Goal: Task Accomplishment & Management: Use online tool/utility

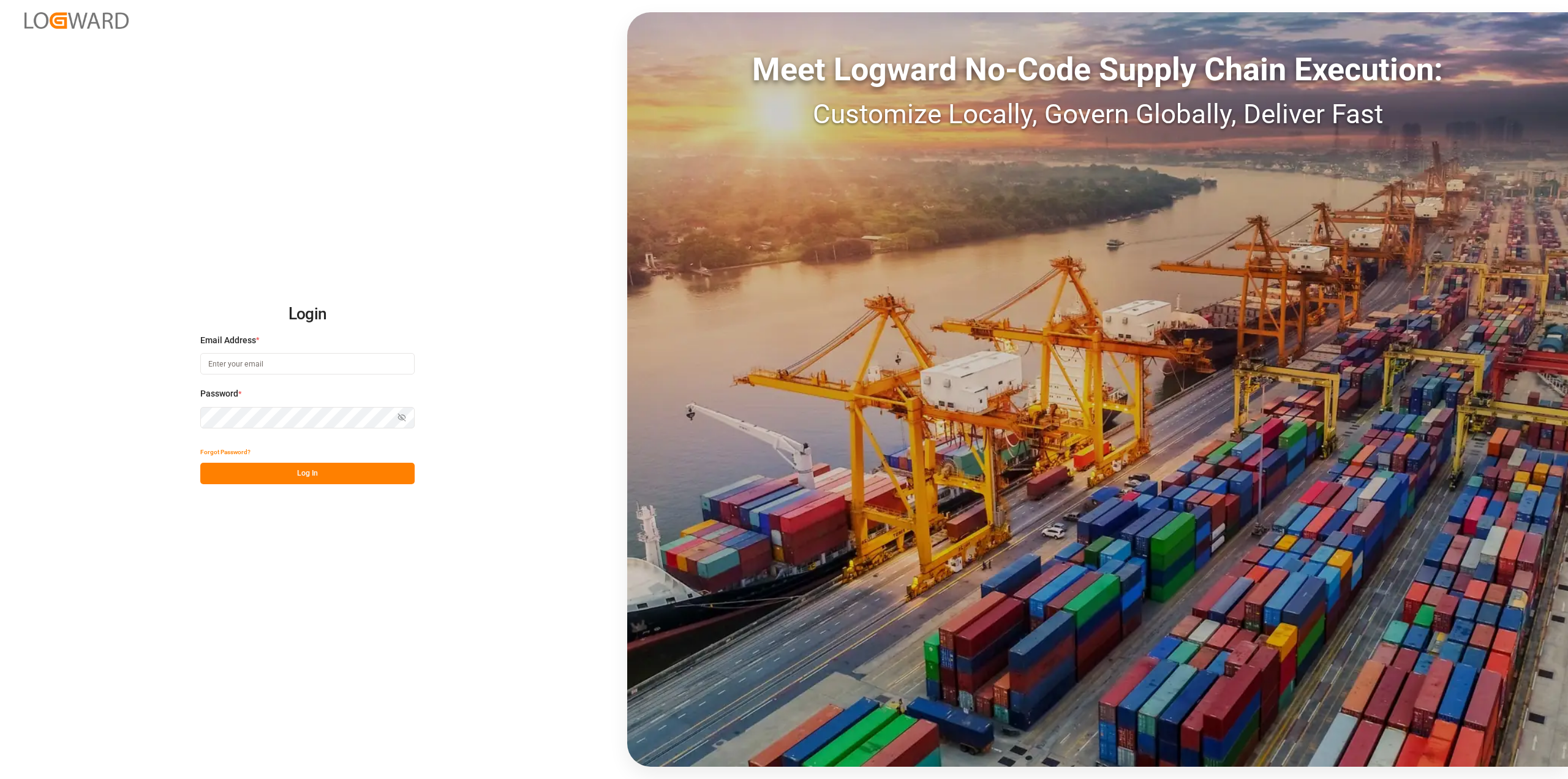
click at [344, 367] on input at bounding box center [308, 364] width 214 height 22
type input "[PERSON_NAME][EMAIL_ADDRESS][PERSON_NAME][DOMAIN_NAME]"
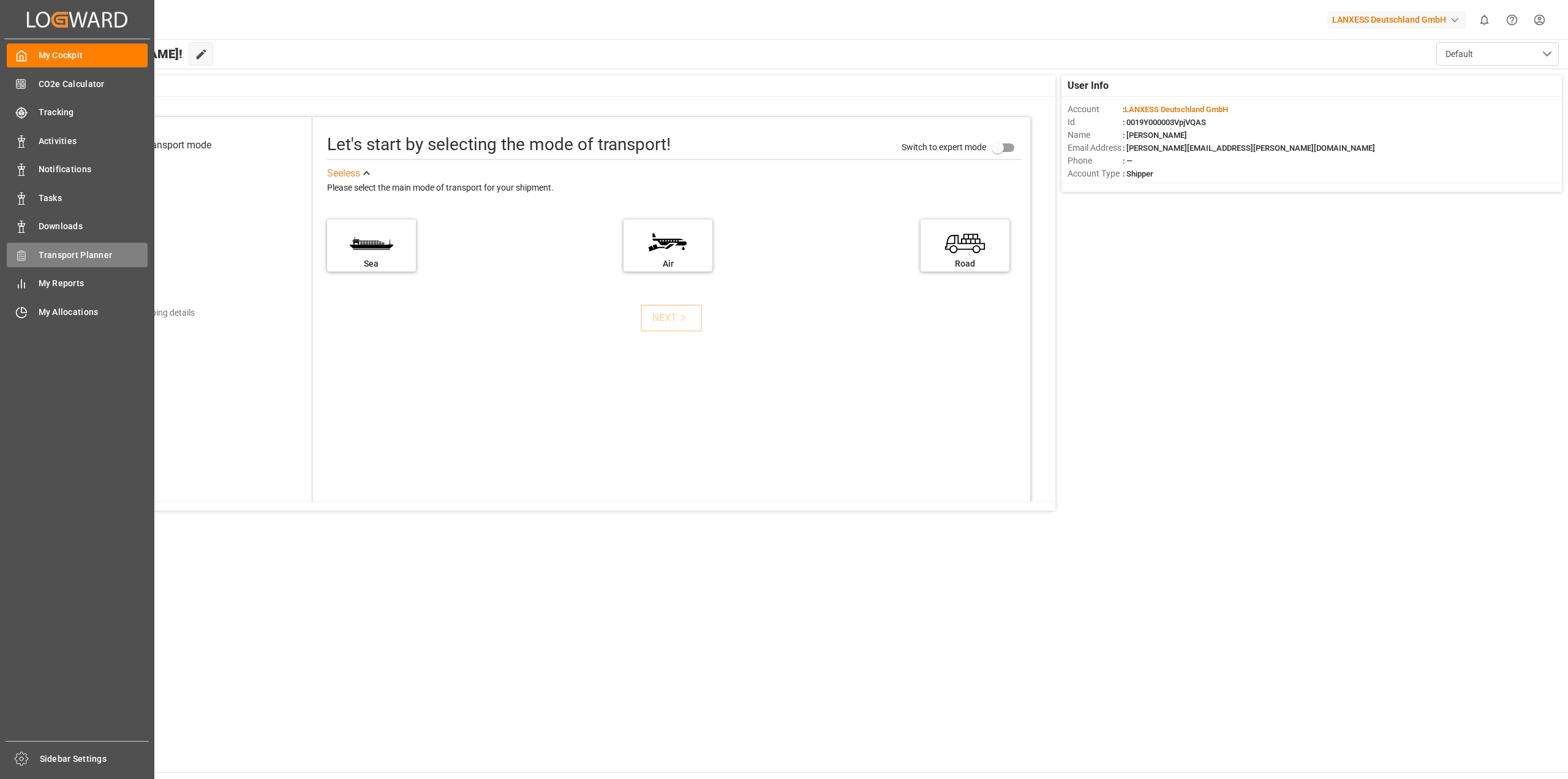
click at [33, 253] on div "Transport Planner Transport Planner" at bounding box center [77, 254] width 141 height 24
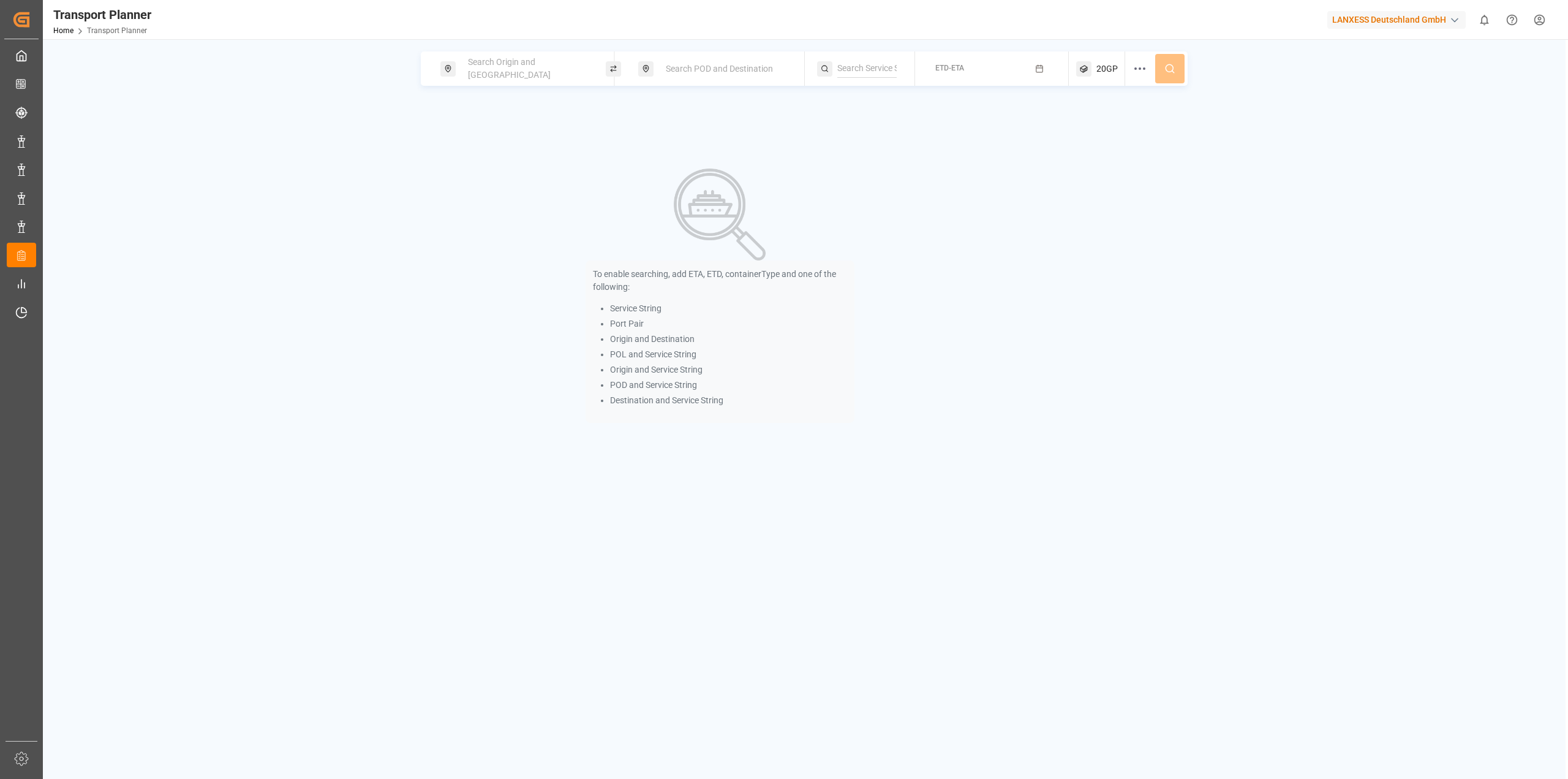
click at [525, 64] on span "Search Origin and [GEOGRAPHIC_DATA]" at bounding box center [510, 68] width 83 height 22
click at [500, 157] on input at bounding box center [516, 166] width 123 height 18
click at [509, 207] on div "[GEOGRAPHIC_DATA]" at bounding box center [511, 213] width 83 height 13
type input "NLRTM"
click at [691, 70] on span "Search POD and Destination" at bounding box center [720, 68] width 107 height 9
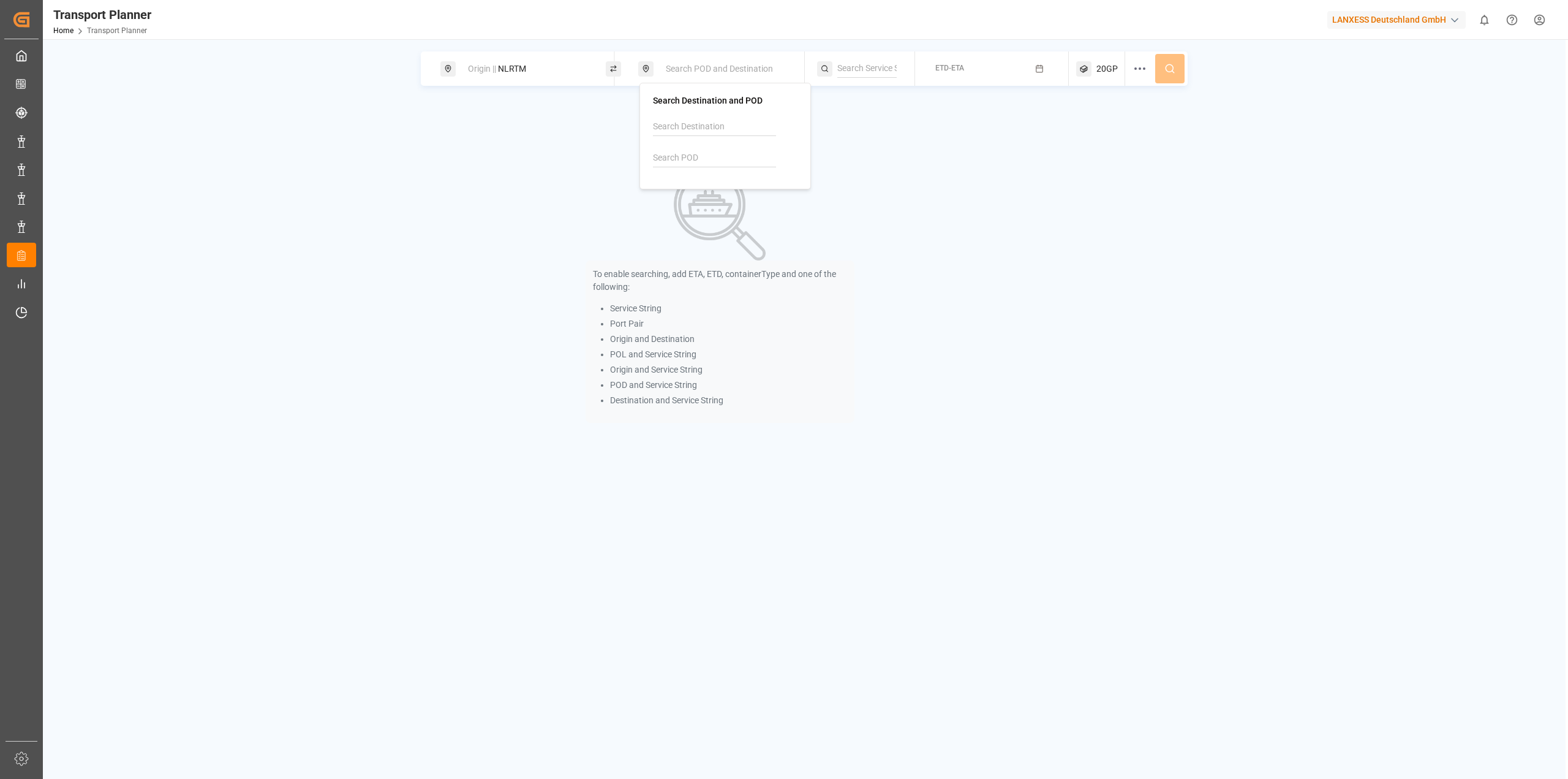
click at [675, 159] on input at bounding box center [715, 158] width 123 height 18
click at [701, 193] on b "MYPKG" at bounding box center [699, 191] width 30 height 9
type input "MYPKG"
click at [945, 64] on span "ETD-ETA" at bounding box center [949, 68] width 28 height 9
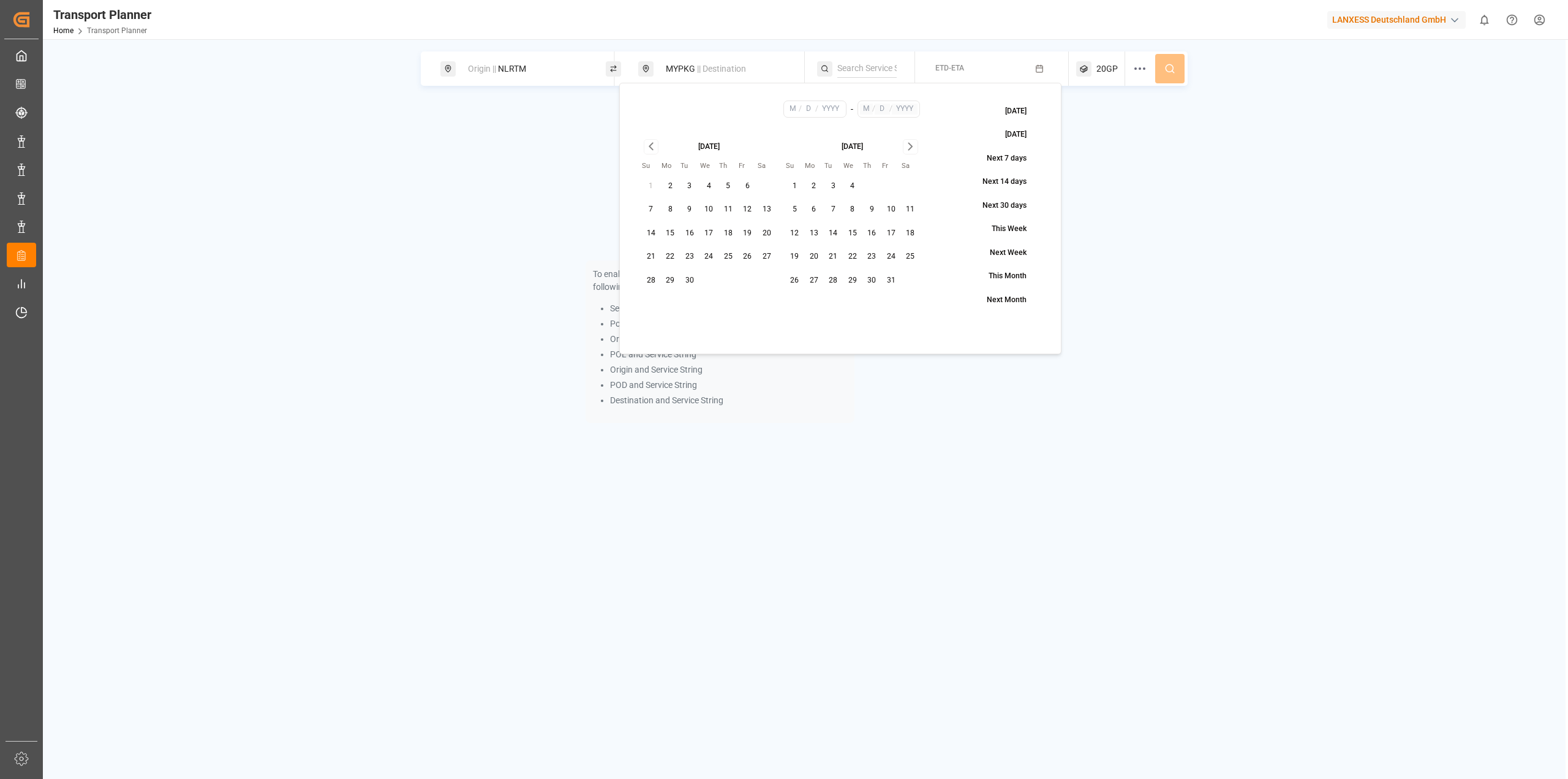
click at [721, 260] on button "25" at bounding box center [728, 256] width 20 height 20
type input "9"
type input "25"
type input "2025"
click at [907, 142] on icon "Go to next month" at bounding box center [910, 146] width 14 height 15
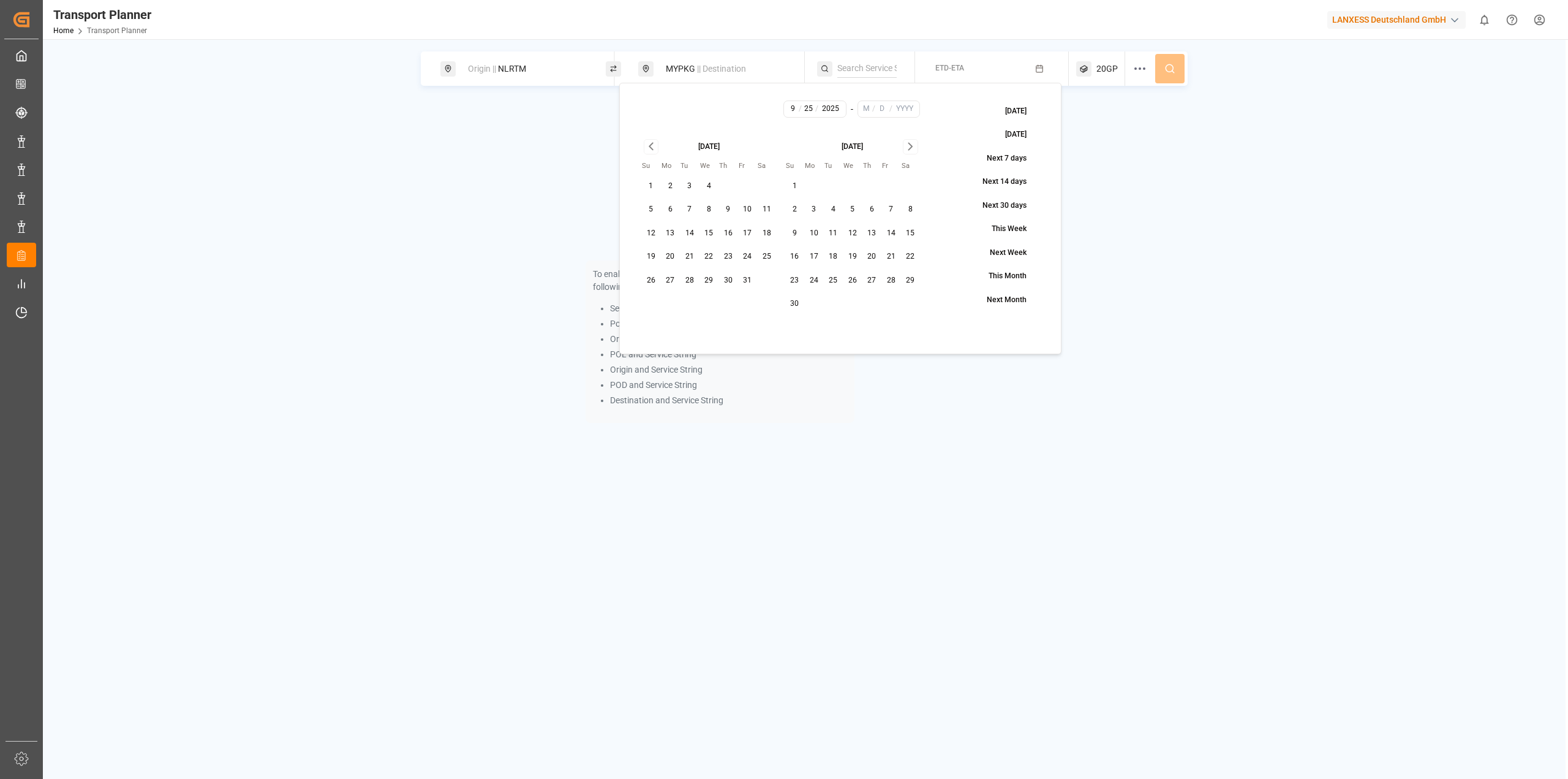
drag, startPoint x: 907, startPoint y: 142, endPoint x: 887, endPoint y: 175, distance: 38.6
click at [906, 142] on icon "Go to next month" at bounding box center [910, 146] width 14 height 15
click at [844, 278] on button "31" at bounding box center [852, 281] width 20 height 20
type input "12"
type input "31"
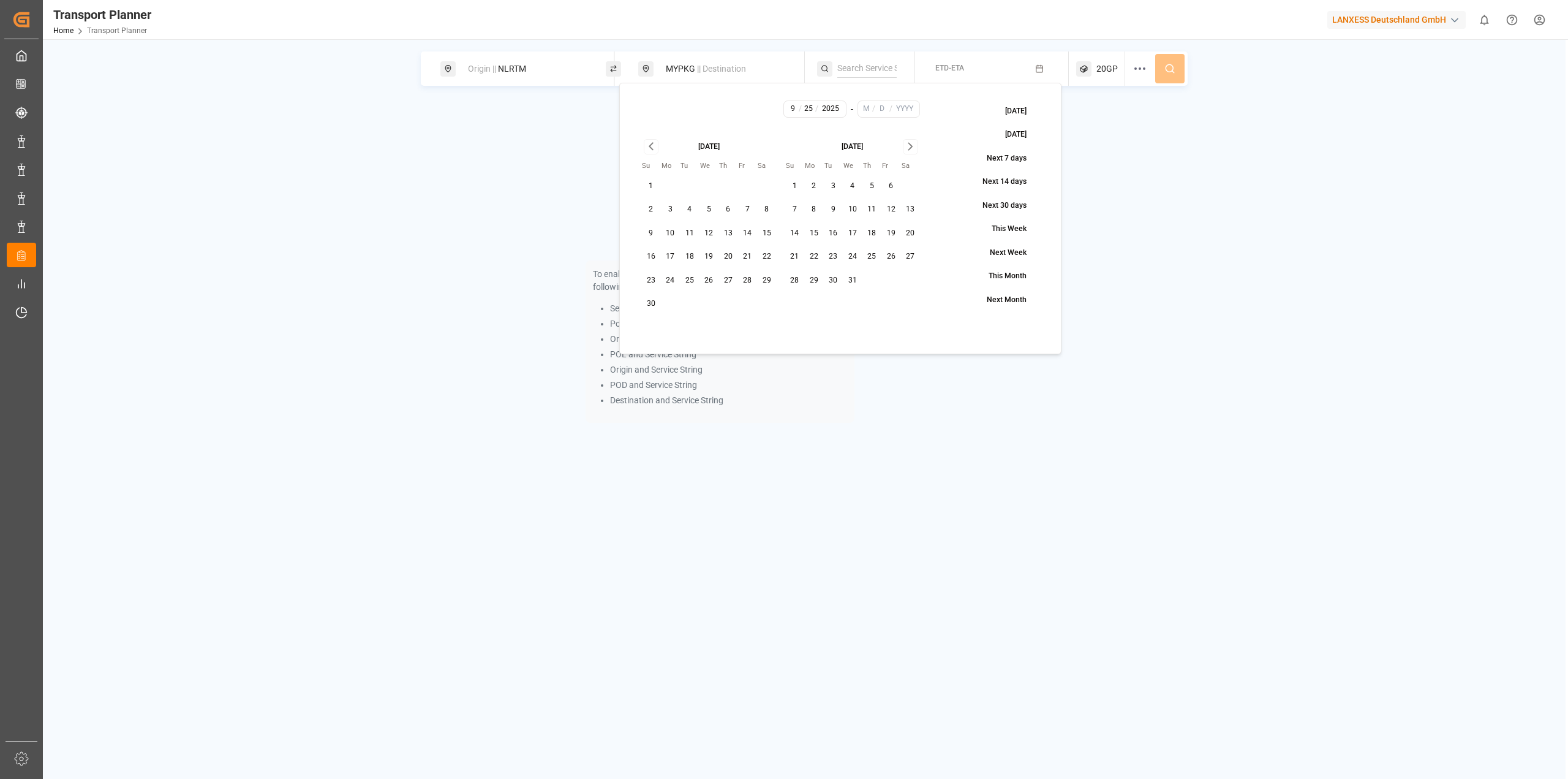
type input "2025"
click at [796, 281] on button "28" at bounding box center [795, 281] width 20 height 20
click at [913, 256] on button "27" at bounding box center [911, 256] width 20 height 20
type input "27"
click at [1094, 75] on div "20GP" at bounding box center [1100, 68] width 49 height 35
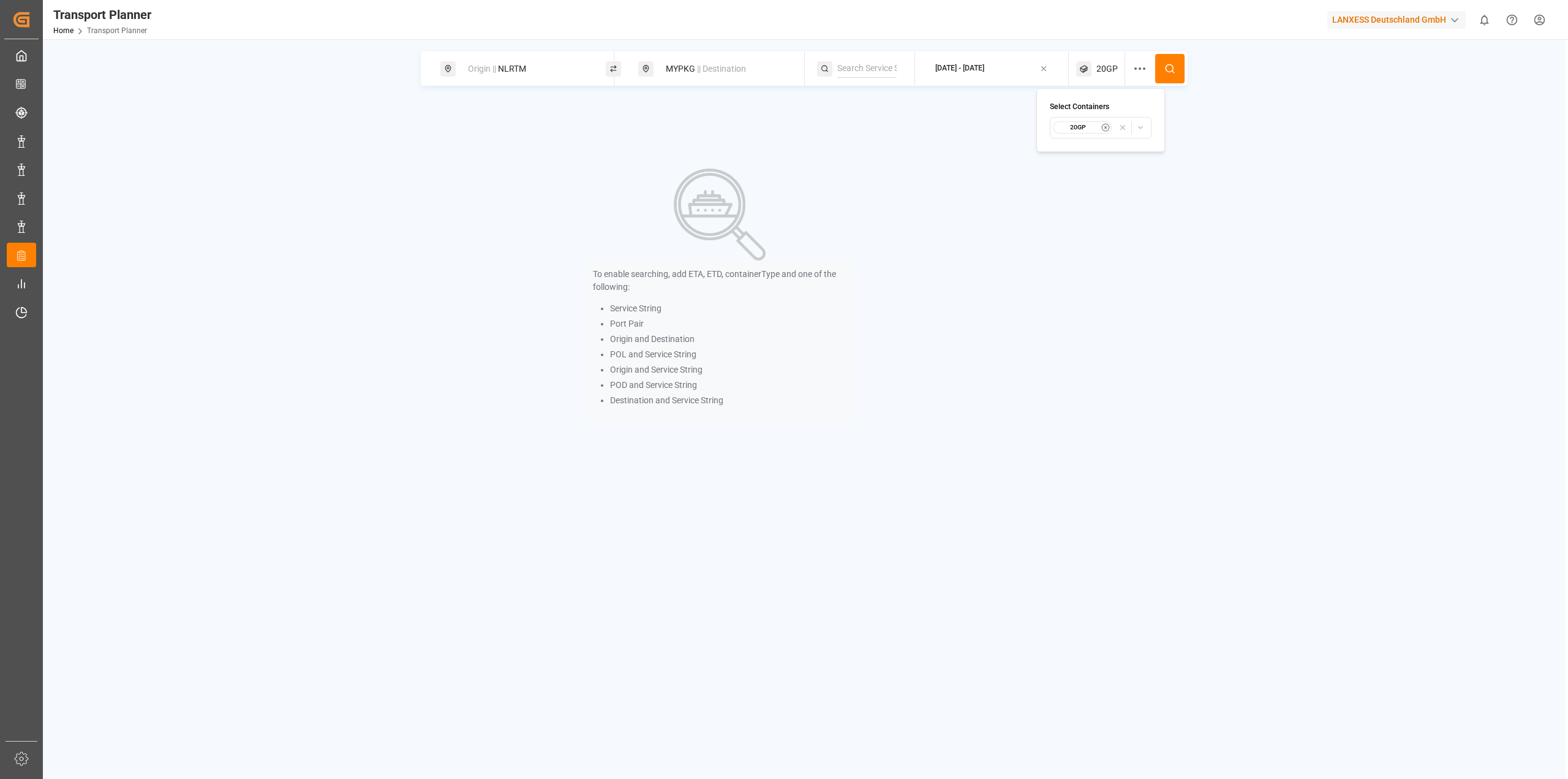
click at [1164, 65] on icon at bounding box center [1170, 68] width 11 height 11
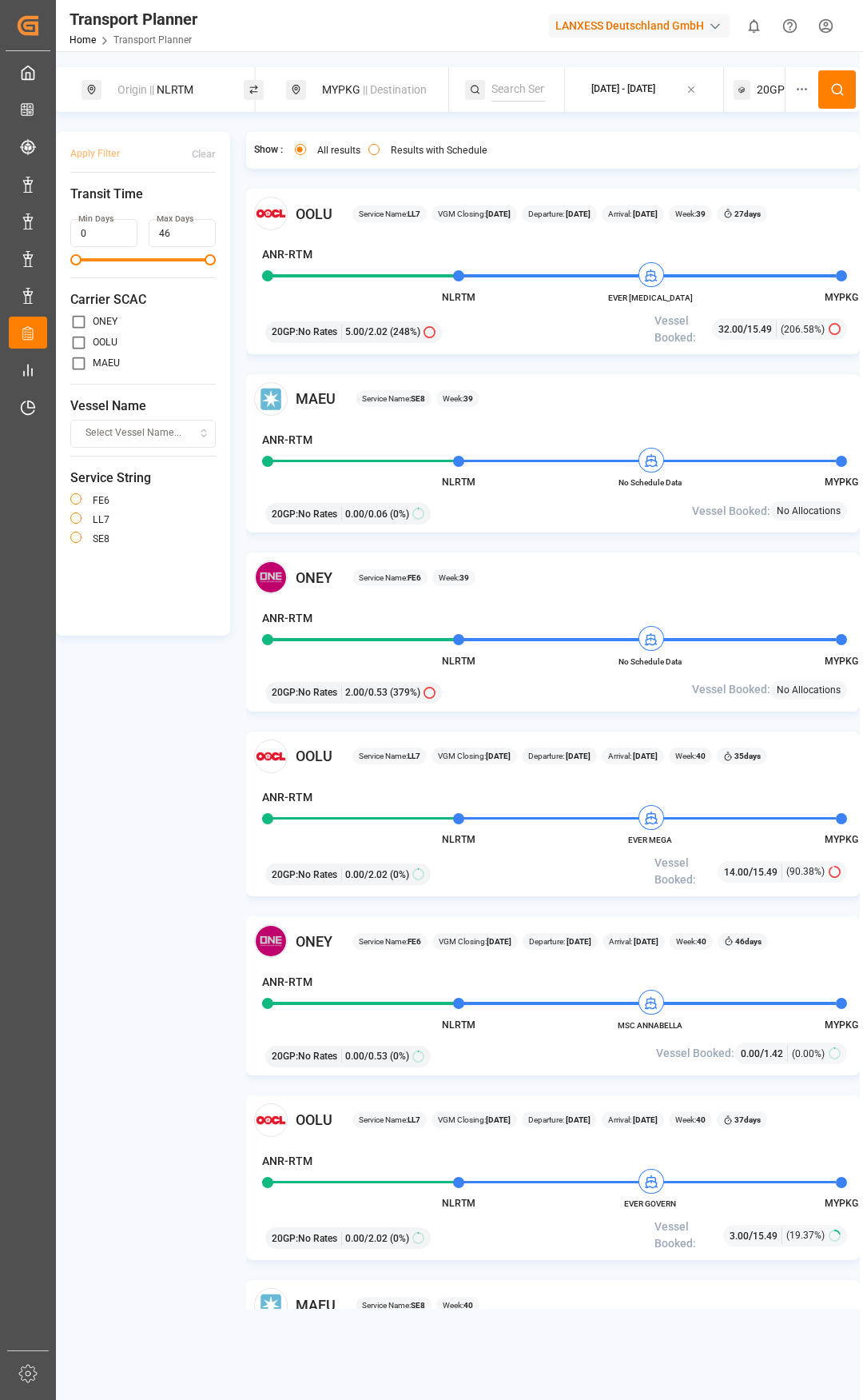
click at [191, 91] on div "Origin || NLRTM" at bounding box center [172, 89] width 129 height 29
click at [249, 212] on div "NLRTM" at bounding box center [172, 217] width 188 height 24
drag, startPoint x: 241, startPoint y: 205, endPoint x: 210, endPoint y: 200, distance: 31.4
click at [242, 215] on icon at bounding box center [243, 218] width 5 height 5
click at [170, 172] on input at bounding box center [158, 184] width 161 height 24
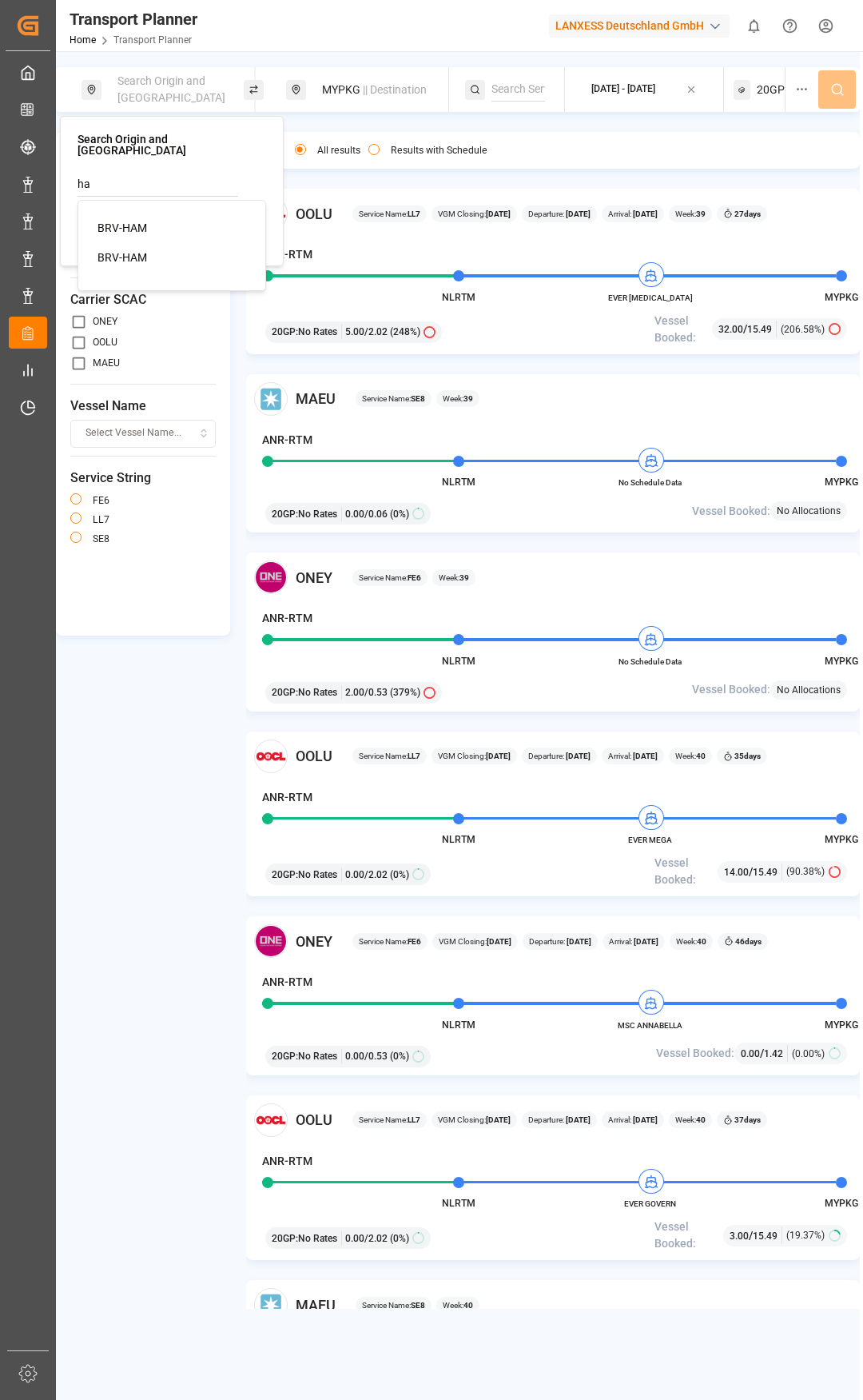
click at [178, 220] on div "BRV-HAM" at bounding box center [174, 228] width 155 height 17
type input "BRV-HAM"
click at [382, 104] on div "MYPKG || Destination" at bounding box center [367, 89] width 162 height 45
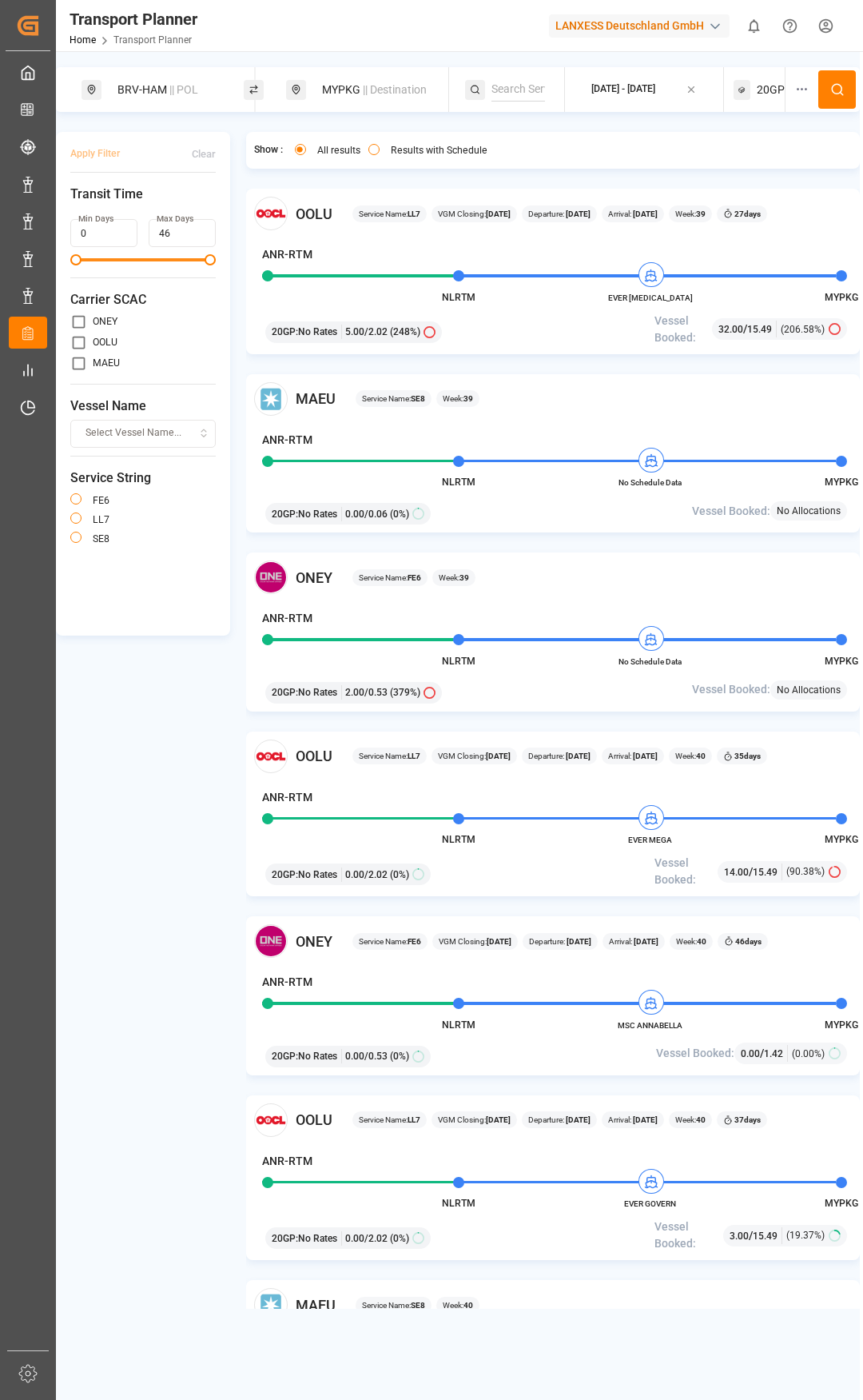
click at [380, 96] on span "|| Destination" at bounding box center [394, 89] width 64 height 12
click at [350, 210] on input "MYPKG" at bounding box center [362, 206] width 161 height 24
drag, startPoint x: 320, startPoint y: 207, endPoint x: 277, endPoint y: 203, distance: 43.2
click at [277, 203] on div "Search Destination and POD MYPKG" at bounding box center [375, 177] width 224 height 139
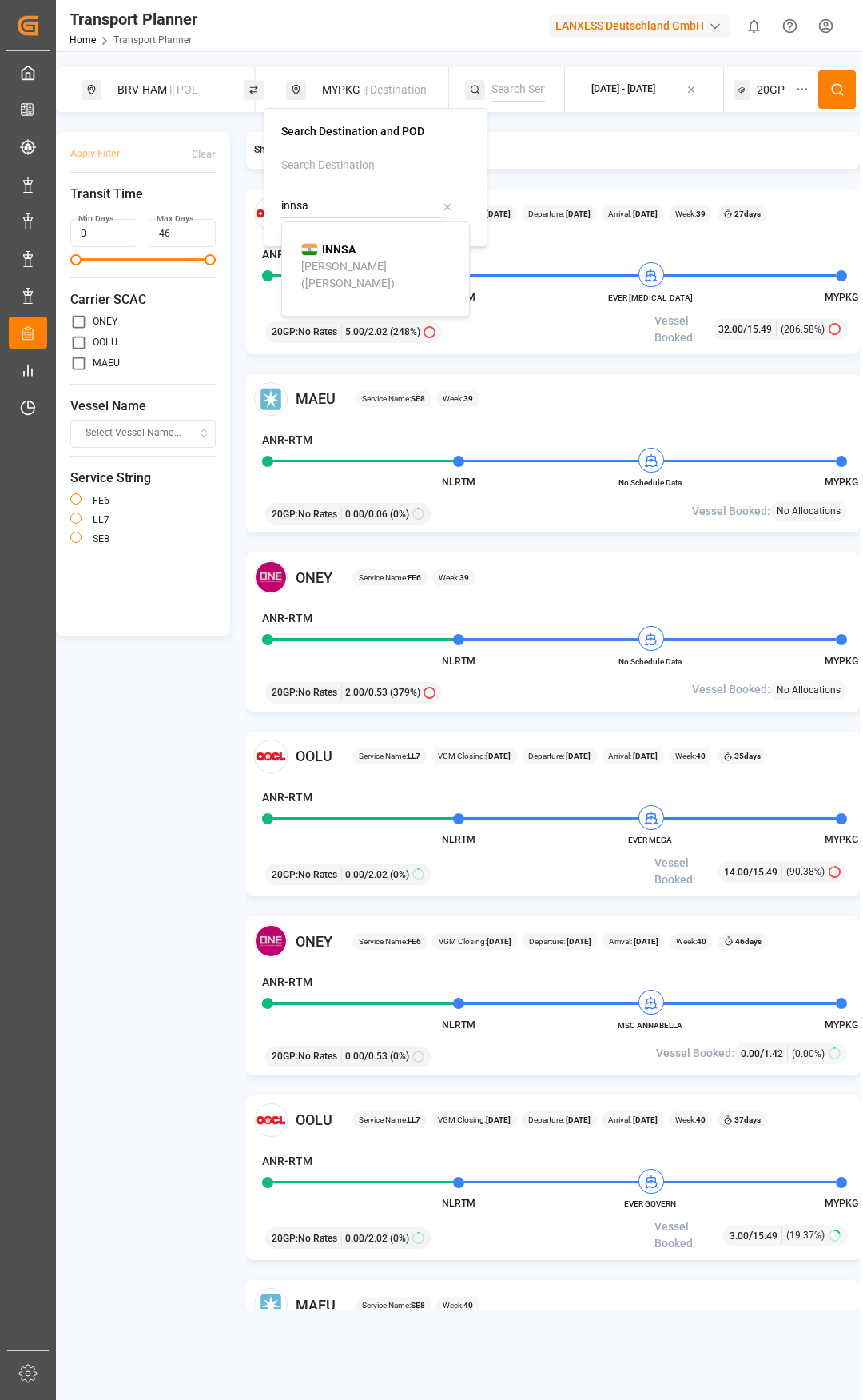
click at [359, 262] on div "[PERSON_NAME] ([PERSON_NAME])" at bounding box center [378, 275] width 155 height 34
type input "INNSA"
click at [592, 85] on div "[DATE] - [DATE]" at bounding box center [623, 89] width 64 height 14
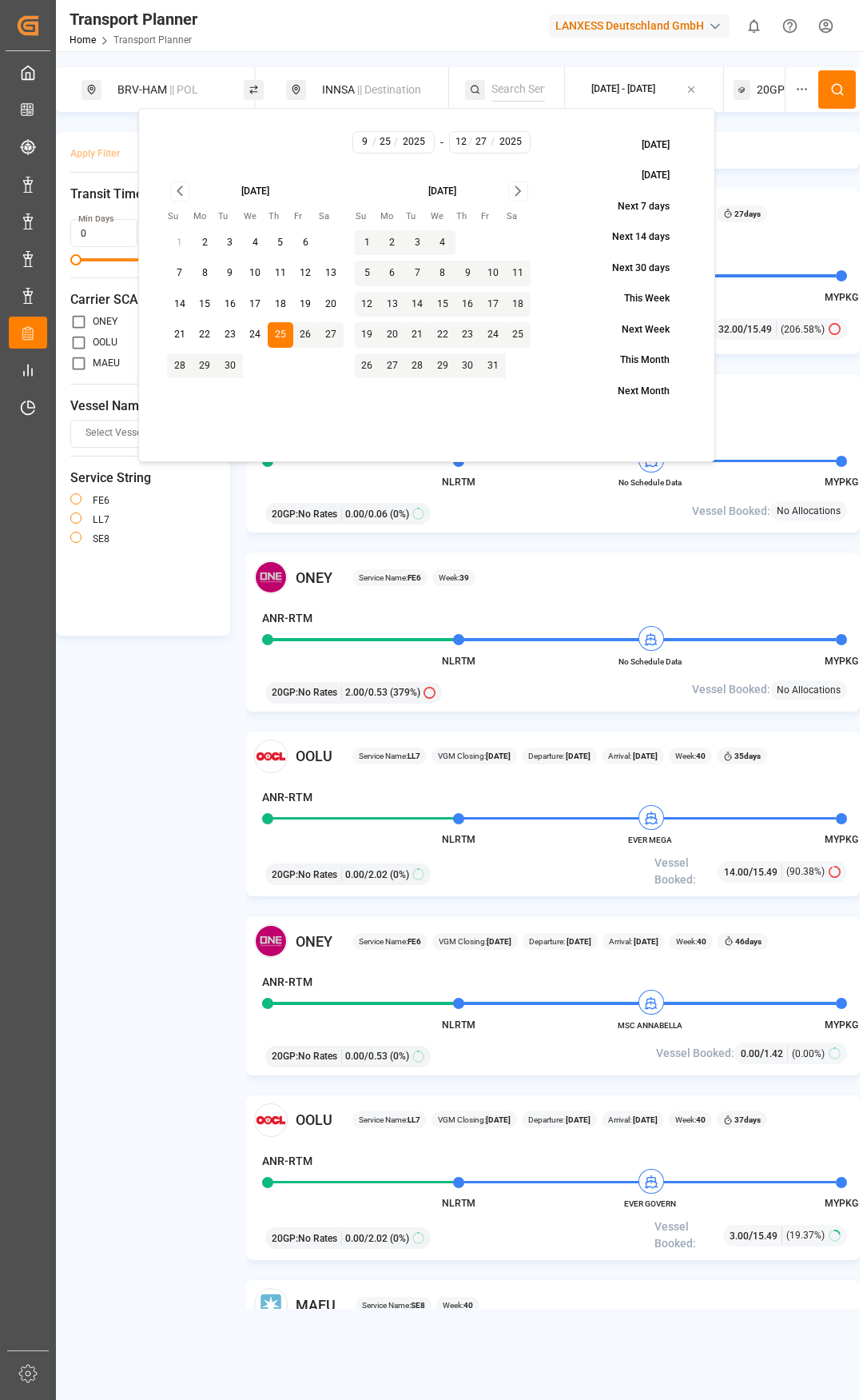
click at [231, 341] on button "23" at bounding box center [230, 334] width 26 height 26
type input "23"
click at [767, 82] on span "20GP" at bounding box center [771, 89] width 28 height 17
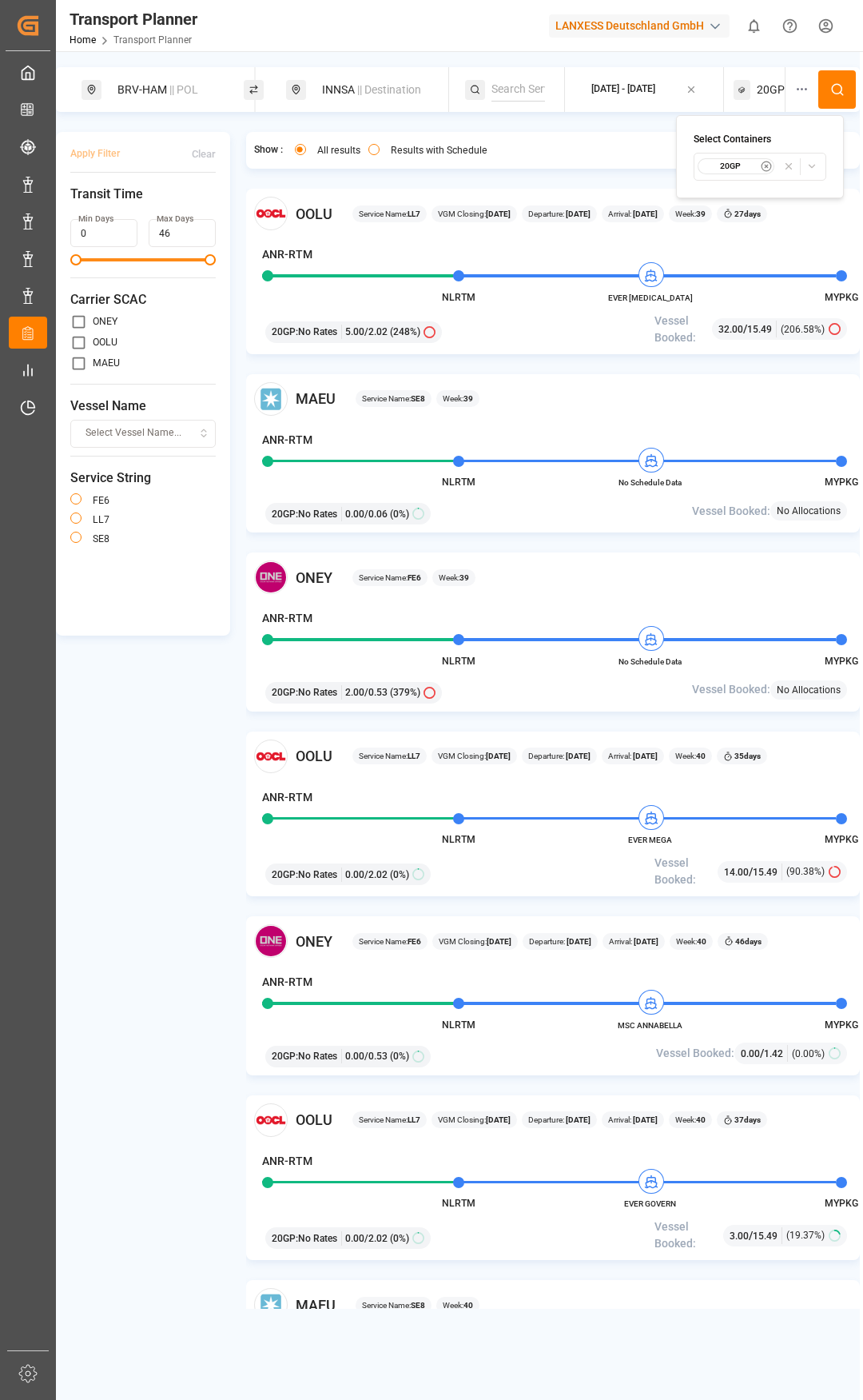
click at [729, 155] on button "20GP" at bounding box center [760, 167] width 133 height 28
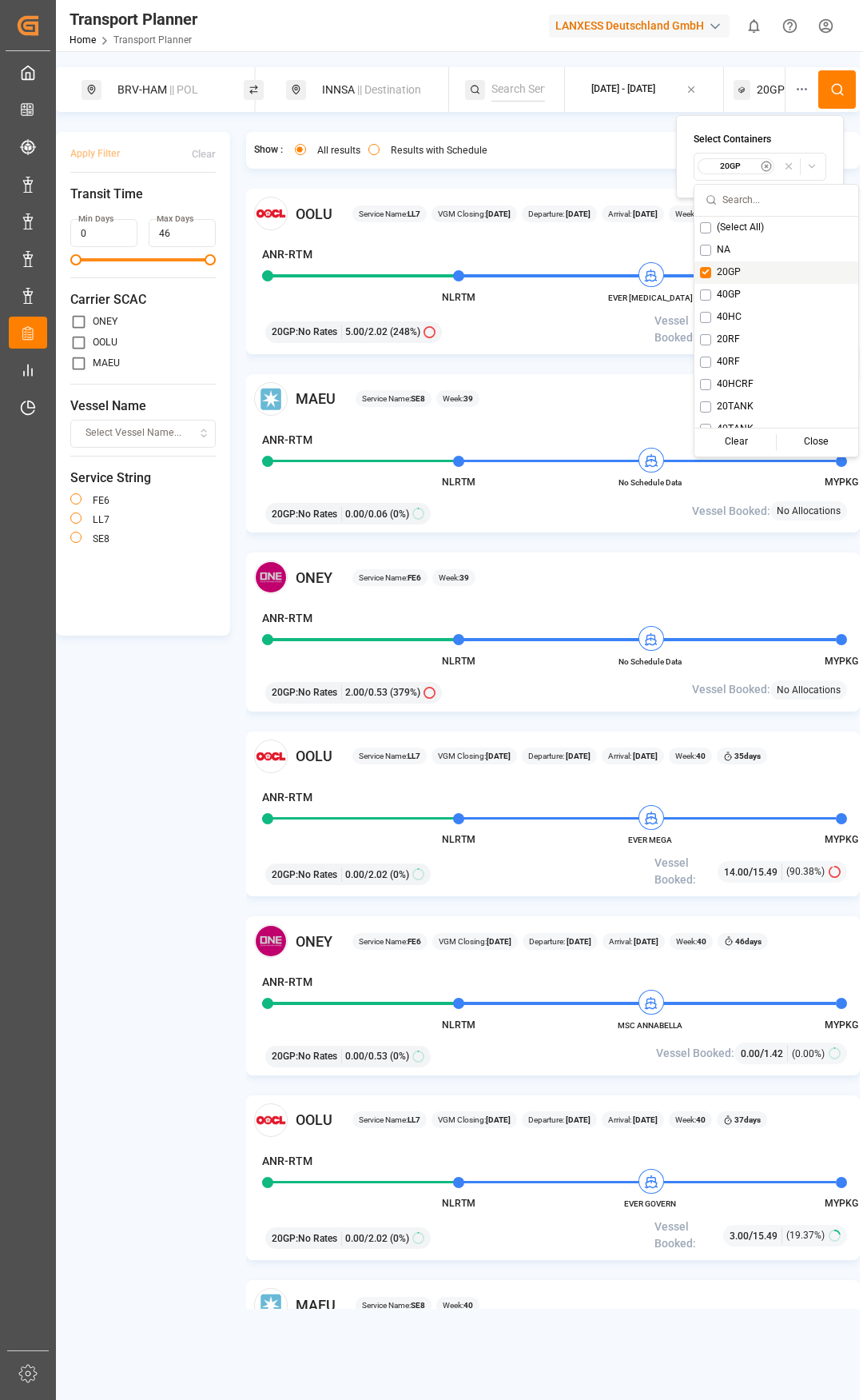
click at [710, 275] on button "Suggestions" at bounding box center [706, 272] width 11 height 11
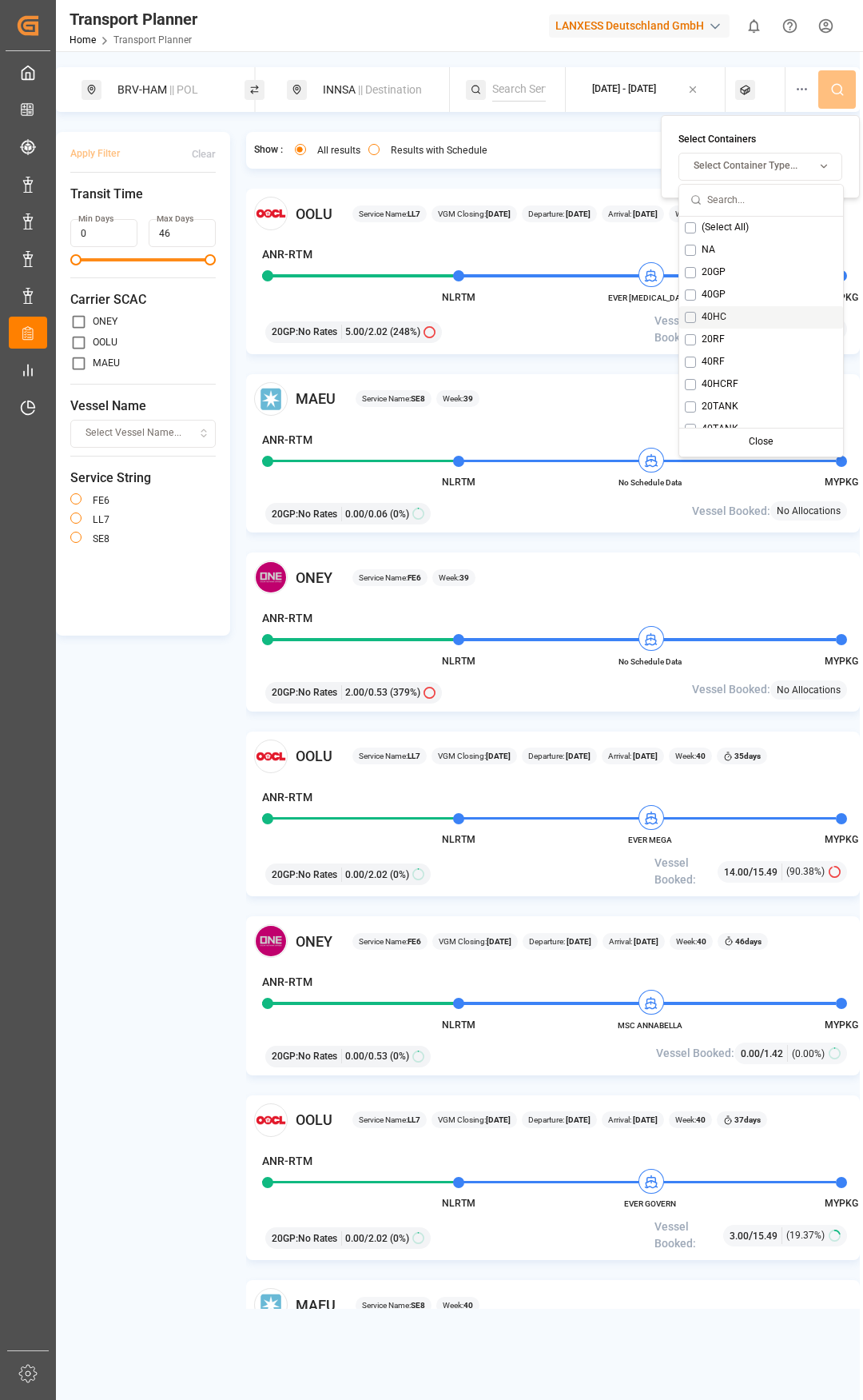
click at [699, 324] on div "40HC" at bounding box center [760, 317] width 164 height 22
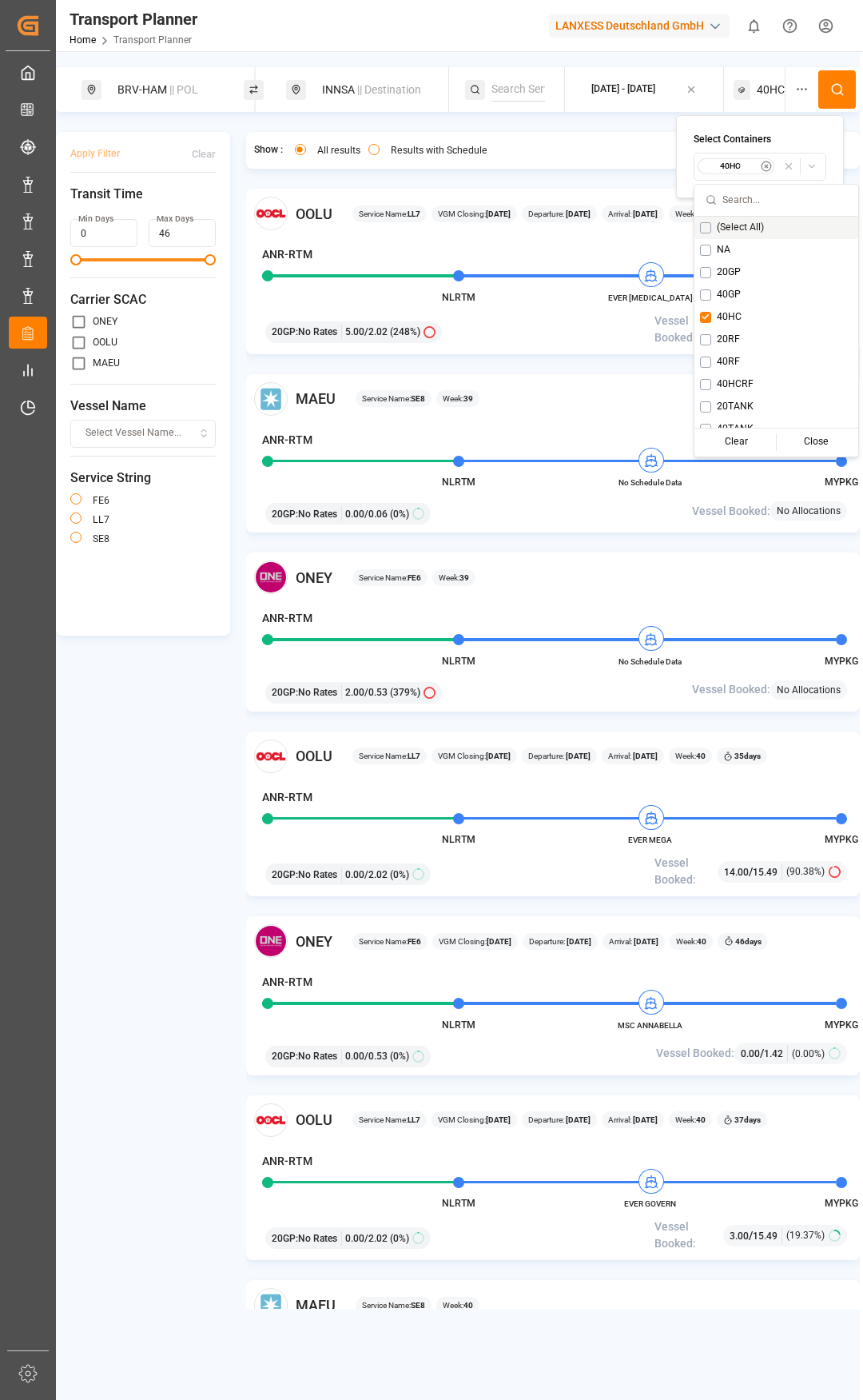
click at [828, 102] on button at bounding box center [837, 89] width 37 height 38
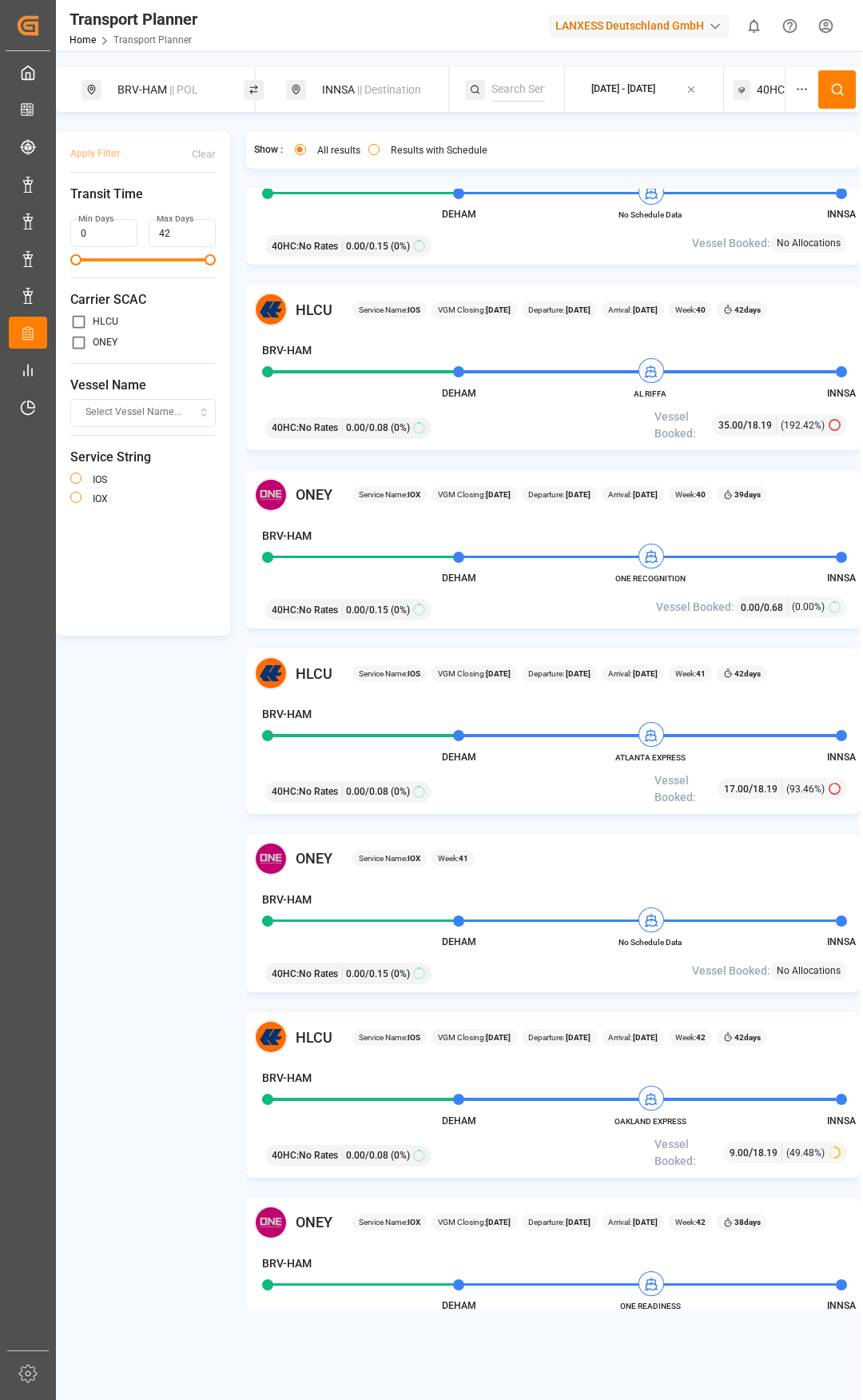
scroll to position [240, 0]
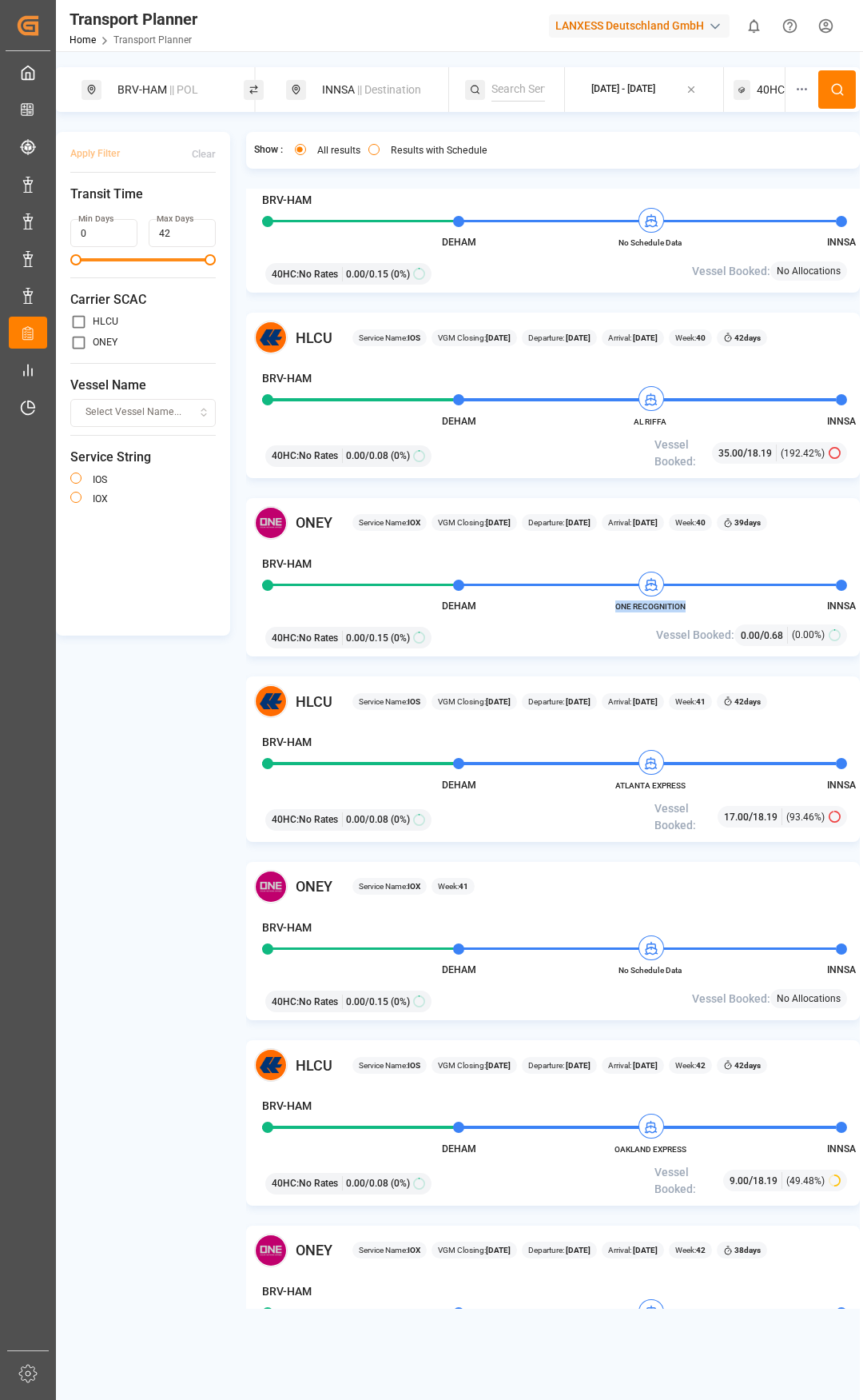
drag, startPoint x: 610, startPoint y: 608, endPoint x: 686, endPoint y: 603, distance: 76.2
click at [686, 603] on span "ONE RECOGNITION" at bounding box center [650, 607] width 88 height 12
copy span "ONE RECOGNITION"
click at [325, 85] on div "INNSA || Destination" at bounding box center [377, 89] width 129 height 29
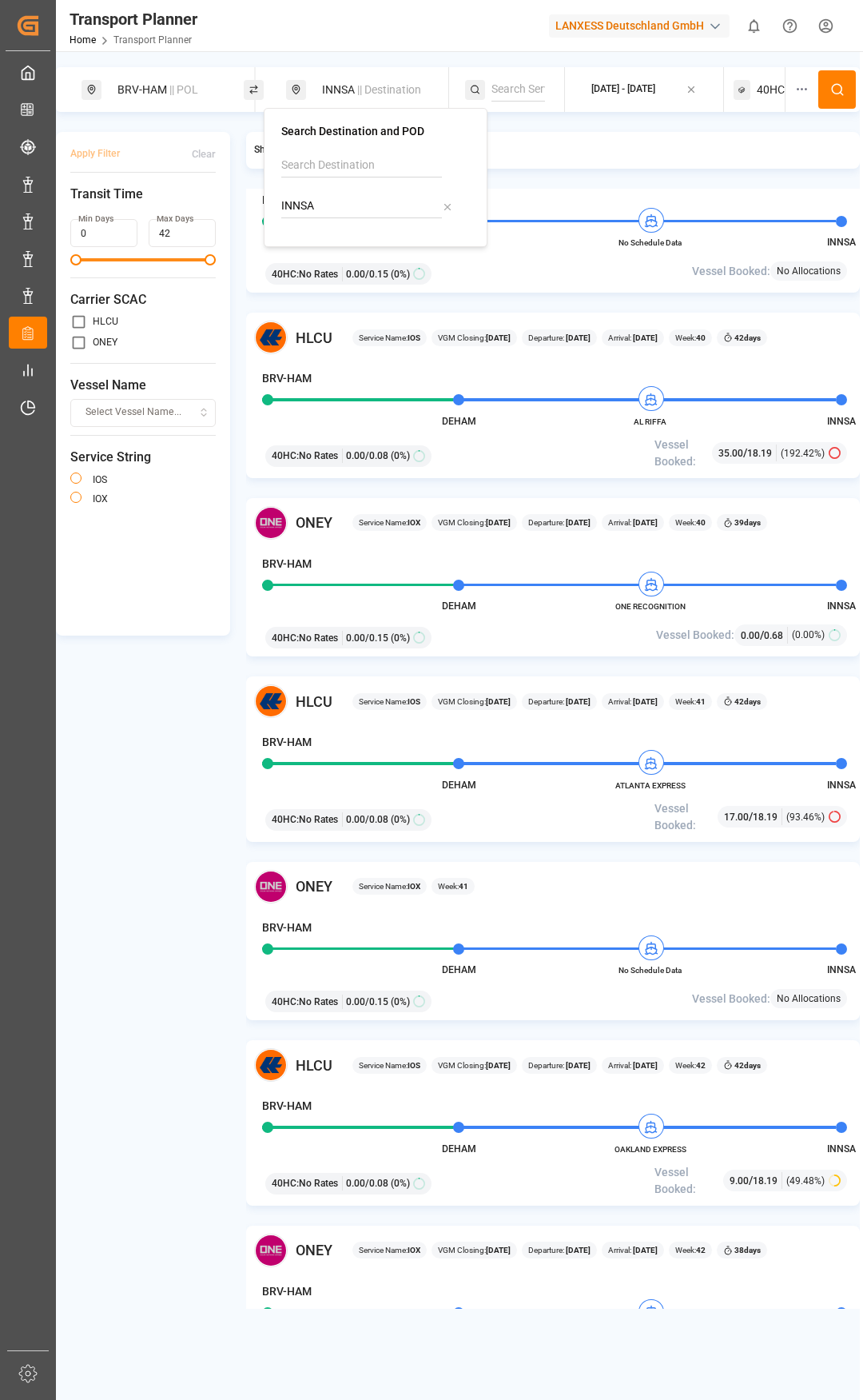
drag, startPoint x: 264, startPoint y: 200, endPoint x: 286, endPoint y: 197, distance: 22.2
click at [278, 203] on div "Search Destination and POD INNSA" at bounding box center [375, 177] width 224 height 139
click at [346, 258] on div "Port Klang (Pelabuhan Klang)" at bounding box center [375, 266] width 148 height 17
type input "MYPKG"
click at [170, 98] on div "BRV-HAM || POL" at bounding box center [172, 89] width 129 height 29
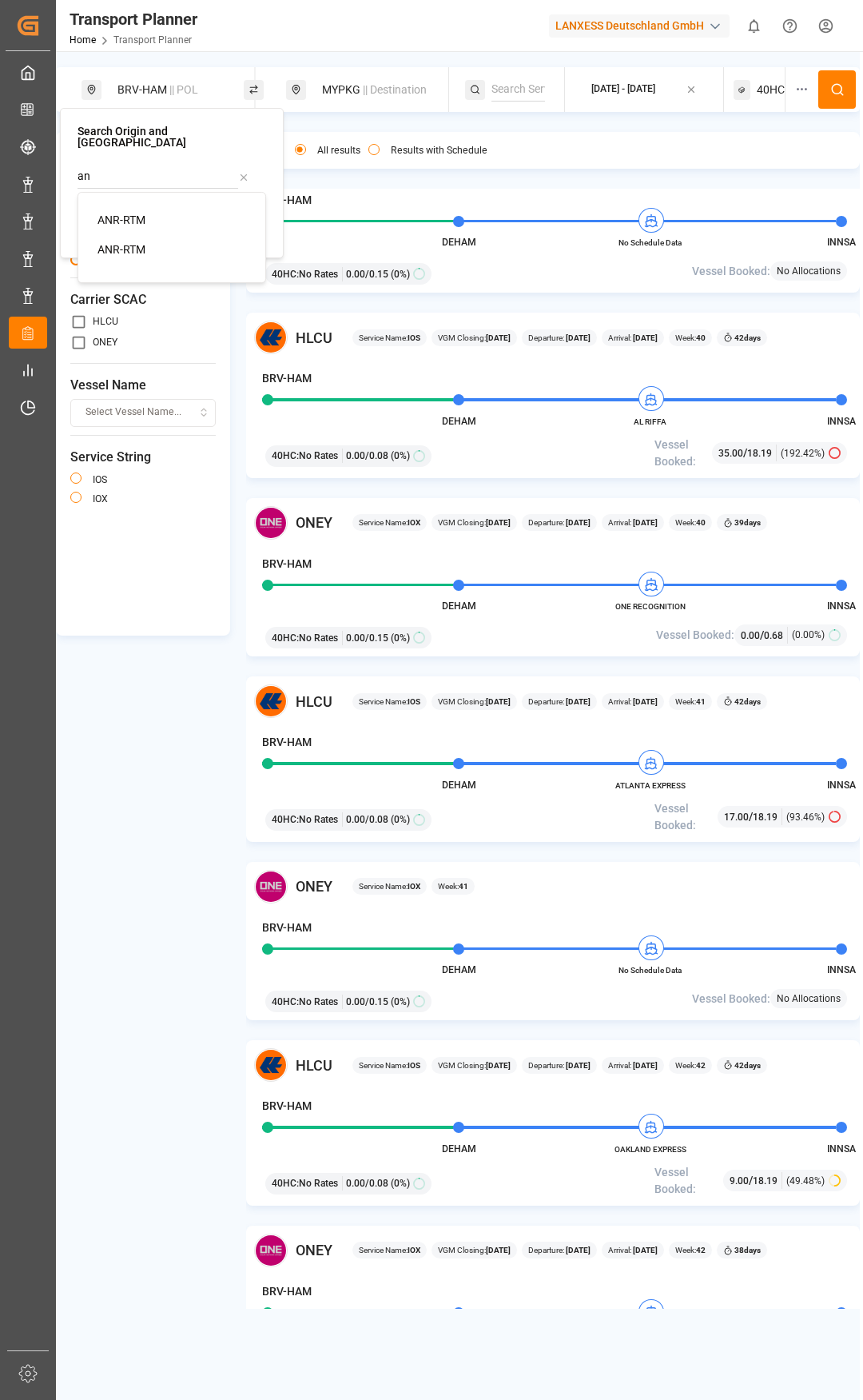
type input "a"
type input "beanr"
drag, startPoint x: 129, startPoint y: 182, endPoint x: 75, endPoint y: 177, distance: 54.2
click at [75, 177] on div "Search Origin and POL beanr Add beanr No results found" at bounding box center [172, 191] width 224 height 150
click at [103, 214] on input at bounding box center [158, 225] width 161 height 24
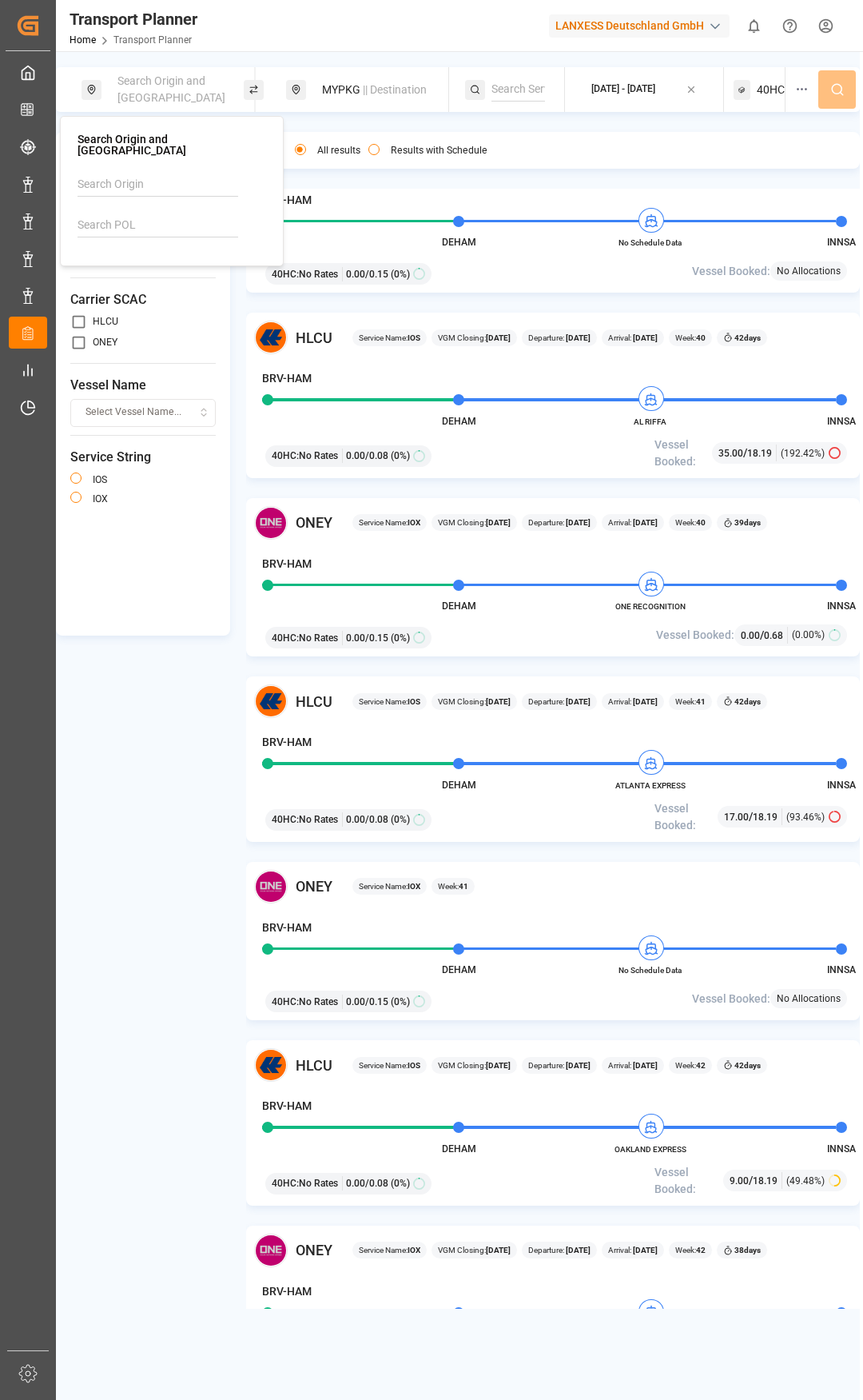
paste input "beanr"
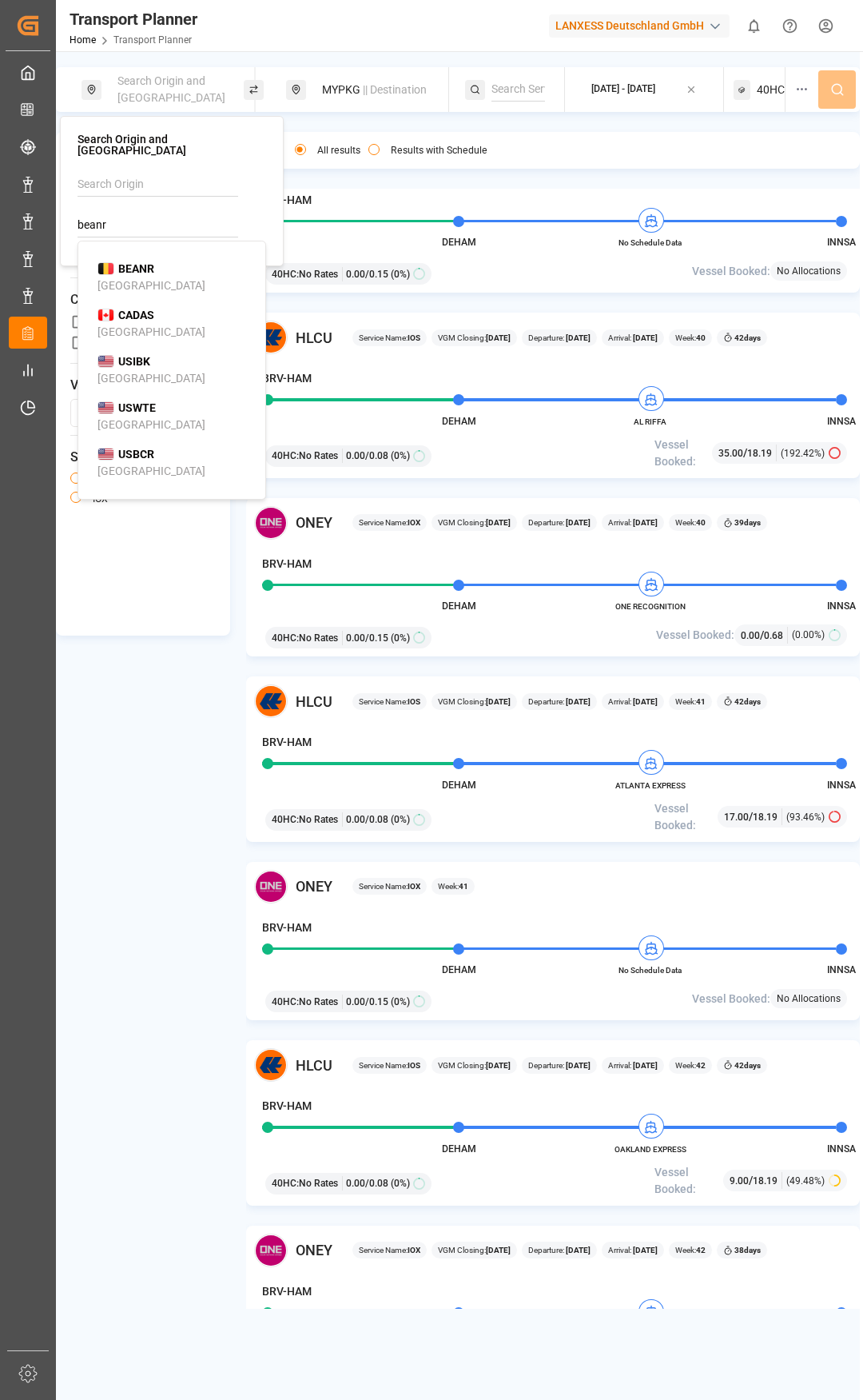
click at [138, 254] on li "BEANR [GEOGRAPHIC_DATA]" at bounding box center [175, 277] width 180 height 46
click at [152, 262] on b "BEANR" at bounding box center [136, 268] width 36 height 12
type input "BEANR"
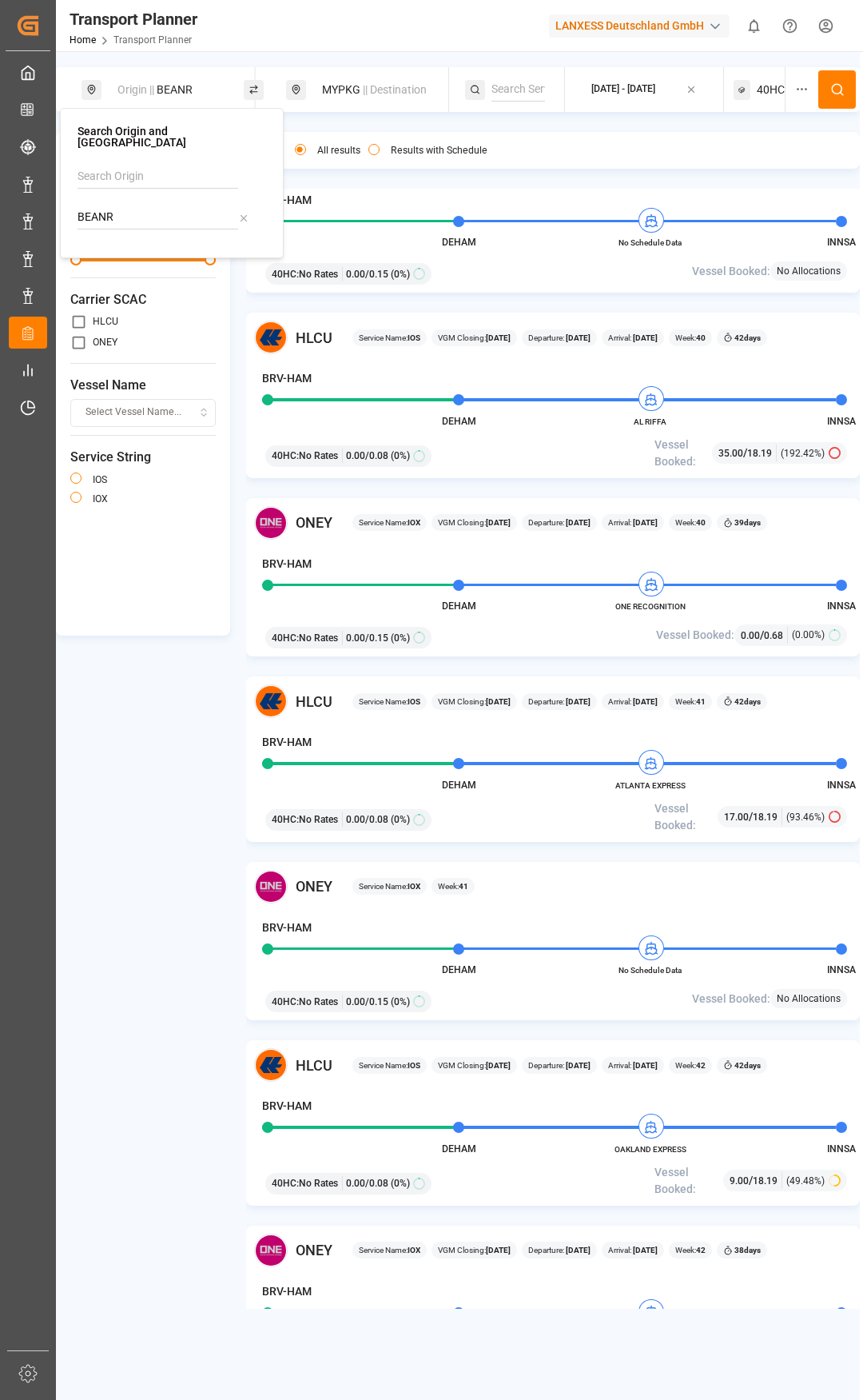
click at [767, 89] on span "40HC" at bounding box center [771, 89] width 28 height 17
click at [764, 166] on div "40HC" at bounding box center [737, 166] width 78 height 16
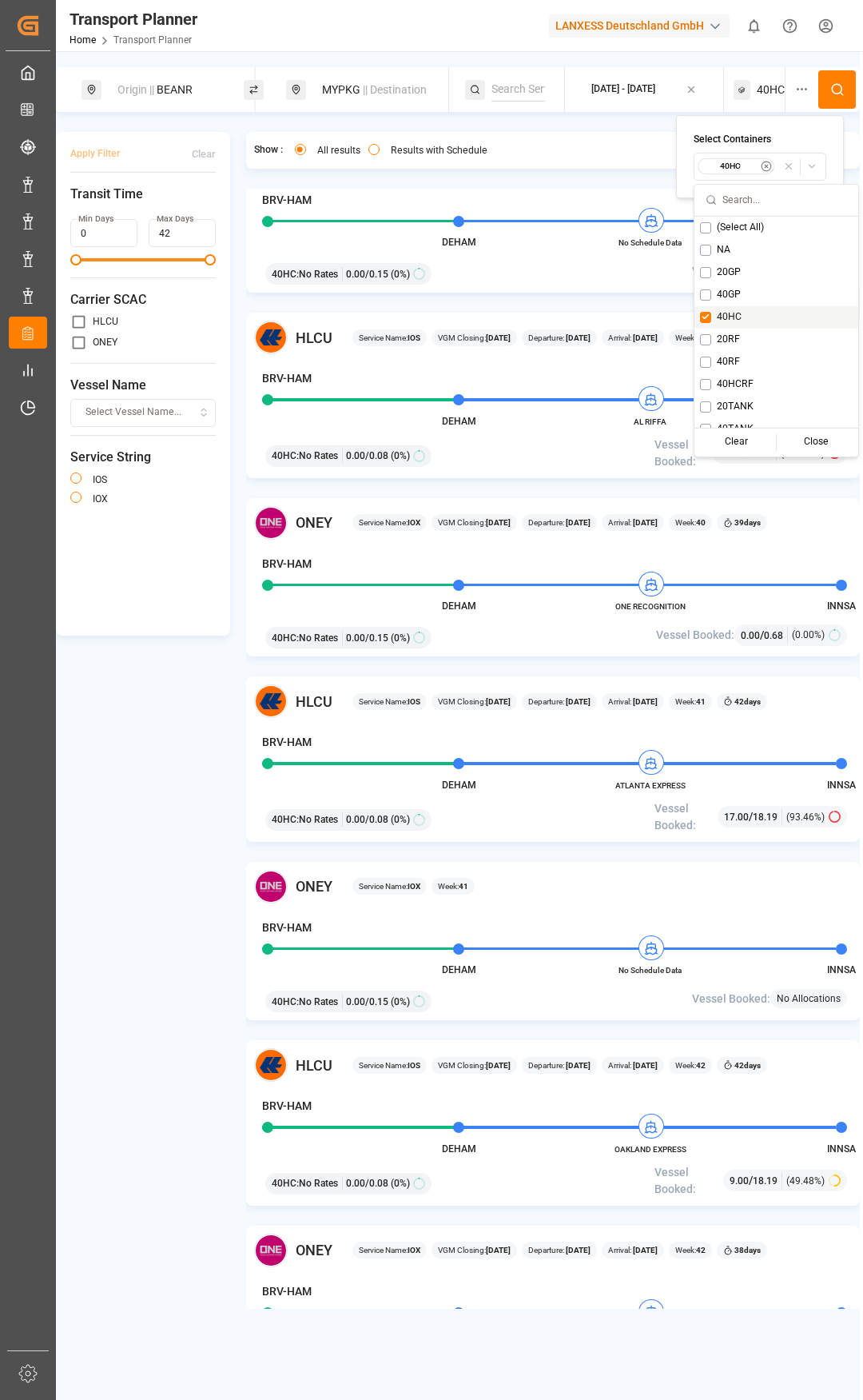
drag, startPoint x: 709, startPoint y: 315, endPoint x: 711, endPoint y: 287, distance: 28.1
click at [708, 315] on button "Suggestions" at bounding box center [706, 317] width 11 height 11
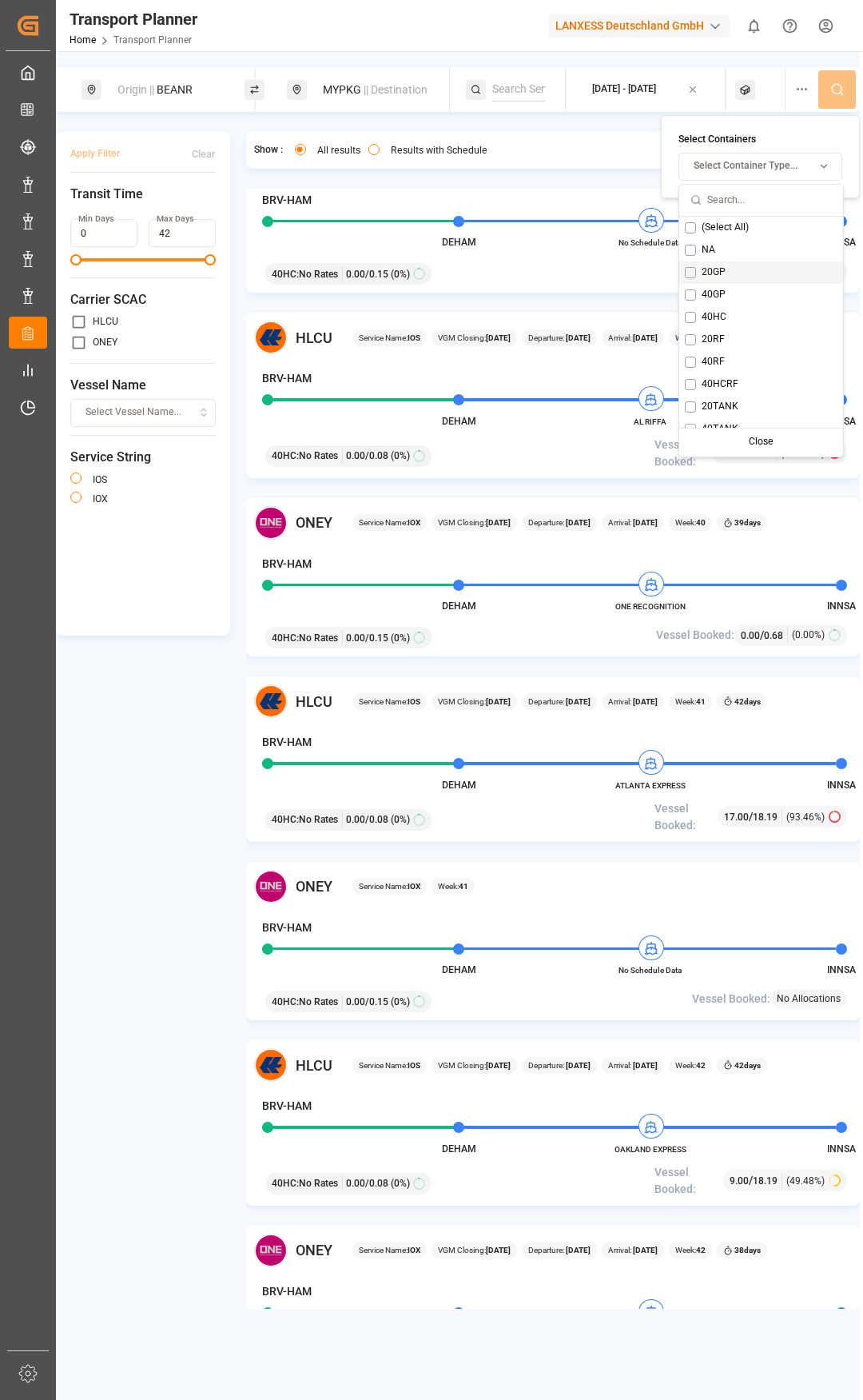
click at [708, 268] on span "20GP" at bounding box center [714, 272] width 24 height 14
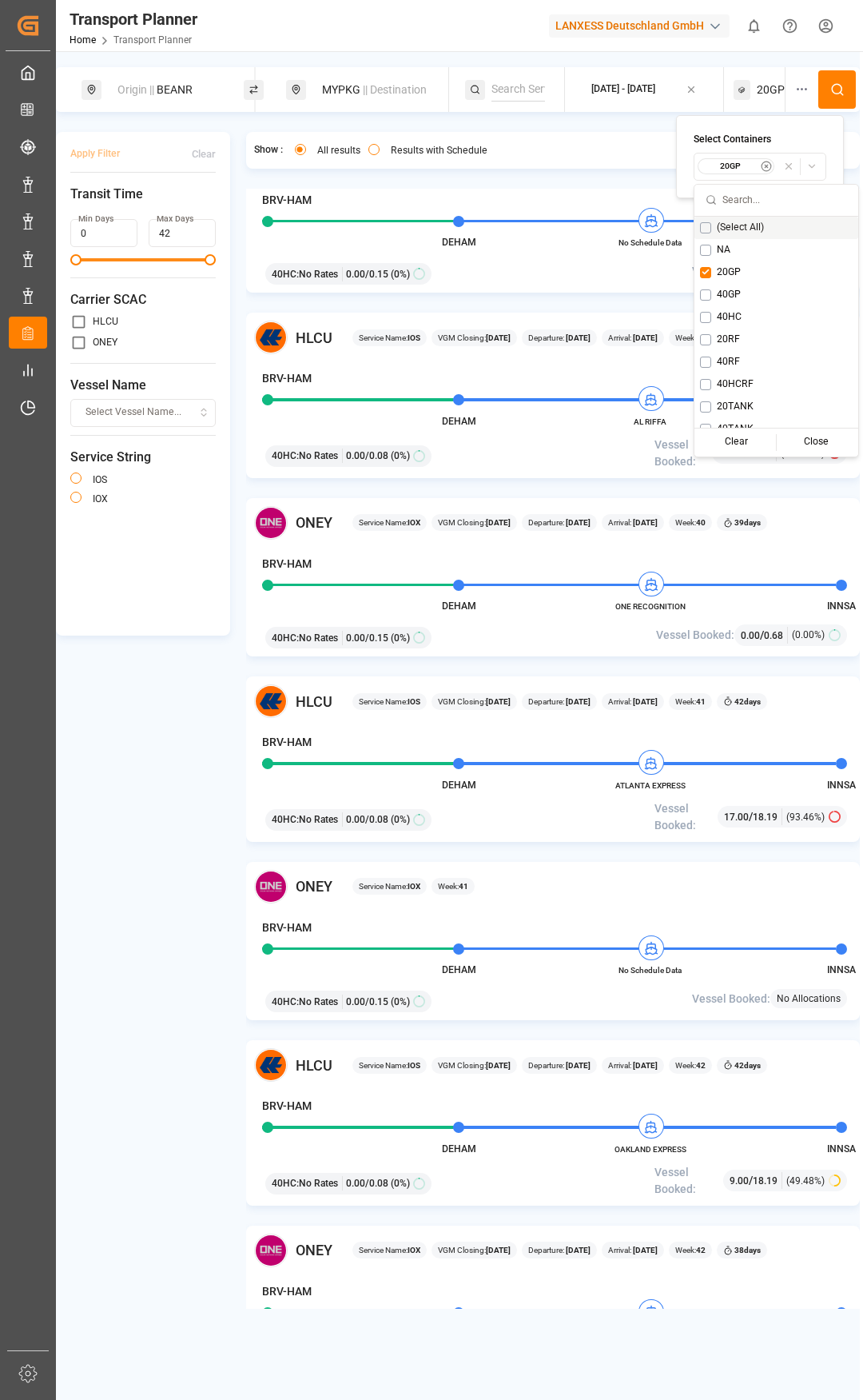
click at [836, 80] on button at bounding box center [837, 89] width 37 height 38
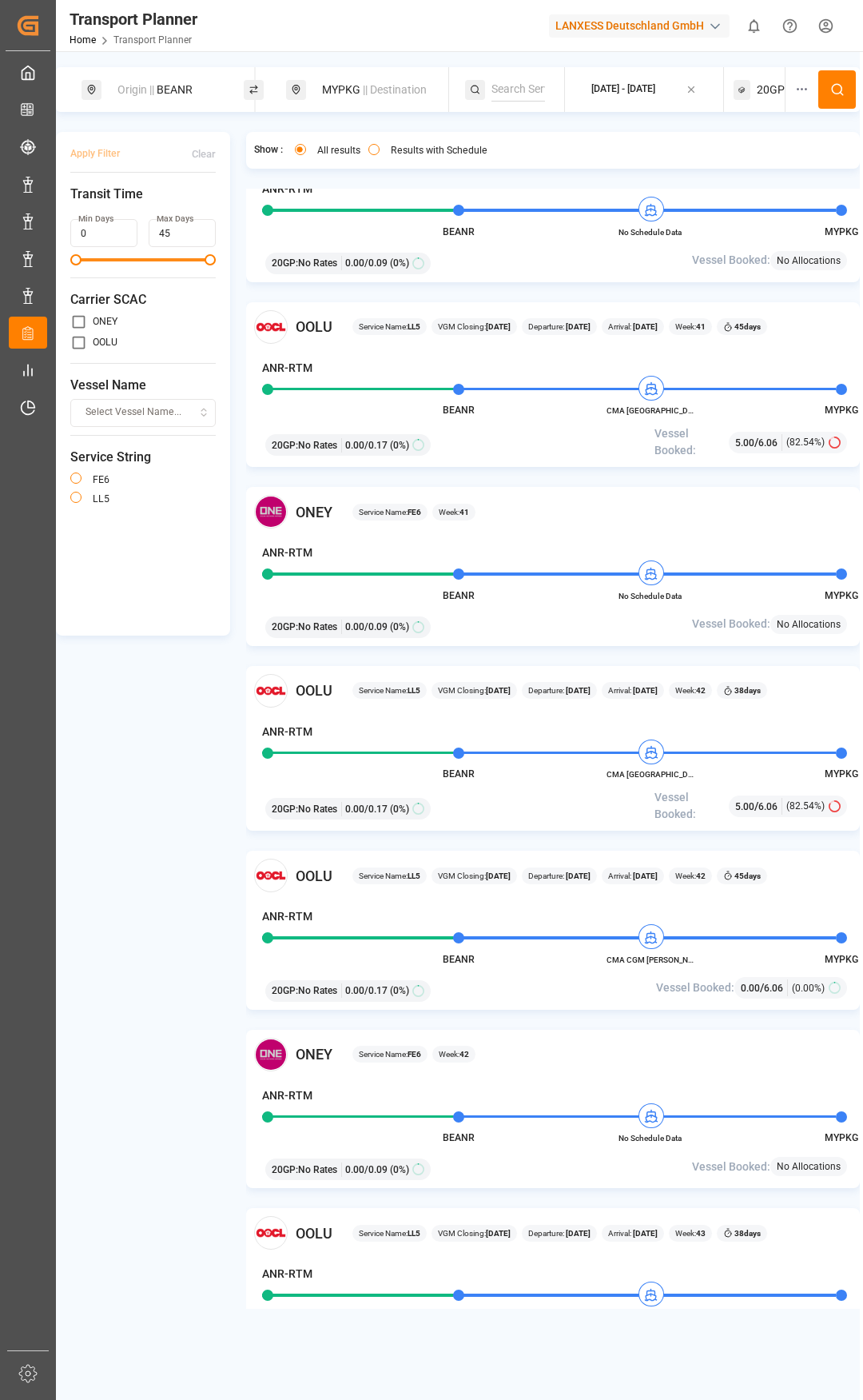
scroll to position [719, 0]
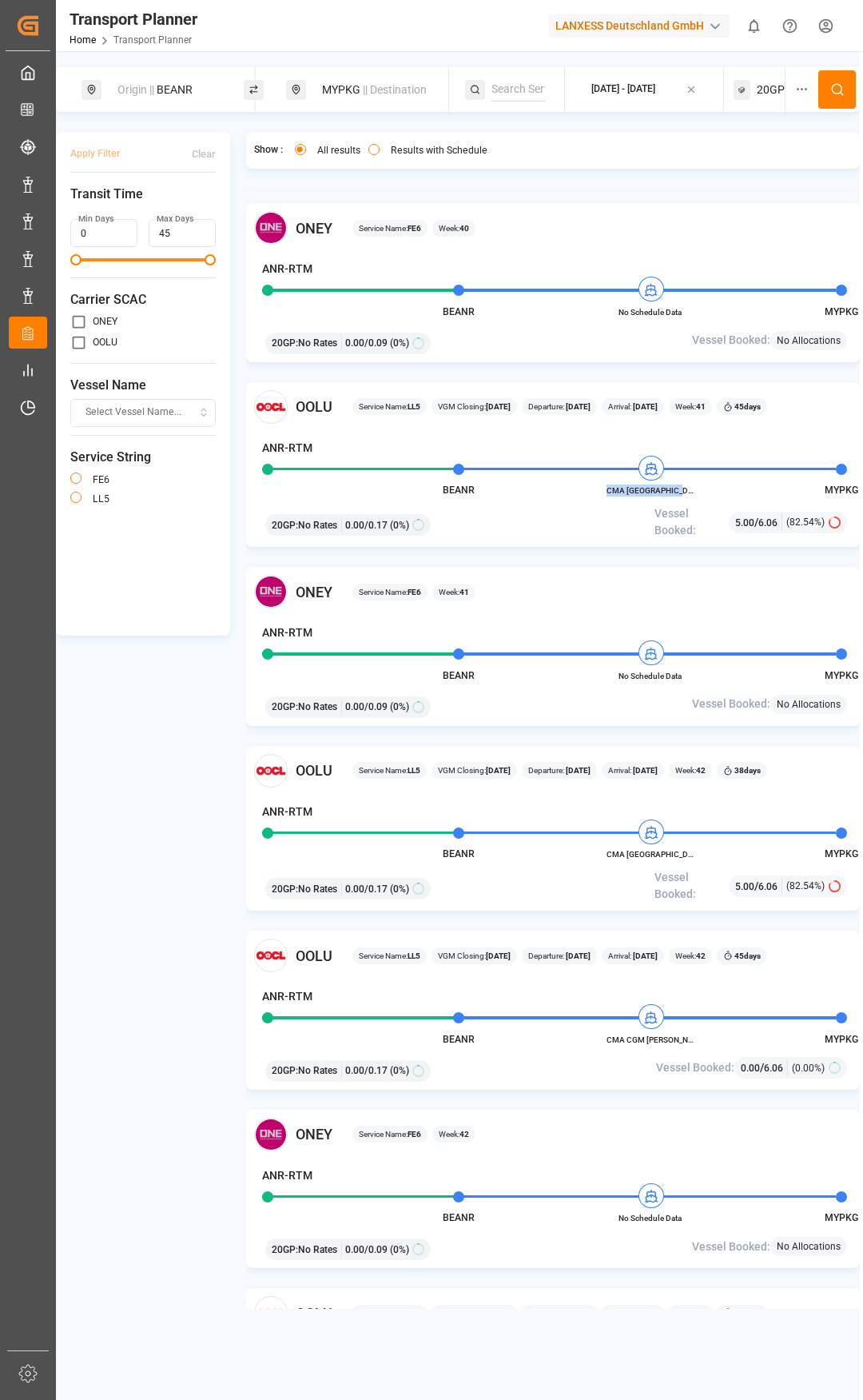
drag, startPoint x: 607, startPoint y: 491, endPoint x: 689, endPoint y: 493, distance: 82.0
click at [689, 493] on span "CMA [GEOGRAPHIC_DATA]" at bounding box center [650, 491] width 88 height 12
copy span "CMA [GEOGRAPHIC_DATA]"
click at [760, 97] on span "20GP" at bounding box center [771, 89] width 28 height 17
click at [598, 183] on div "Show : All results Results with Schedule OOLU Service Name: LL5 VGM Closing: [D…" at bounding box center [553, 720] width 615 height 1177
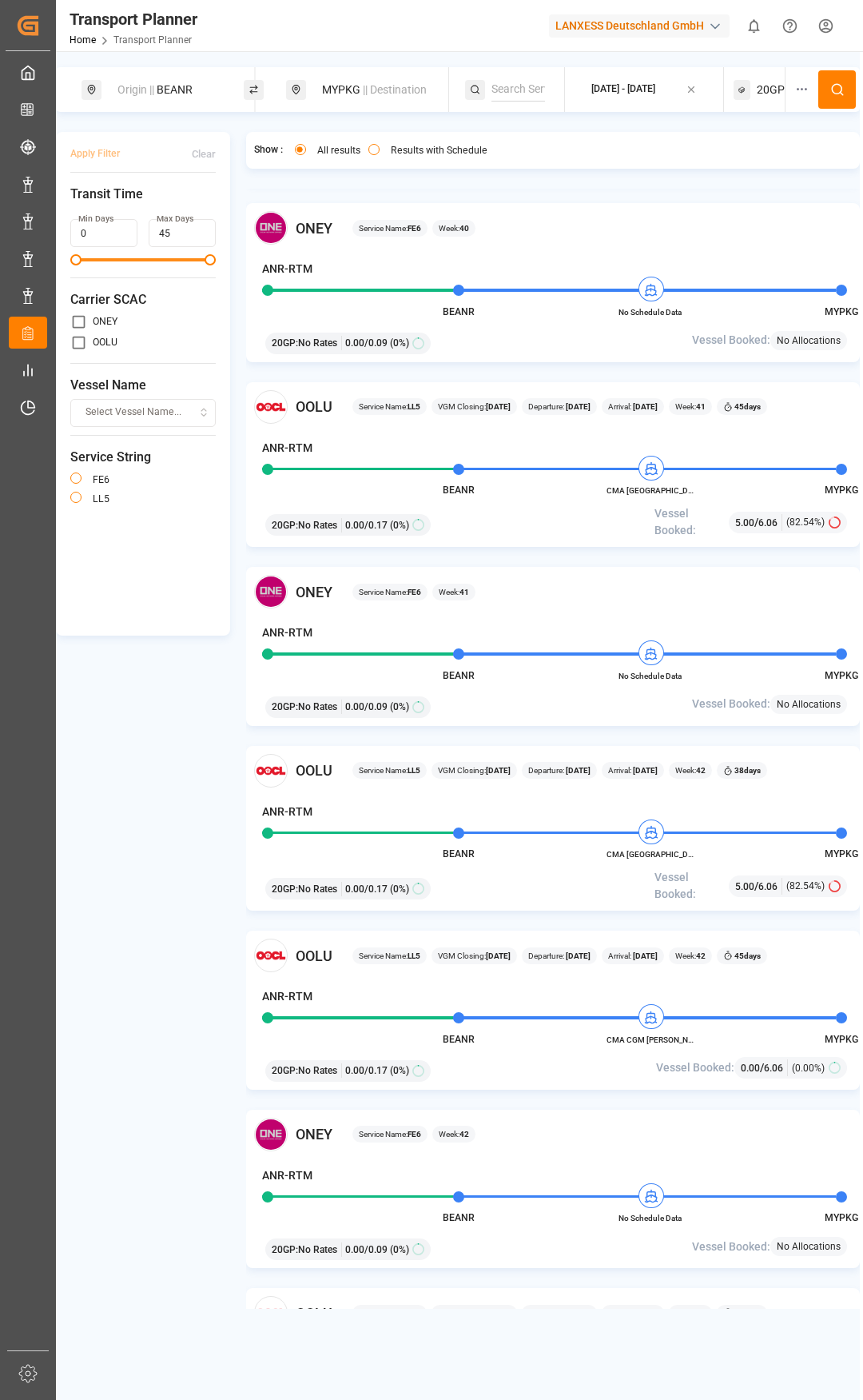
click at [756, 89] on div "20GP" at bounding box center [760, 89] width 51 height 45
click at [745, 158] on div "20GP" at bounding box center [737, 166] width 78 height 16
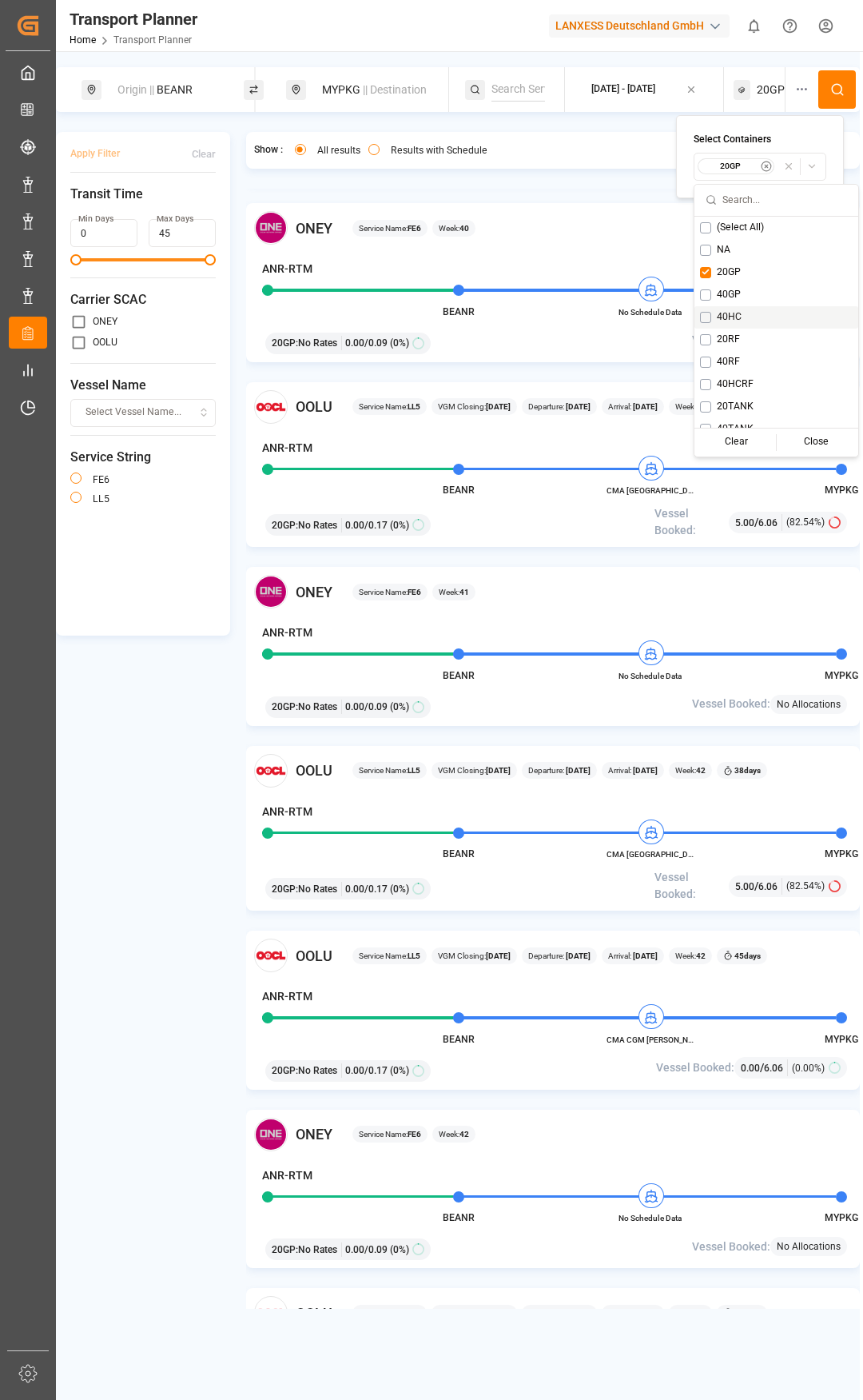
click at [716, 320] on div "40HC" at bounding box center [775, 317] width 164 height 22
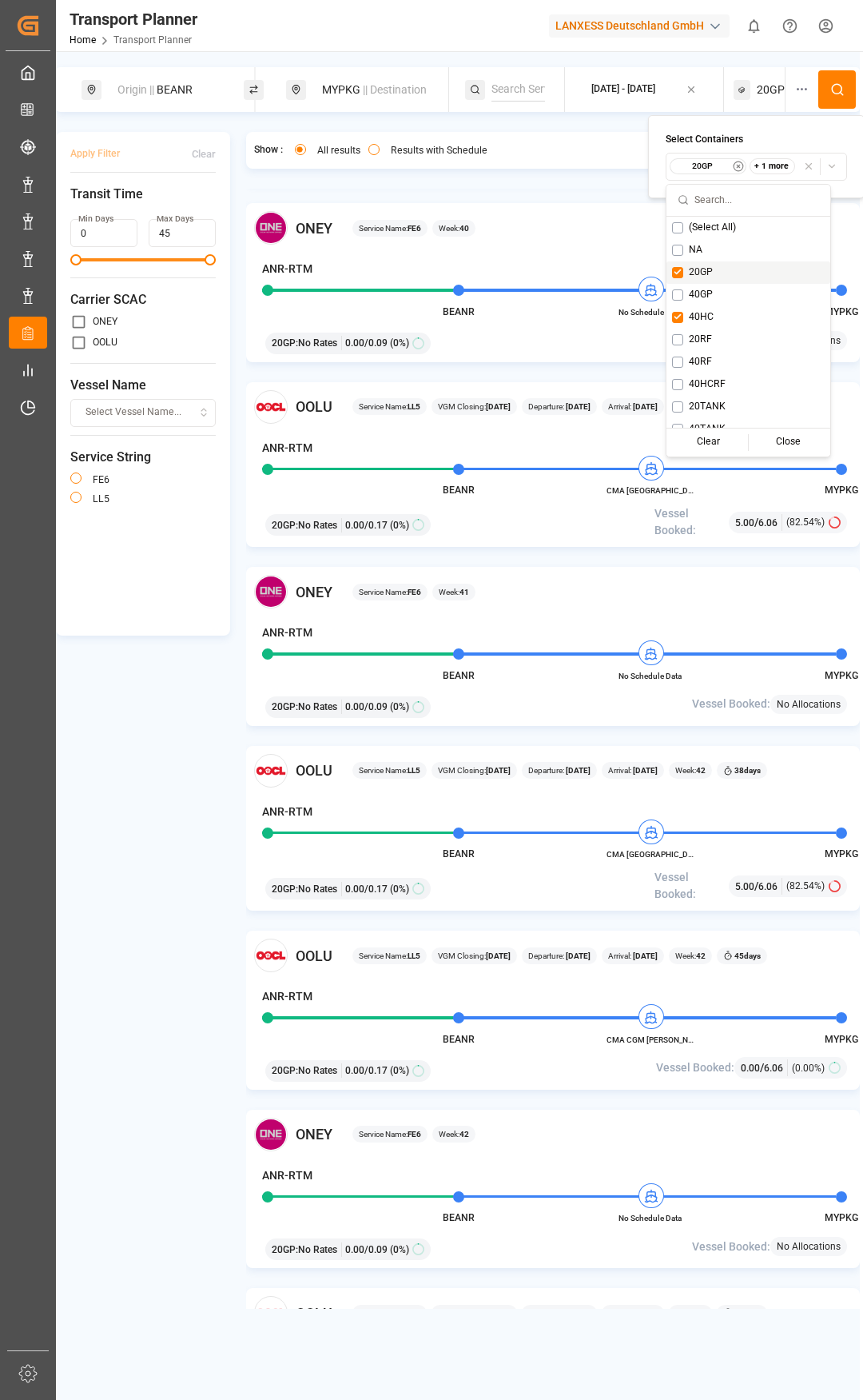
click at [689, 275] on span "20GP" at bounding box center [700, 272] width 24 height 14
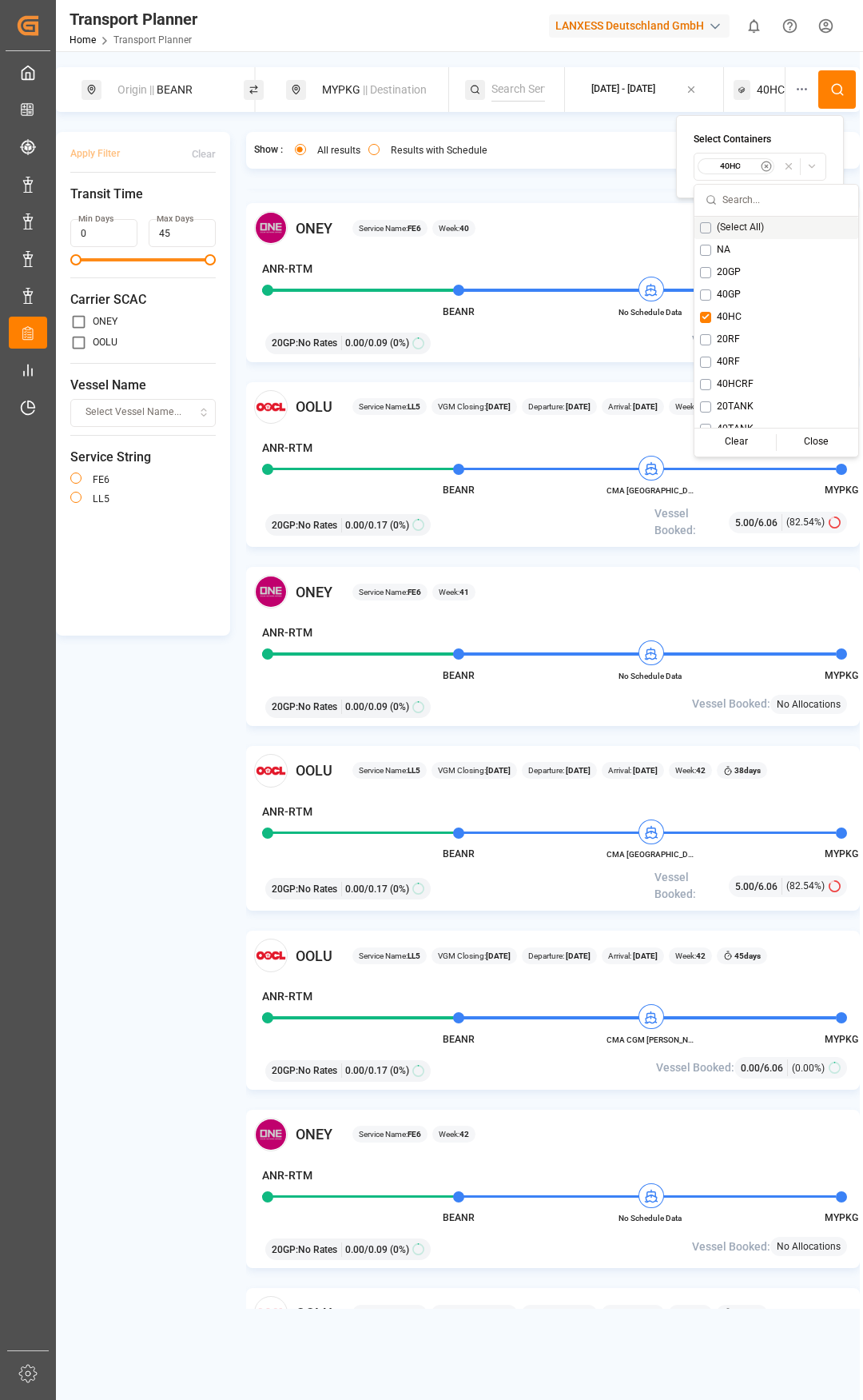
click at [679, 667] on div "No Schedule Data" at bounding box center [650, 674] width 88 height 15
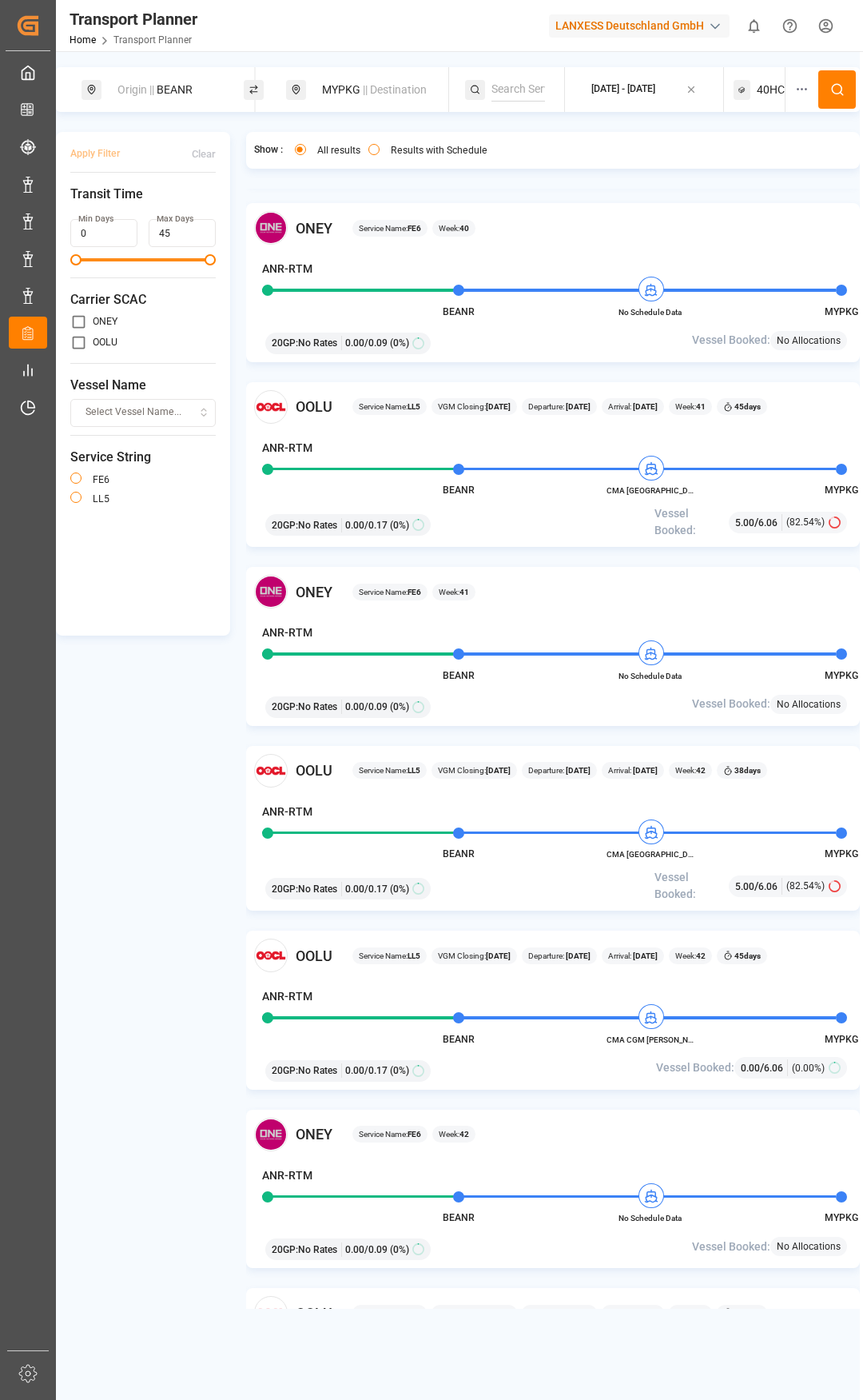
drag, startPoint x: 184, startPoint y: 82, endPoint x: 200, endPoint y: 100, distance: 24.1
click at [182, 84] on div "Origin || BEANR" at bounding box center [172, 89] width 129 height 29
click at [244, 212] on icon at bounding box center [243, 218] width 11 height 11
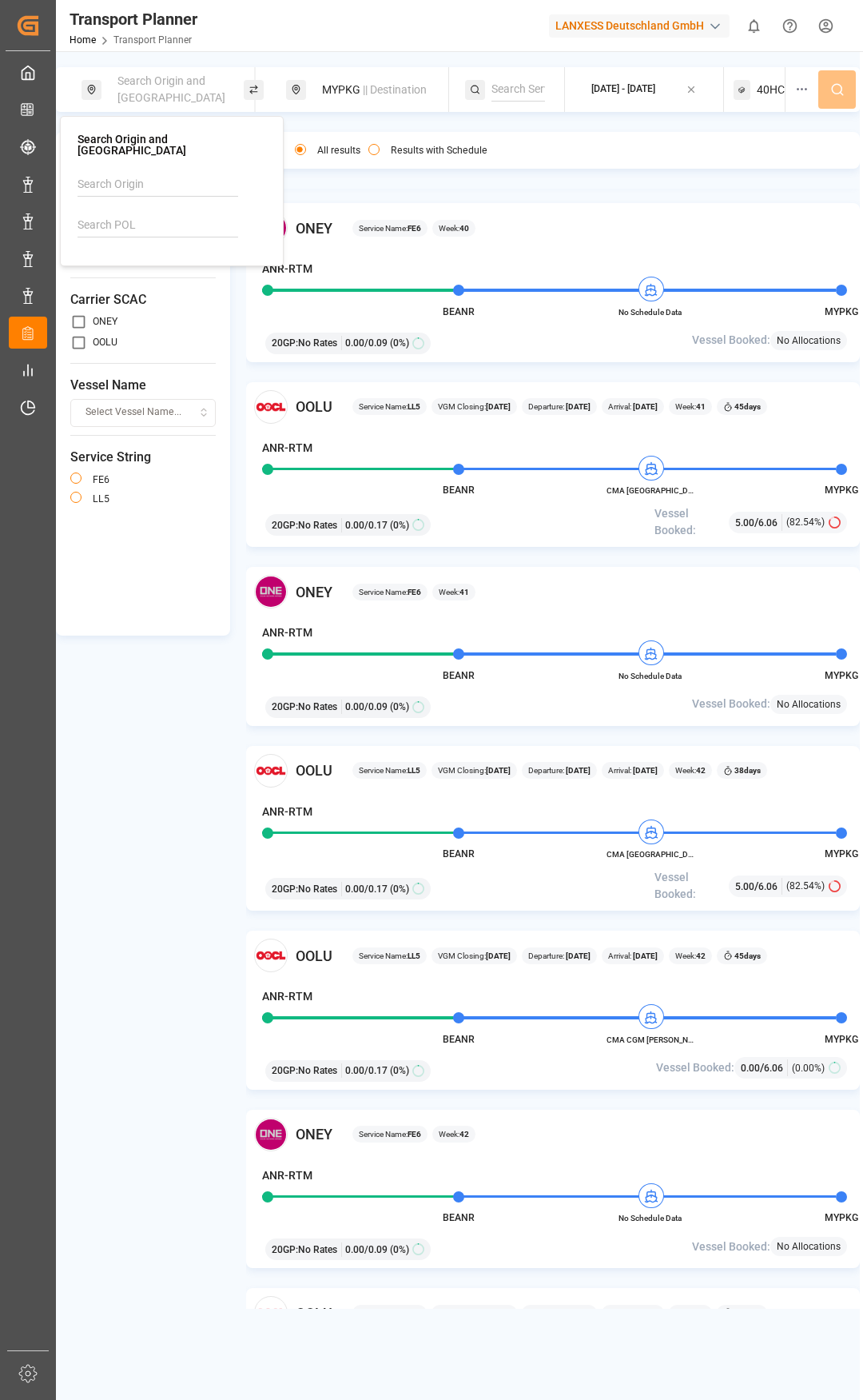
click at [197, 213] on input at bounding box center [158, 225] width 161 height 24
click at [179, 173] on input at bounding box center [158, 184] width 161 height 24
click at [145, 213] on li "[GEOGRAPHIC_DATA]" at bounding box center [175, 227] width 180 height 29
click at [136, 243] on li "[GEOGRAPHIC_DATA]" at bounding box center [175, 257] width 180 height 29
click at [140, 220] on div "[GEOGRAPHIC_DATA]" at bounding box center [174, 228] width 155 height 17
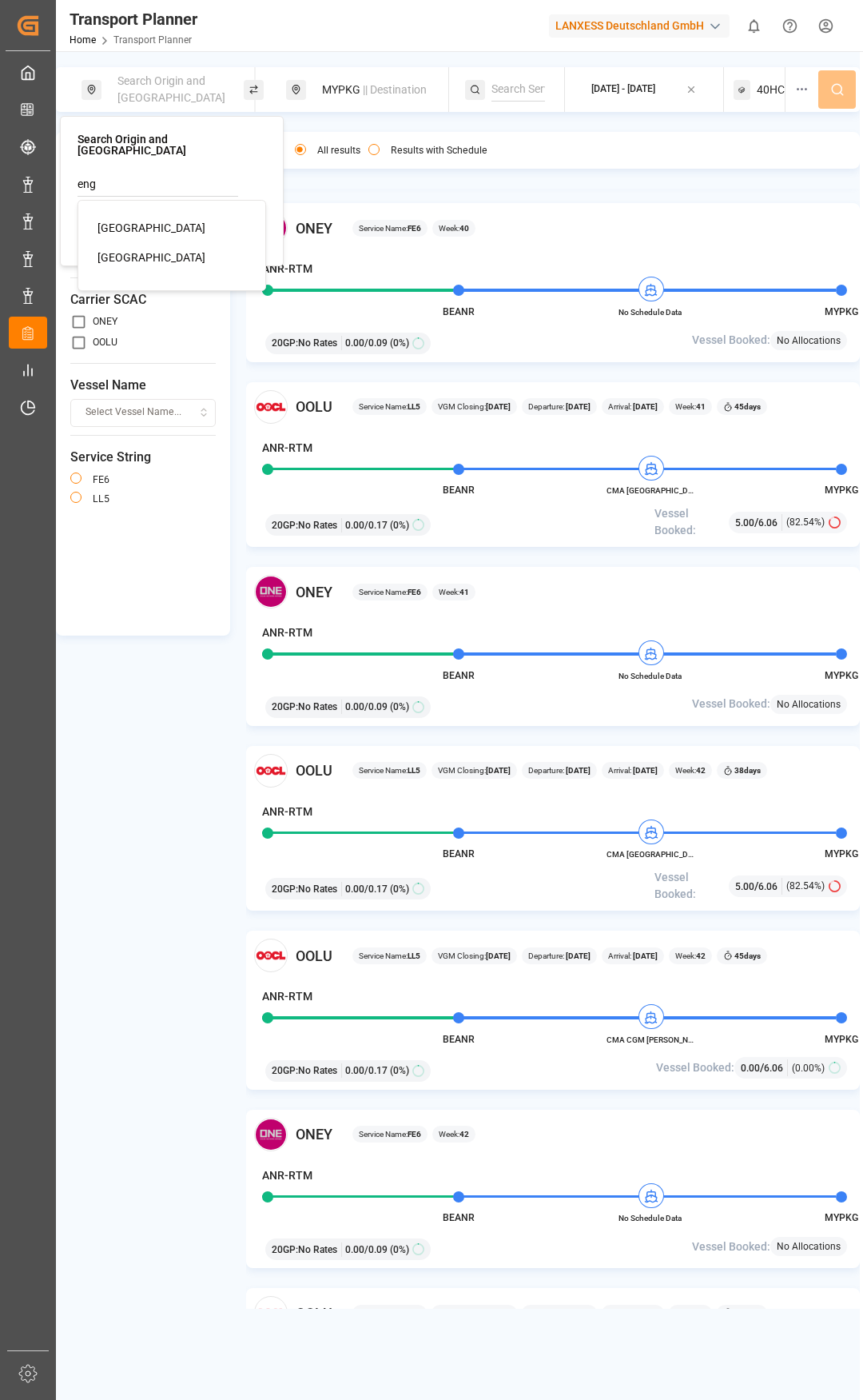
type input "[GEOGRAPHIC_DATA]"
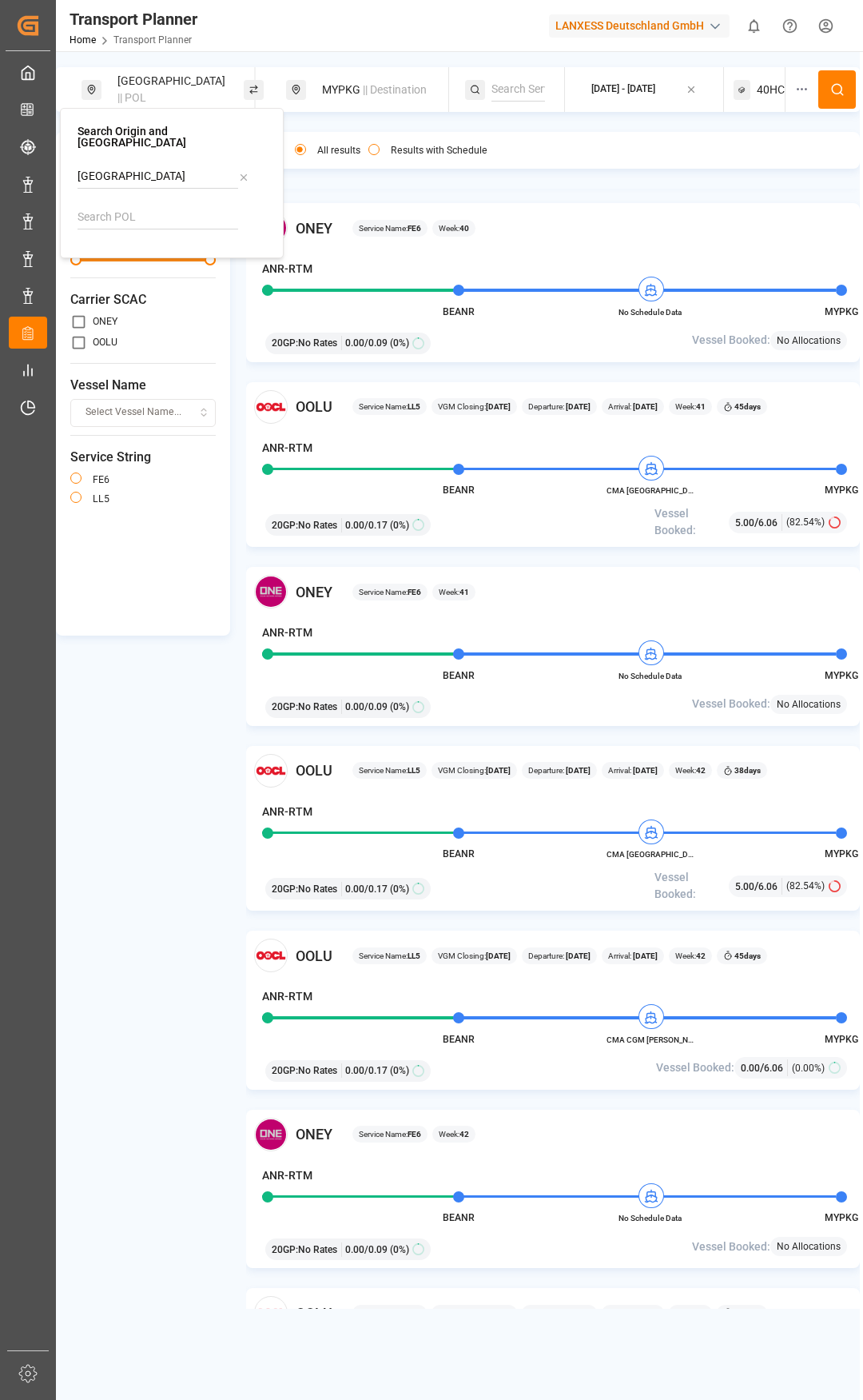
click at [345, 98] on div "MYPKG || Destination" at bounding box center [377, 89] width 129 height 29
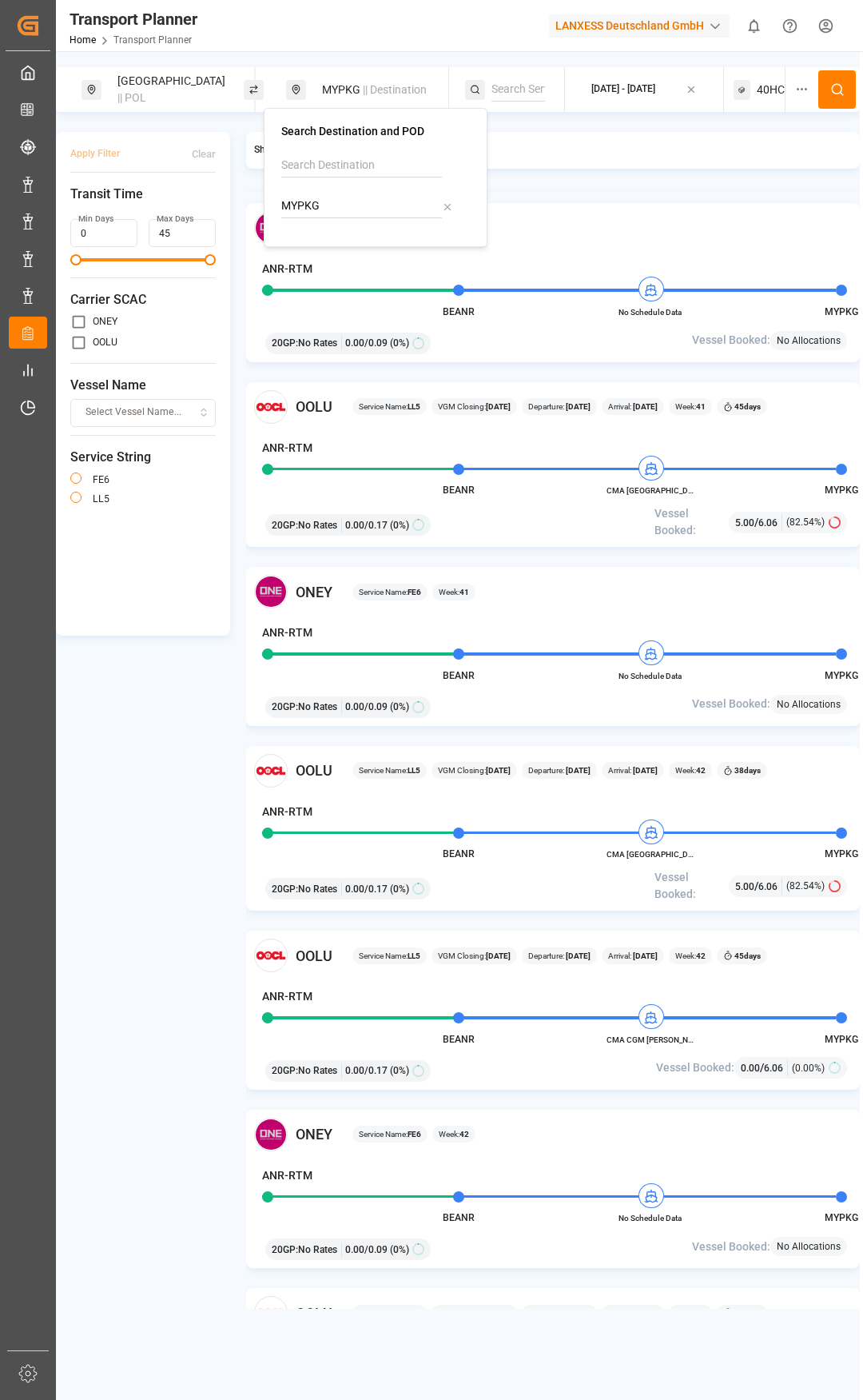
drag, startPoint x: 385, startPoint y: 209, endPoint x: 262, endPoint y: 210, distance: 123.0
click at [262, 210] on body "Created by potrace 1.15, written by [PERSON_NAME] [DATE]-[DATE] Created by potr…" at bounding box center [432, 700] width 863 height 1400
click at [304, 204] on input "MYPKG" at bounding box center [362, 206] width 161 height 24
click at [303, 204] on input "MYPKG" at bounding box center [362, 206] width 161 height 24
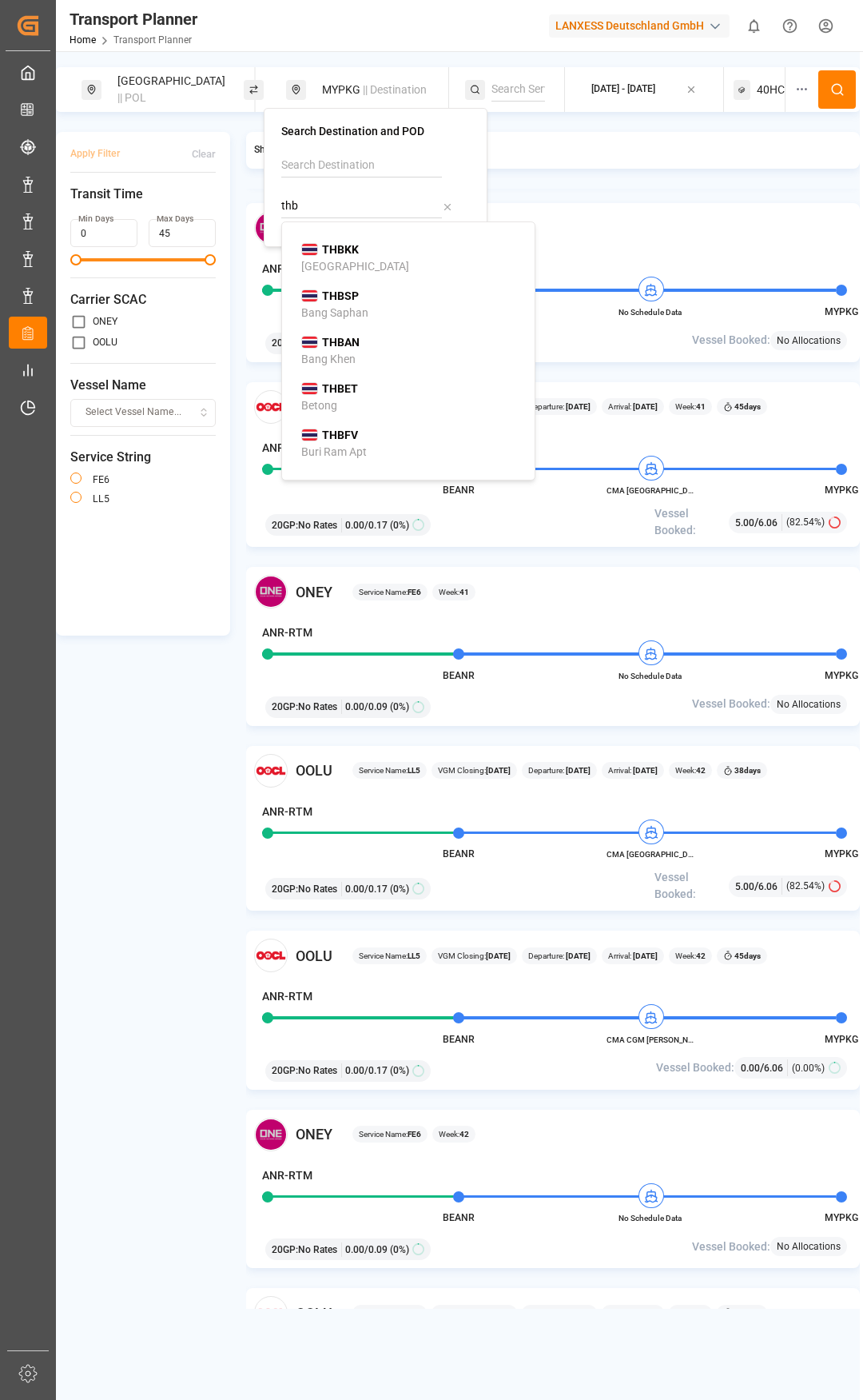
click at [354, 252] on b "THBKK" at bounding box center [340, 249] width 37 height 12
type input "THBKK"
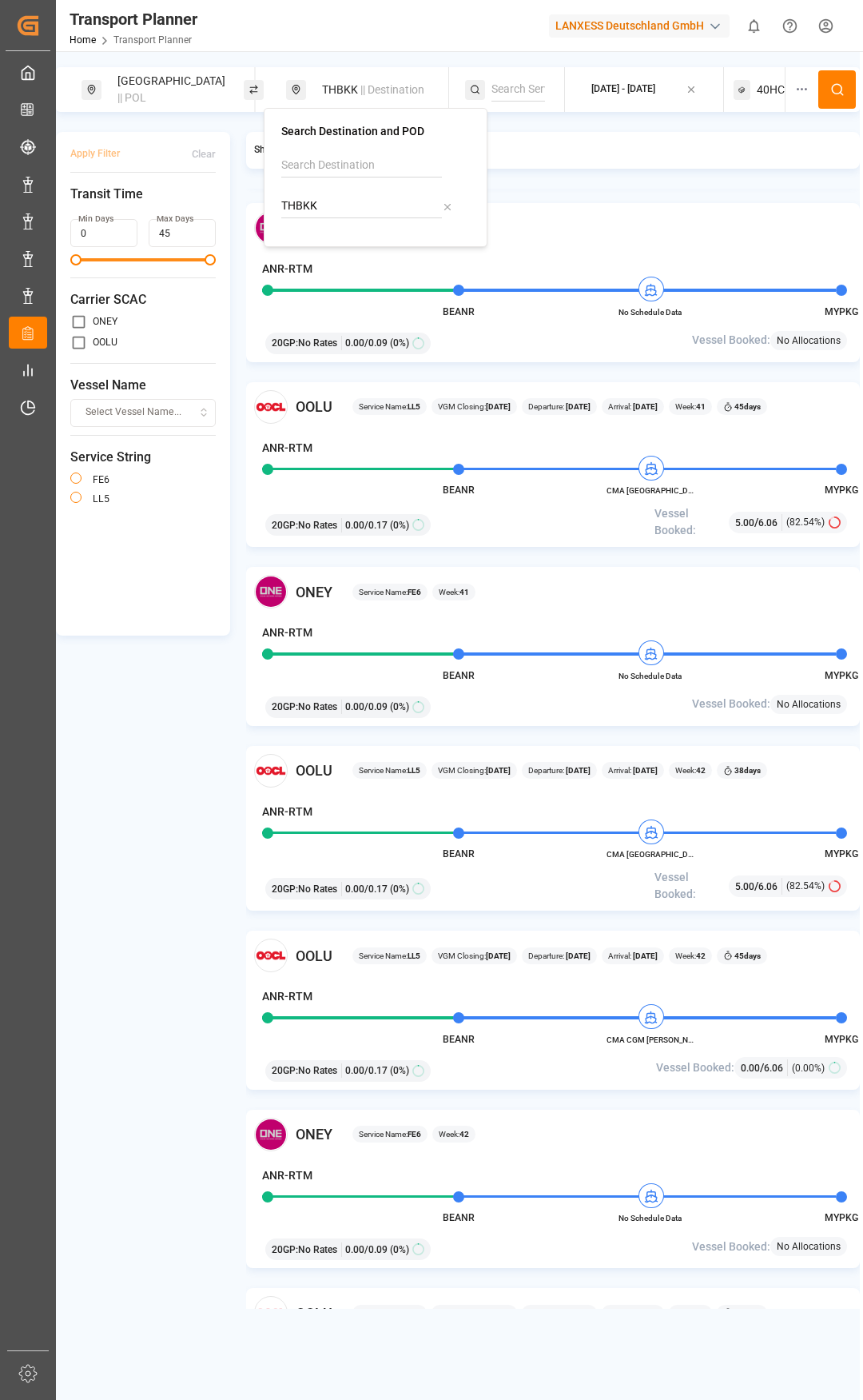
click at [770, 98] on div "40HC" at bounding box center [760, 89] width 51 height 45
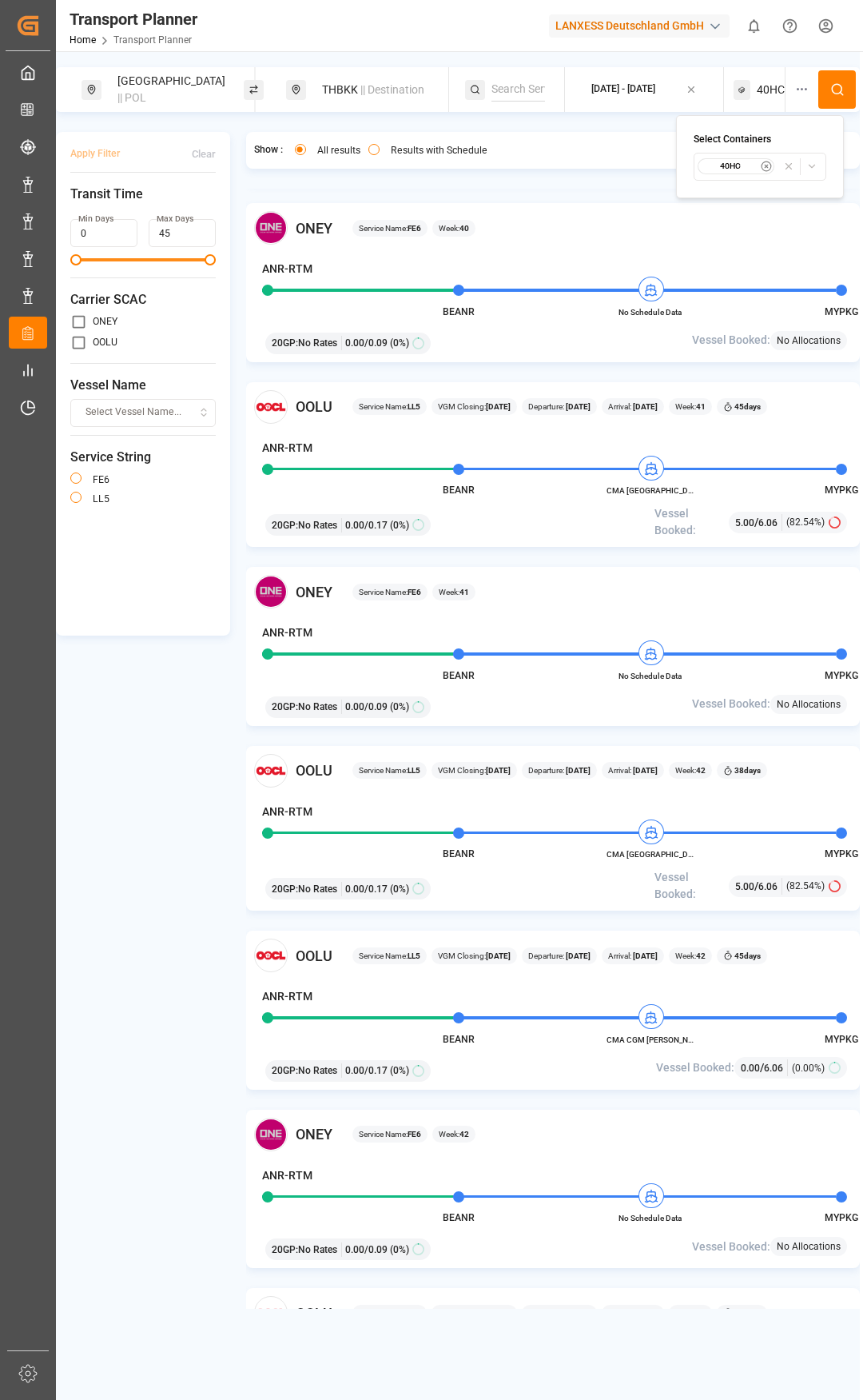
click at [737, 160] on div "40HC" at bounding box center [737, 166] width 78 height 16
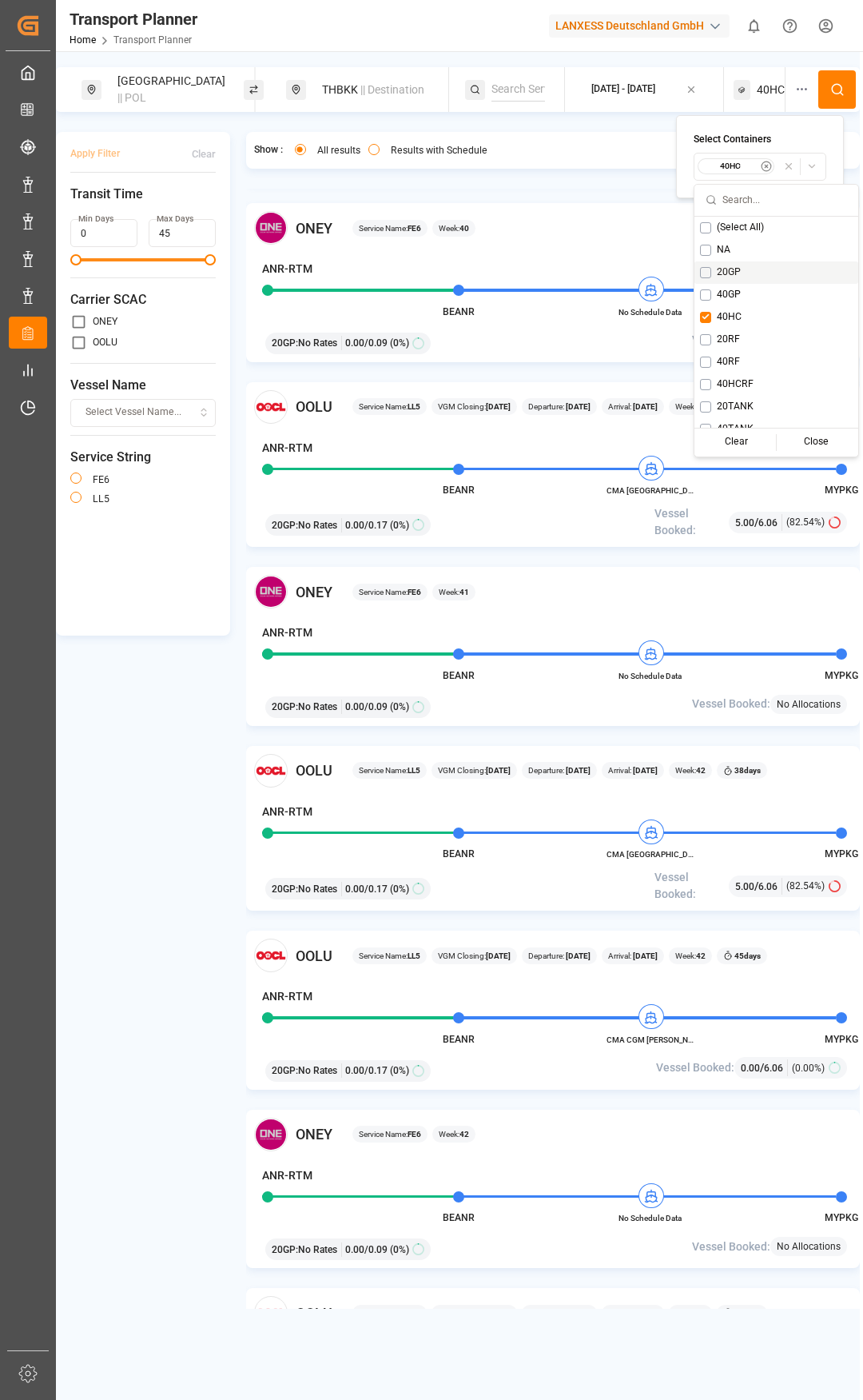
click at [711, 272] on div "20GP" at bounding box center [775, 272] width 164 height 22
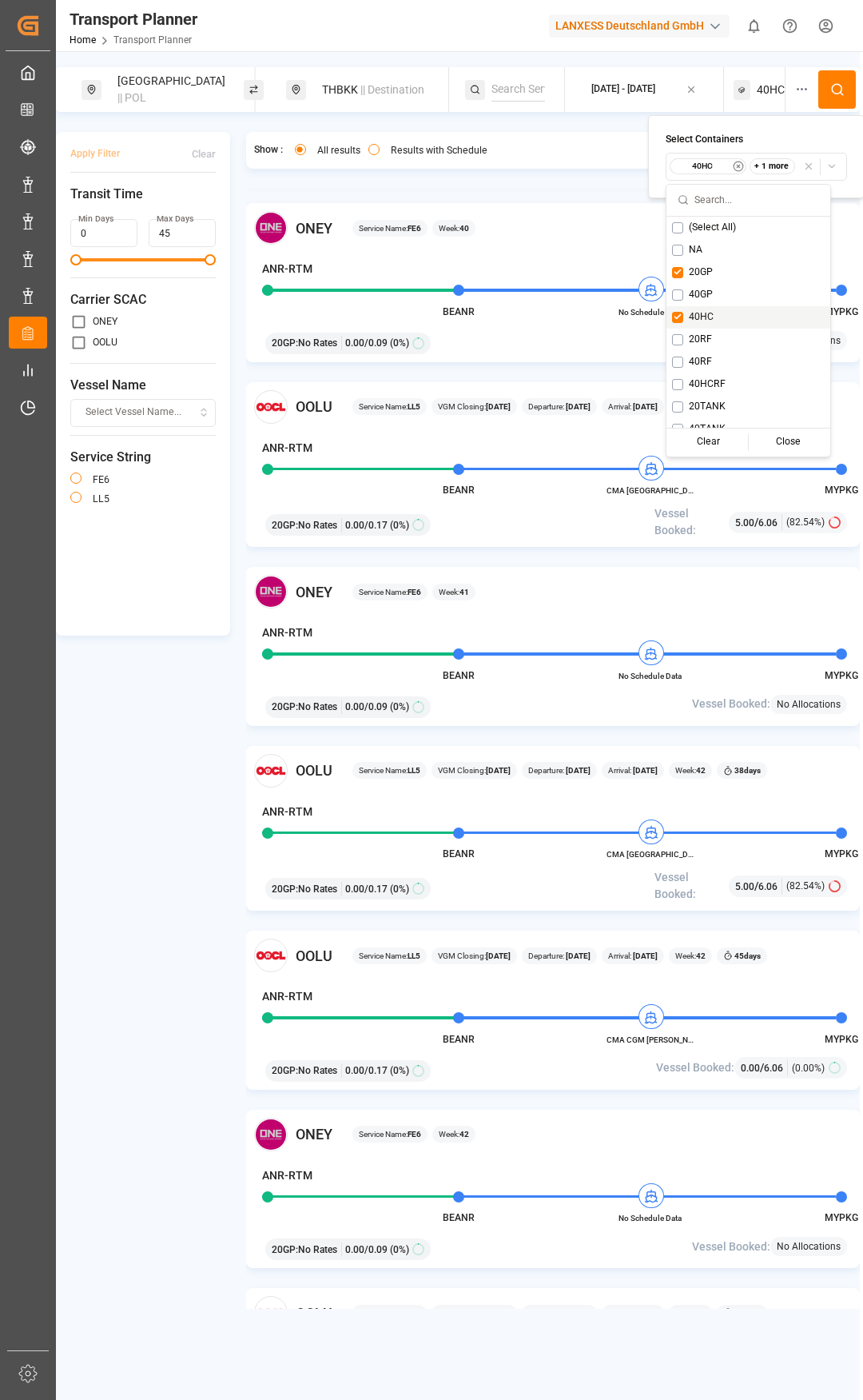
click at [691, 319] on span "40HC" at bounding box center [701, 317] width 25 height 14
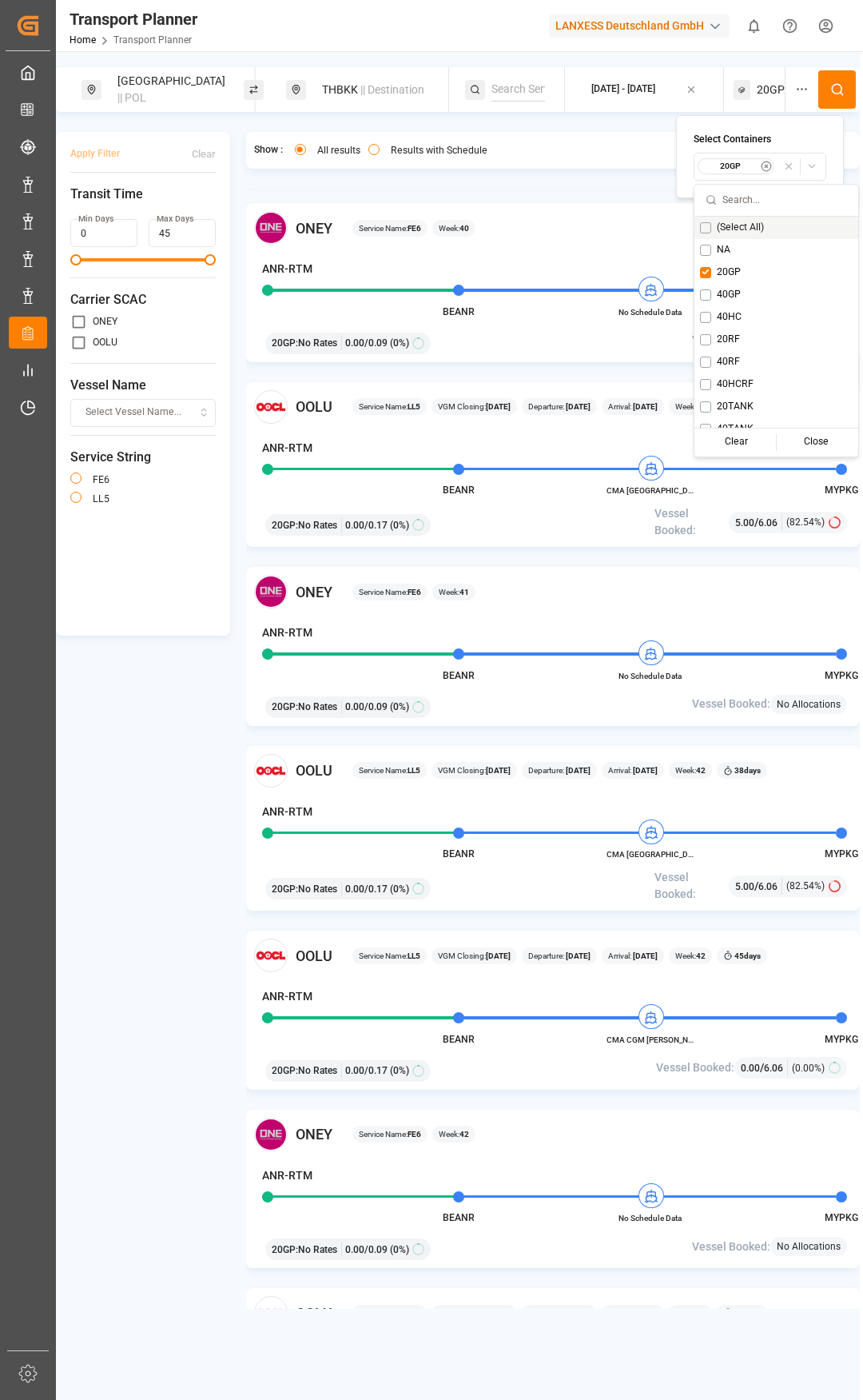
click at [837, 92] on icon at bounding box center [837, 89] width 14 height 14
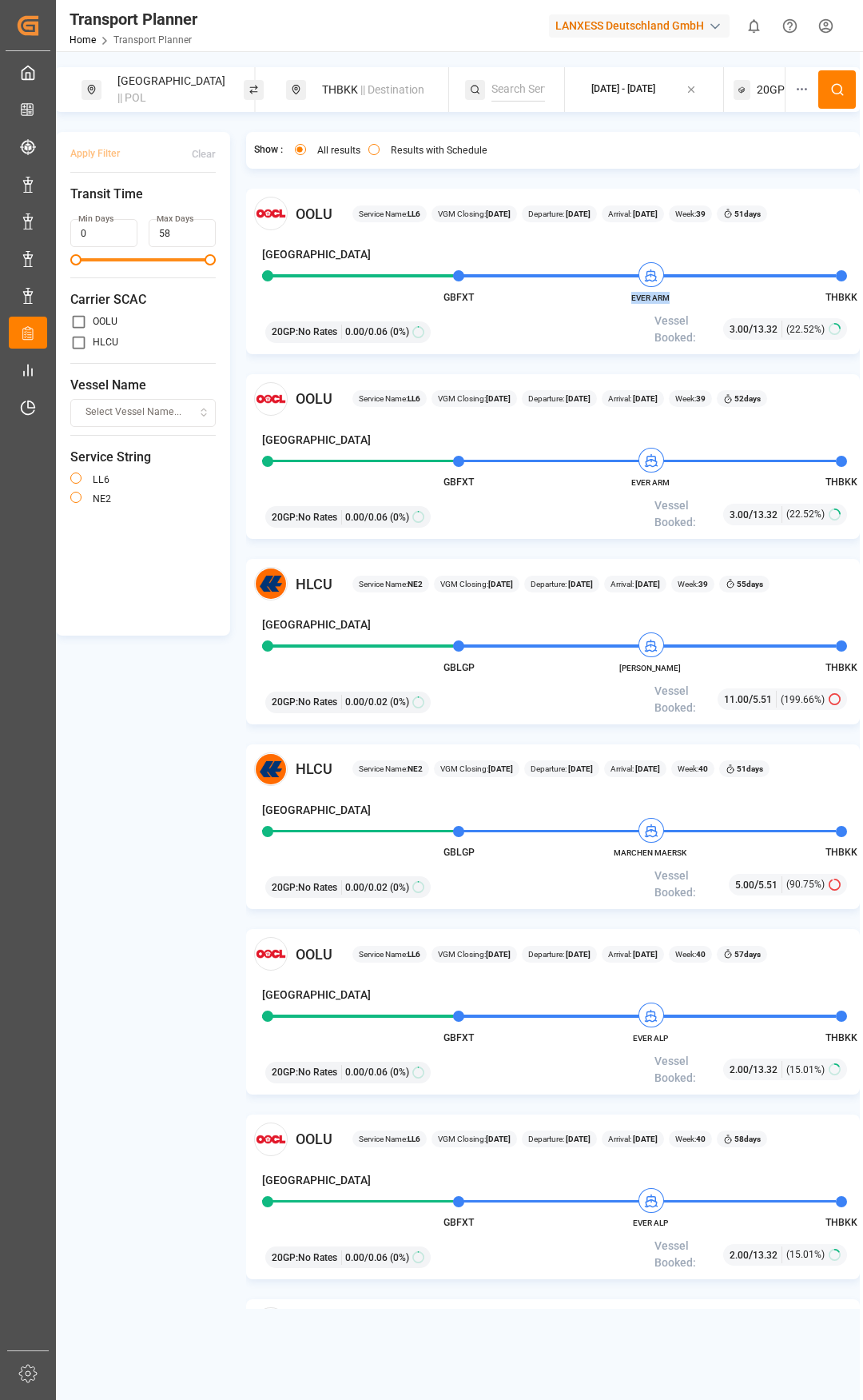
drag, startPoint x: 669, startPoint y: 298, endPoint x: 630, endPoint y: 300, distance: 39.1
click at [630, 300] on span "EVER ARM" at bounding box center [650, 298] width 88 height 12
copy span "EVER ARM"
click at [321, 83] on div "THBKK || Destination" at bounding box center [377, 89] width 129 height 29
drag, startPoint x: 386, startPoint y: 203, endPoint x: 273, endPoint y: 203, distance: 113.0
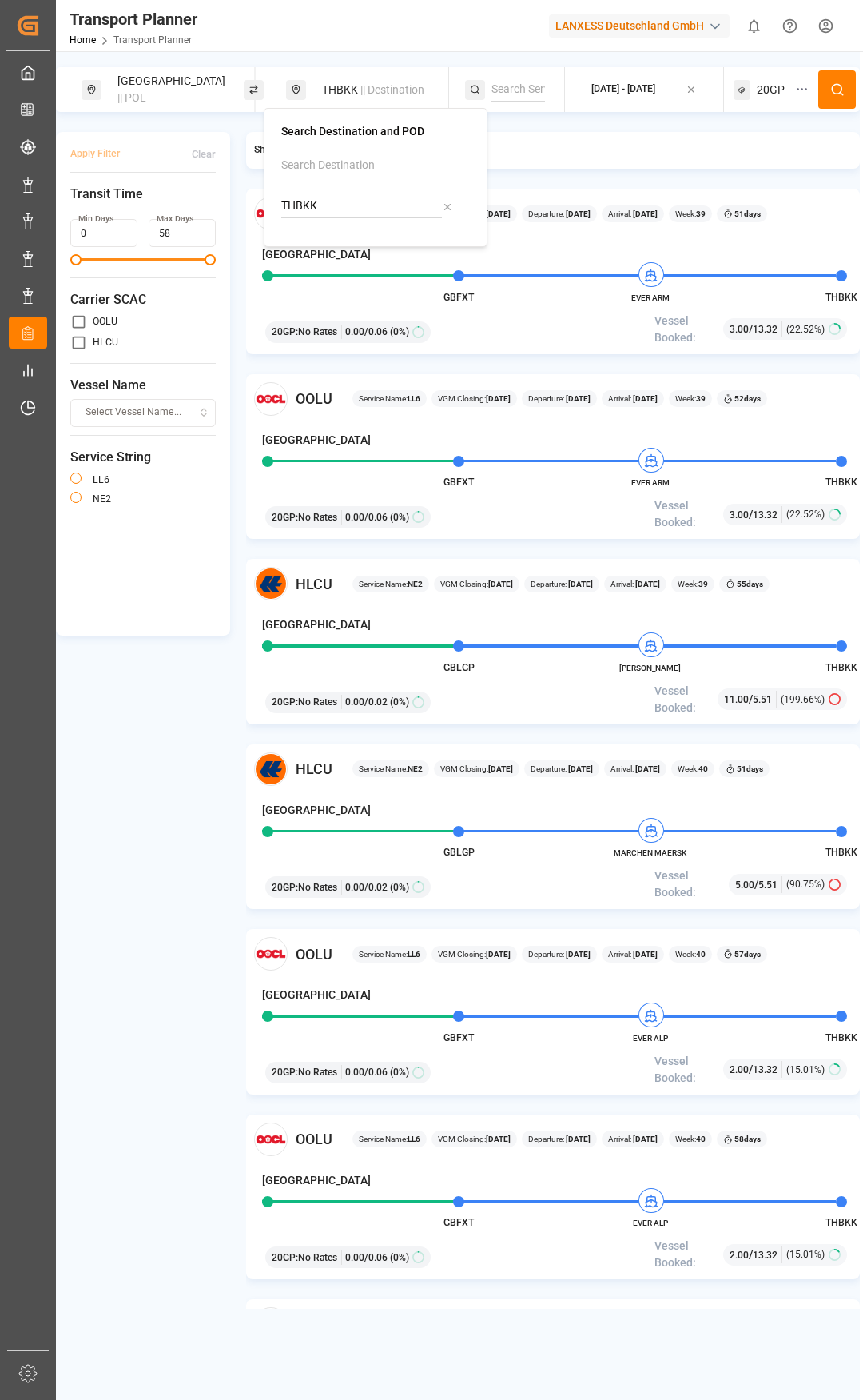
click at [273, 203] on div "Search Destination and POD THBKK" at bounding box center [375, 177] width 224 height 139
click at [341, 248] on b "VNHPH" at bounding box center [340, 249] width 38 height 12
type input "VNHPH"
click at [769, 97] on span "20GP" at bounding box center [771, 89] width 28 height 17
click at [749, 167] on small "20GP" at bounding box center [730, 166] width 56 height 11
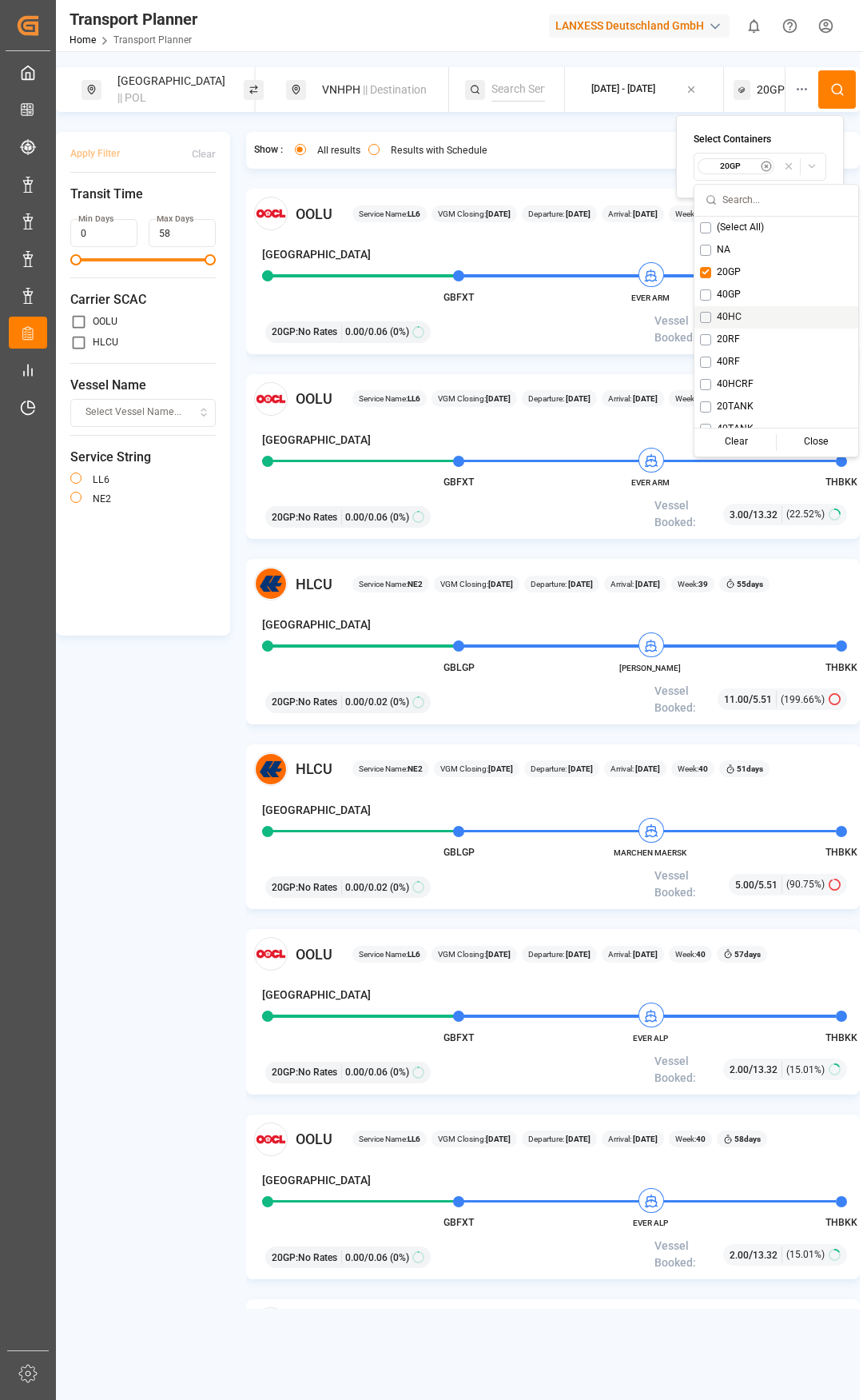
click at [706, 316] on button "Suggestions" at bounding box center [706, 317] width 11 height 11
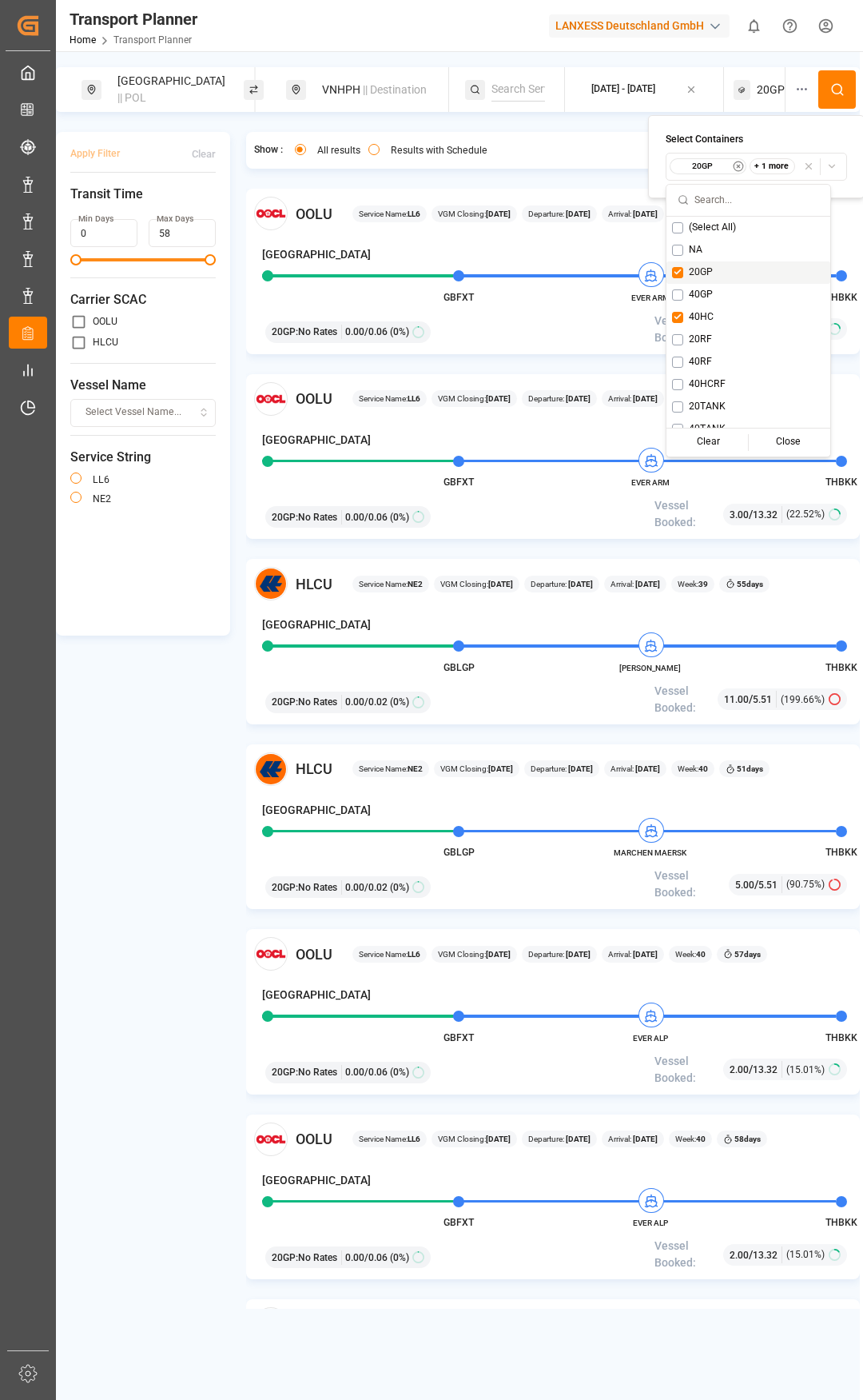
click at [686, 269] on div "20GP" at bounding box center [748, 272] width 164 height 22
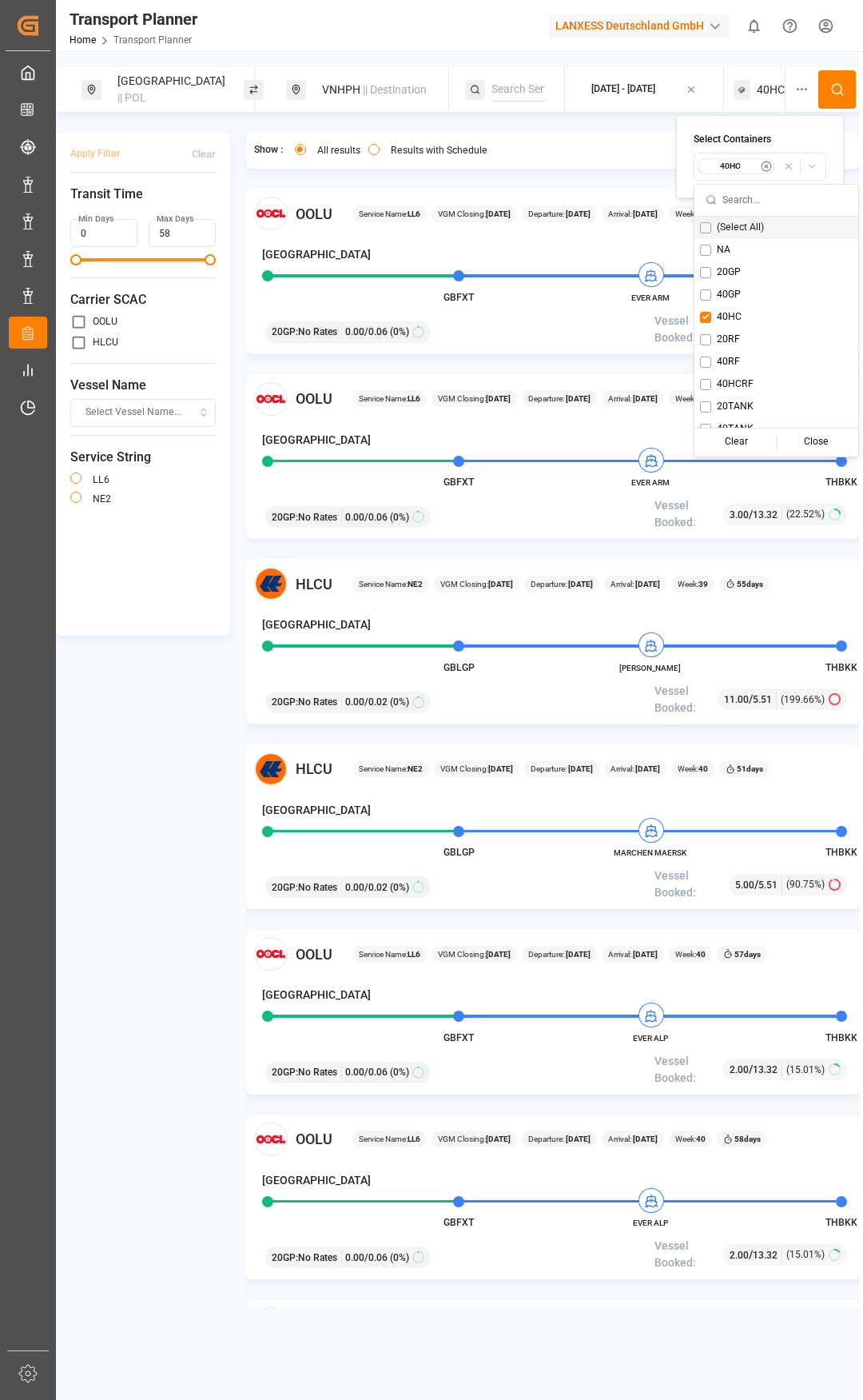
click at [836, 100] on button at bounding box center [837, 89] width 37 height 38
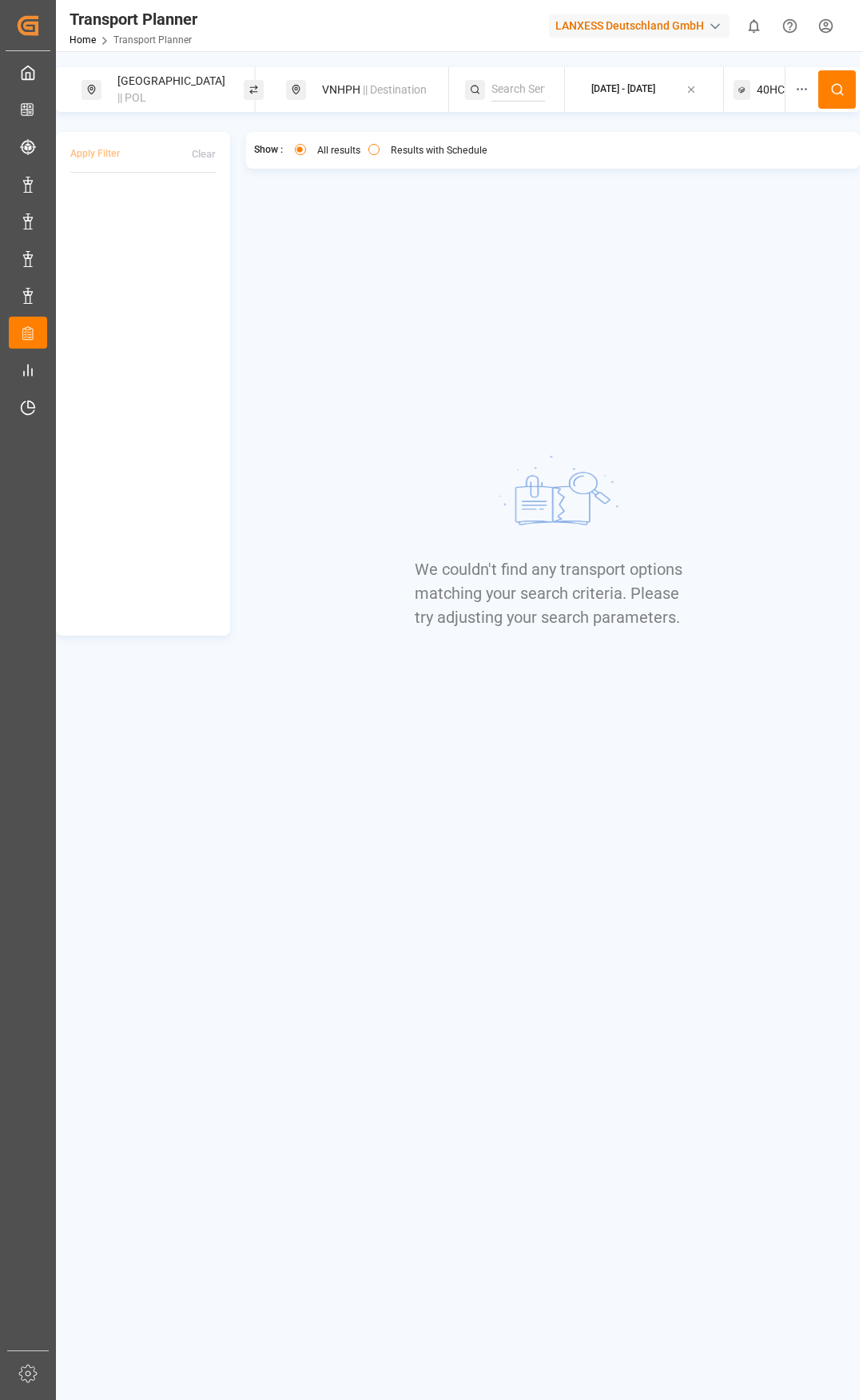
click at [774, 96] on span "40HC" at bounding box center [771, 89] width 28 height 17
click at [761, 167] on circle "button" at bounding box center [766, 166] width 10 height 10
click at [760, 161] on span "Select Container Type..." at bounding box center [746, 166] width 104 height 14
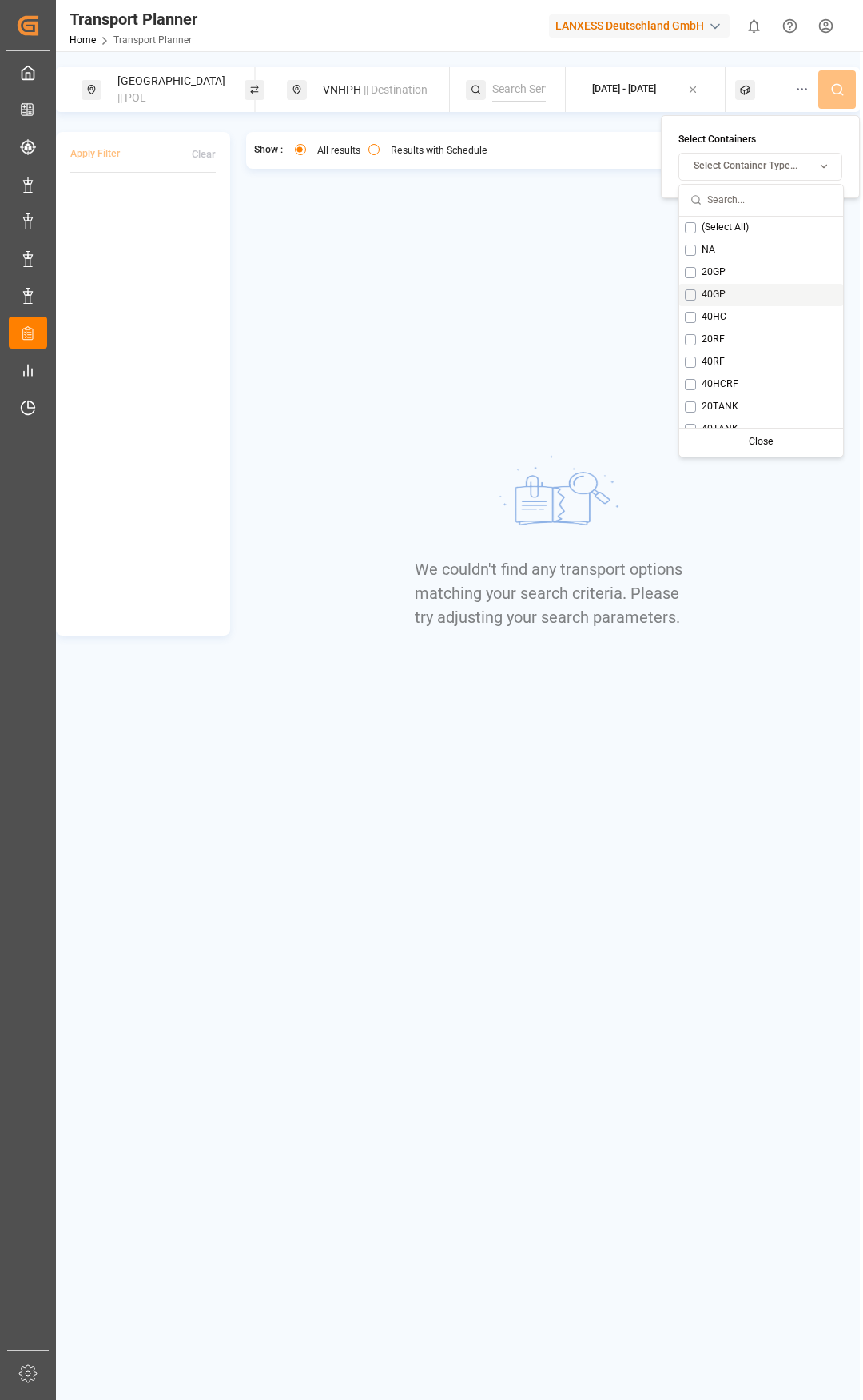
click at [699, 291] on div "40GP" at bounding box center [760, 295] width 164 height 22
click at [826, 92] on button at bounding box center [837, 89] width 37 height 38
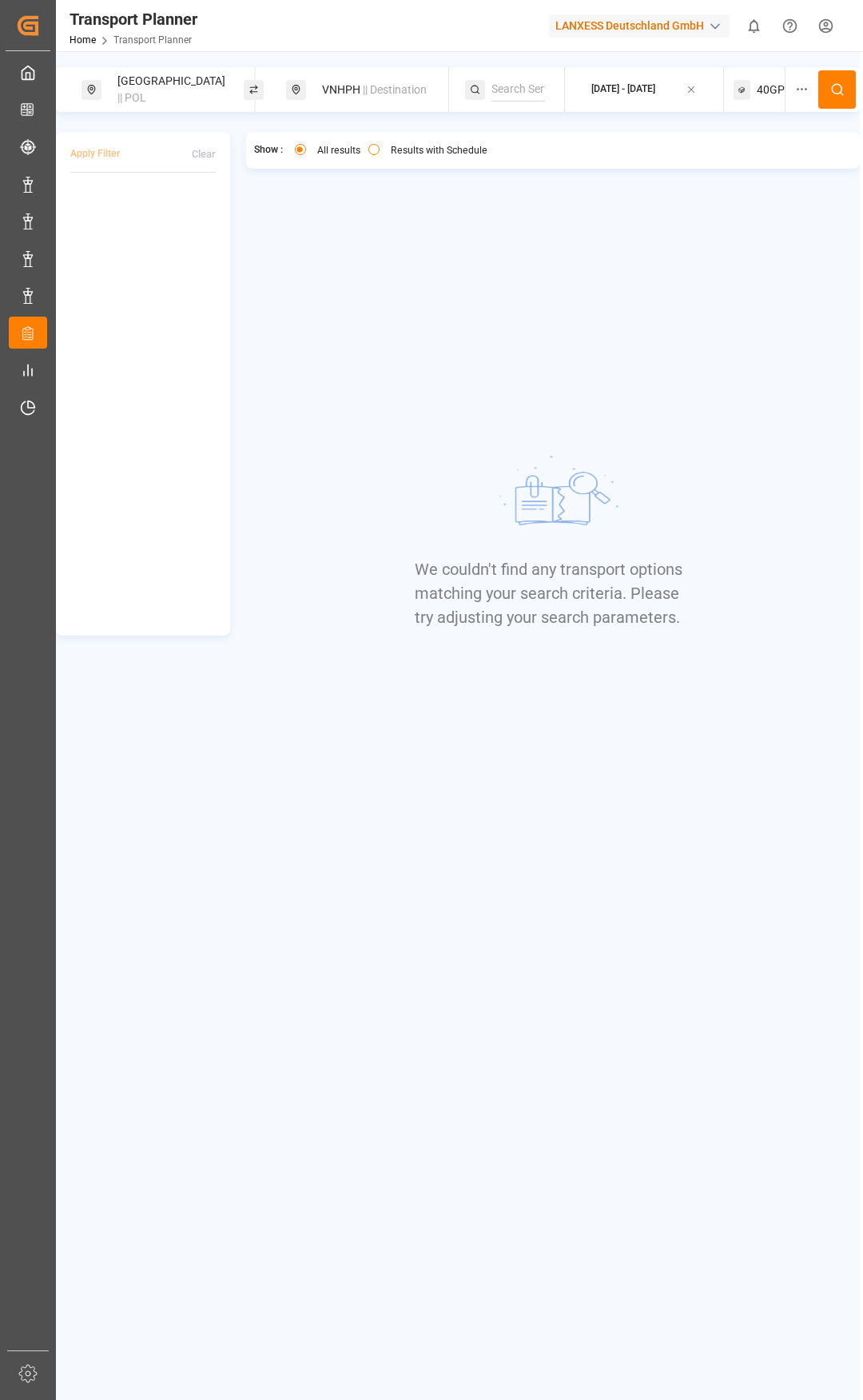
click at [146, 91] on span "|| POL" at bounding box center [132, 97] width 29 height 12
click at [239, 174] on div "[GEOGRAPHIC_DATA]" at bounding box center [172, 176] width 188 height 24
click at [240, 172] on icon at bounding box center [243, 177] width 11 height 11
click at [165, 213] on input at bounding box center [158, 225] width 161 height 24
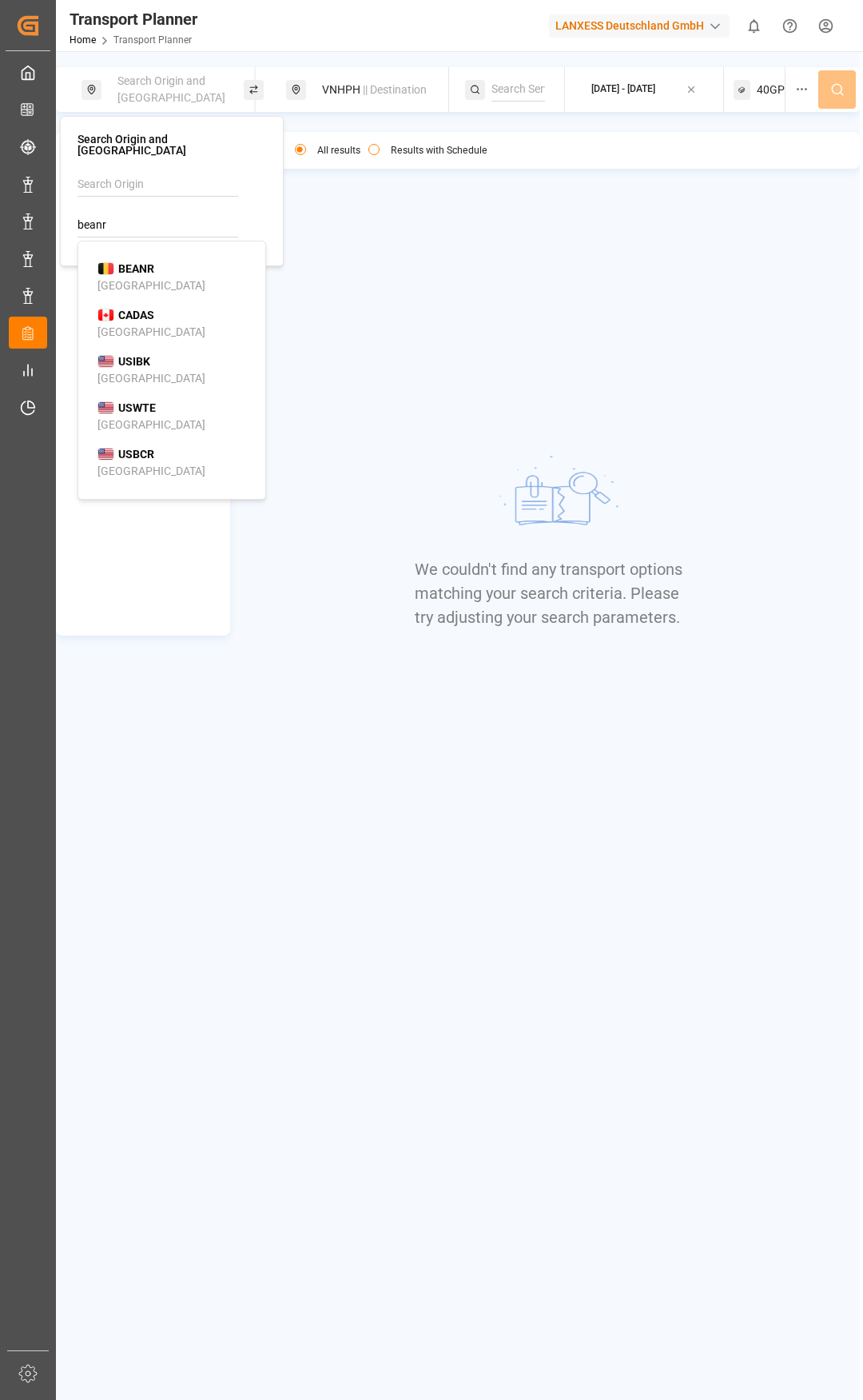
click at [147, 261] on span "BEANR" at bounding box center [136, 269] width 36 height 17
type input "BEANR"
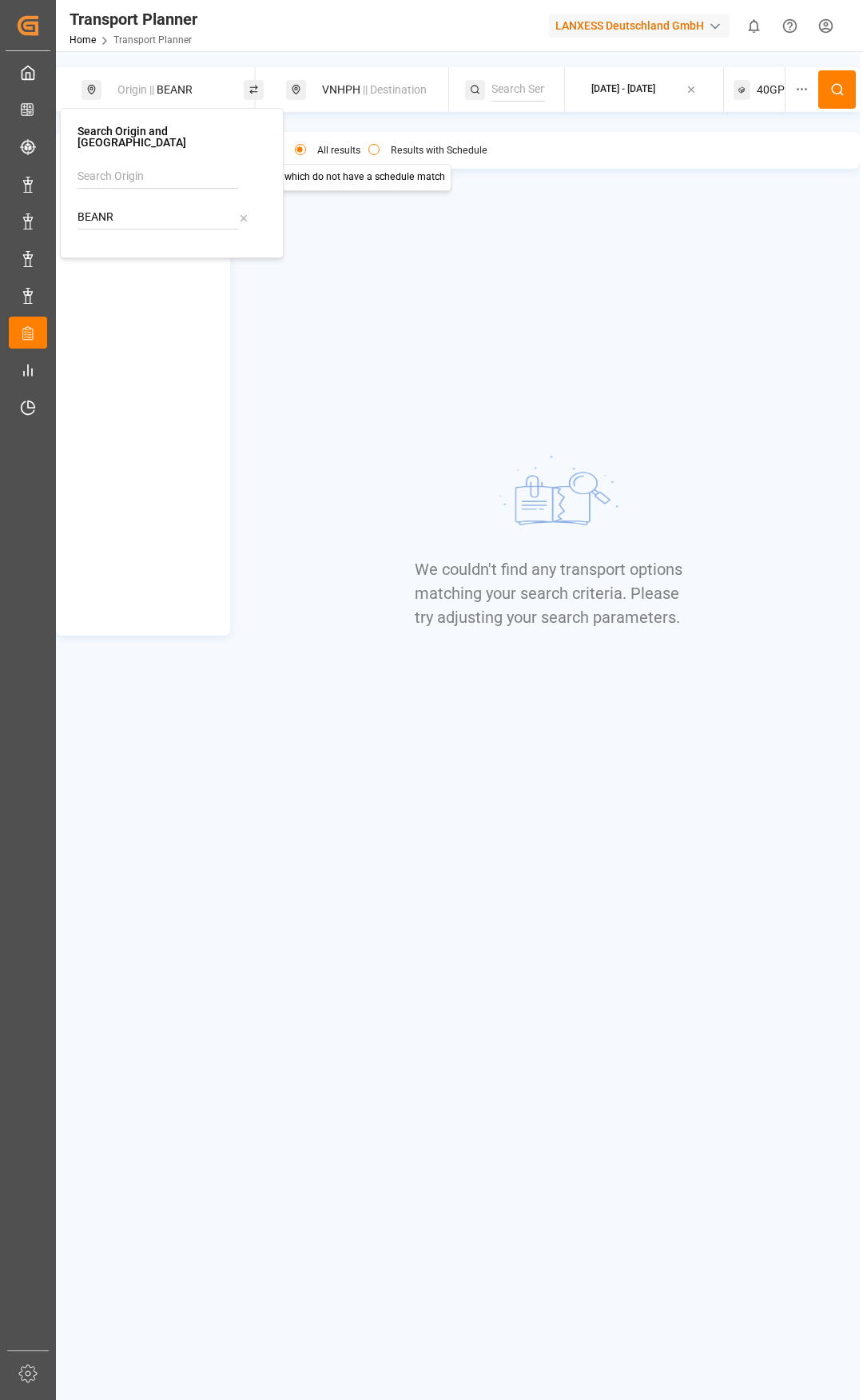
click at [363, 81] on div "VNHPH || Destination" at bounding box center [377, 89] width 129 height 29
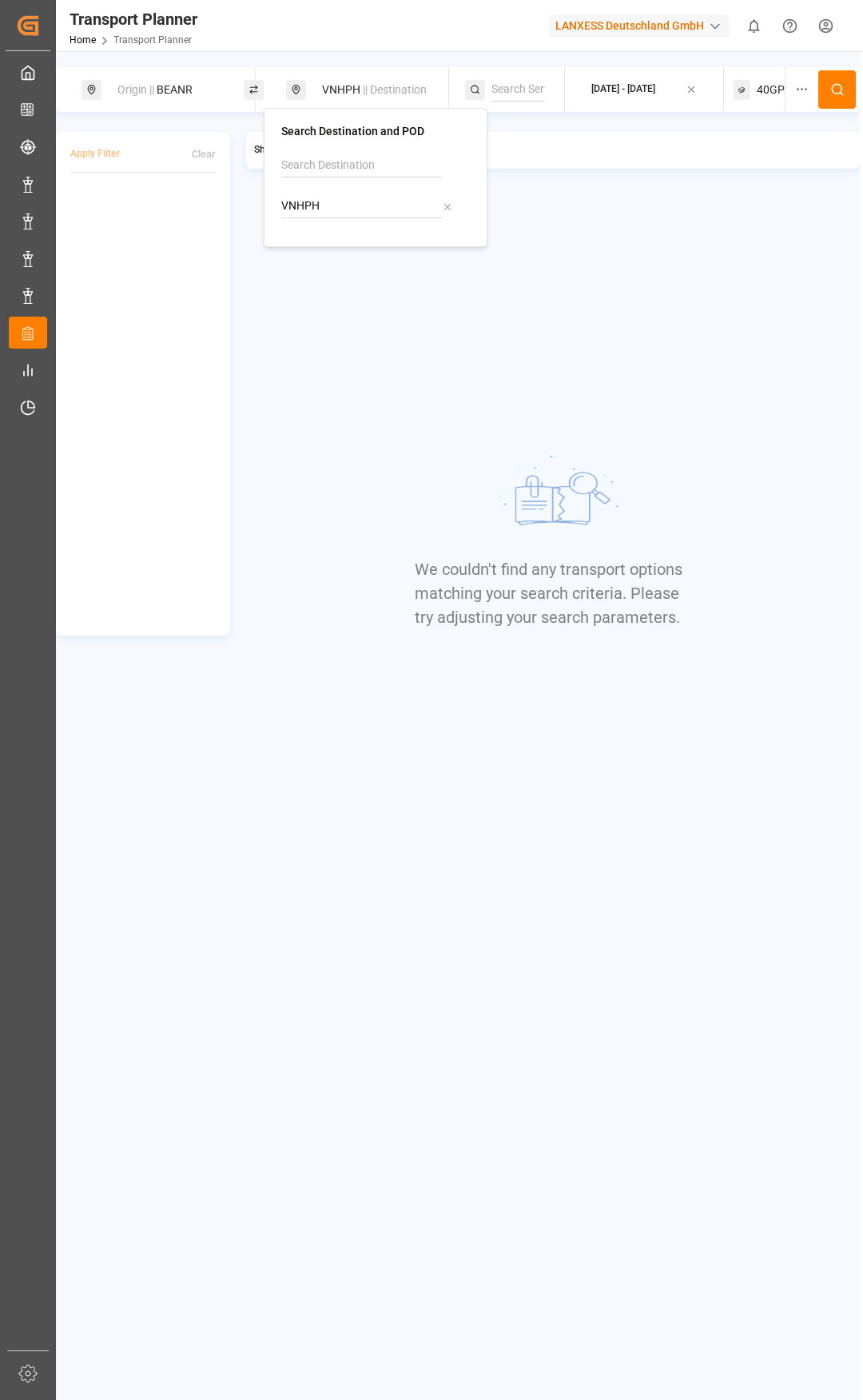
drag, startPoint x: 340, startPoint y: 210, endPoint x: 273, endPoint y: 200, distance: 67.7
click at [273, 200] on div "Search Destination and POD VNHPH" at bounding box center [375, 177] width 224 height 139
click at [350, 261] on div "[PERSON_NAME] ([PERSON_NAME])" at bounding box center [378, 275] width 155 height 34
type input "INNSA"
click at [643, 82] on div "[DATE] - [DATE]" at bounding box center [623, 89] width 64 height 14
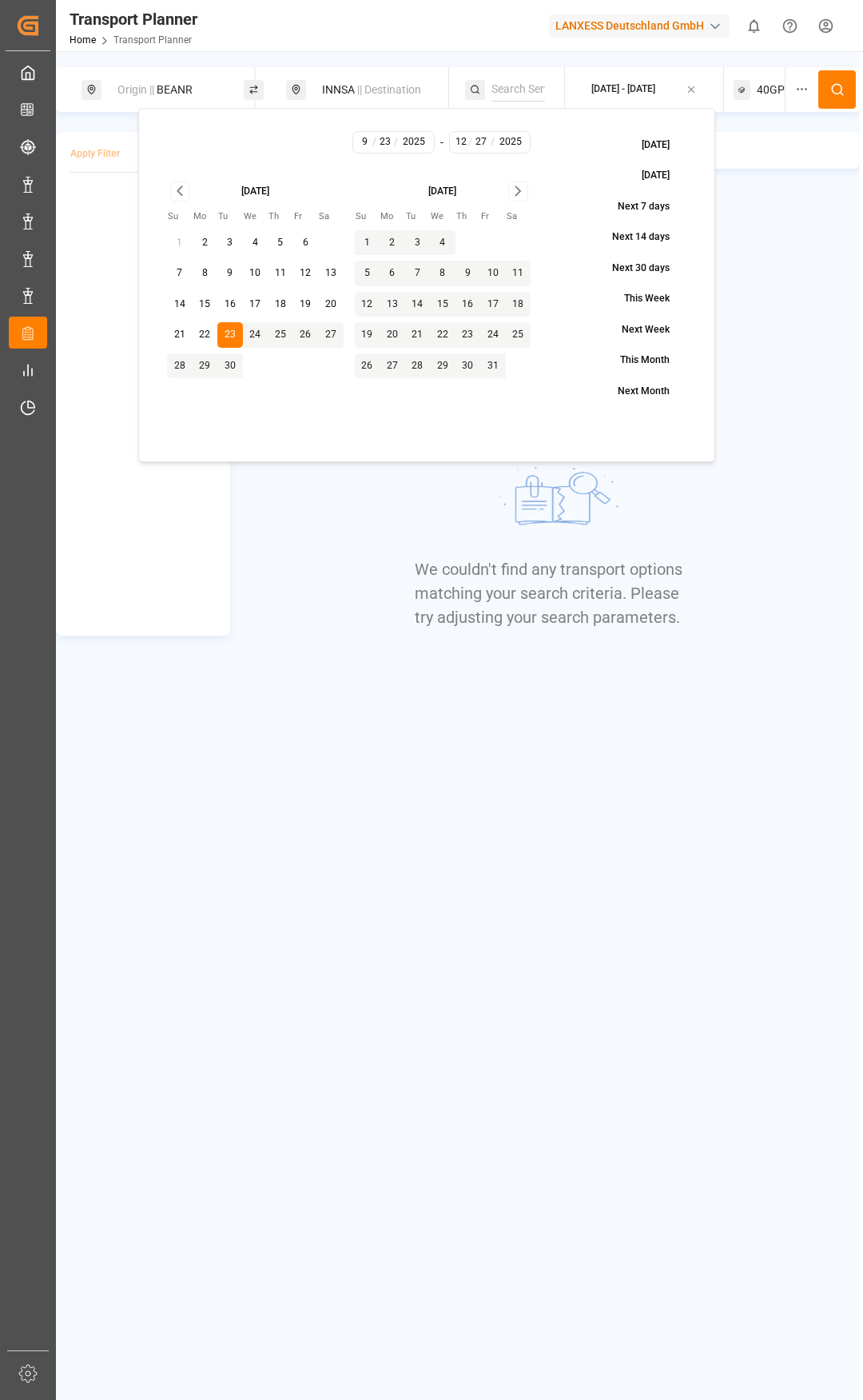
click at [771, 92] on span "40GP" at bounding box center [771, 89] width 28 height 17
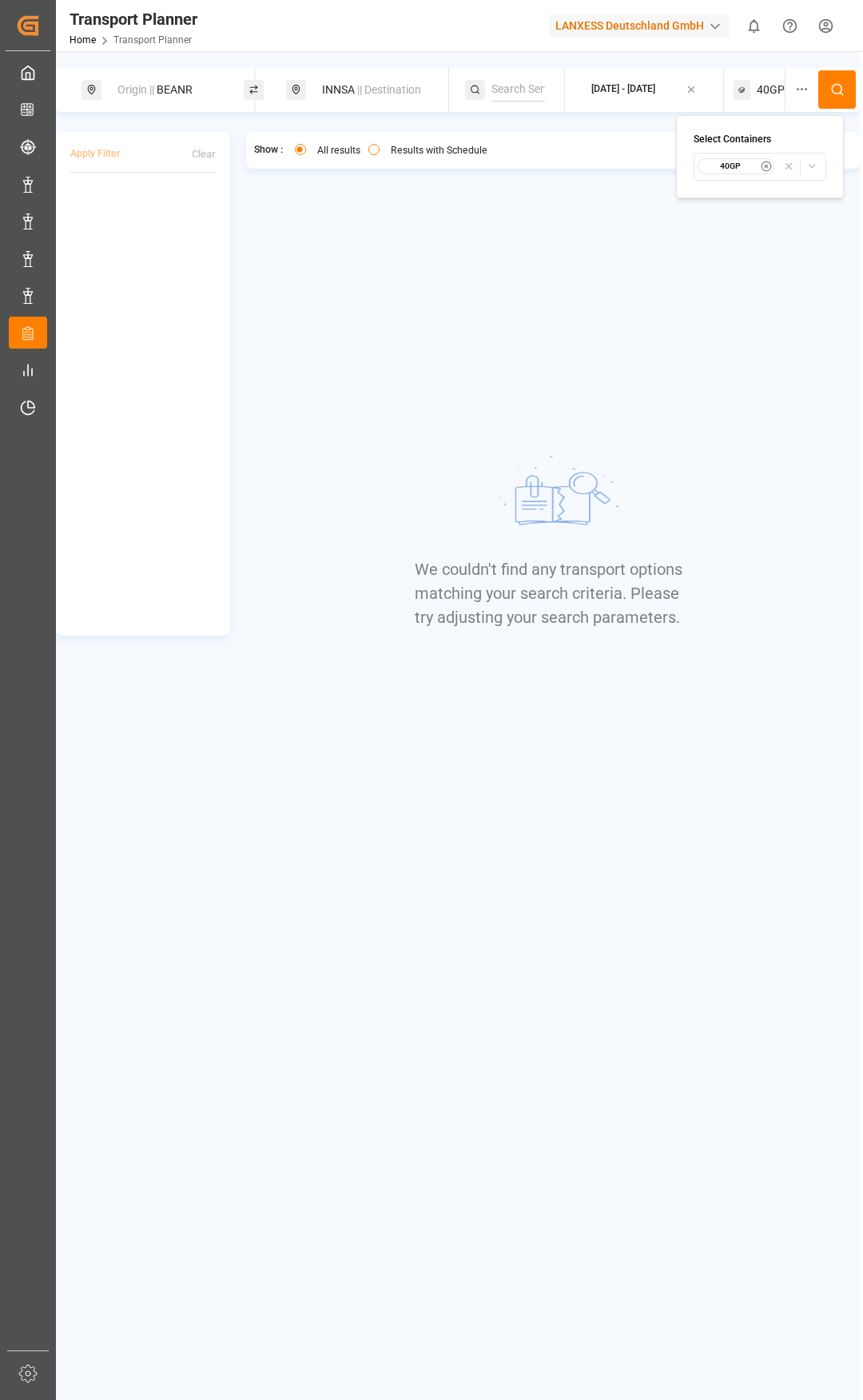
click at [781, 88] on span "40GP" at bounding box center [771, 89] width 28 height 17
click at [765, 98] on div "40GP" at bounding box center [760, 89] width 51 height 45
click at [771, 158] on div "40GP" at bounding box center [737, 166] width 80 height 16
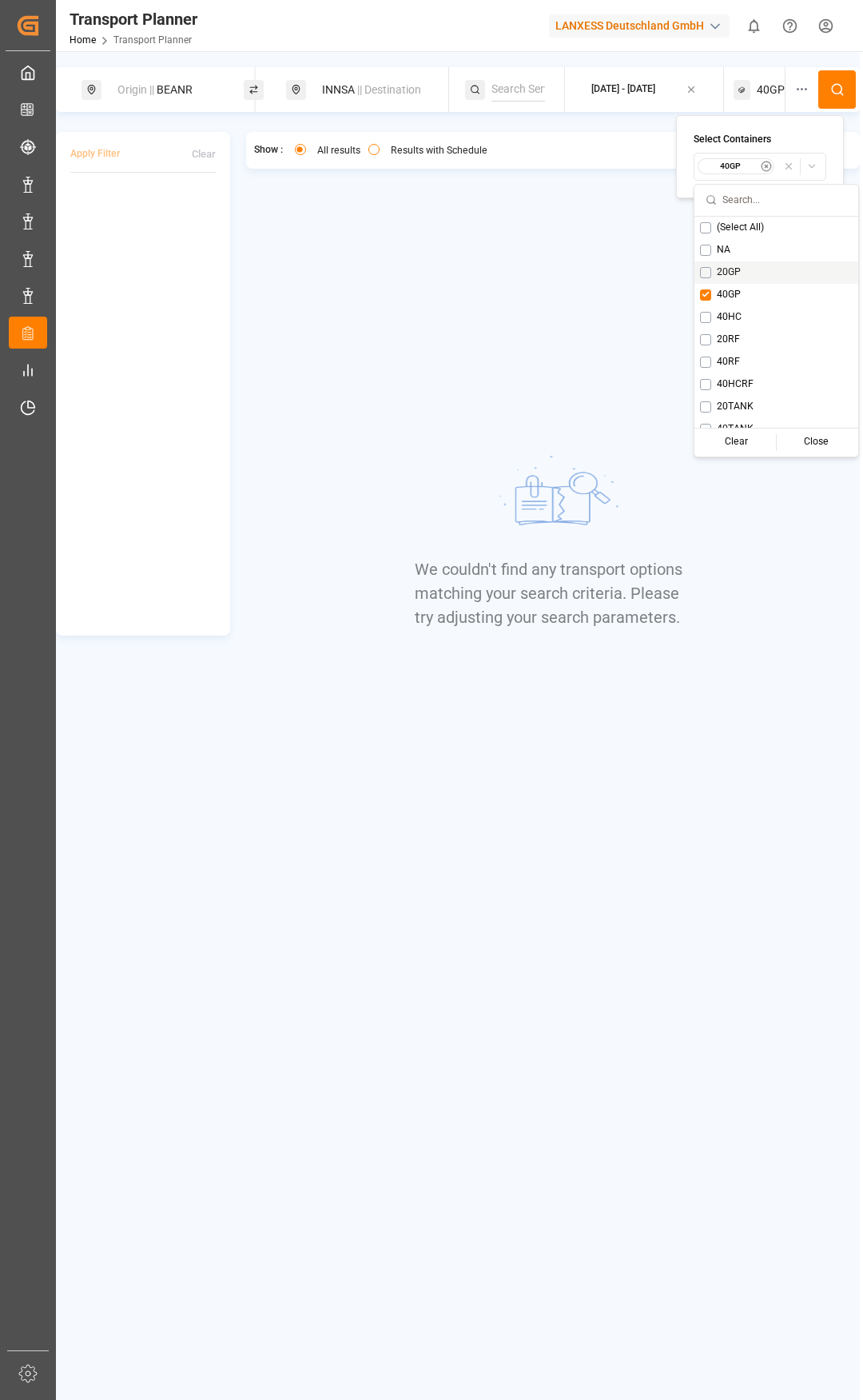
click at [707, 271] on button "Suggestions" at bounding box center [706, 272] width 11 height 11
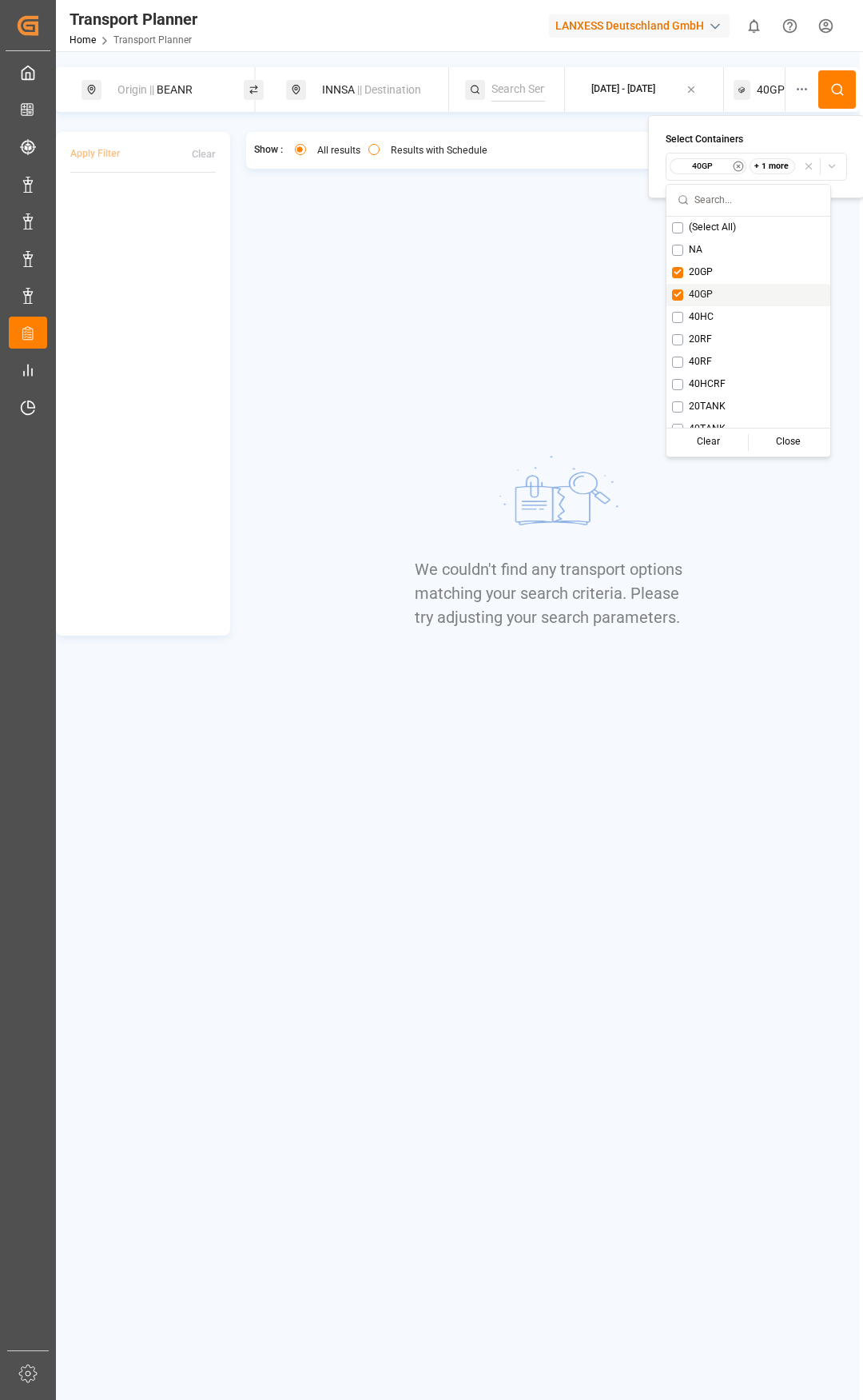
click at [675, 295] on button "Suggestions" at bounding box center [677, 295] width 11 height 11
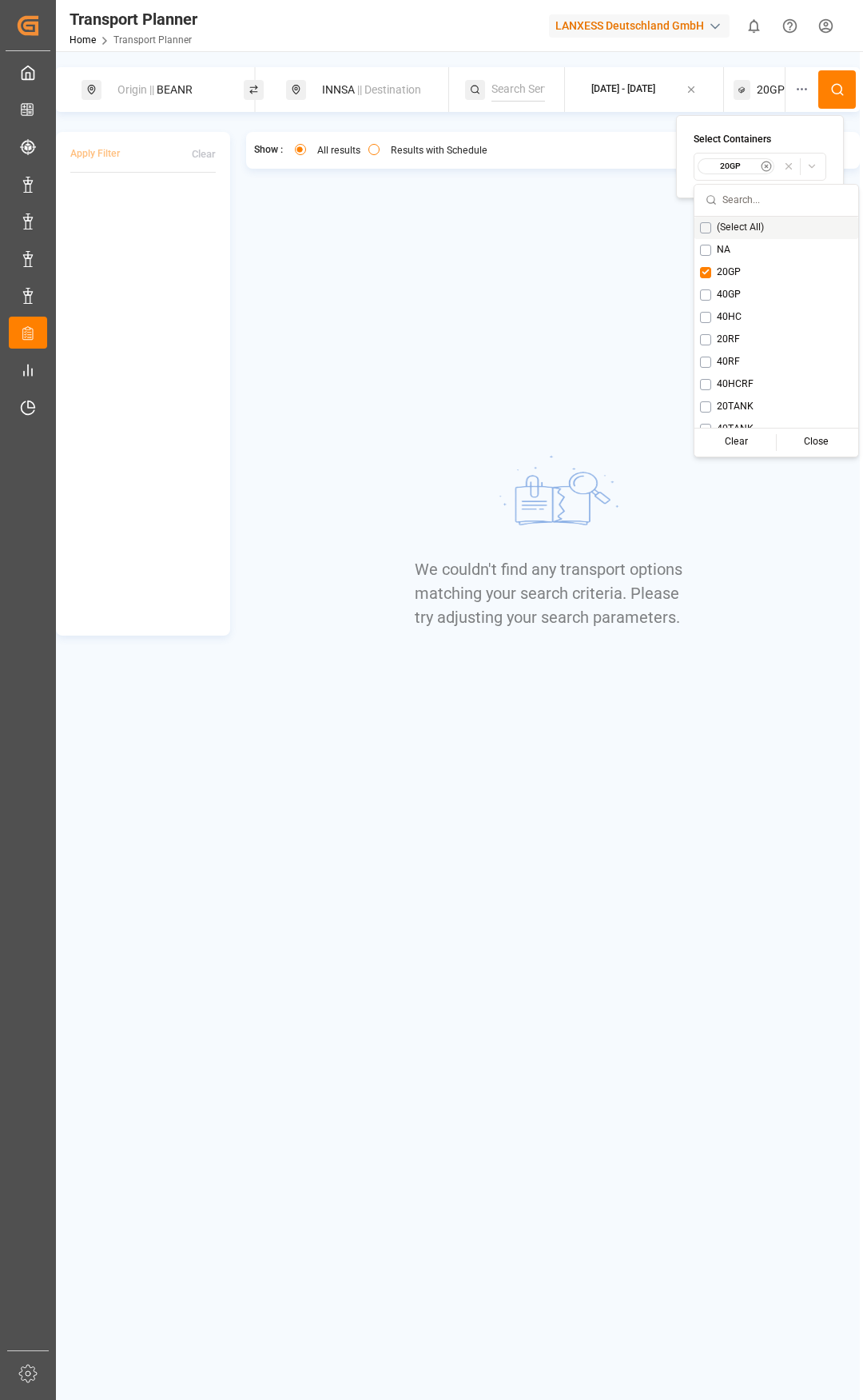
click at [831, 102] on button at bounding box center [837, 89] width 37 height 38
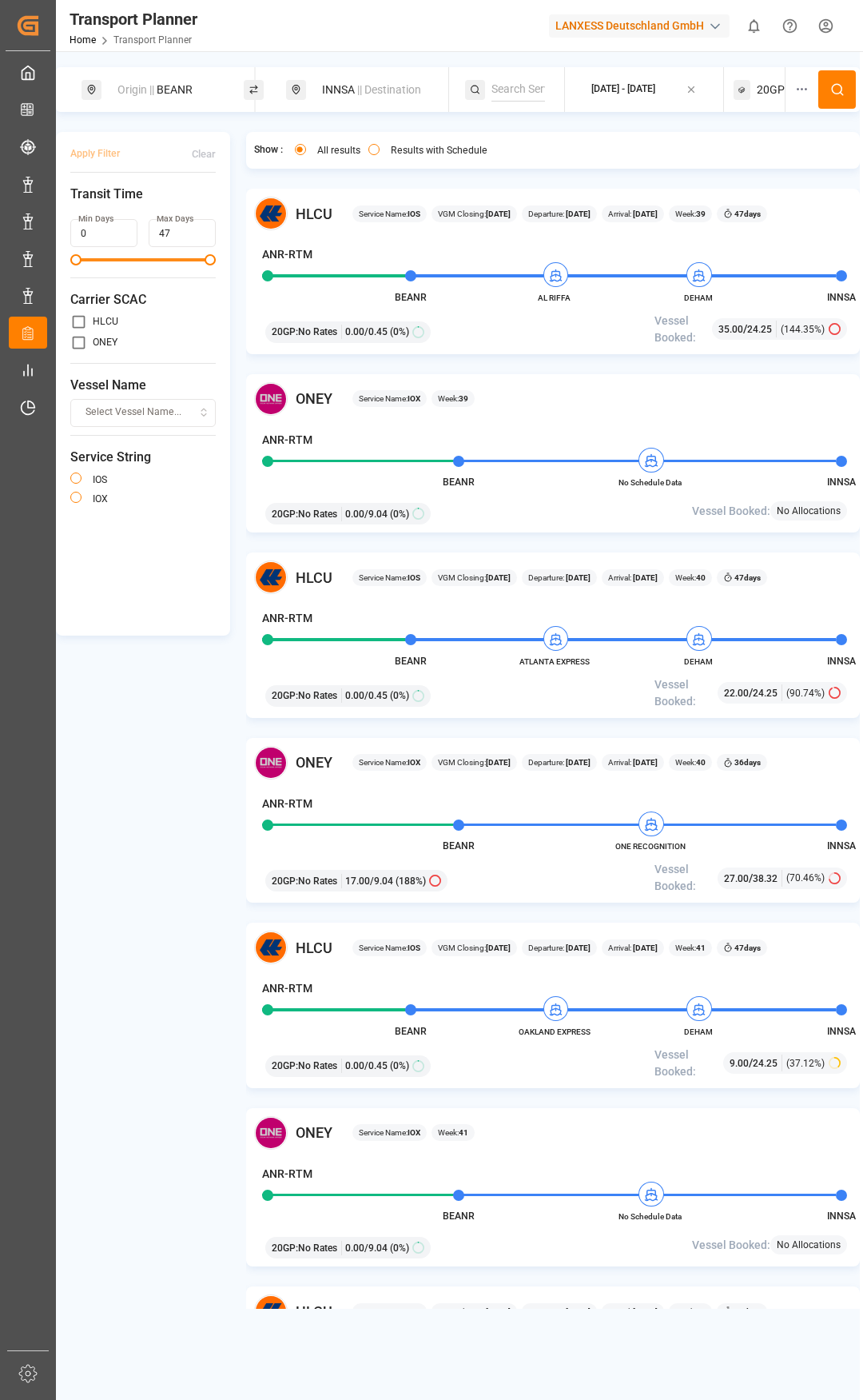
click at [630, 88] on div "[DATE] - [DATE]" at bounding box center [623, 89] width 64 height 14
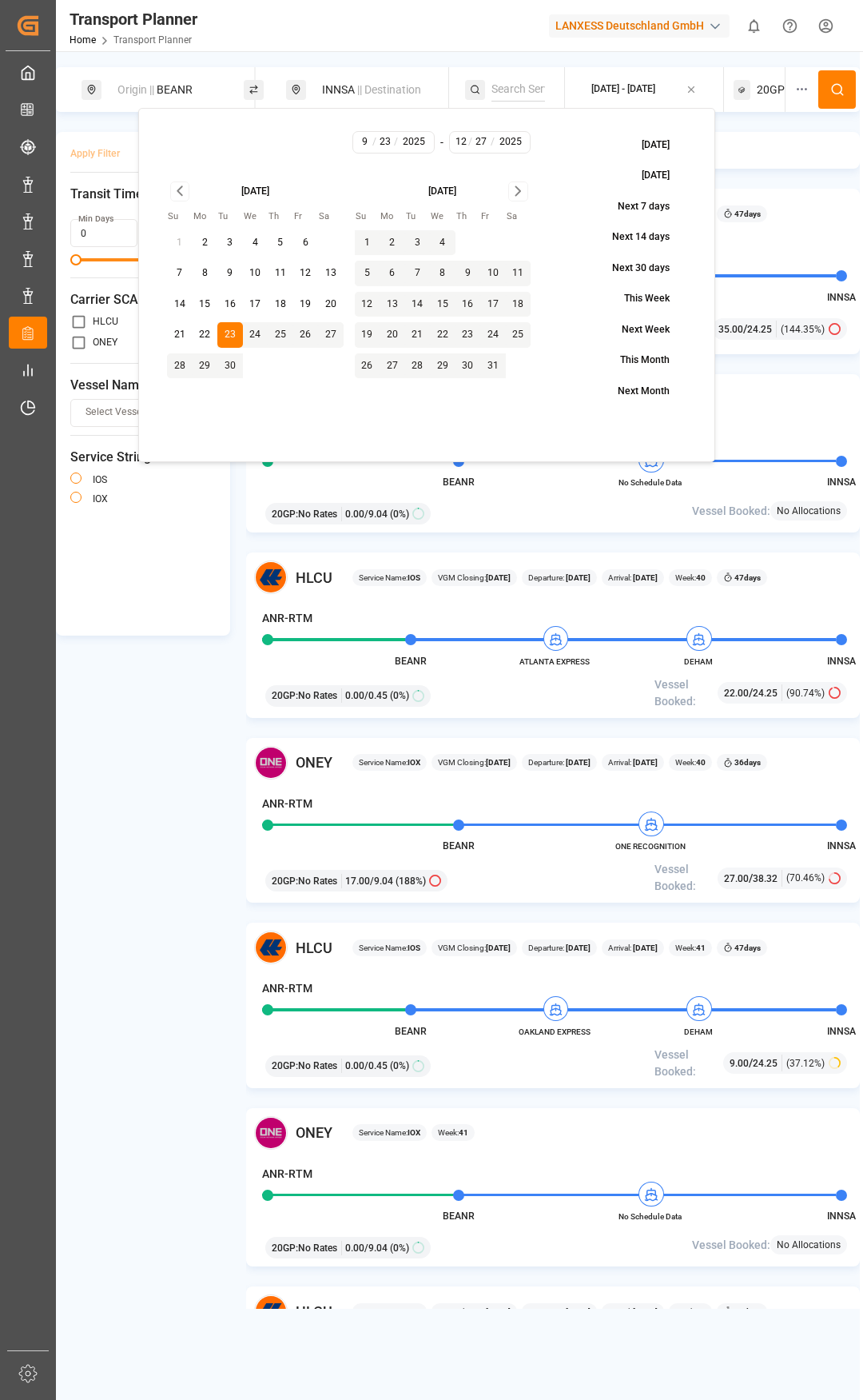
click at [237, 365] on button "30" at bounding box center [230, 366] width 26 height 26
type input "9"
type input "30"
click at [231, 366] on button "30" at bounding box center [230, 366] width 26 height 26
type input "30"
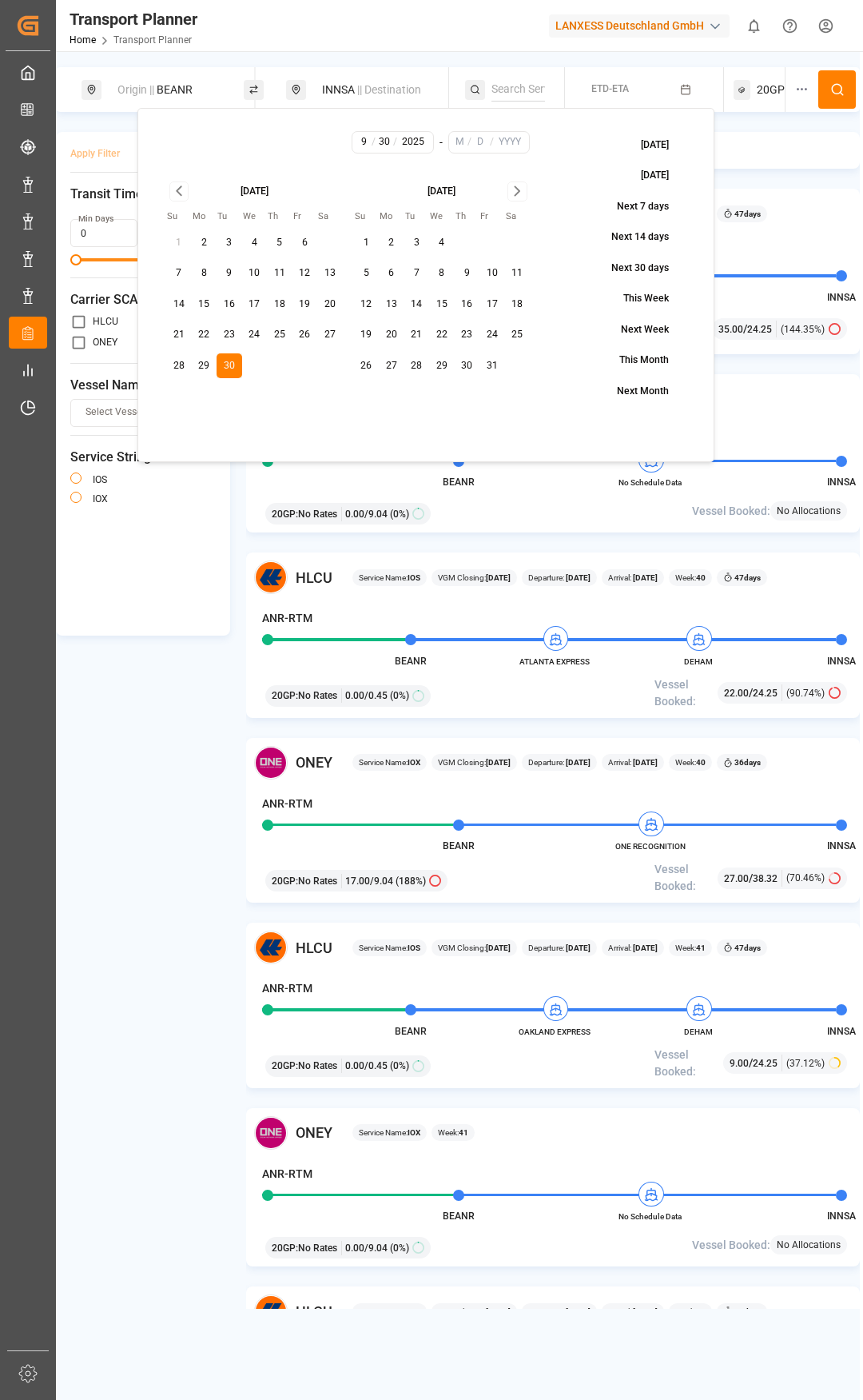
click at [520, 189] on icon "Go to next month" at bounding box center [517, 191] width 19 height 19
click at [439, 335] on button "24" at bounding box center [441, 334] width 26 height 26
type input "12"
type input "24"
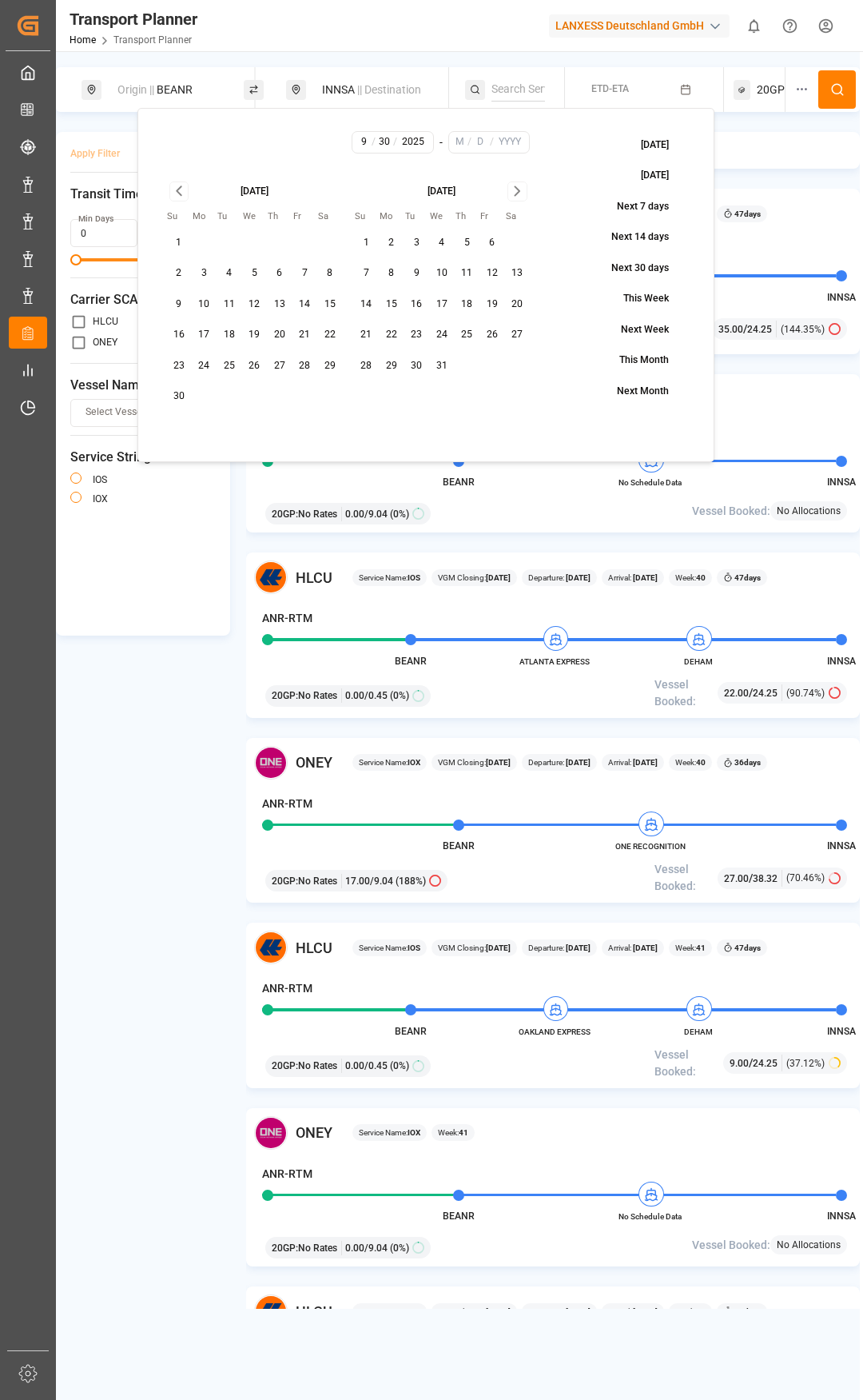
type input "2025"
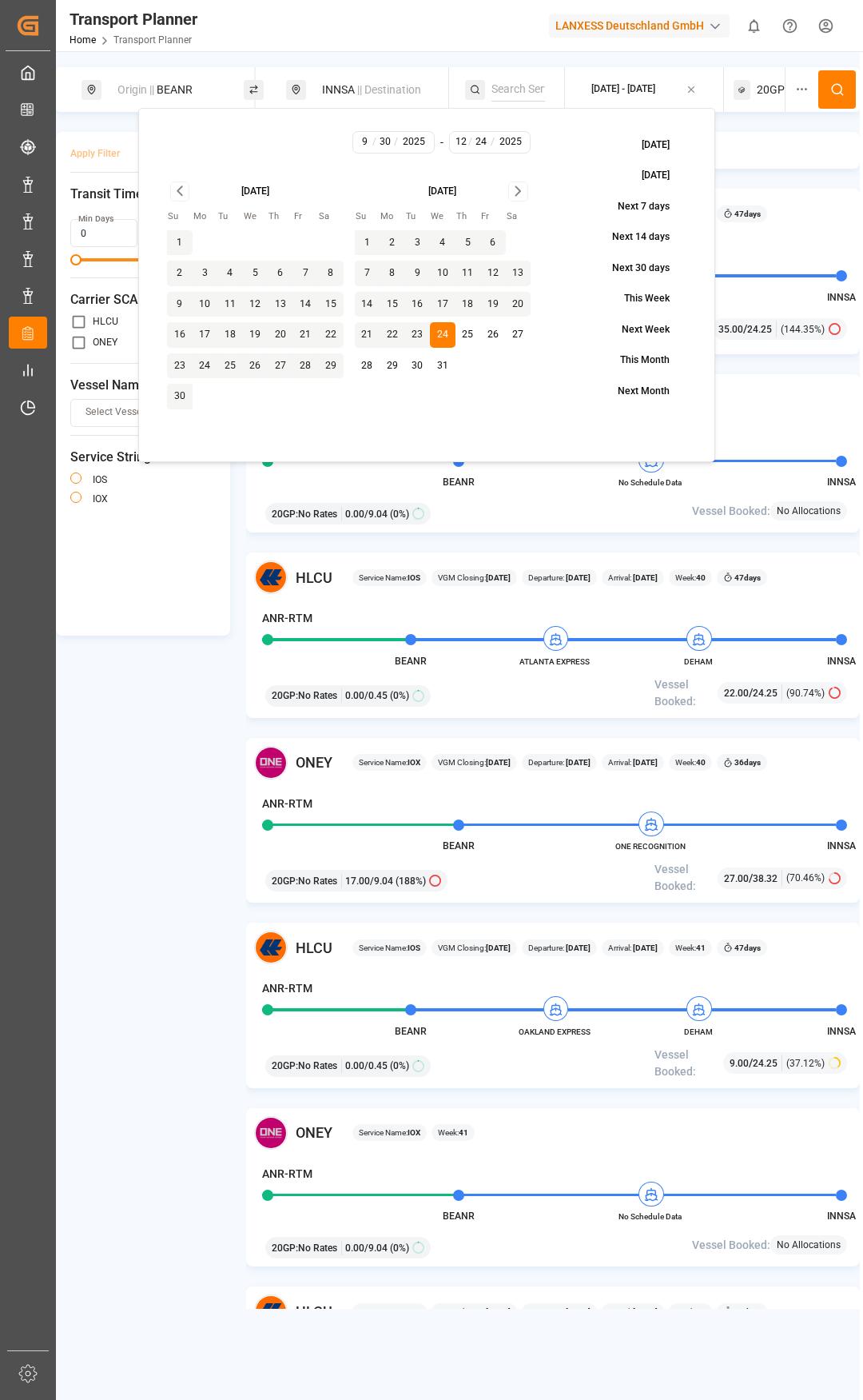
click at [827, 93] on button at bounding box center [837, 89] width 37 height 38
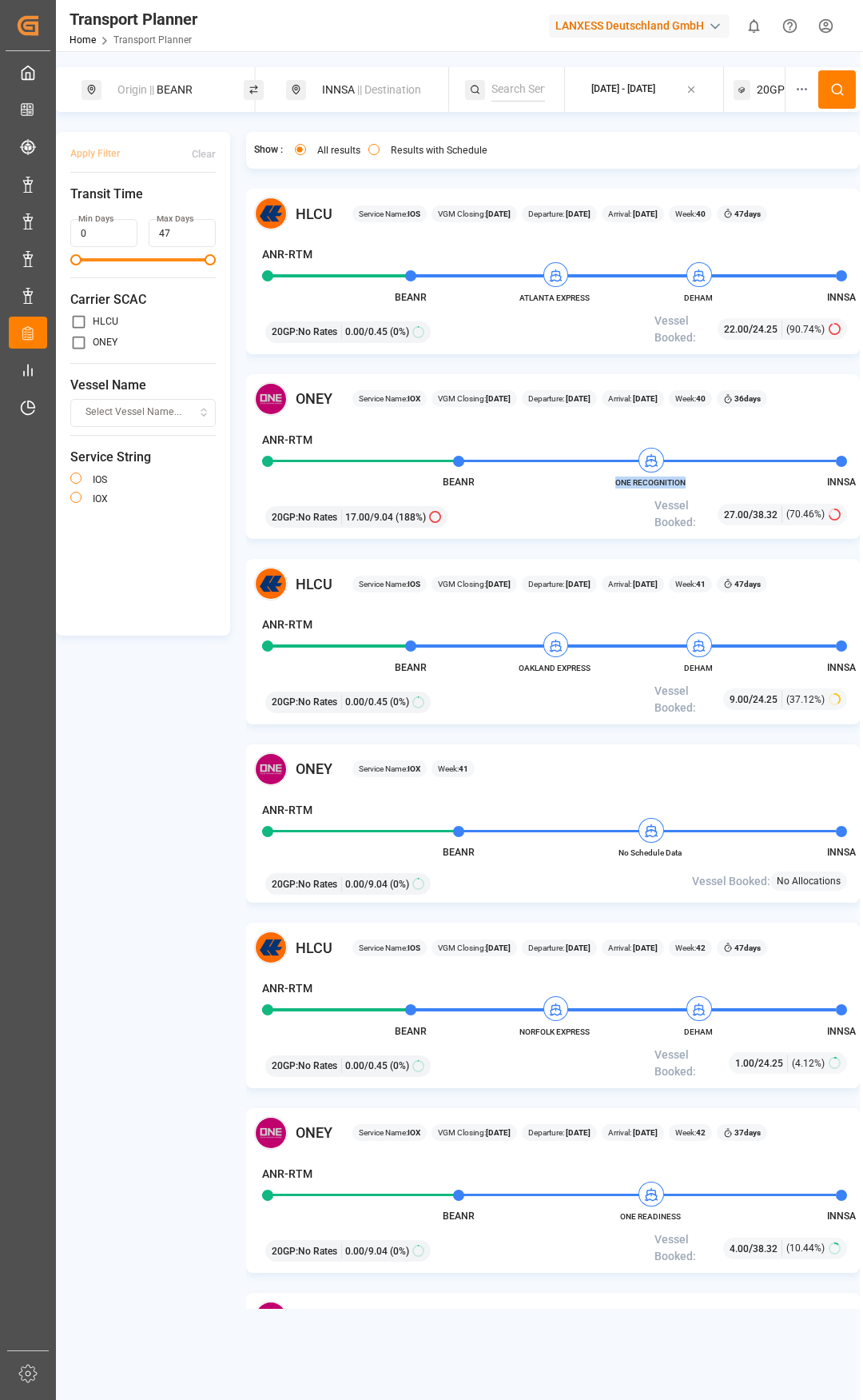
drag, startPoint x: 692, startPoint y: 483, endPoint x: 618, endPoint y: 484, distance: 74.0
click at [618, 484] on span "ONE RECOGNITION" at bounding box center [650, 483] width 88 height 12
copy span "ONE RECOGNITION"
click at [402, 85] on span "|| Destination" at bounding box center [389, 89] width 64 height 12
click at [212, 95] on div "Origin || BEANR" at bounding box center [172, 89] width 129 height 29
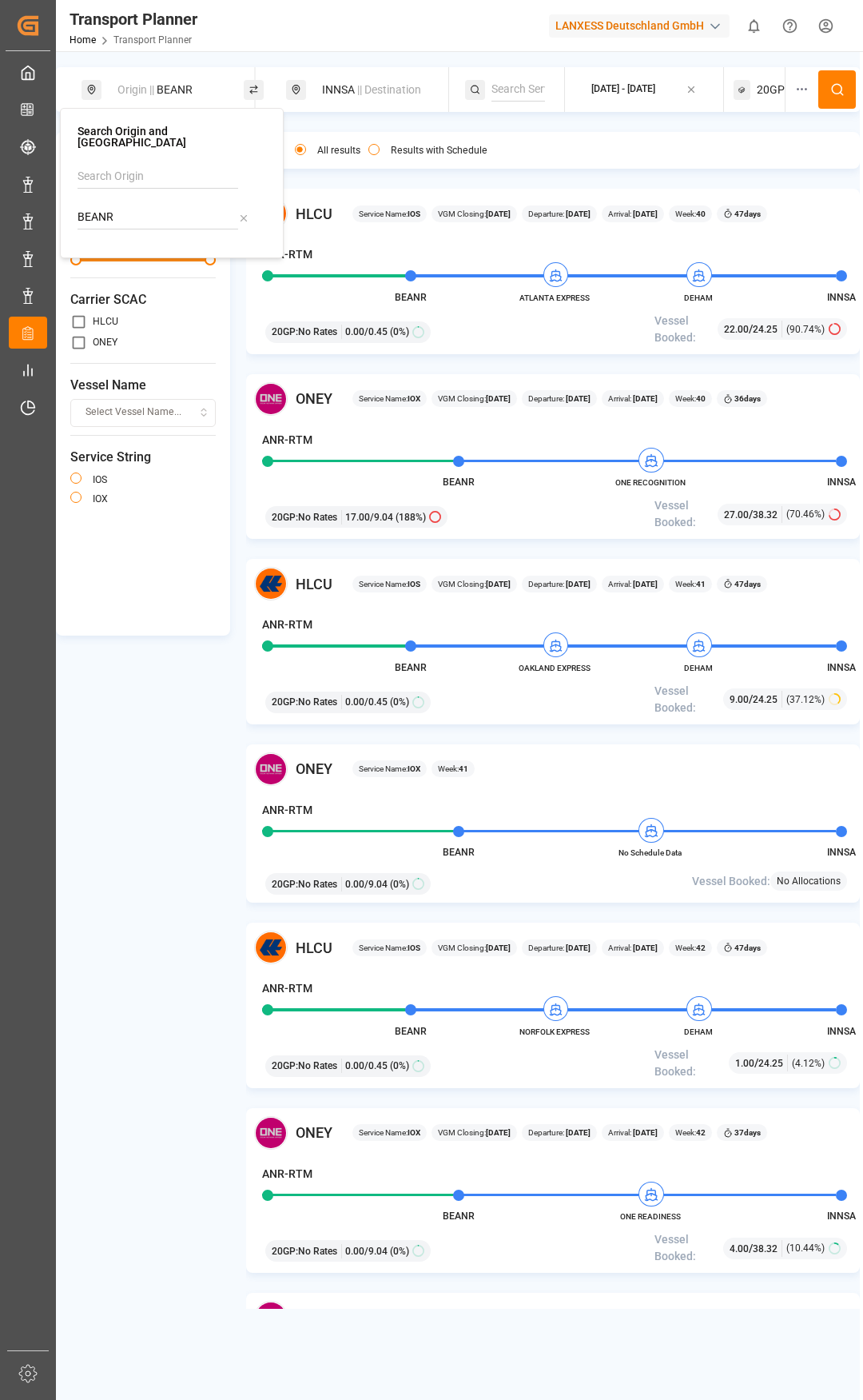
drag, startPoint x: 181, startPoint y: 204, endPoint x: 65, endPoint y: 204, distance: 116.0
click at [65, 204] on div "Search Origin and POL BEANR" at bounding box center [172, 183] width 224 height 150
click at [131, 254] on b "NLRTM" at bounding box center [137, 260] width 38 height 12
type input "NLRTM"
click at [340, 84] on div "INNSA || Destination" at bounding box center [377, 89] width 129 height 29
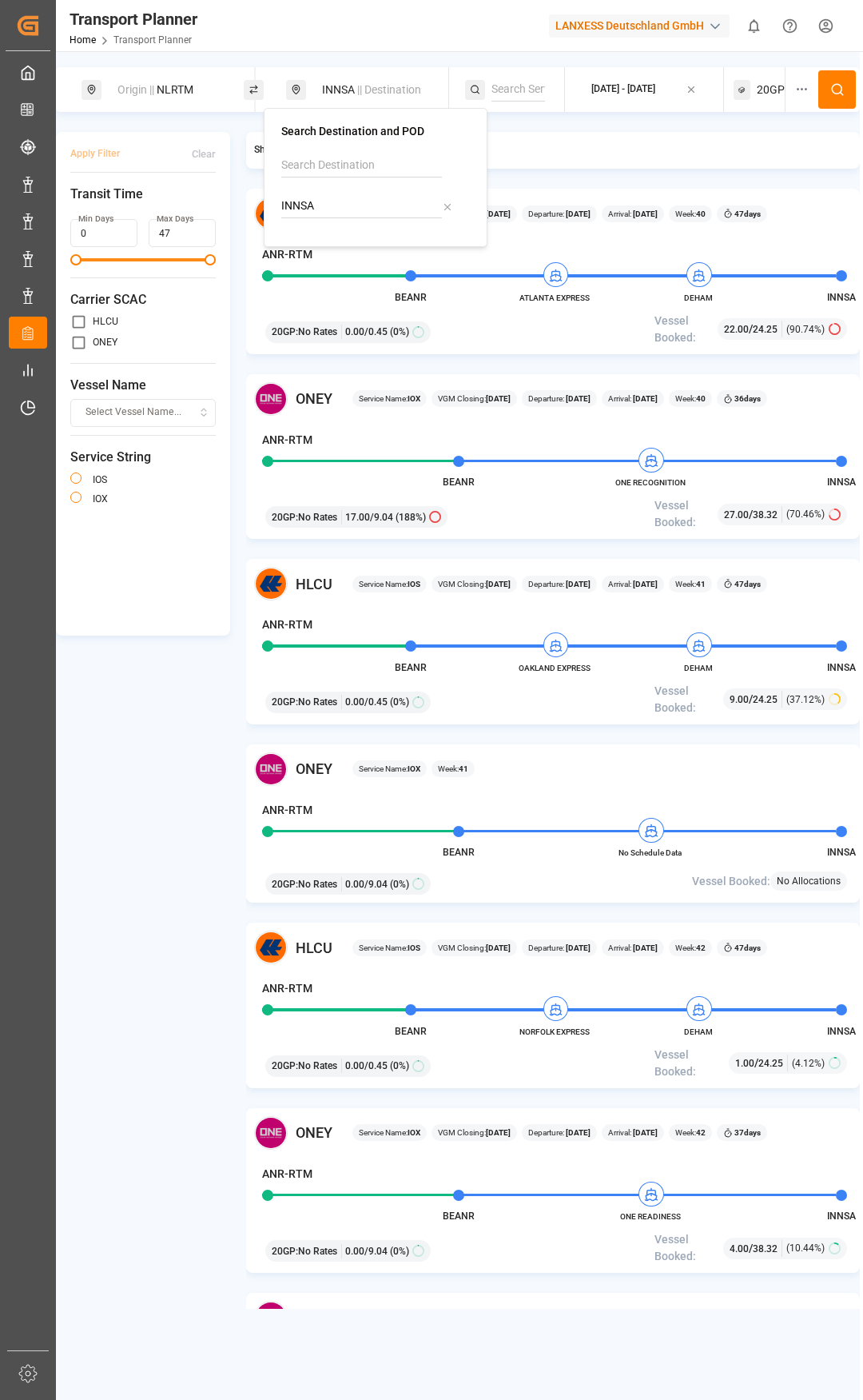
drag, startPoint x: 287, startPoint y: 194, endPoint x: 257, endPoint y: 192, distance: 30.1
click at [257, 192] on body "Created by potrace 1.15, written by [PERSON_NAME] [DATE]-[DATE] Created by potr…" at bounding box center [432, 700] width 863 height 1400
click at [303, 201] on input "INNSA" at bounding box center [362, 206] width 161 height 24
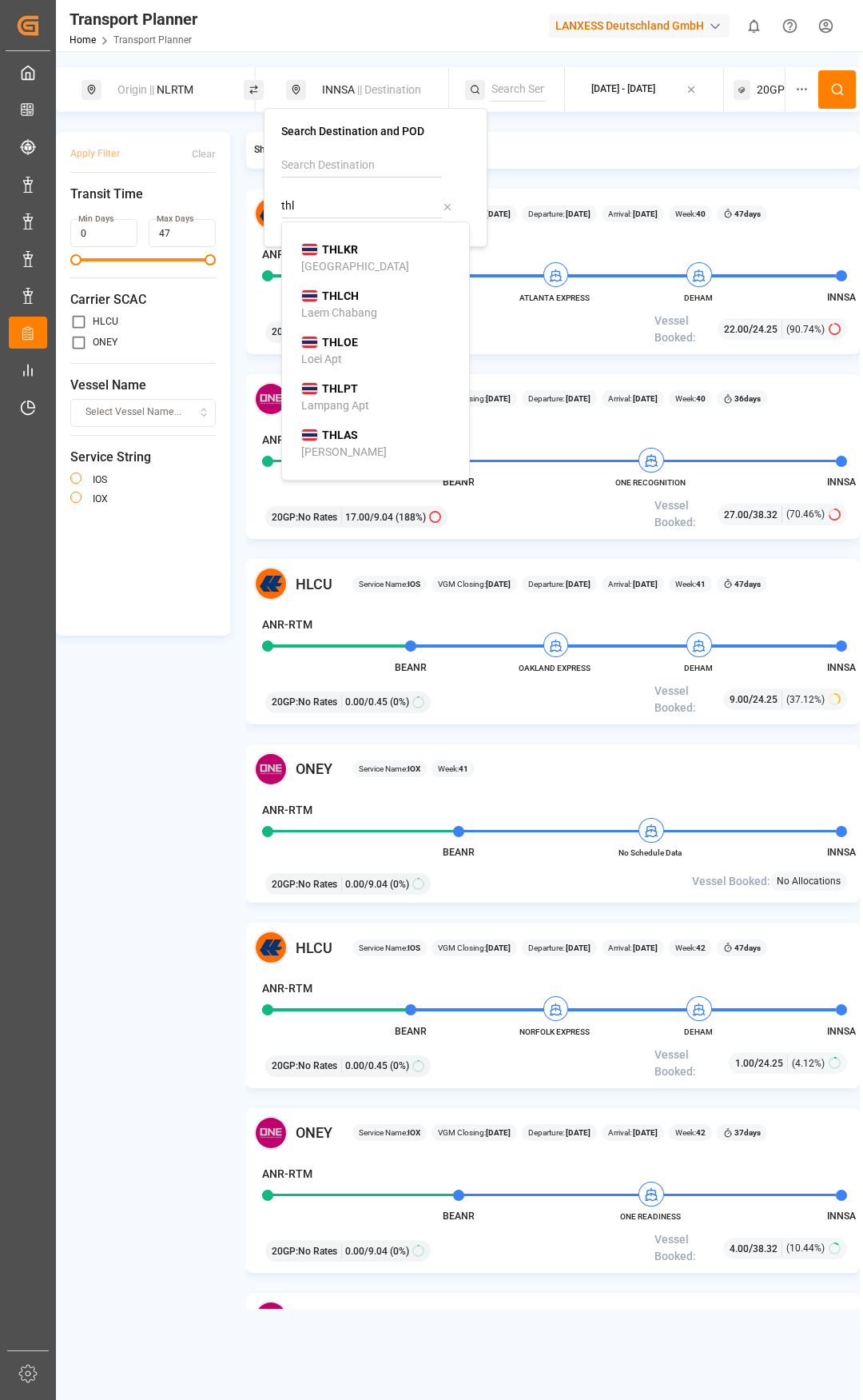
click at [357, 307] on div "Laem Chabang" at bounding box center [340, 312] width 76 height 17
type input "THLCH"
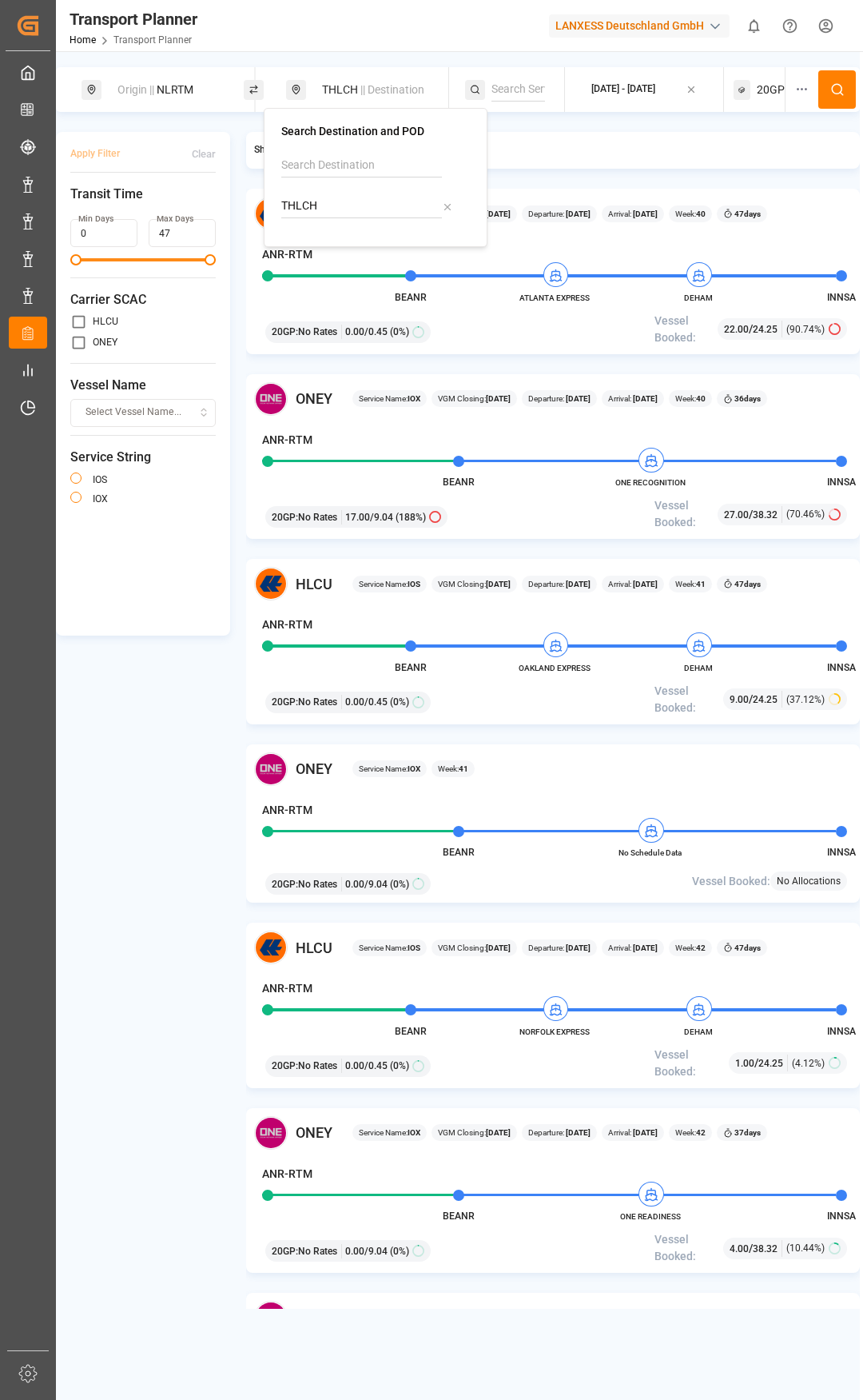
click at [761, 86] on span "20GP" at bounding box center [771, 89] width 28 height 17
click at [728, 174] on div "20GP" at bounding box center [760, 166] width 126 height 17
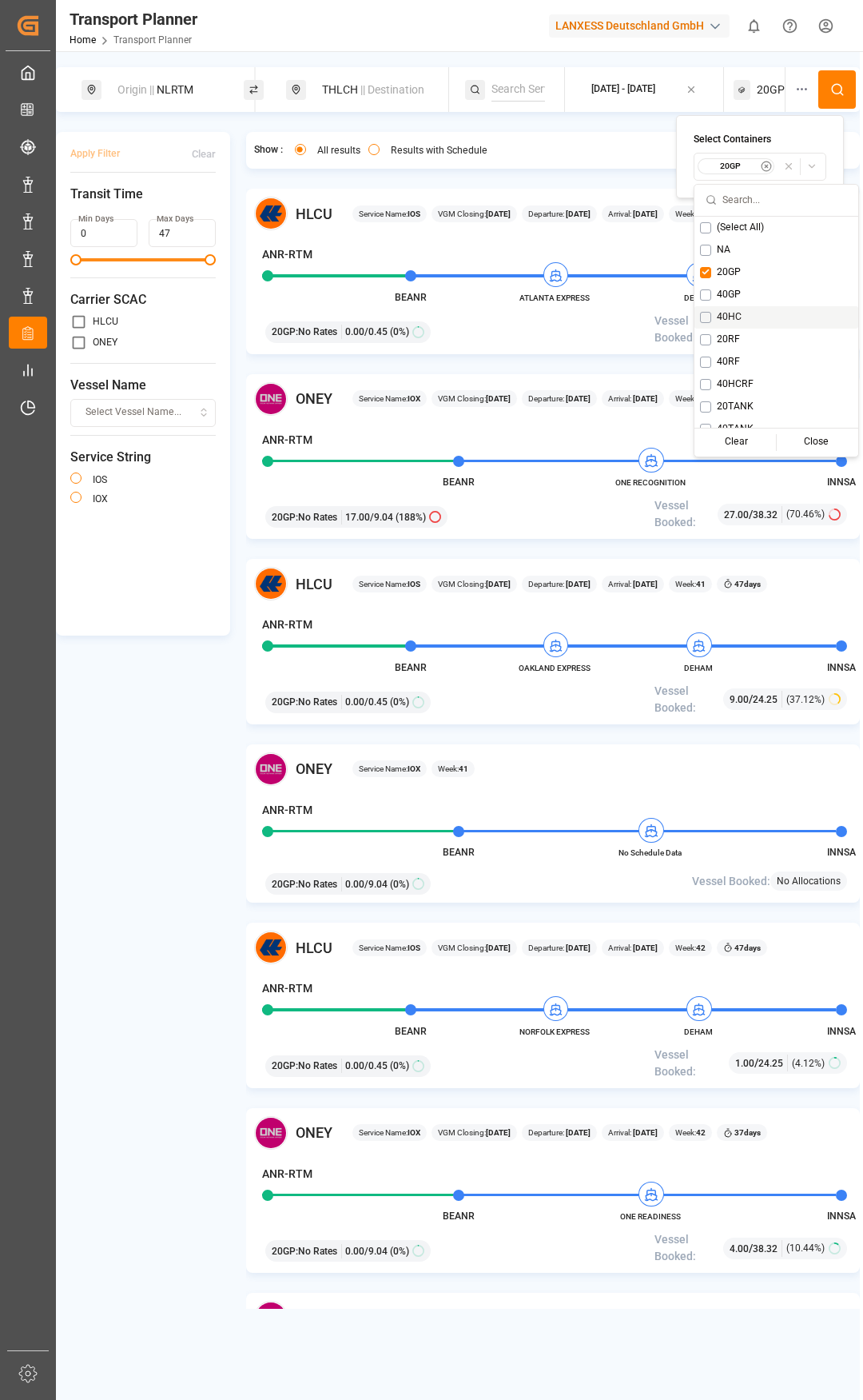
click at [709, 318] on button "Suggestions" at bounding box center [706, 317] width 11 height 11
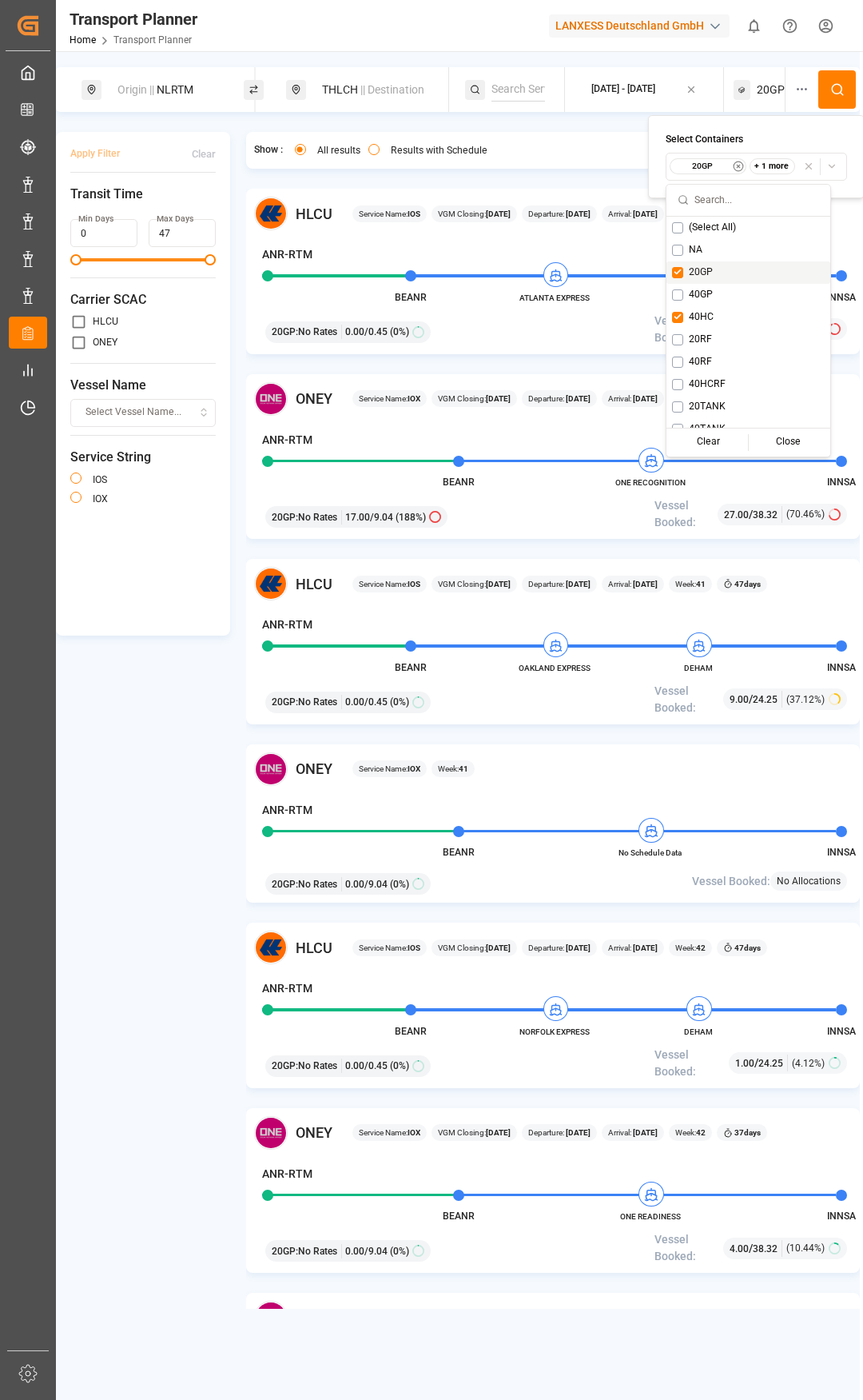
click at [690, 272] on span "20GP" at bounding box center [700, 272] width 24 height 14
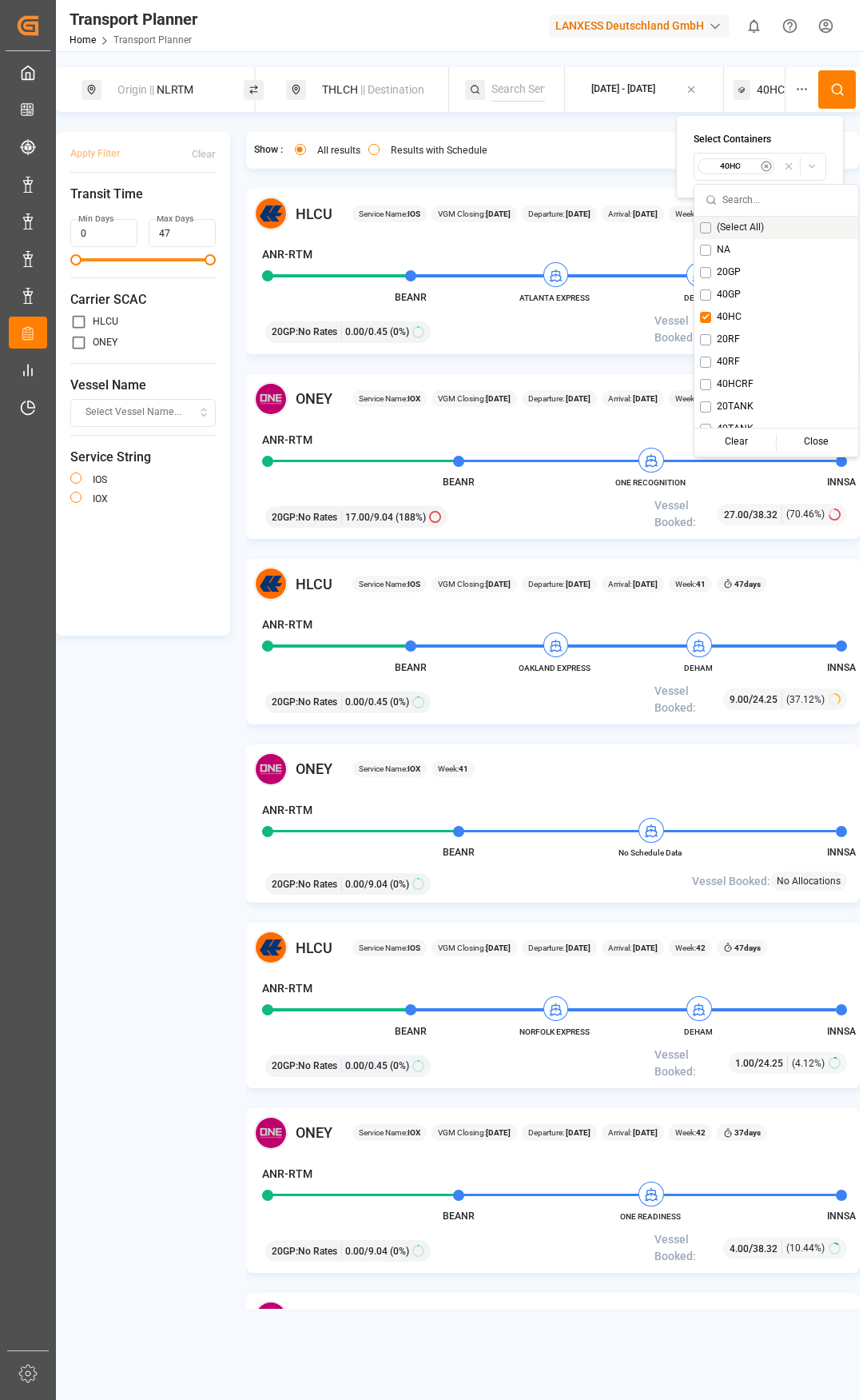
click at [818, 91] on div at bounding box center [806, 89] width 24 height 45
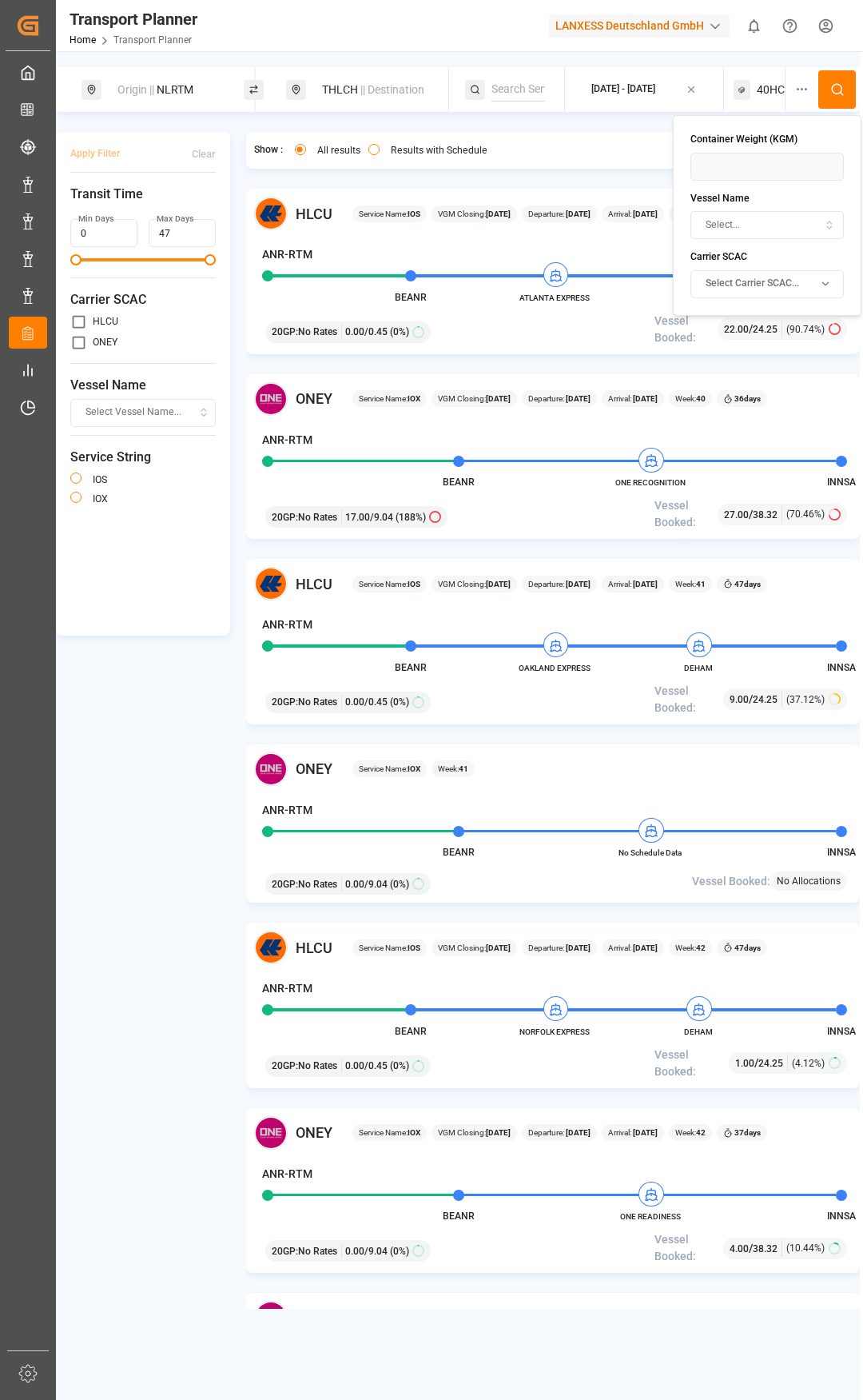
click at [844, 79] on button at bounding box center [837, 89] width 37 height 38
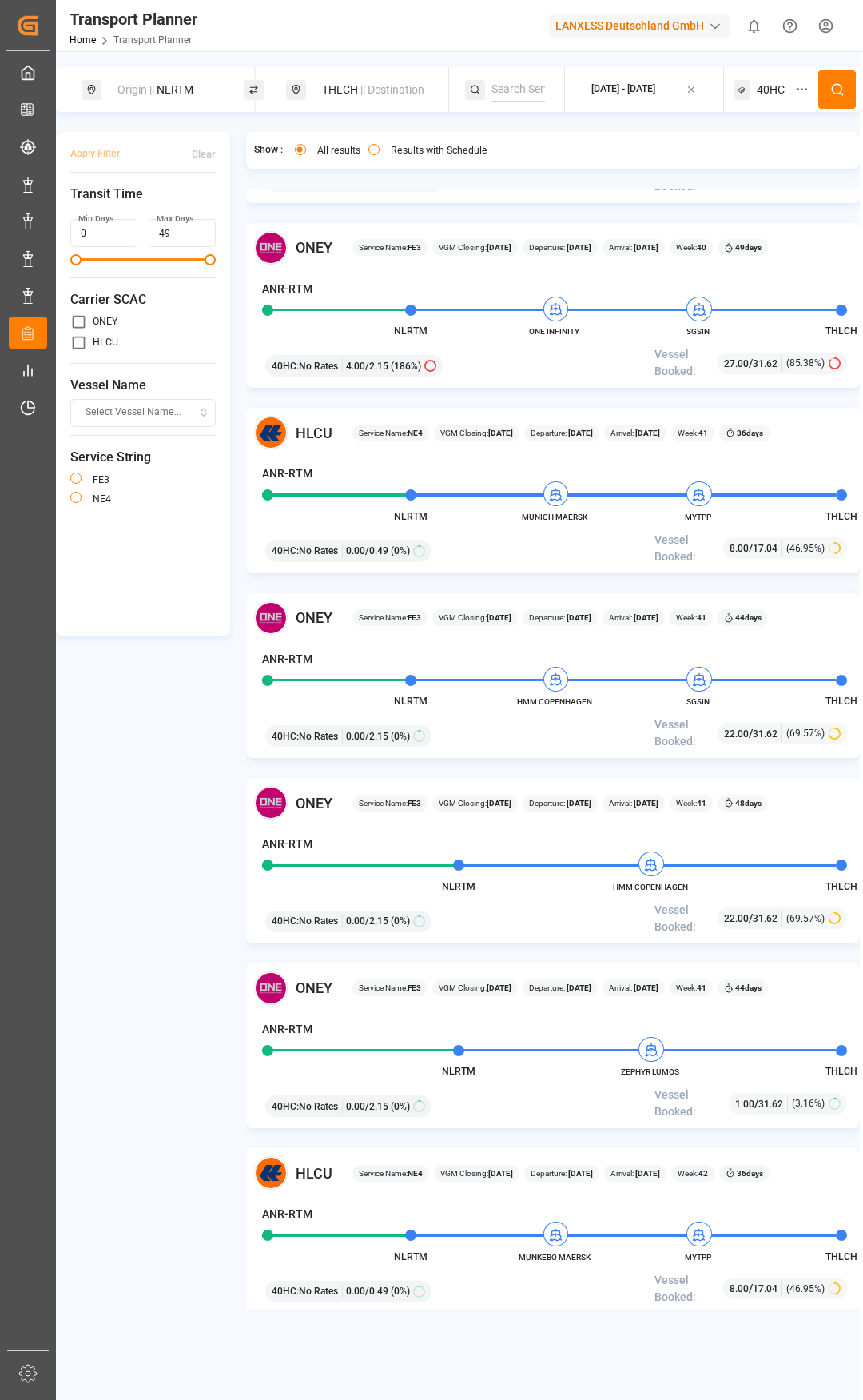
scroll to position [240, 0]
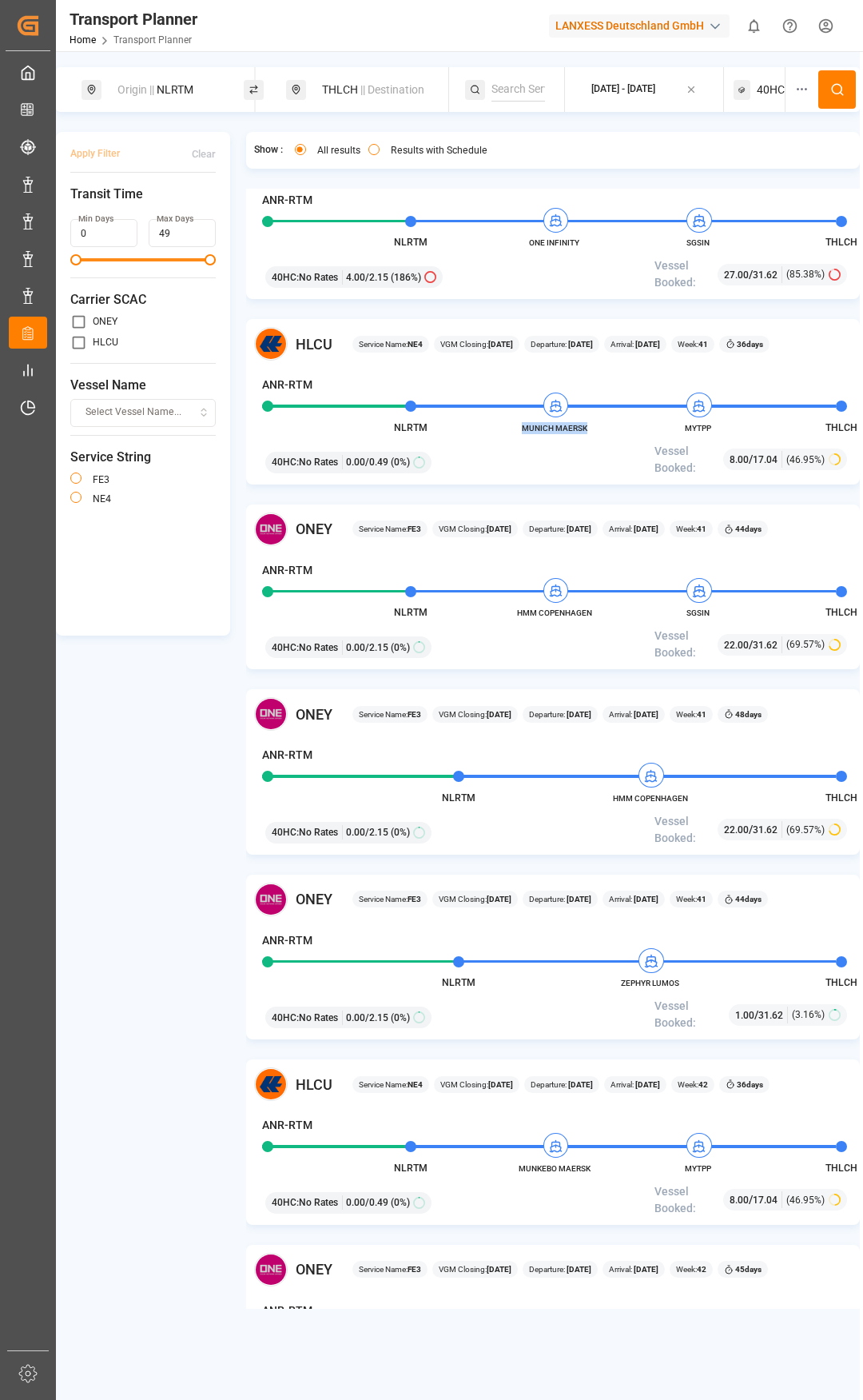
drag, startPoint x: 591, startPoint y: 425, endPoint x: 523, endPoint y: 431, distance: 68.3
click at [523, 431] on span "MUNICH MAERSK" at bounding box center [554, 428] width 88 height 12
copy span "MUNICH MAERSK"
drag, startPoint x: 162, startPoint y: 81, endPoint x: 171, endPoint y: 88, distance: 11.4
click at [162, 81] on div "Origin || NLRTM" at bounding box center [172, 89] width 129 height 29
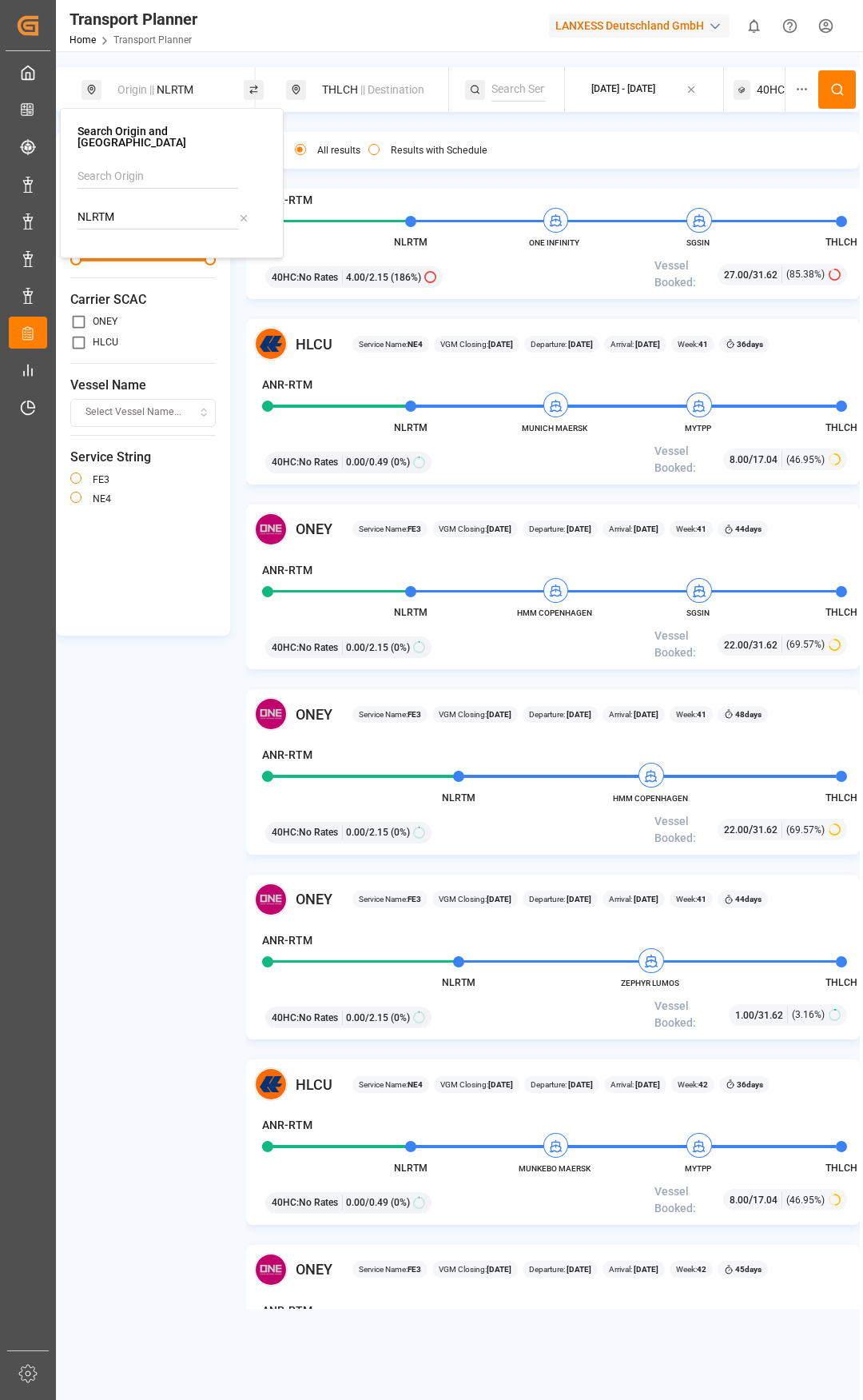
click at [243, 212] on icon at bounding box center [243, 218] width 11 height 11
click at [140, 172] on input at bounding box center [158, 184] width 161 height 24
drag, startPoint x: 146, startPoint y: 215, endPoint x: 187, endPoint y: 212, distance: 41.1
click at [147, 220] on div "[GEOGRAPHIC_DATA]" at bounding box center [174, 228] width 155 height 17
type input "[GEOGRAPHIC_DATA]"
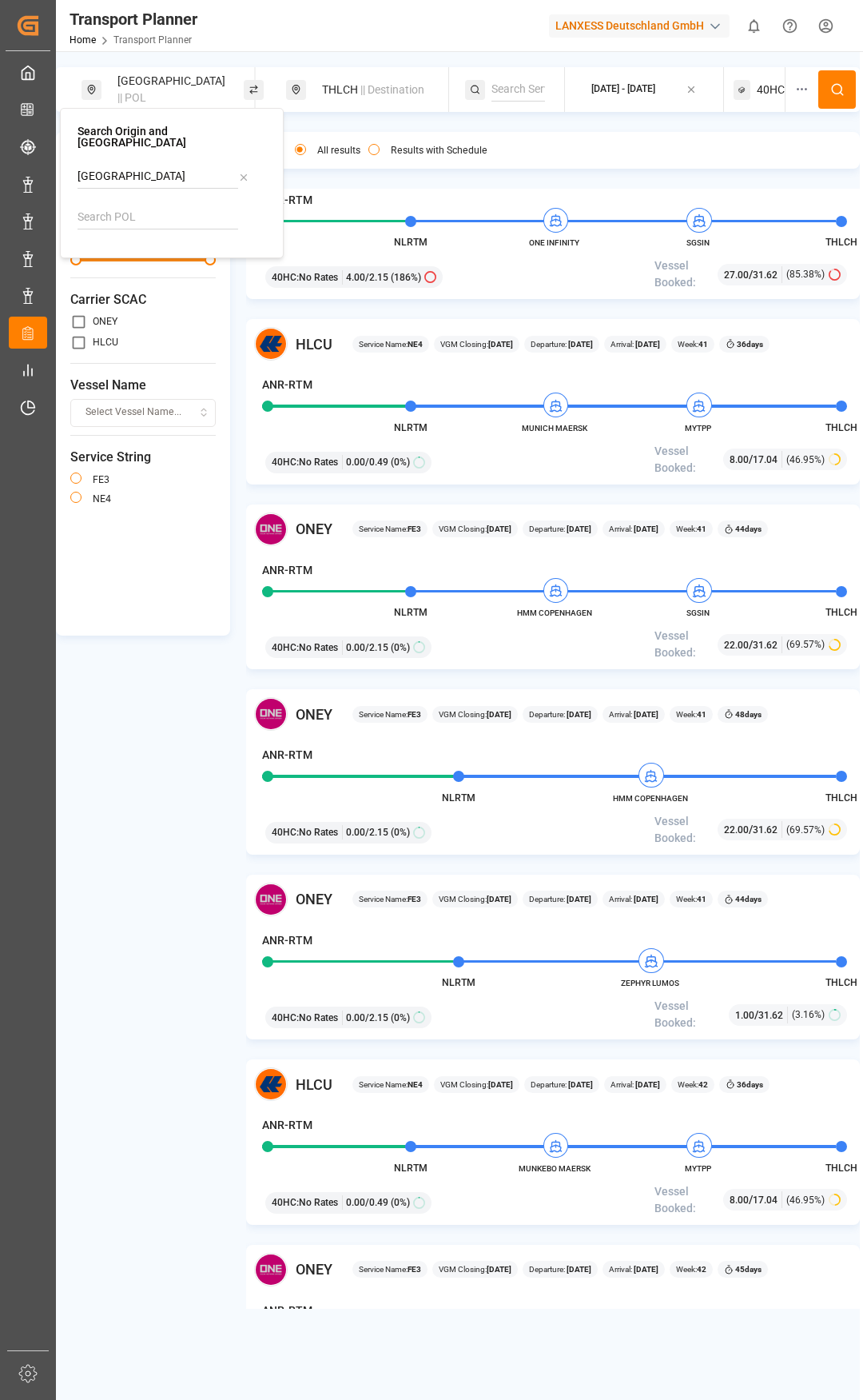
click at [319, 88] on div "THLCH || Destination" at bounding box center [377, 89] width 129 height 29
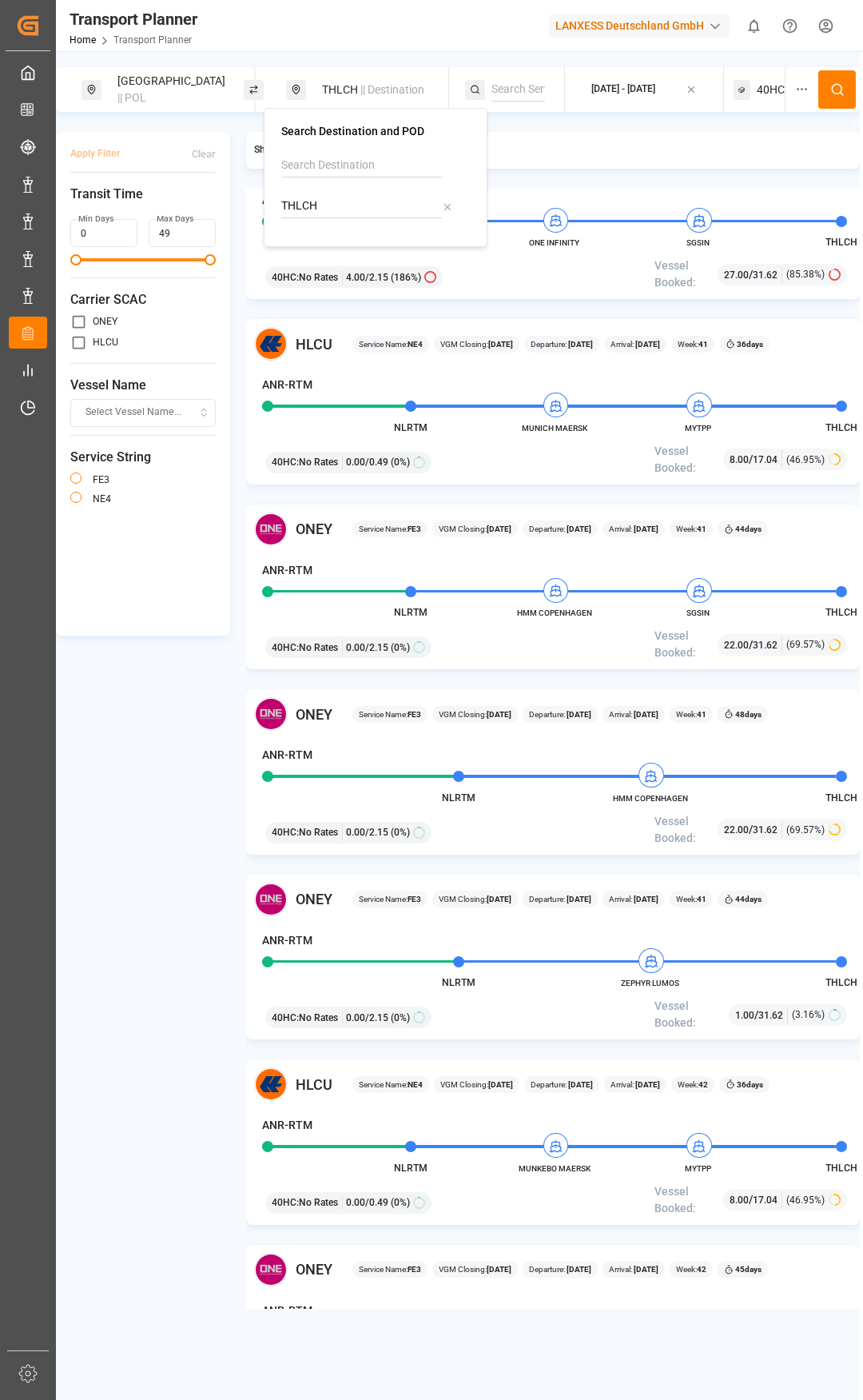
drag, startPoint x: 343, startPoint y: 214, endPoint x: 281, endPoint y: 203, distance: 63.0
click at [281, 203] on input "THLCH" at bounding box center [362, 206] width 161 height 24
click at [335, 266] on div "[GEOGRAPHIC_DATA]" at bounding box center [355, 266] width 108 height 17
type input "VNSGN"
click at [638, 88] on div "[DATE] - [DATE]" at bounding box center [623, 89] width 64 height 14
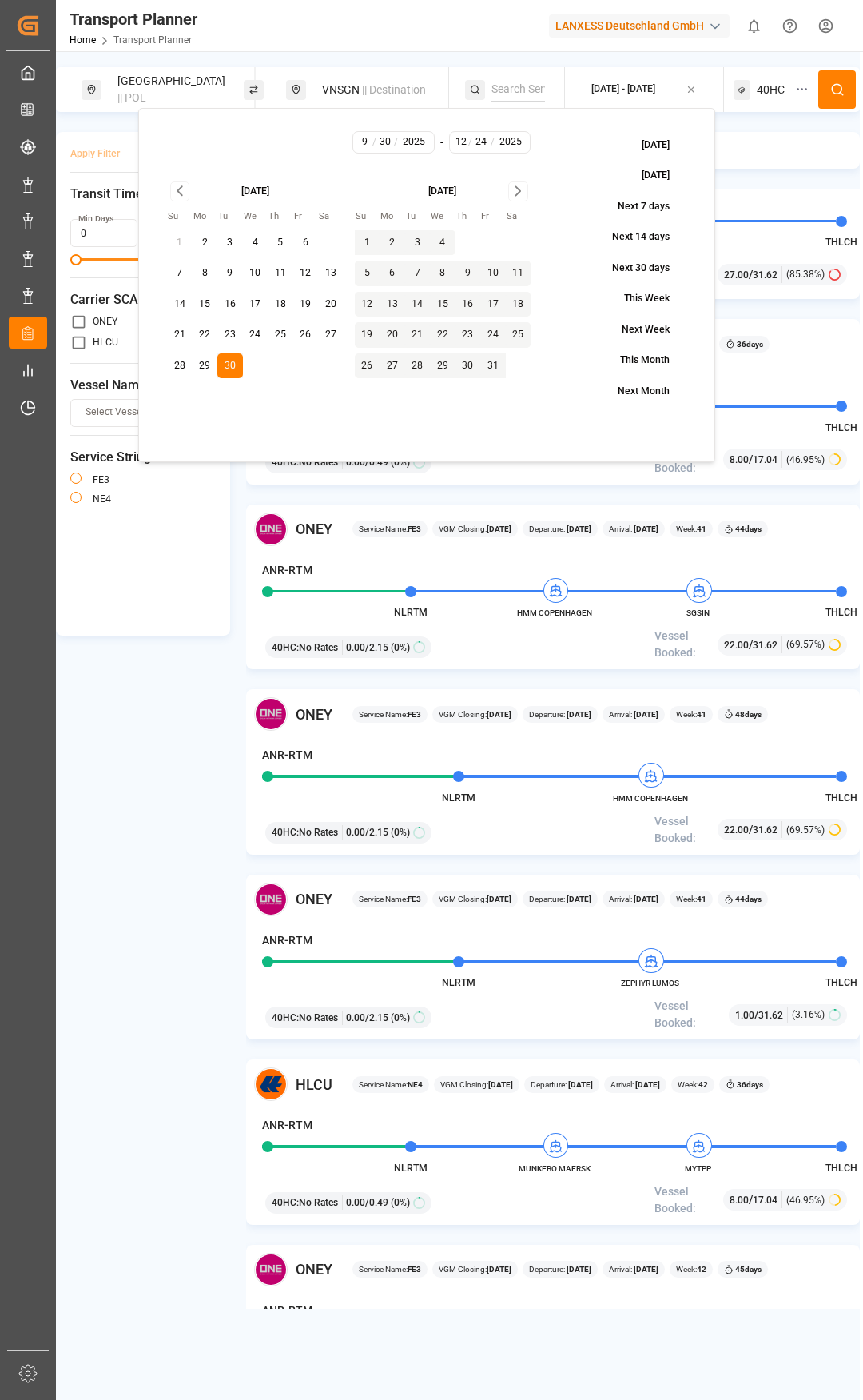
click at [839, 83] on icon at bounding box center [837, 89] width 14 height 14
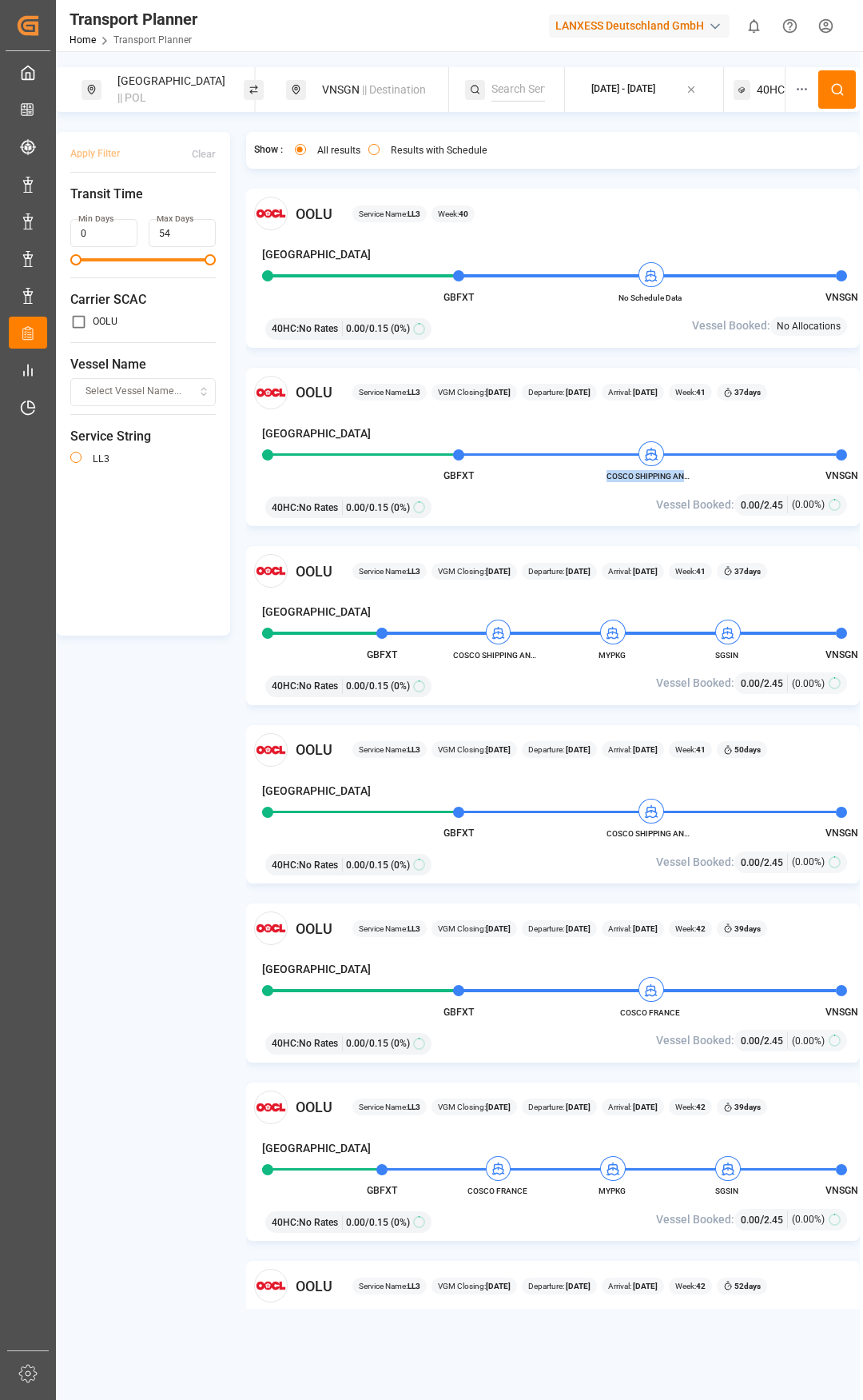
drag, startPoint x: 691, startPoint y: 474, endPoint x: 607, endPoint y: 480, distance: 84.2
click at [607, 480] on span "COSCO SHIPPING ANDES" at bounding box center [650, 476] width 88 height 12
copy span "COSCO SHIPPING AND"
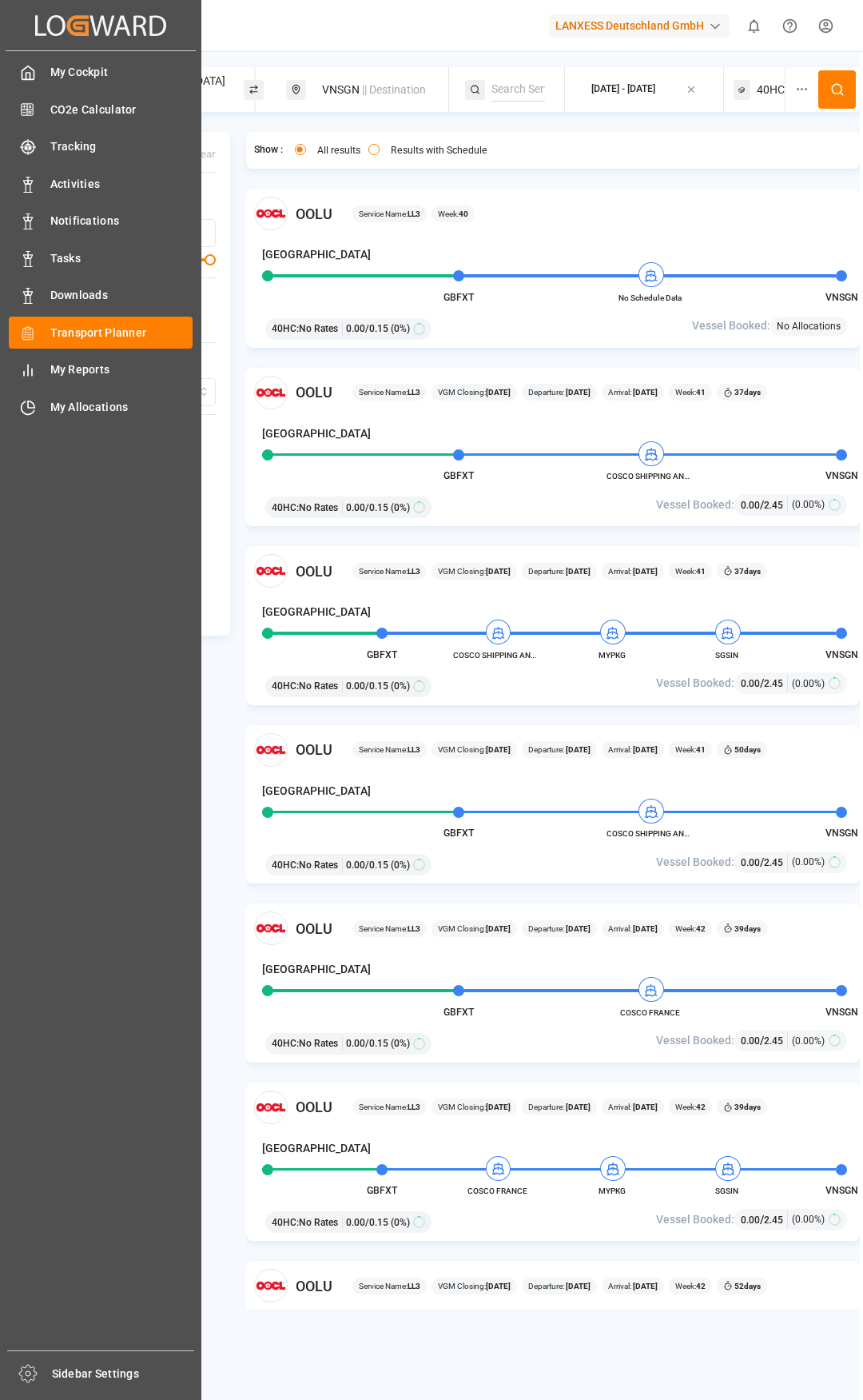
drag, startPoint x: 21, startPoint y: 21, endPoint x: 55, endPoint y: 379, distance: 359.6
click at [127, 520] on div "My Cockpit My Cockpit CO2e Calculator CO2e Calculator Tracking Tracking Activit…" at bounding box center [100, 700] width 190 height 1299
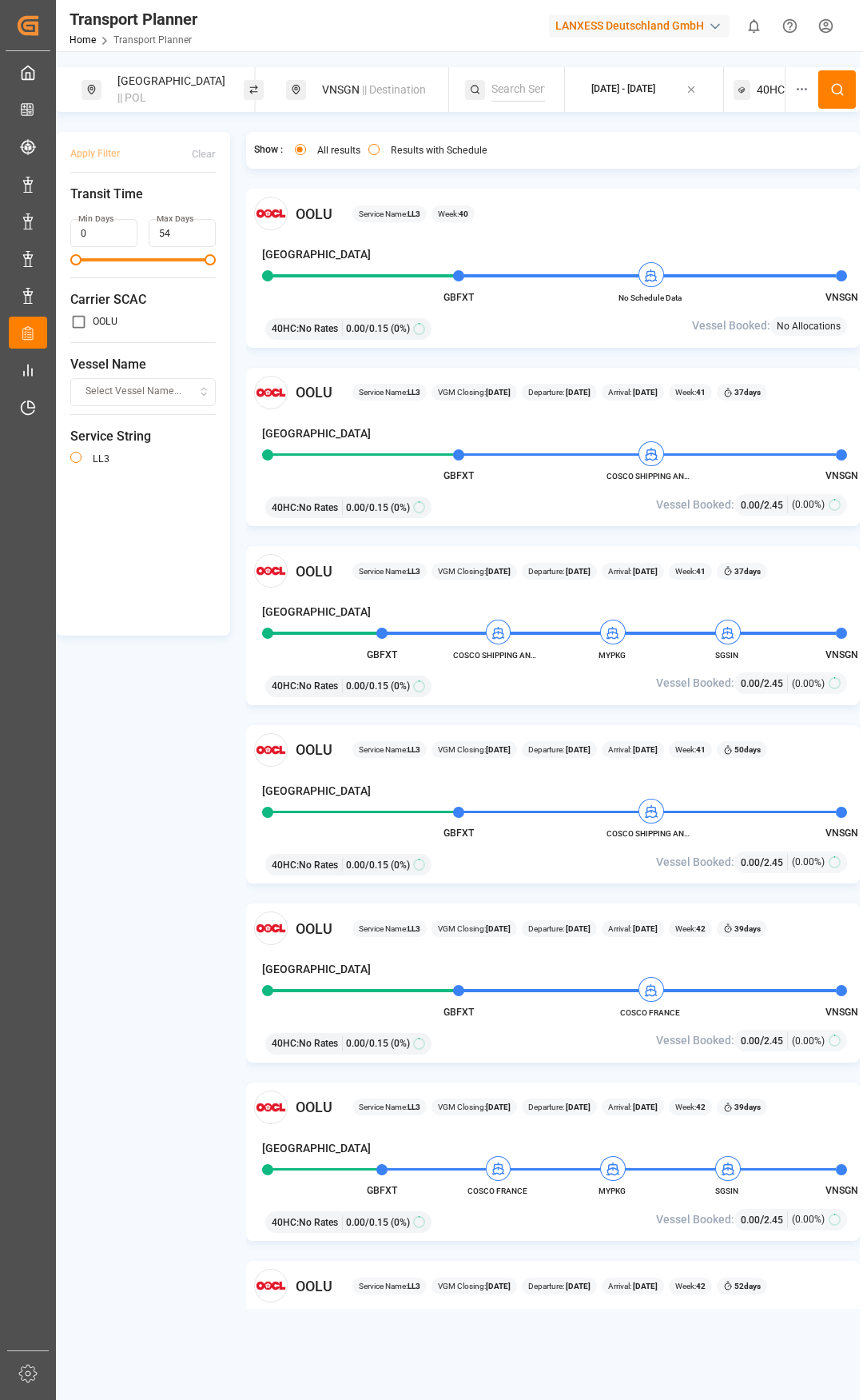
click at [159, 90] on div "[GEOGRAPHIC_DATA] || POL" at bounding box center [172, 89] width 129 height 46
click at [241, 172] on icon at bounding box center [243, 177] width 11 height 11
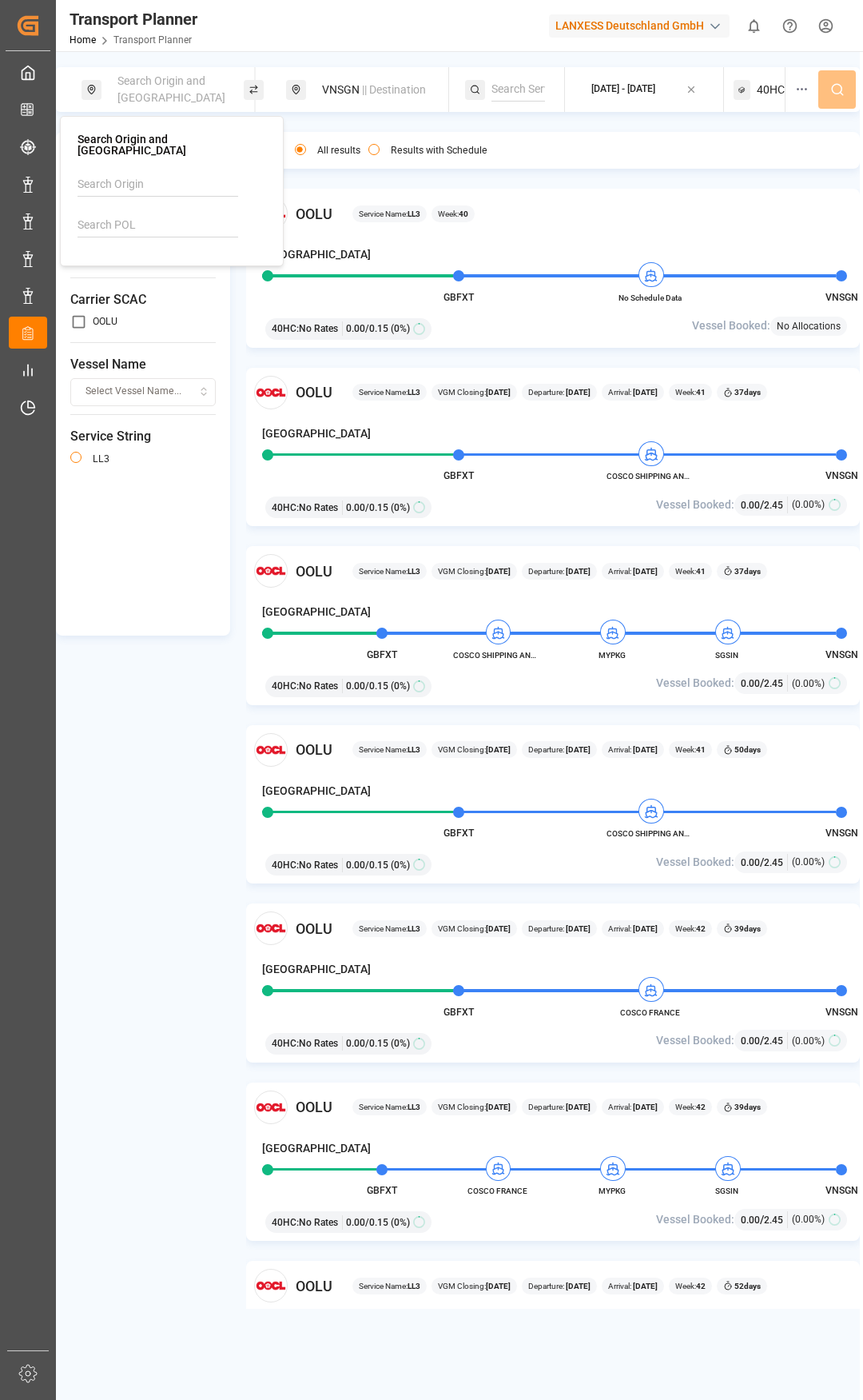
click at [149, 213] on input at bounding box center [158, 225] width 161 height 24
click at [160, 263] on div "NLRTM [GEOGRAPHIC_DATA]" at bounding box center [174, 278] width 155 height 34
type input "NLRTM"
click at [352, 92] on div "VNSGN || Destination" at bounding box center [377, 89] width 129 height 29
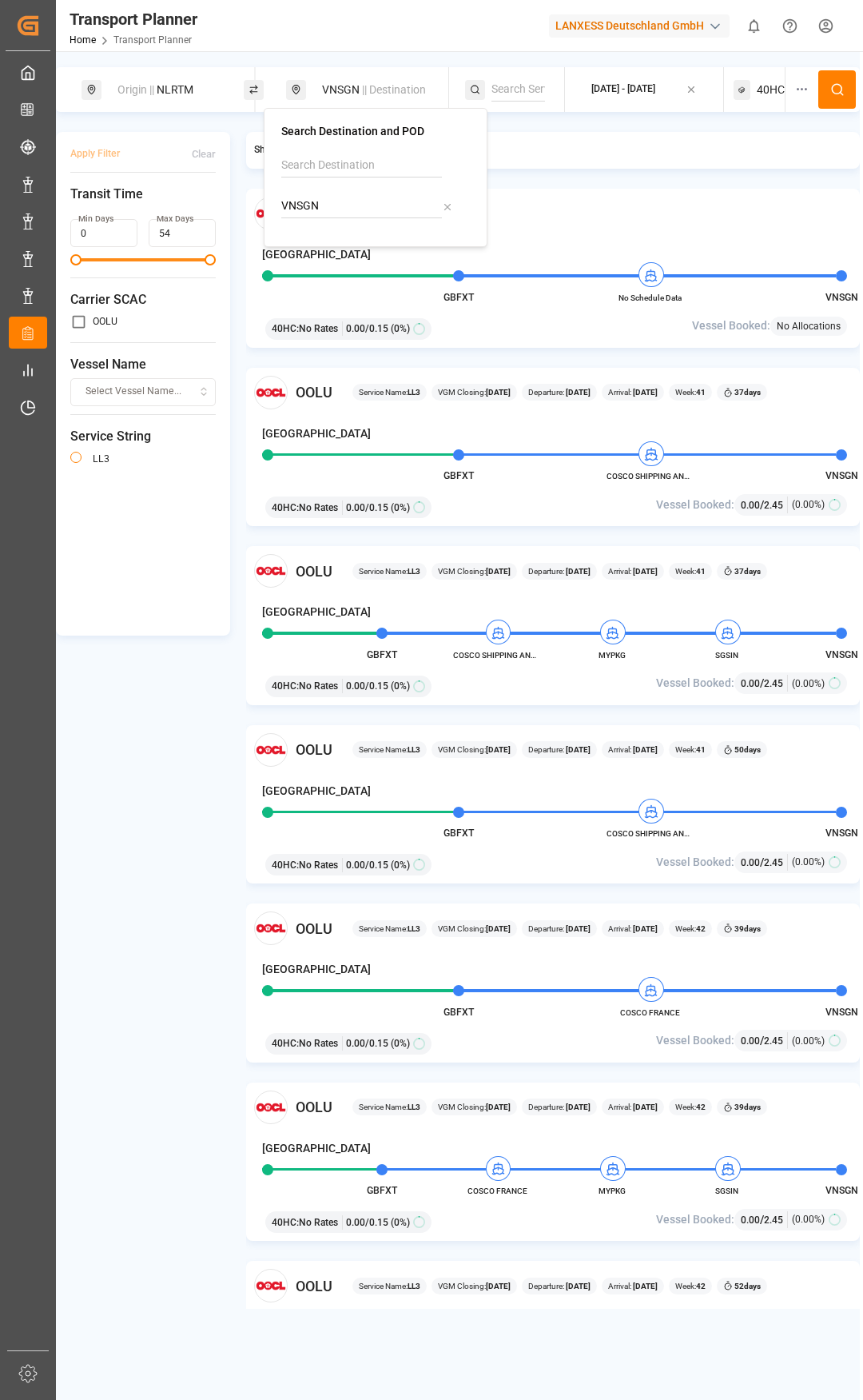
drag, startPoint x: 362, startPoint y: 209, endPoint x: 271, endPoint y: 210, distance: 91.0
click at [271, 210] on div "Search Destination and POD VNSGN" at bounding box center [375, 177] width 224 height 139
click at [338, 262] on div "[GEOGRAPHIC_DATA]" at bounding box center [355, 266] width 108 height 17
type input "THBKK"
click at [768, 94] on span "40HC" at bounding box center [771, 89] width 28 height 17
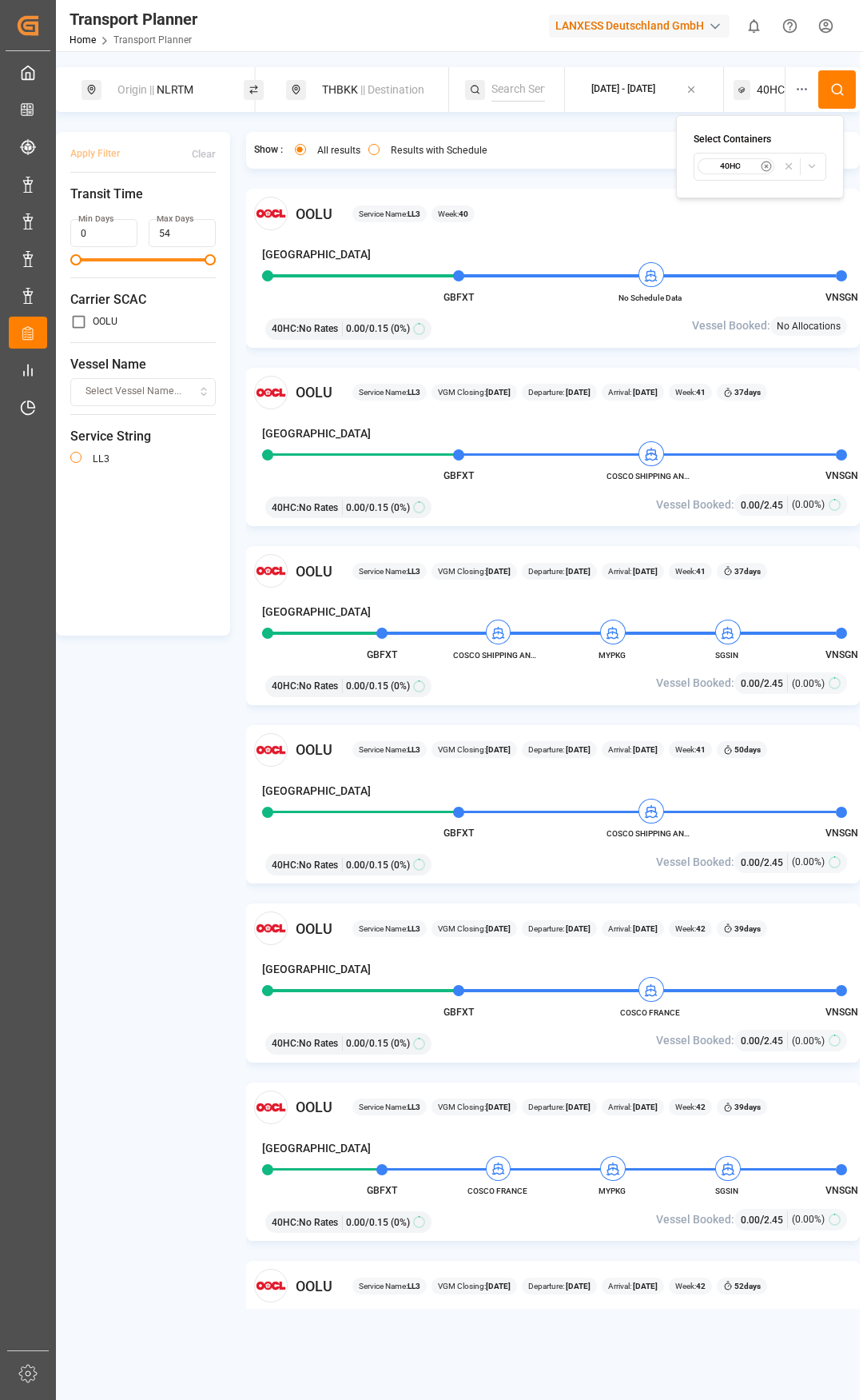
click at [725, 172] on div "40HC" at bounding box center [737, 166] width 78 height 16
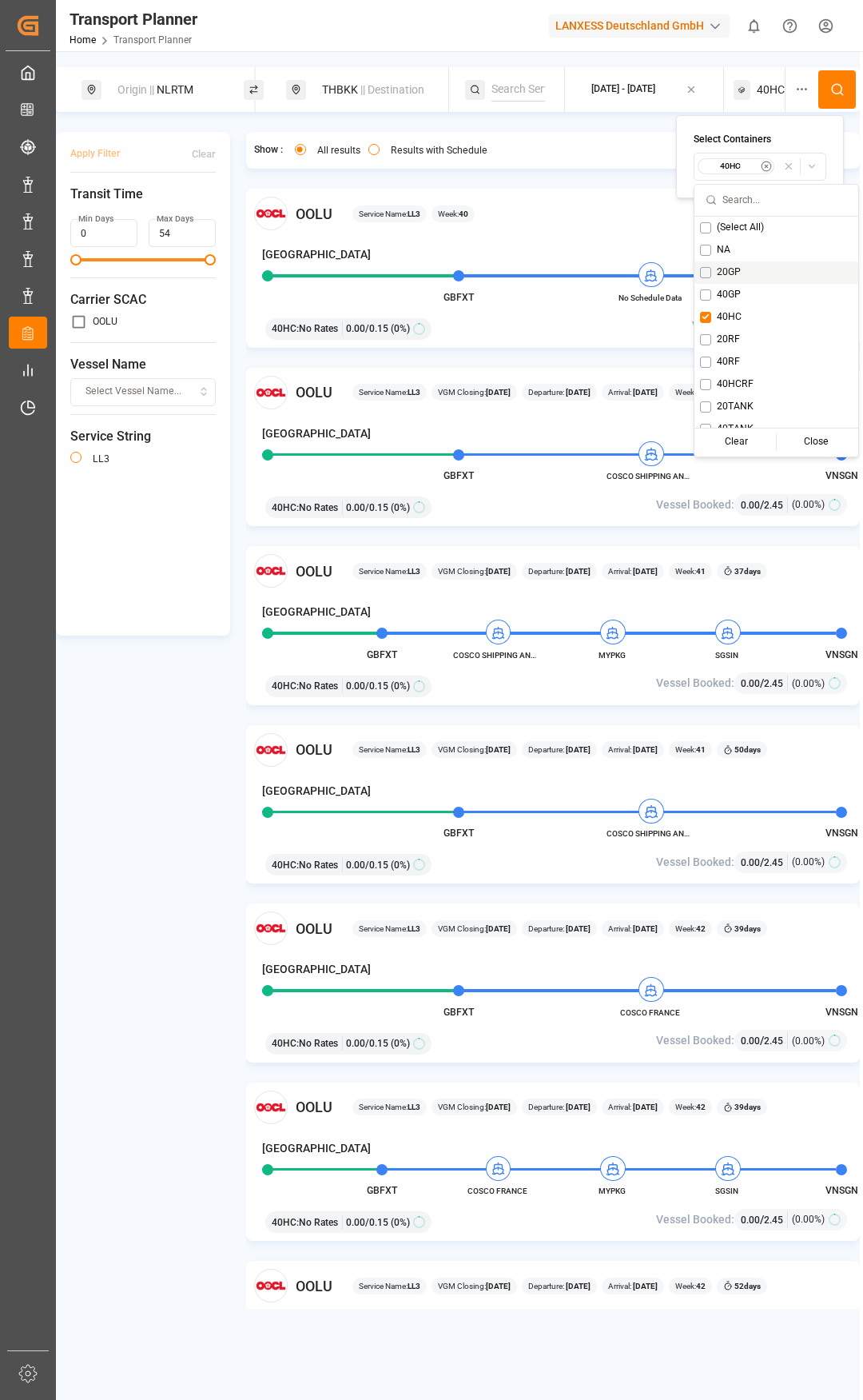
click at [715, 271] on div "20GP" at bounding box center [775, 272] width 164 height 22
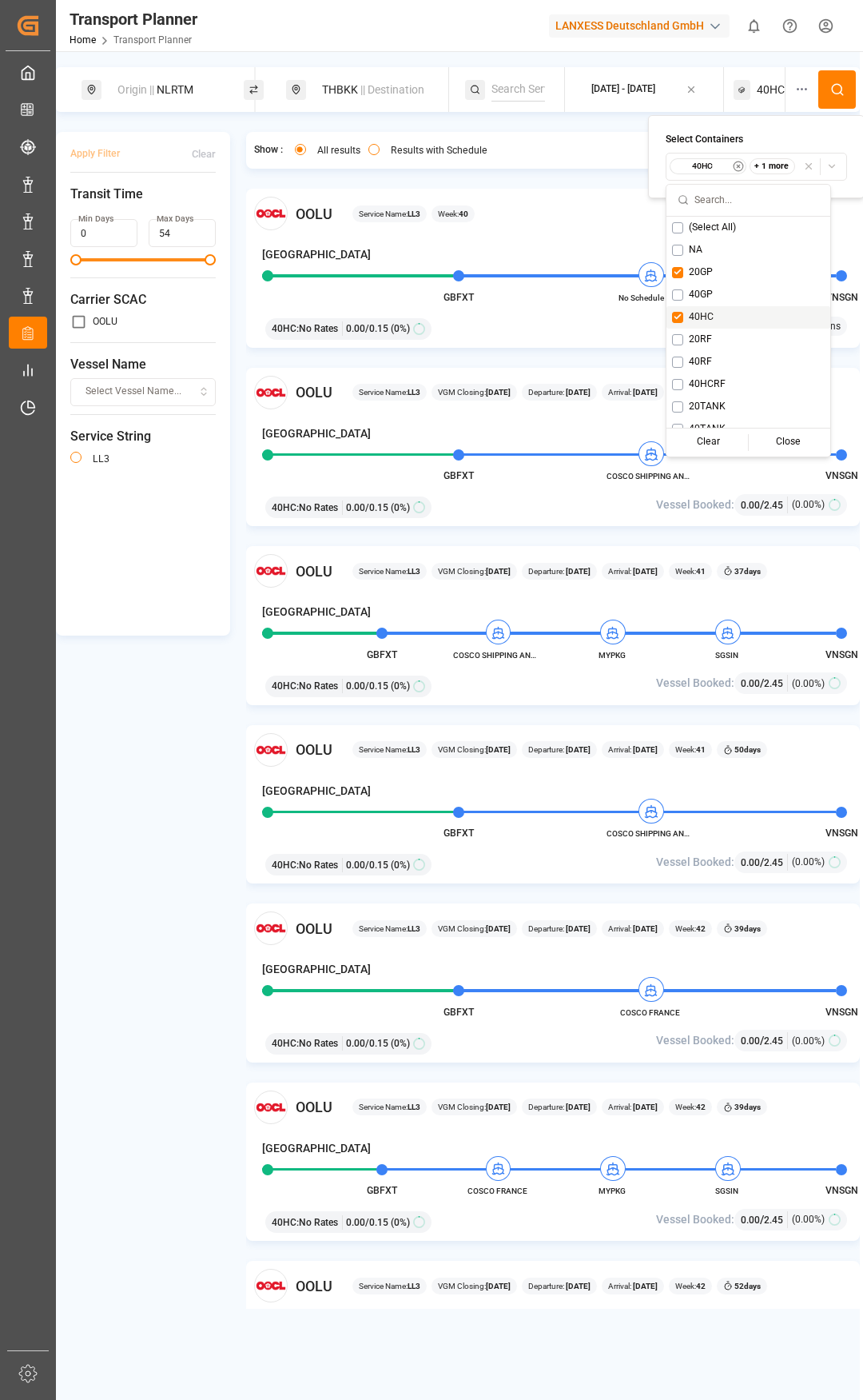
click at [676, 321] on button "Suggestions" at bounding box center [677, 317] width 11 height 11
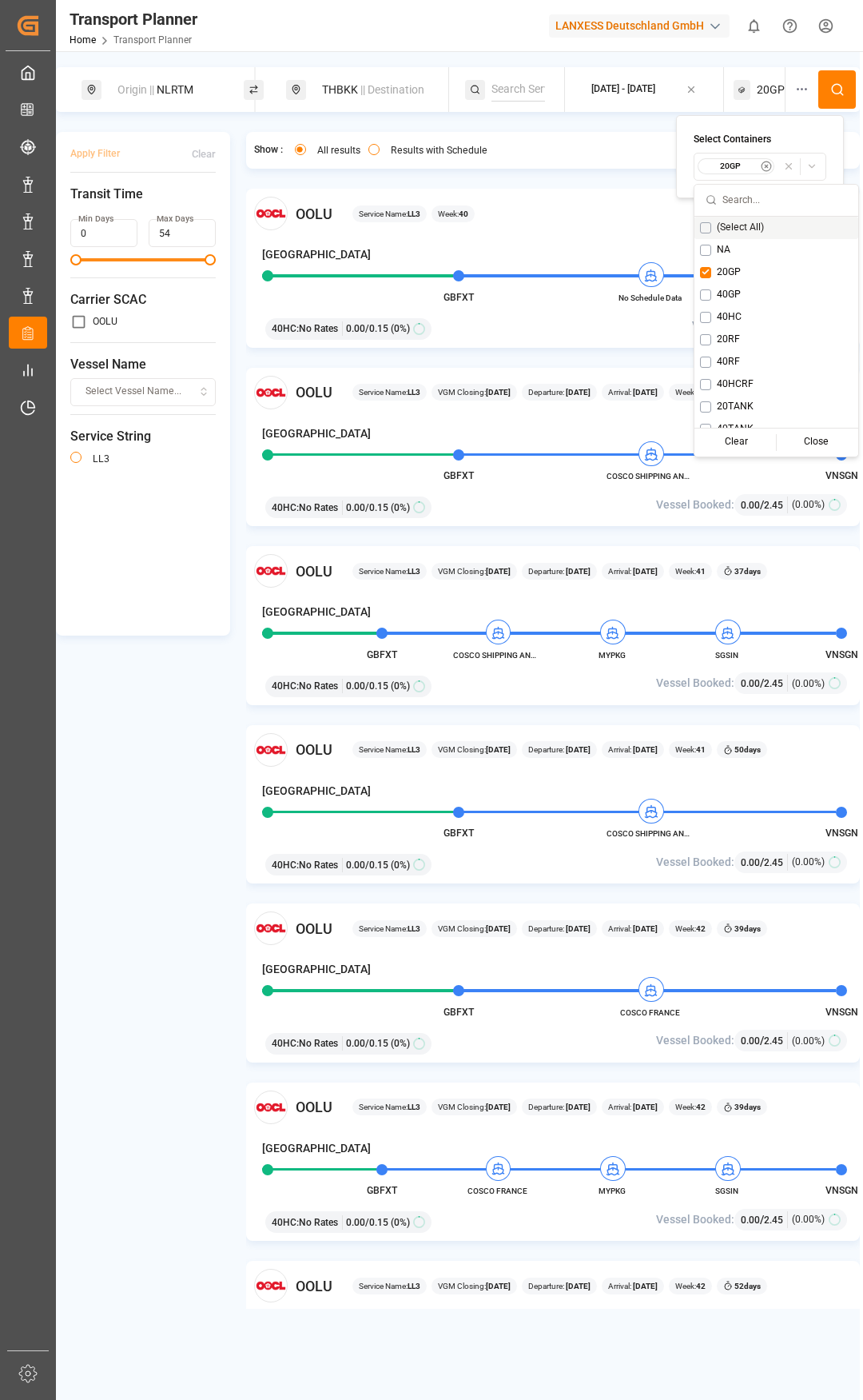
click at [828, 96] on button at bounding box center [837, 89] width 37 height 38
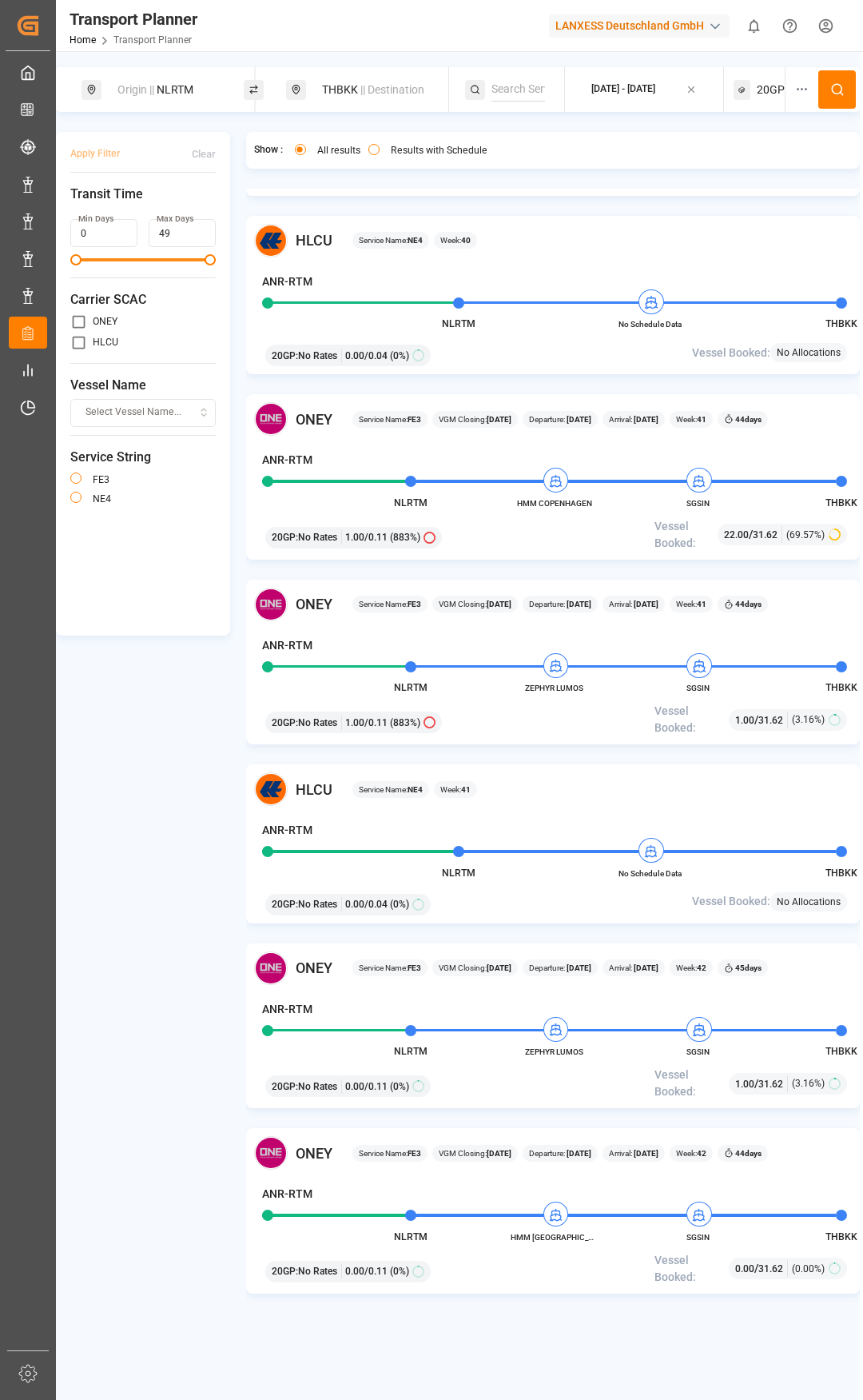
scroll to position [160, 0]
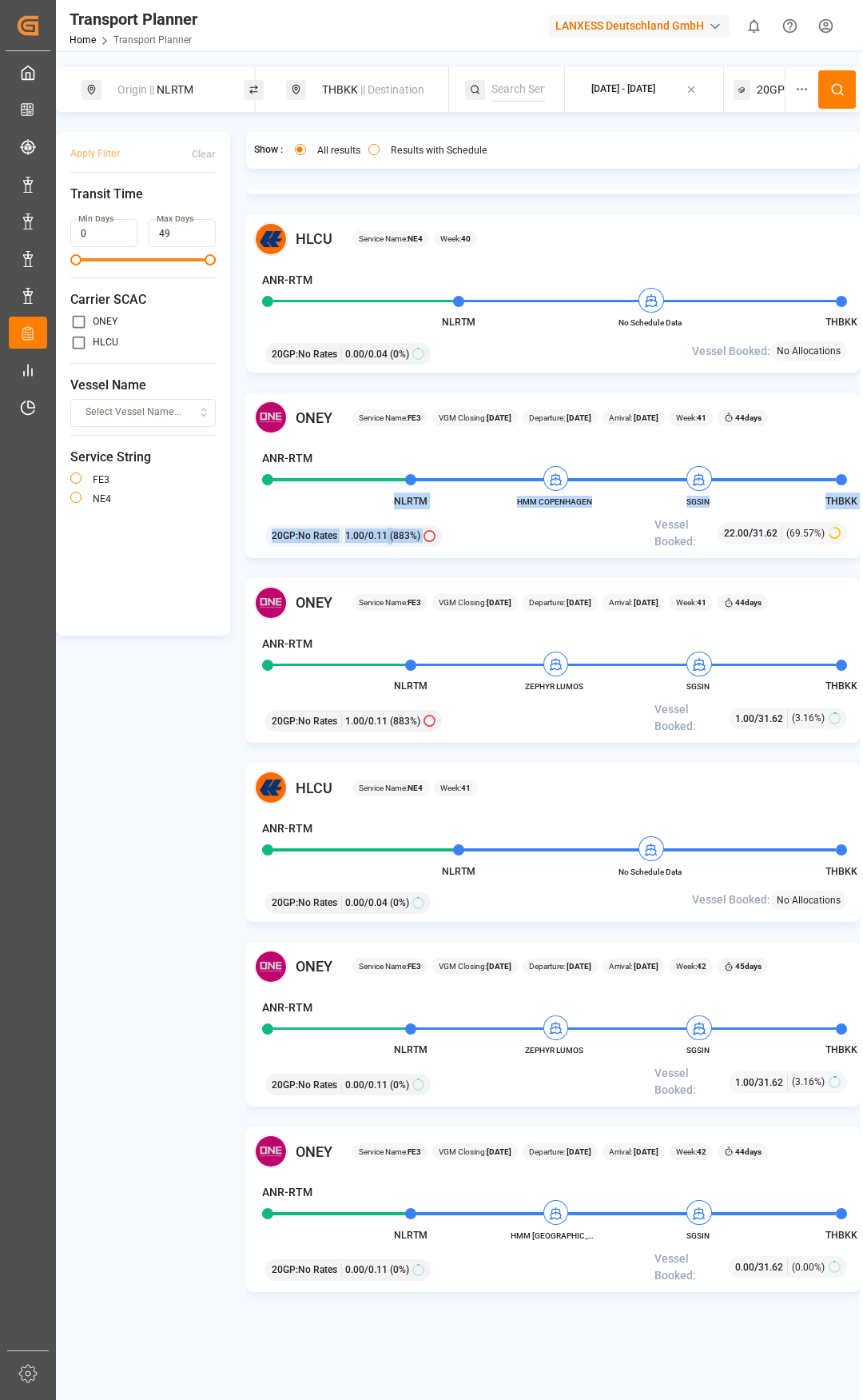
drag, startPoint x: 600, startPoint y: 502, endPoint x: 543, endPoint y: 508, distance: 57.3
click at [543, 508] on div "[PERSON_NAME] Service Name: FE3 VGM Closing: [DATE] Departure: [DATE] Arrival: …" at bounding box center [553, 475] width 615 height 165
click at [515, 501] on span "HMM COPENHAGEN" at bounding box center [554, 501] width 88 height 12
drag, startPoint x: 518, startPoint y: 500, endPoint x: 606, endPoint y: 506, distance: 88.2
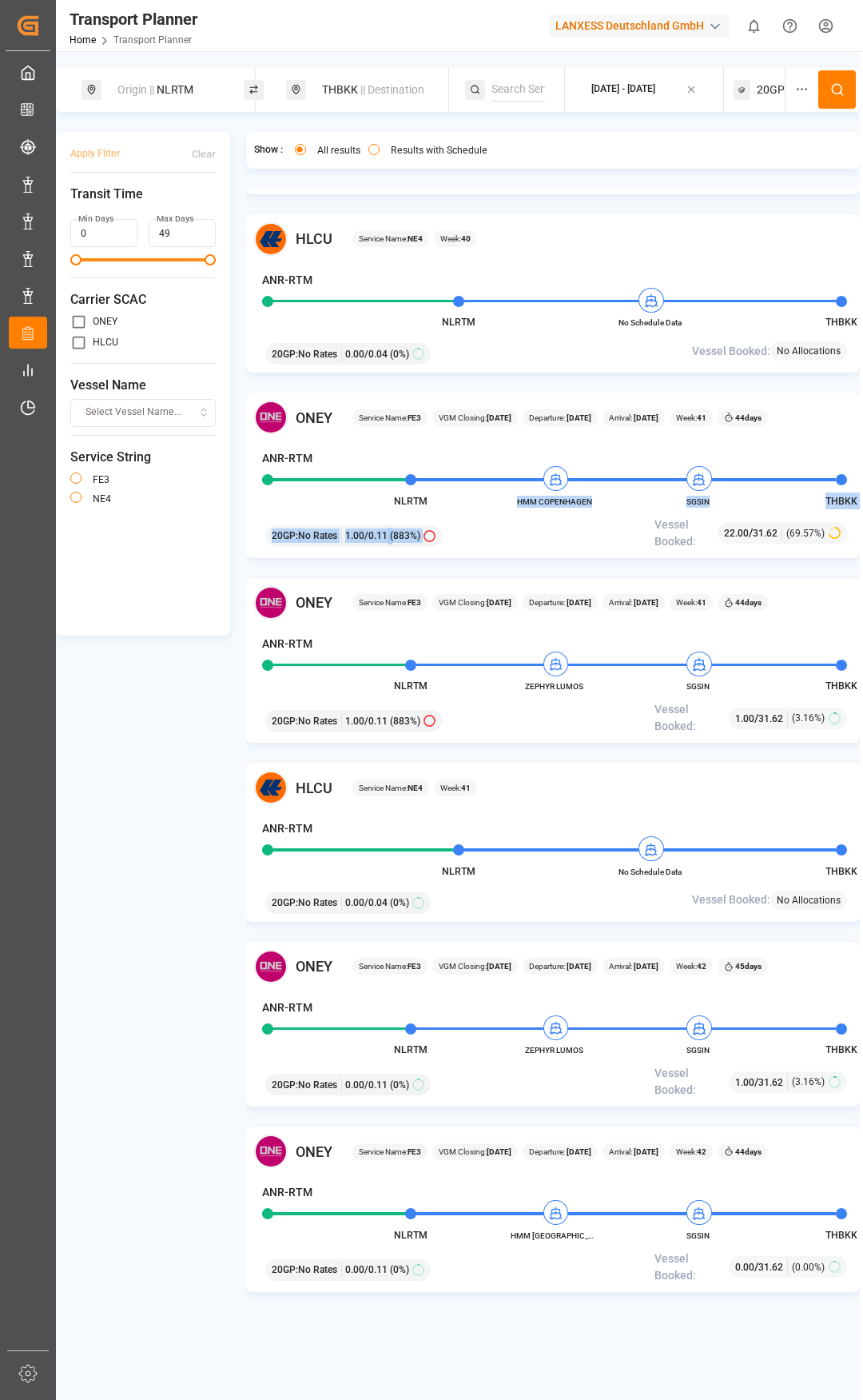
click at [606, 506] on div "[PERSON_NAME] Service Name: FE3 VGM Closing: [DATE] Departure: [DATE] Arrival: …" at bounding box center [553, 475] width 615 height 165
click at [592, 503] on span "HMM COPENHAGEN" at bounding box center [554, 501] width 88 height 12
drag, startPoint x: 518, startPoint y: 501, endPoint x: 590, endPoint y: 501, distance: 72.0
click at [590, 501] on span "HMM COPENHAGEN" at bounding box center [554, 501] width 88 height 12
copy span "HMM COPENHAGEN"
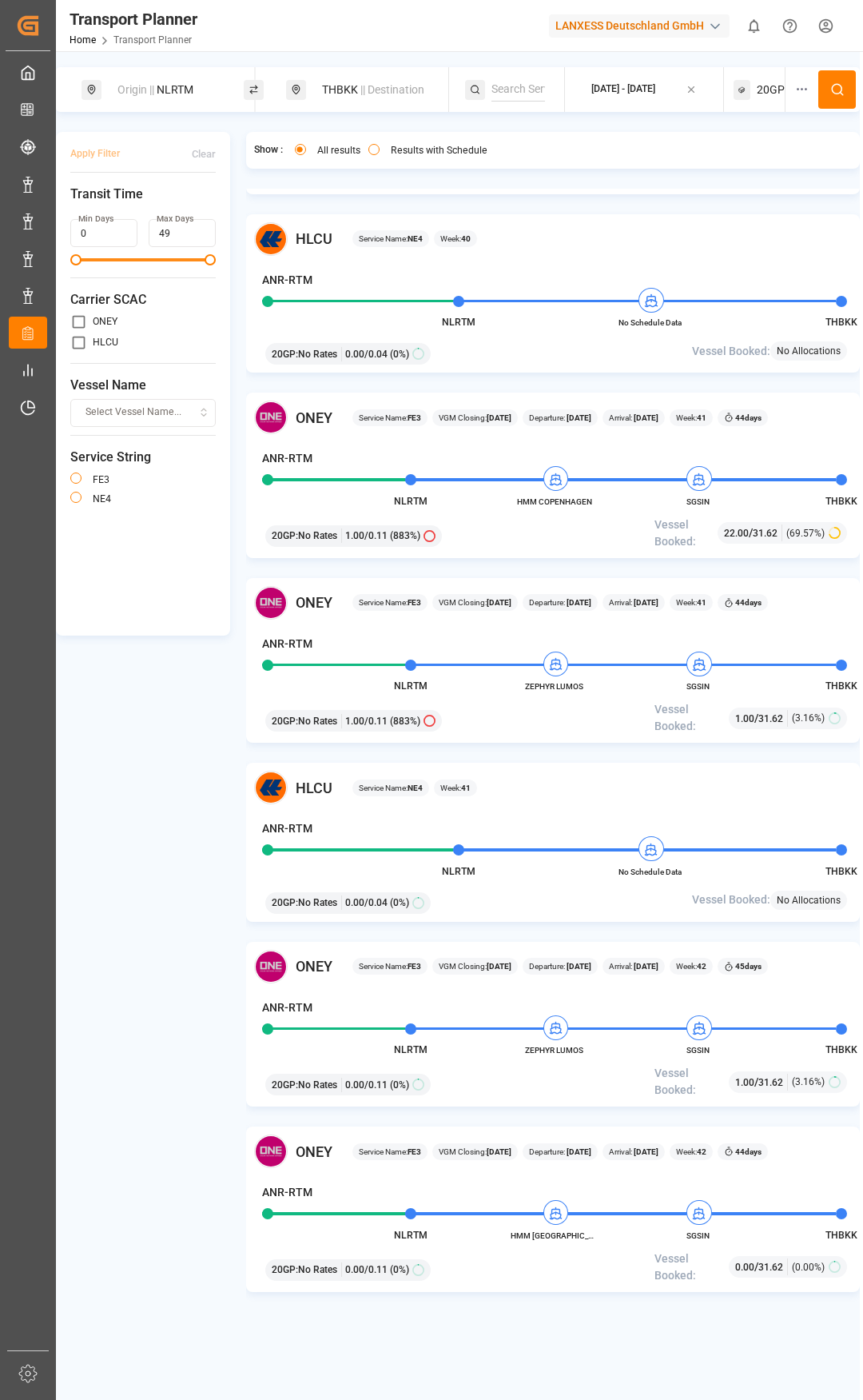
click at [215, 95] on div "Origin || NLRTM" at bounding box center [172, 89] width 129 height 29
drag, startPoint x: 178, startPoint y: 210, endPoint x: 75, endPoint y: 209, distance: 103.0
click at [75, 209] on div "Search Origin and POL NLRTM" at bounding box center [172, 183] width 224 height 150
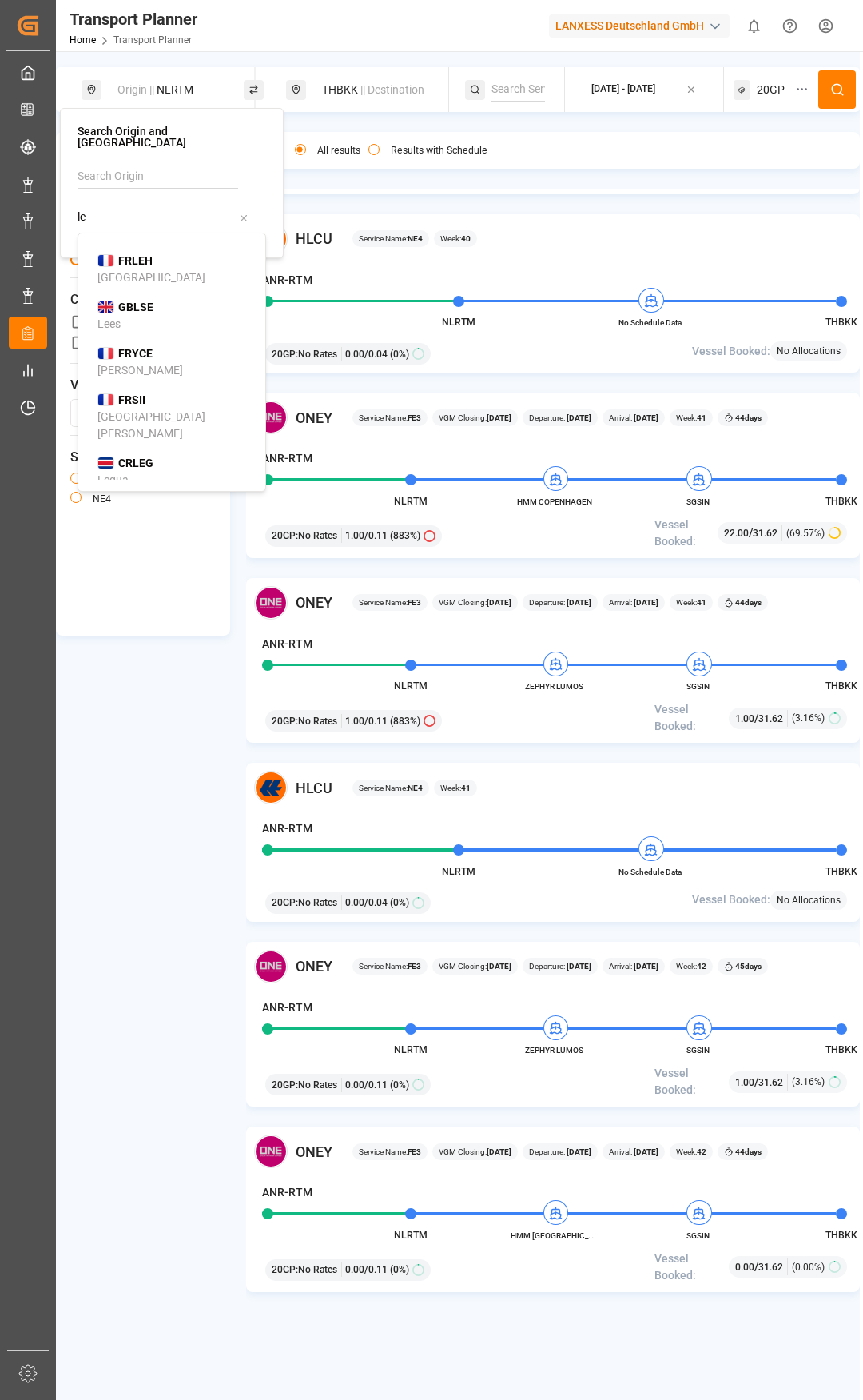
click at [154, 267] on div "FRLEH [GEOGRAPHIC_DATA]" at bounding box center [174, 270] width 155 height 34
type input "FRLEH"
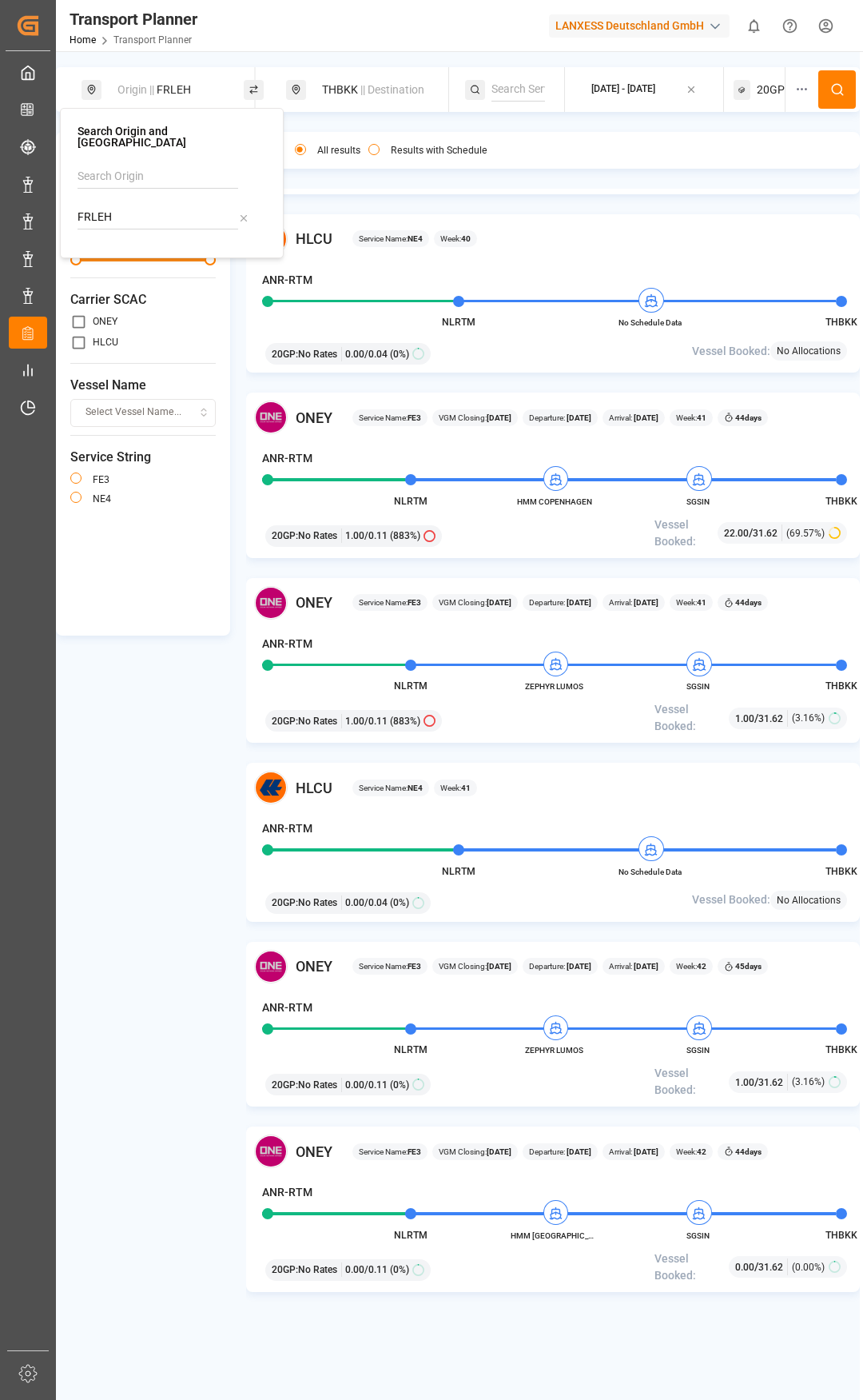
click at [351, 94] on div "THBKK || Destination" at bounding box center [377, 89] width 129 height 29
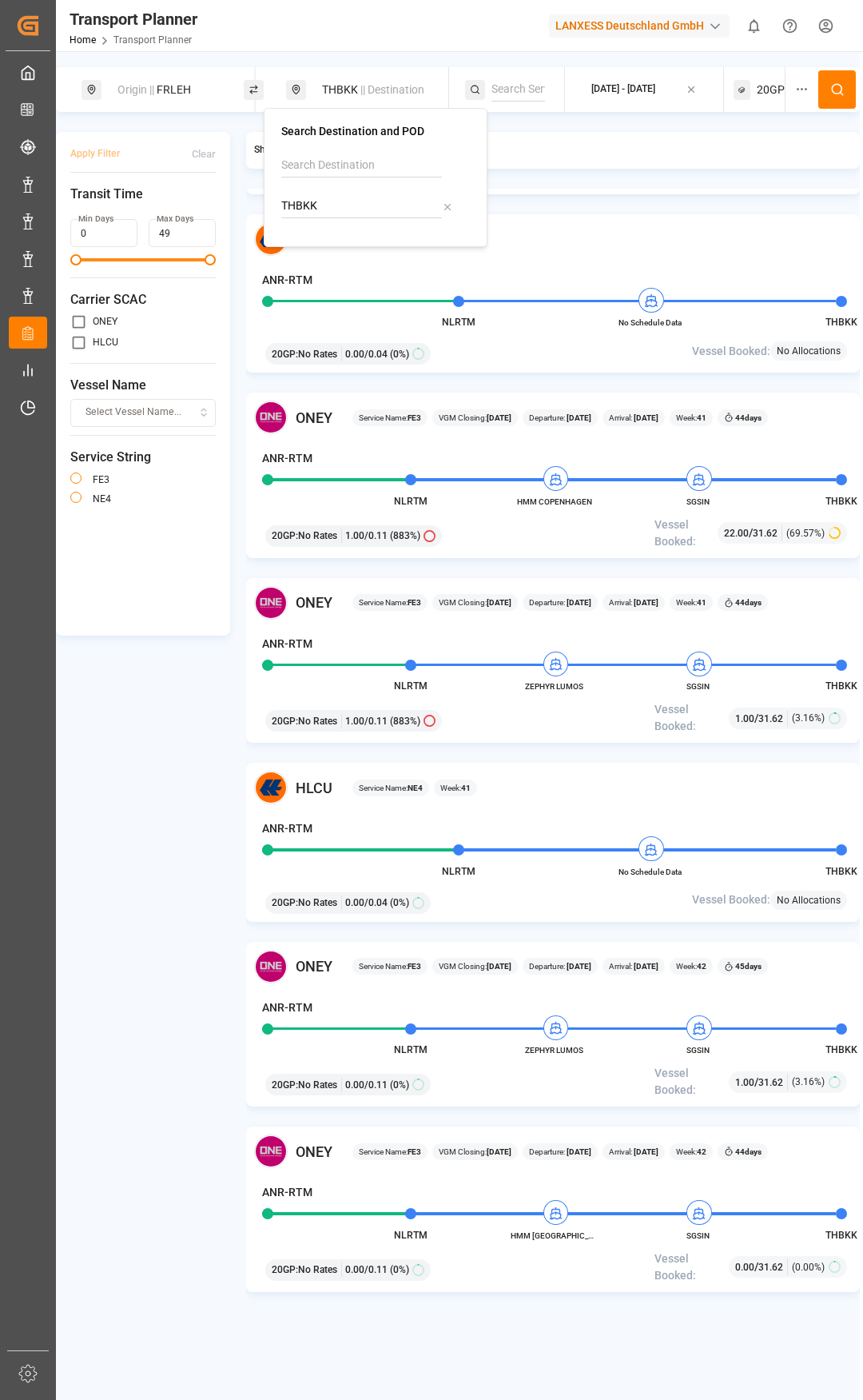
drag, startPoint x: 336, startPoint y: 204, endPoint x: 283, endPoint y: 203, distance: 53.0
click at [283, 203] on input "THBKK" at bounding box center [362, 206] width 161 height 24
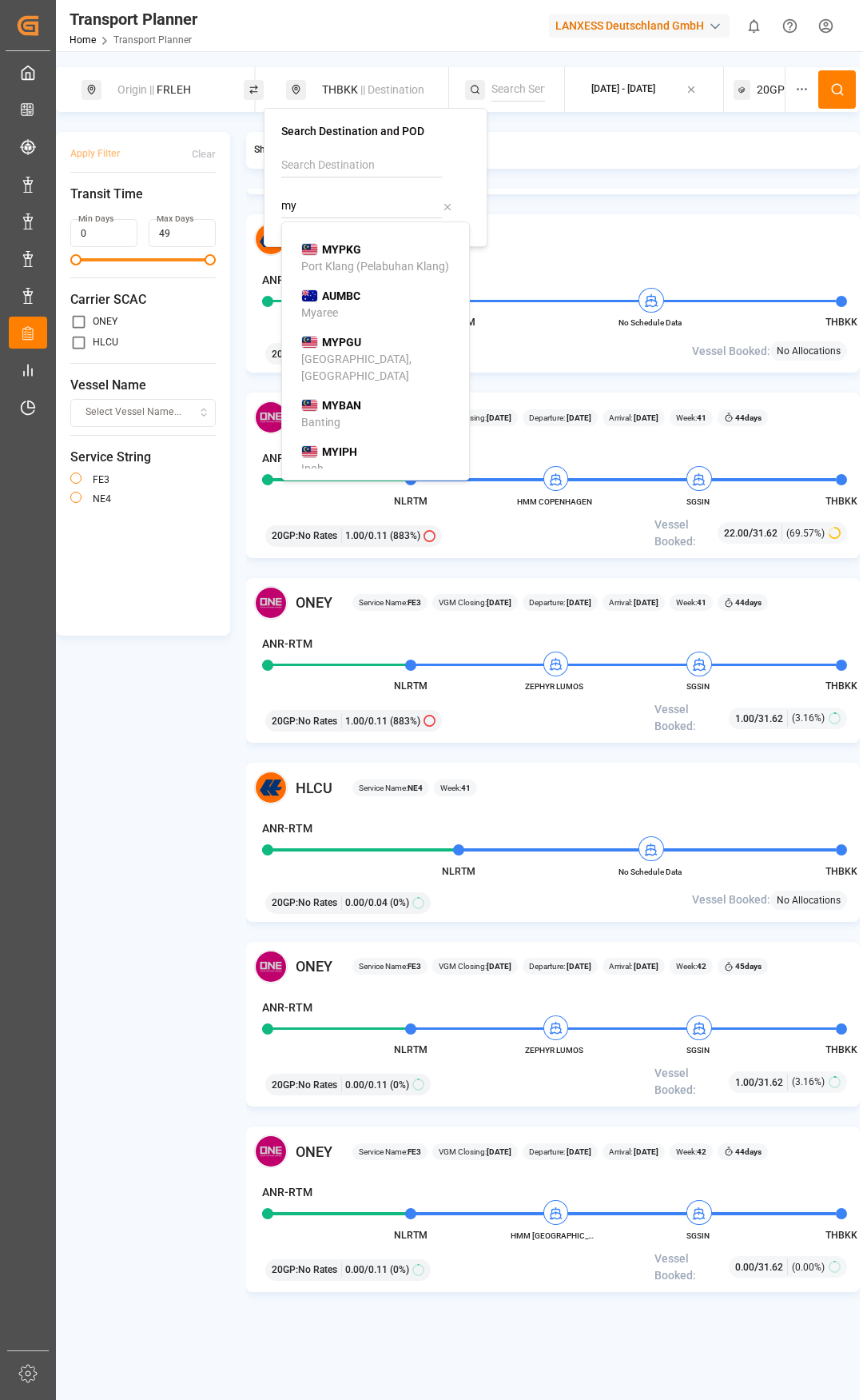
click at [351, 263] on div "Port Klang (Pelabuhan Klang)" at bounding box center [375, 266] width 148 height 17
type input "MYPKG"
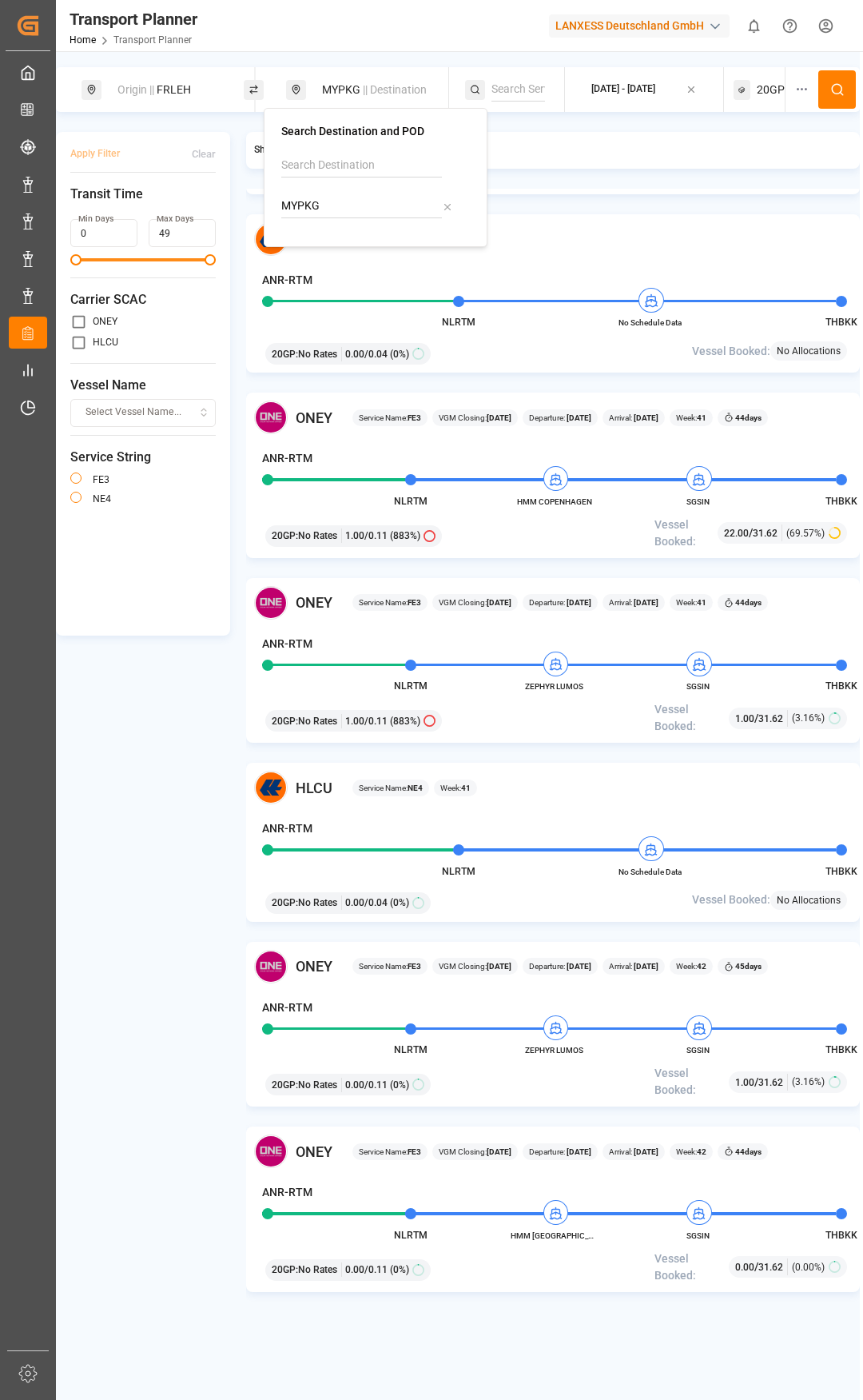
click at [825, 79] on button at bounding box center [837, 89] width 37 height 38
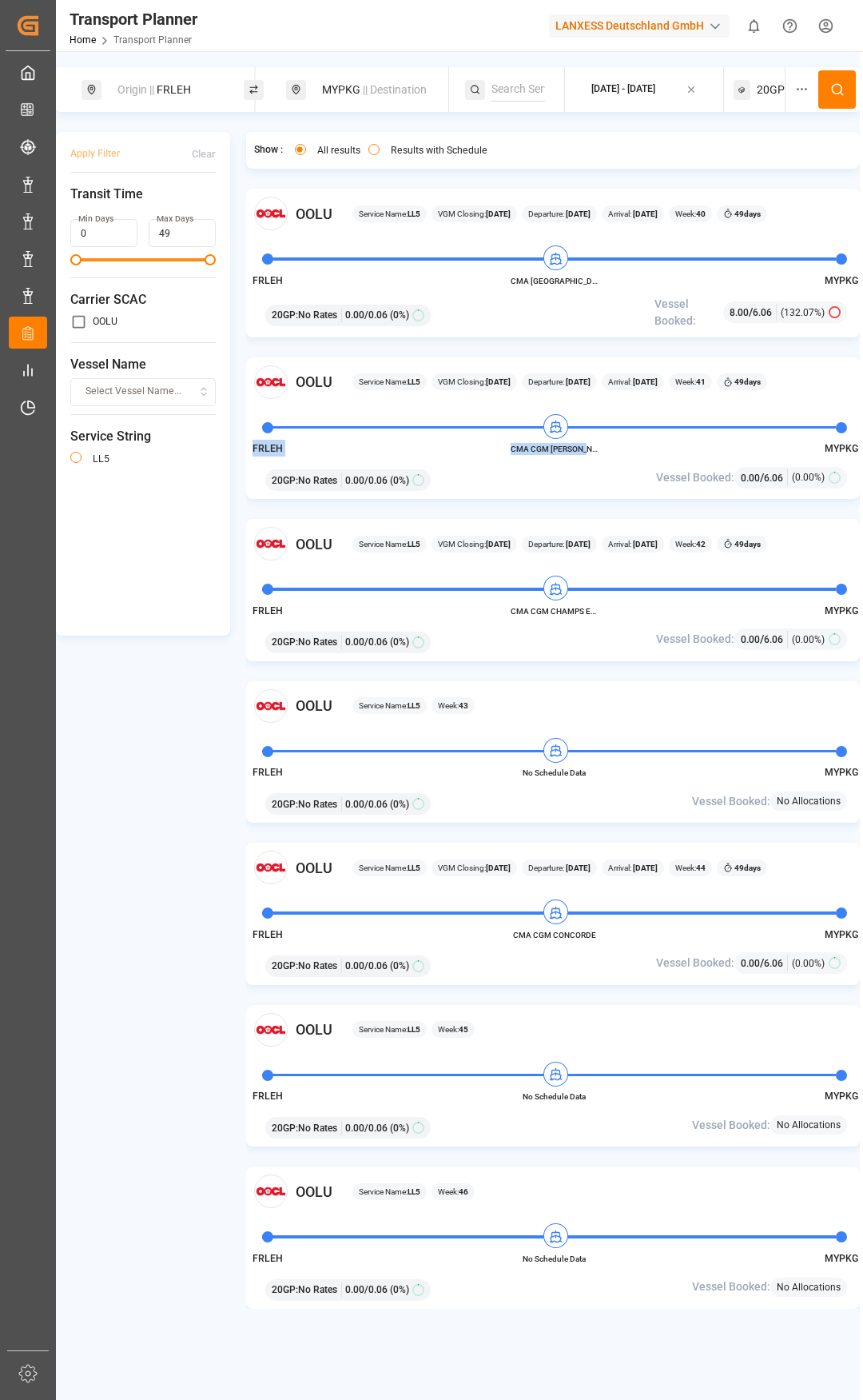
drag, startPoint x: 509, startPoint y: 448, endPoint x: 592, endPoint y: 450, distance: 83.0
click at [592, 450] on div "OOLU Service Name: LL5 VGM Closing: [DATE] Departure: [DATE] Arrival: [DATE] We…" at bounding box center [553, 428] width 615 height 142
click at [554, 461] on div "OOLU Service Name: LL5 VGM Closing: [DATE] Departure: [DATE] Arrival: [DATE] We…" at bounding box center [553, 428] width 615 height 142
drag, startPoint x: 514, startPoint y: 447, endPoint x: 569, endPoint y: 450, distance: 55.1
click at [569, 450] on span "CMA CGM [PERSON_NAME]" at bounding box center [554, 449] width 88 height 12
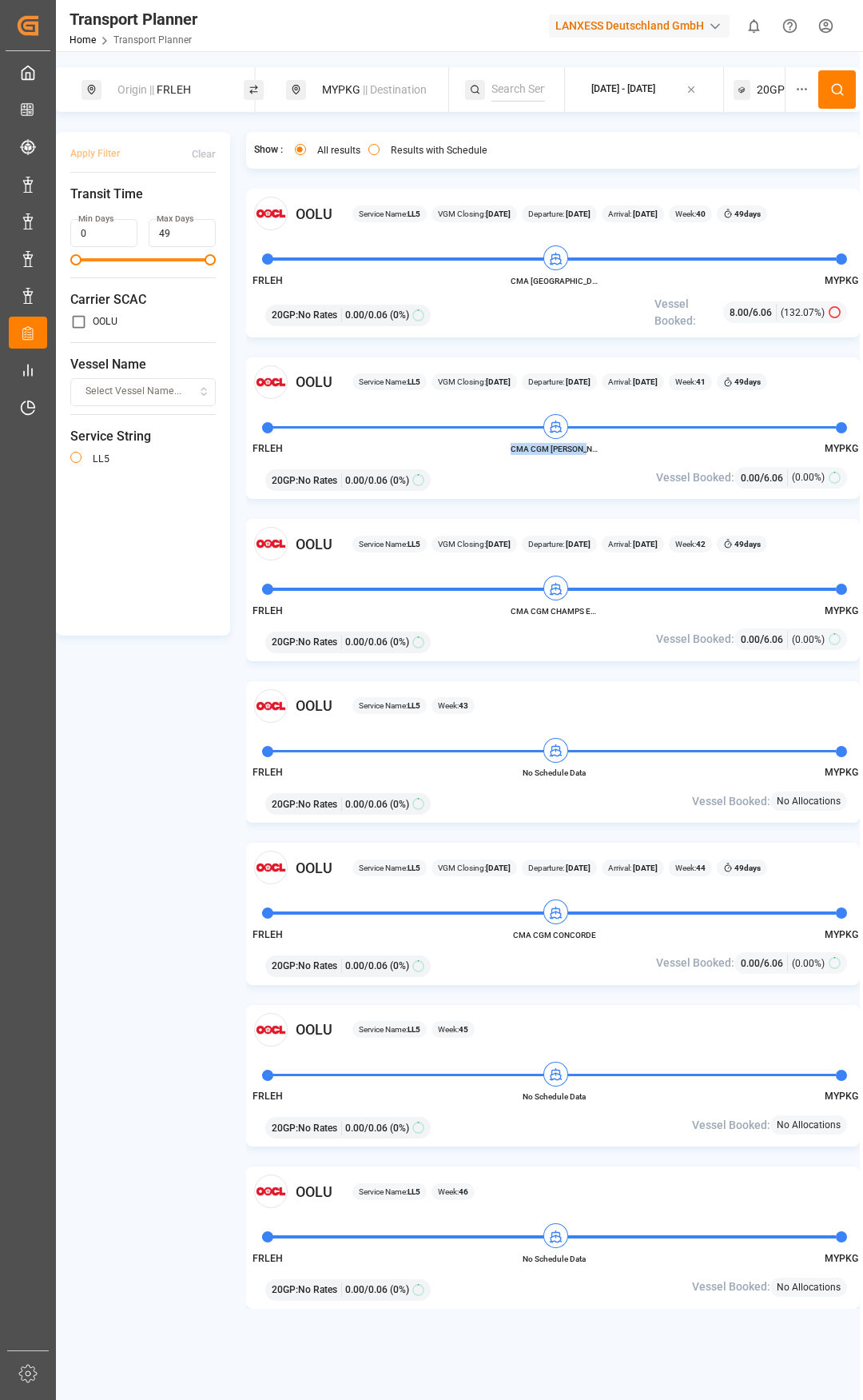
drag, startPoint x: 513, startPoint y: 449, endPoint x: 586, endPoint y: 453, distance: 73.1
click at [586, 453] on span "CMA CGM [PERSON_NAME]" at bounding box center [554, 449] width 88 height 12
copy span "CMA CGM [PERSON_NAME]"
click at [195, 97] on div "Origin || FRLEH" at bounding box center [172, 89] width 129 height 29
drag, startPoint x: 145, startPoint y: 205, endPoint x: 60, endPoint y: 209, distance: 85.1
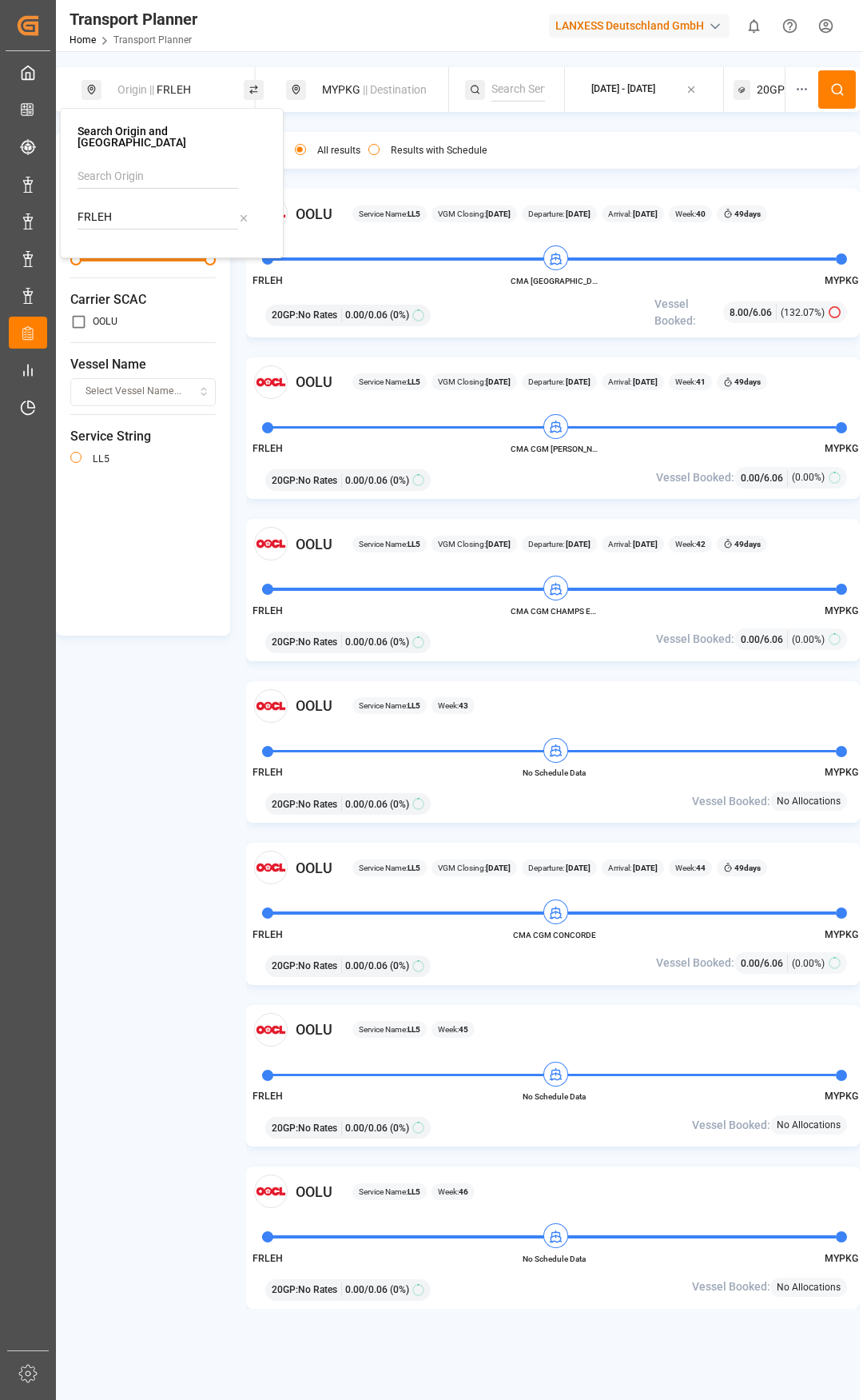
click at [60, 209] on div "Search Origin and POL FRLEH" at bounding box center [172, 183] width 224 height 150
click at [104, 254] on img at bounding box center [105, 260] width 17 height 12
type input "NLRTM"
drag, startPoint x: 365, startPoint y: 82, endPoint x: 362, endPoint y: 96, distance: 14.3
click at [366, 83] on span "|| Destination" at bounding box center [394, 89] width 64 height 12
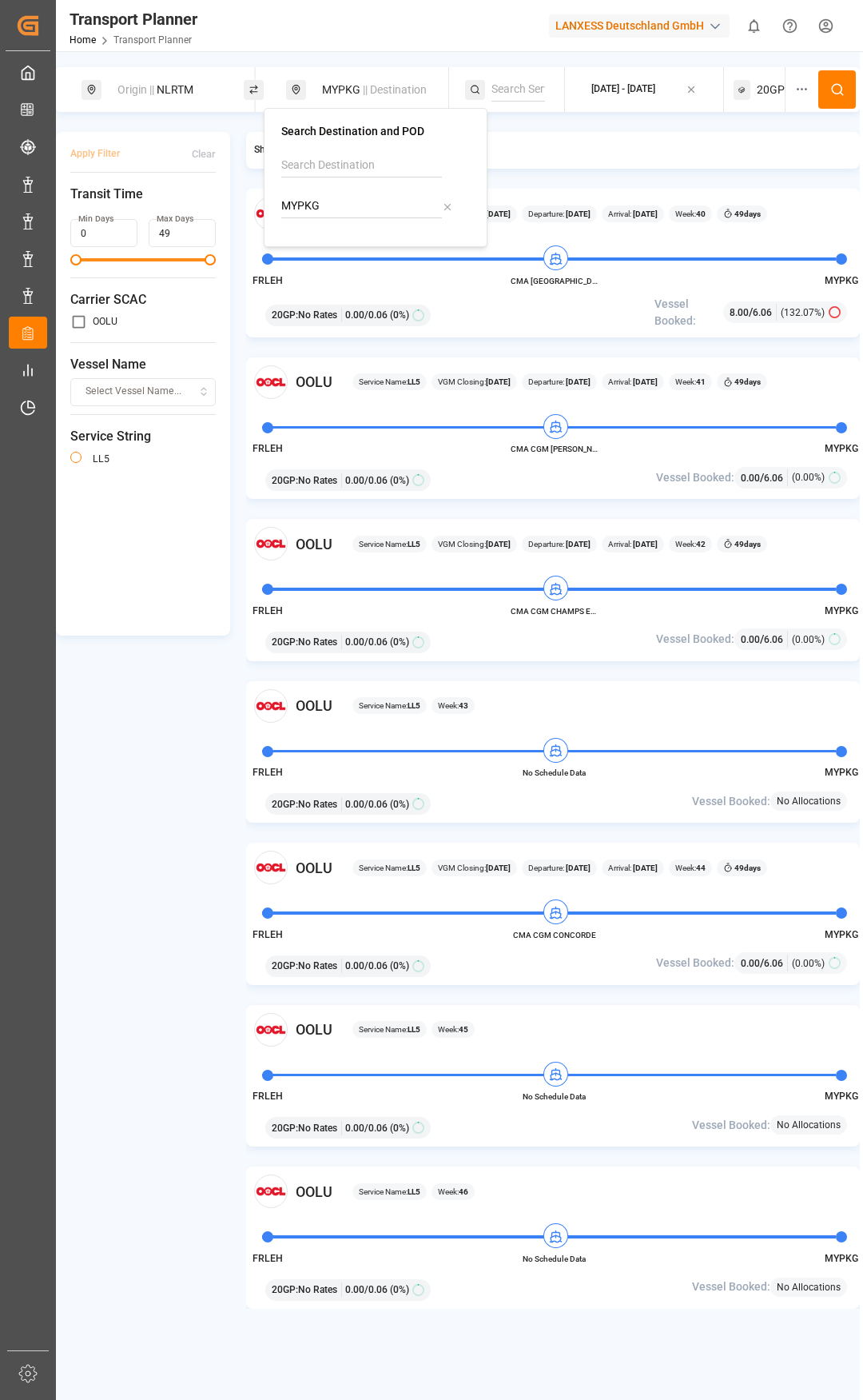
drag, startPoint x: 336, startPoint y: 207, endPoint x: 280, endPoint y: 203, distance: 56.1
click at [280, 203] on div "Search Destination and POD MYPKG" at bounding box center [375, 177] width 224 height 139
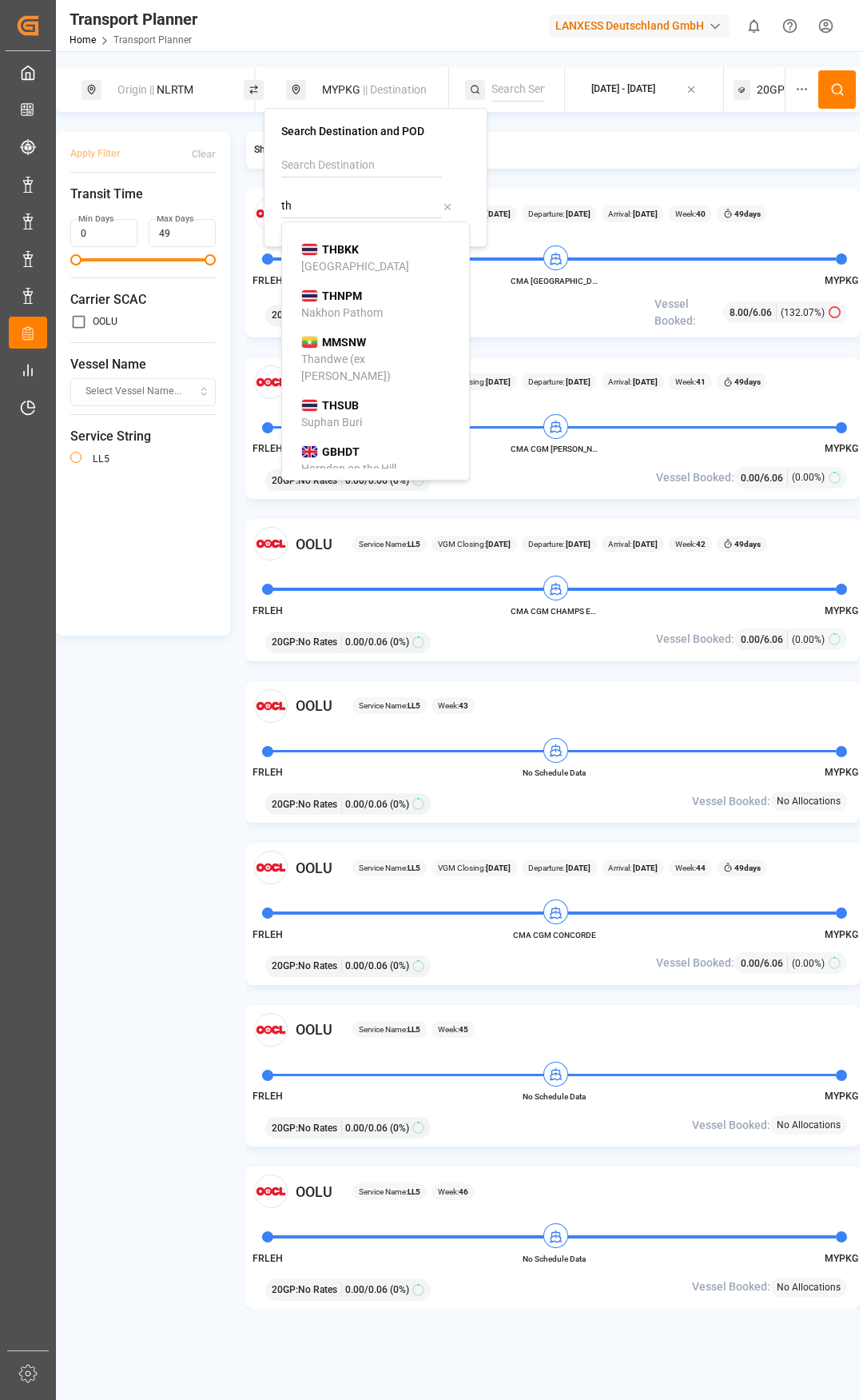
click at [345, 267] on div "[GEOGRAPHIC_DATA]" at bounding box center [355, 266] width 108 height 17
type input "THBKK"
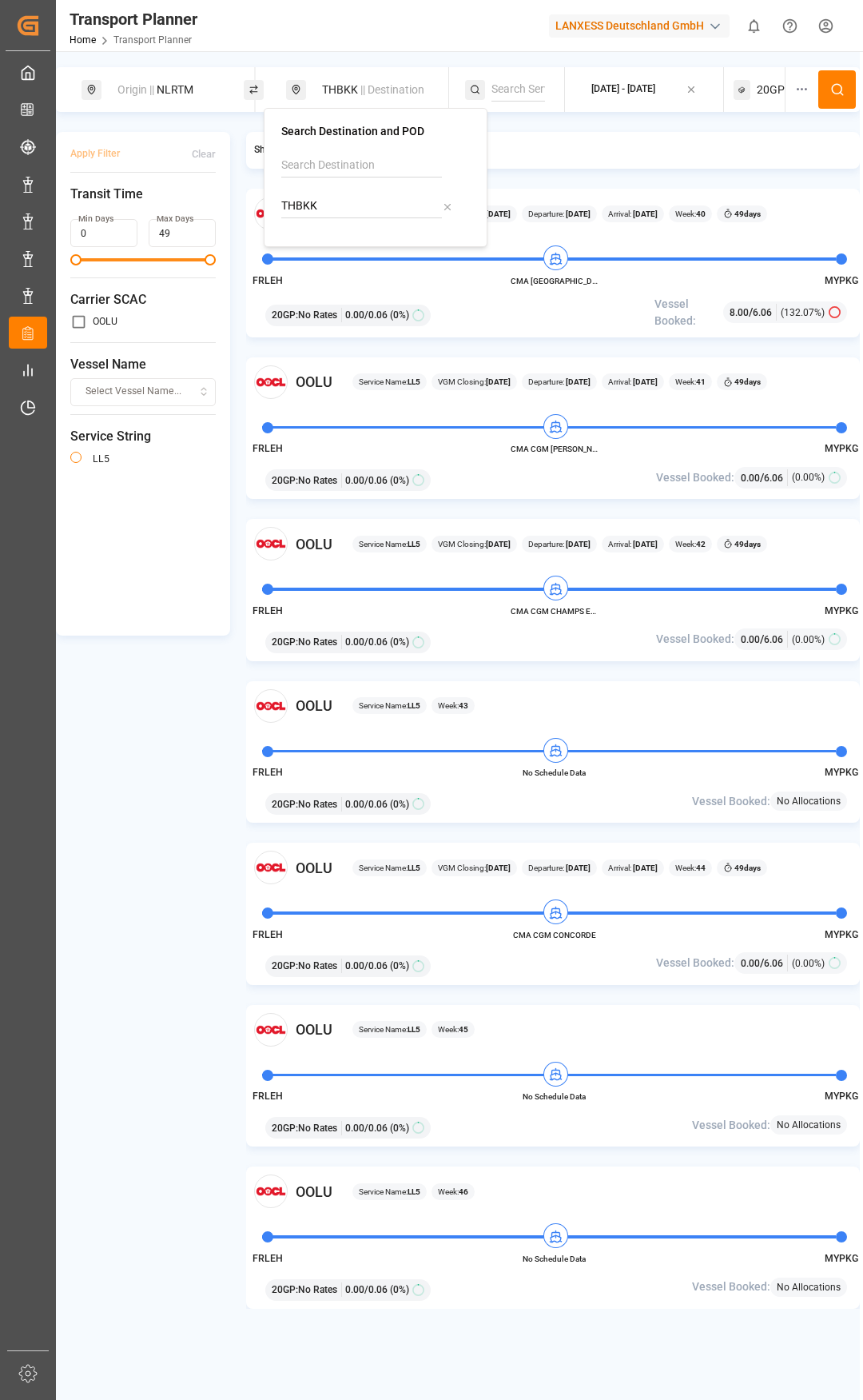
drag, startPoint x: 828, startPoint y: 86, endPoint x: 822, endPoint y: 98, distance: 13.4
click at [828, 86] on button at bounding box center [837, 89] width 37 height 38
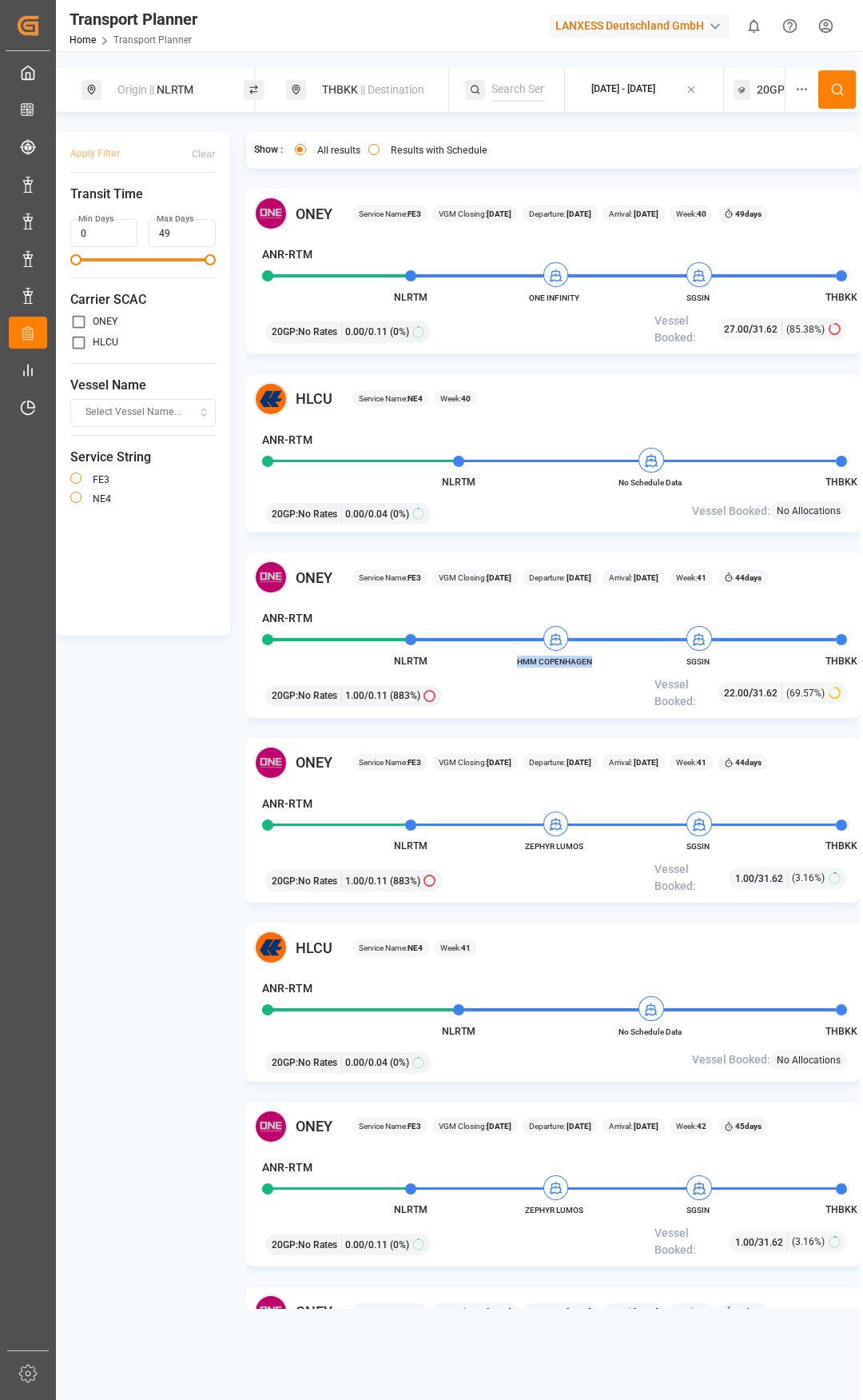
drag, startPoint x: 590, startPoint y: 662, endPoint x: 516, endPoint y: 664, distance: 74.0
click at [516, 664] on span "HMM COPENHAGEN" at bounding box center [554, 662] width 88 height 12
copy span "HMM COPENHAGEN"
click at [380, 95] on span "|| Destination" at bounding box center [393, 89] width 64 height 12
drag, startPoint x: 352, startPoint y: 206, endPoint x: 295, endPoint y: 203, distance: 57.1
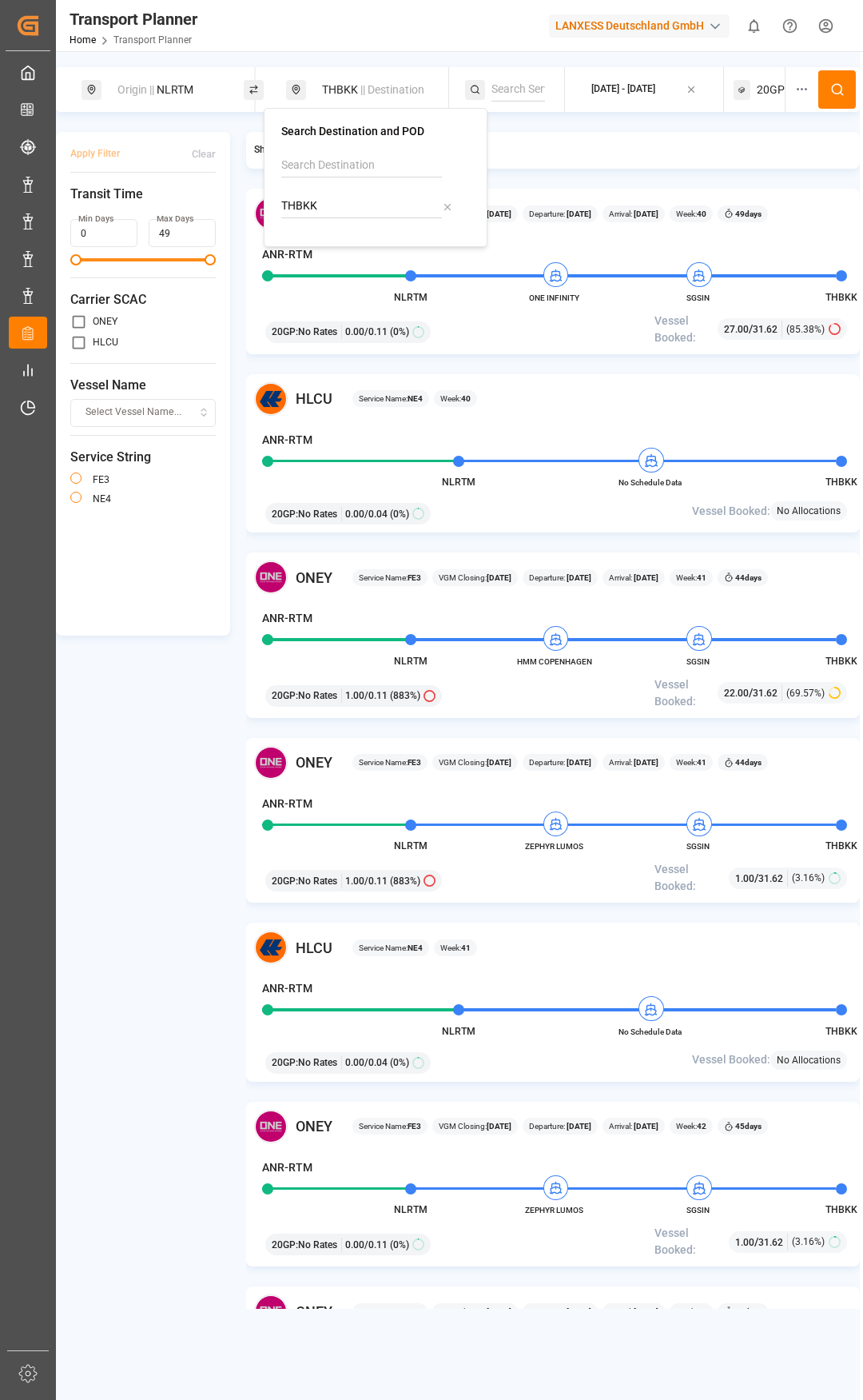
click at [295, 203] on input "THBKK" at bounding box center [362, 206] width 161 height 24
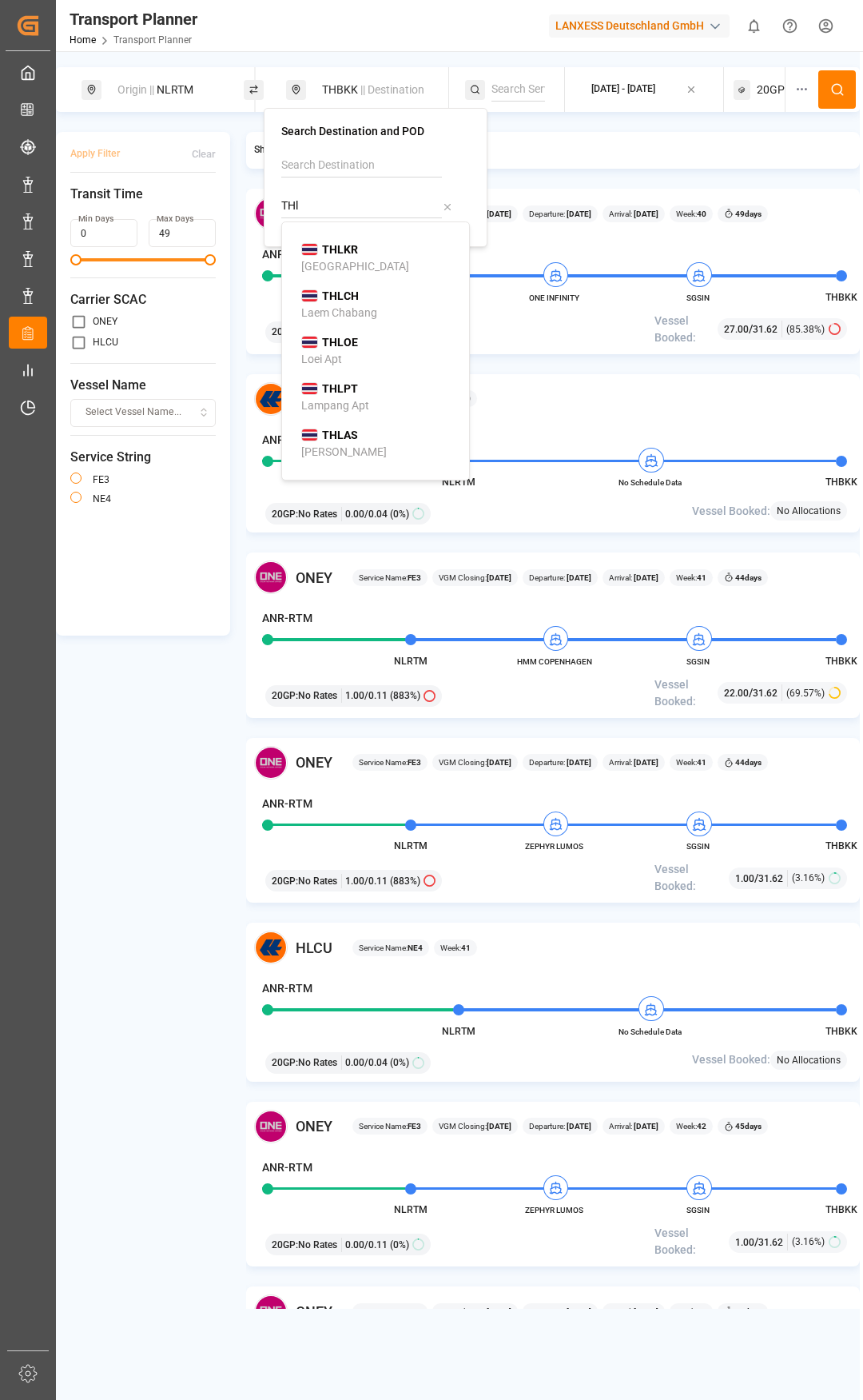
click at [375, 300] on div "THLCH Laem Chabang" at bounding box center [378, 304] width 155 height 34
type input "THLCH"
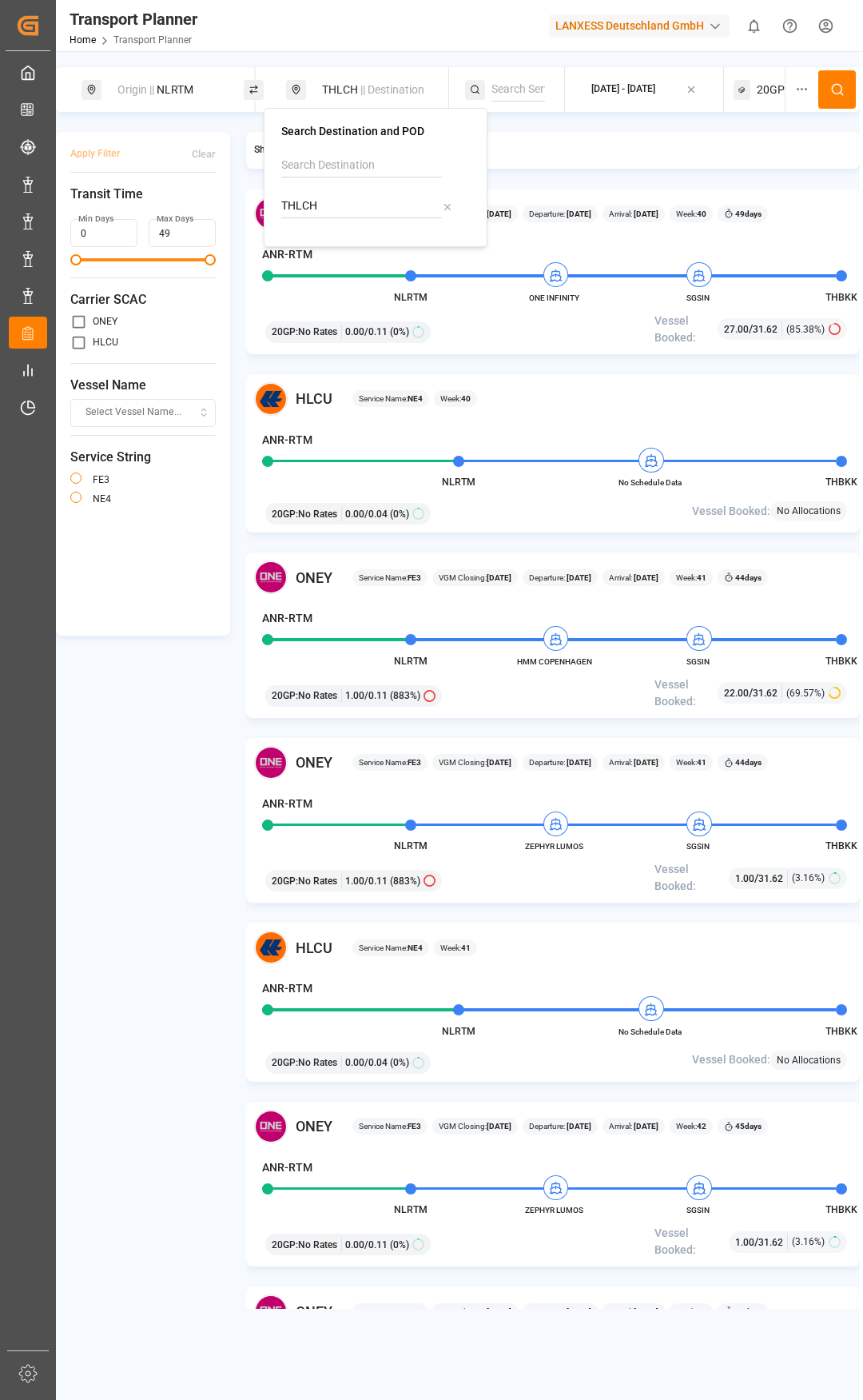
click at [835, 91] on icon at bounding box center [837, 89] width 14 height 14
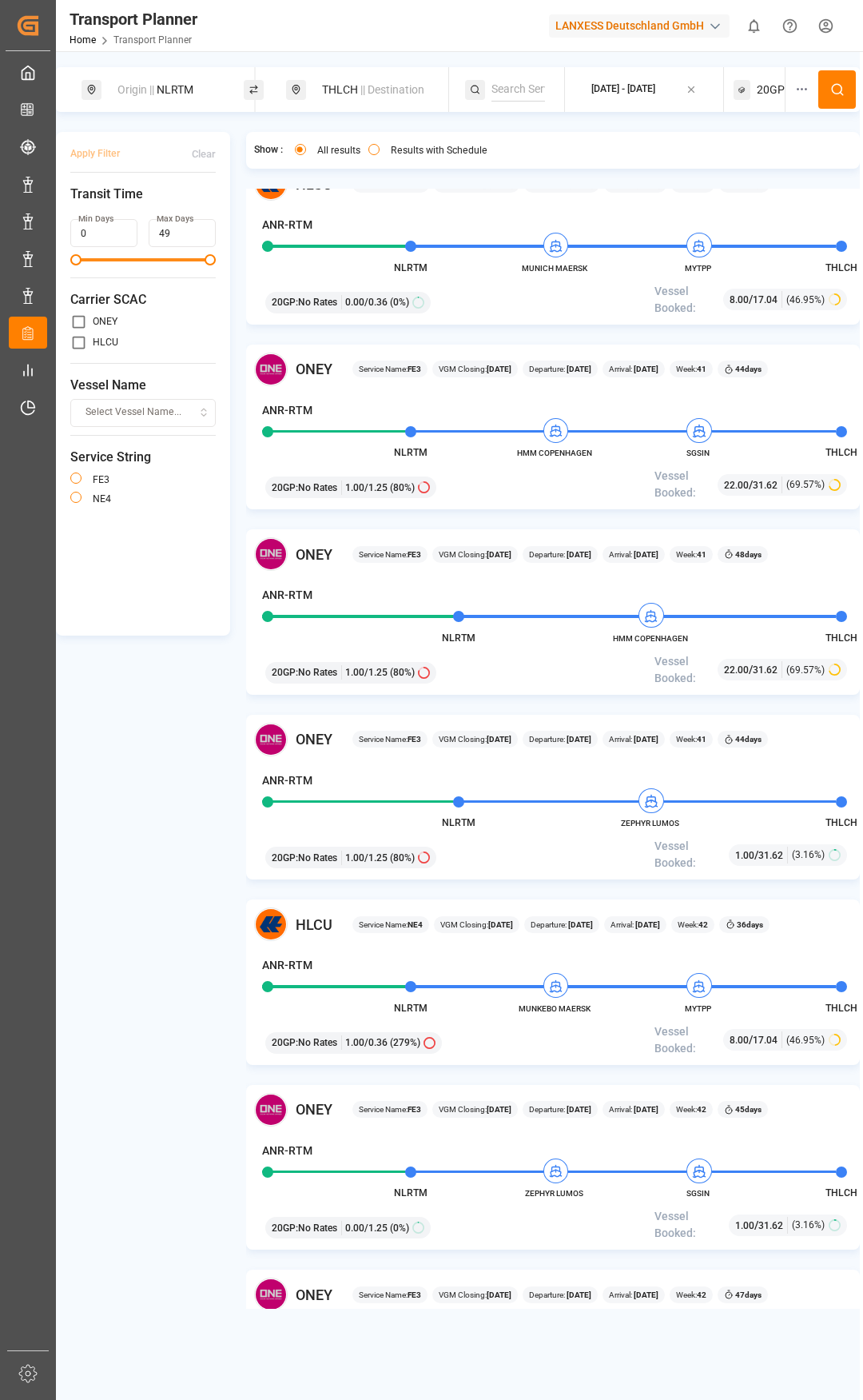
scroll to position [479, 0]
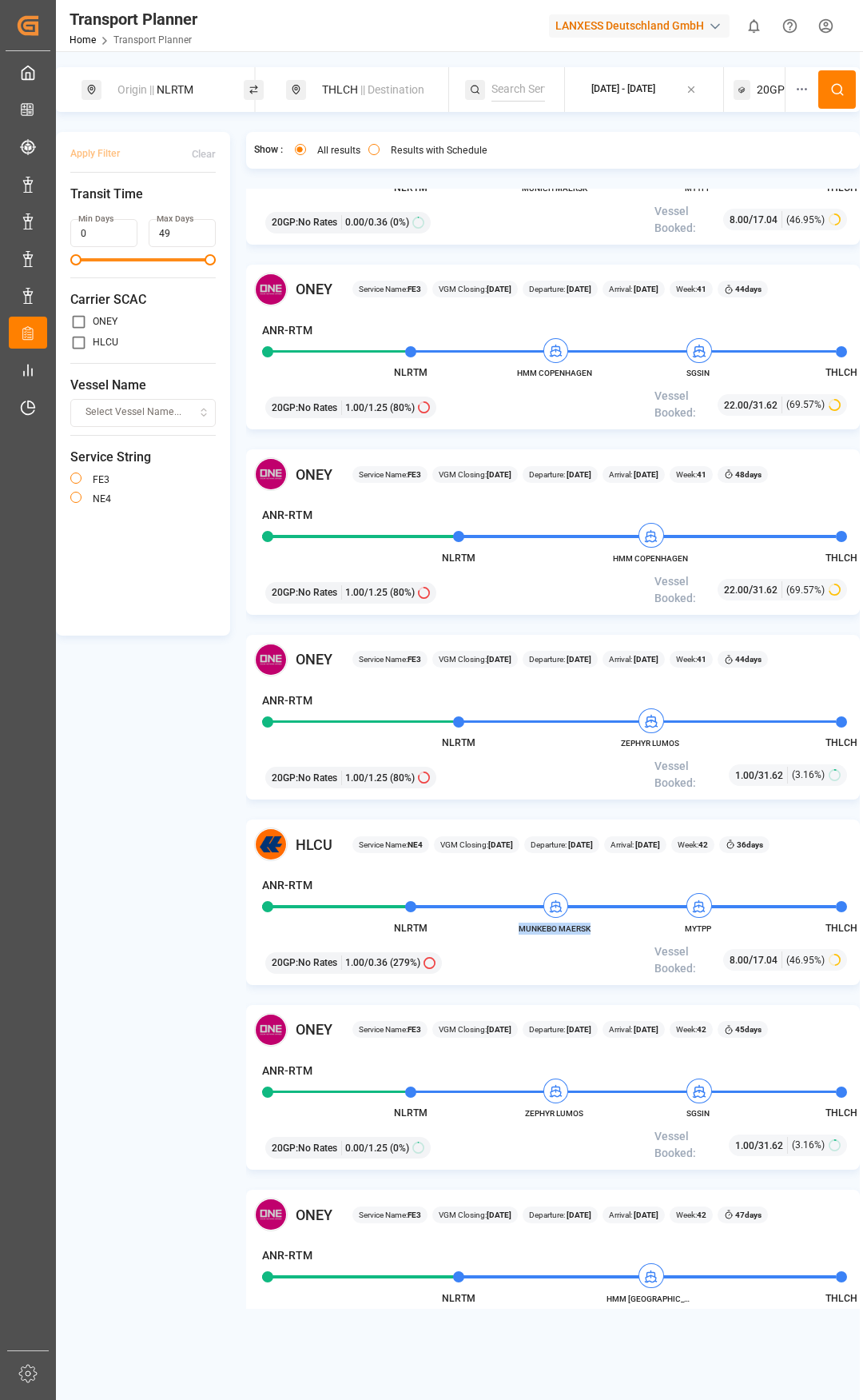
drag, startPoint x: 594, startPoint y: 931, endPoint x: 511, endPoint y: 931, distance: 83.0
click at [511, 931] on span "MUNKEBO MAERSK" at bounding box center [554, 929] width 88 height 12
copy span "MUNKEBO MAERSK"
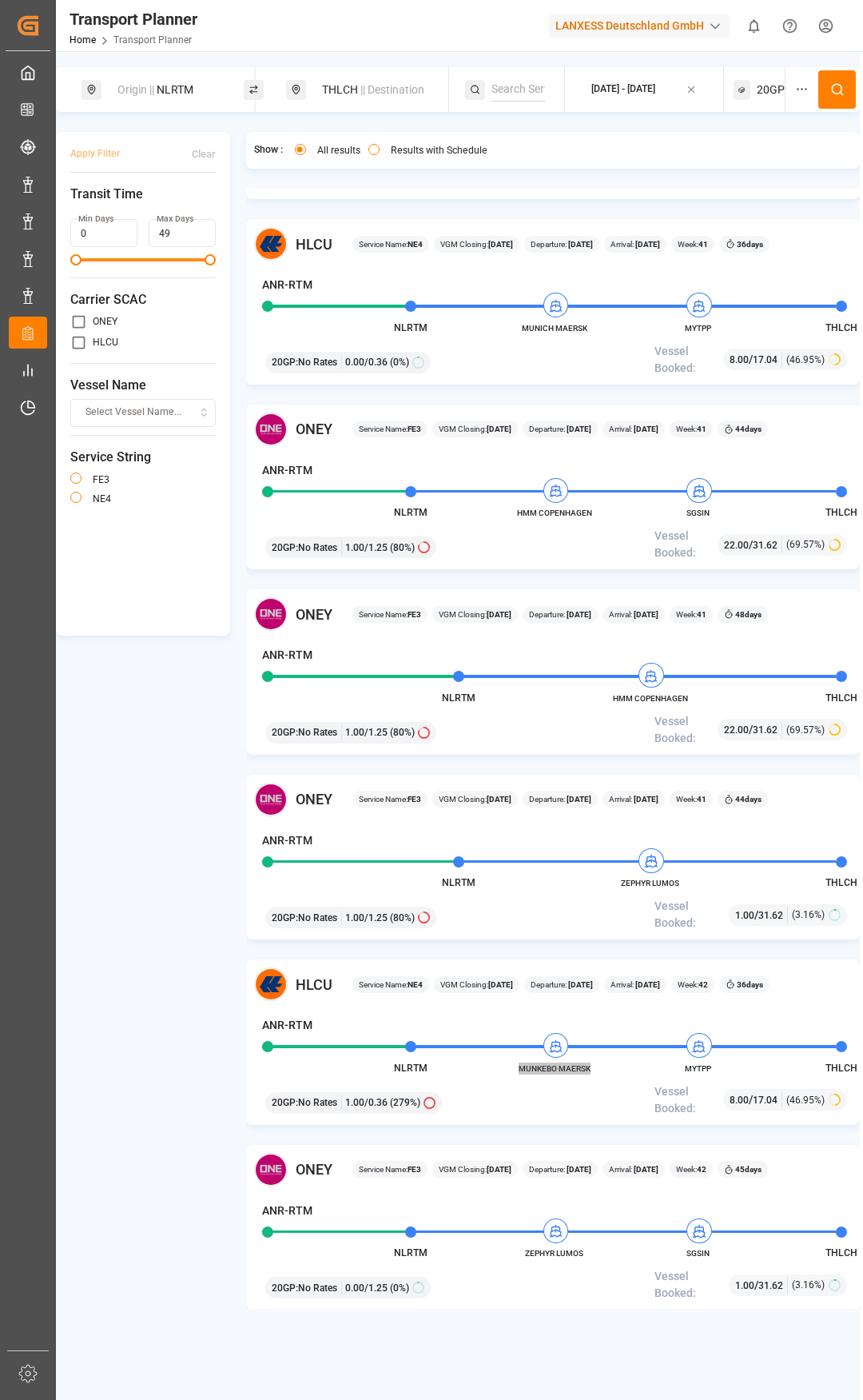
scroll to position [160, 0]
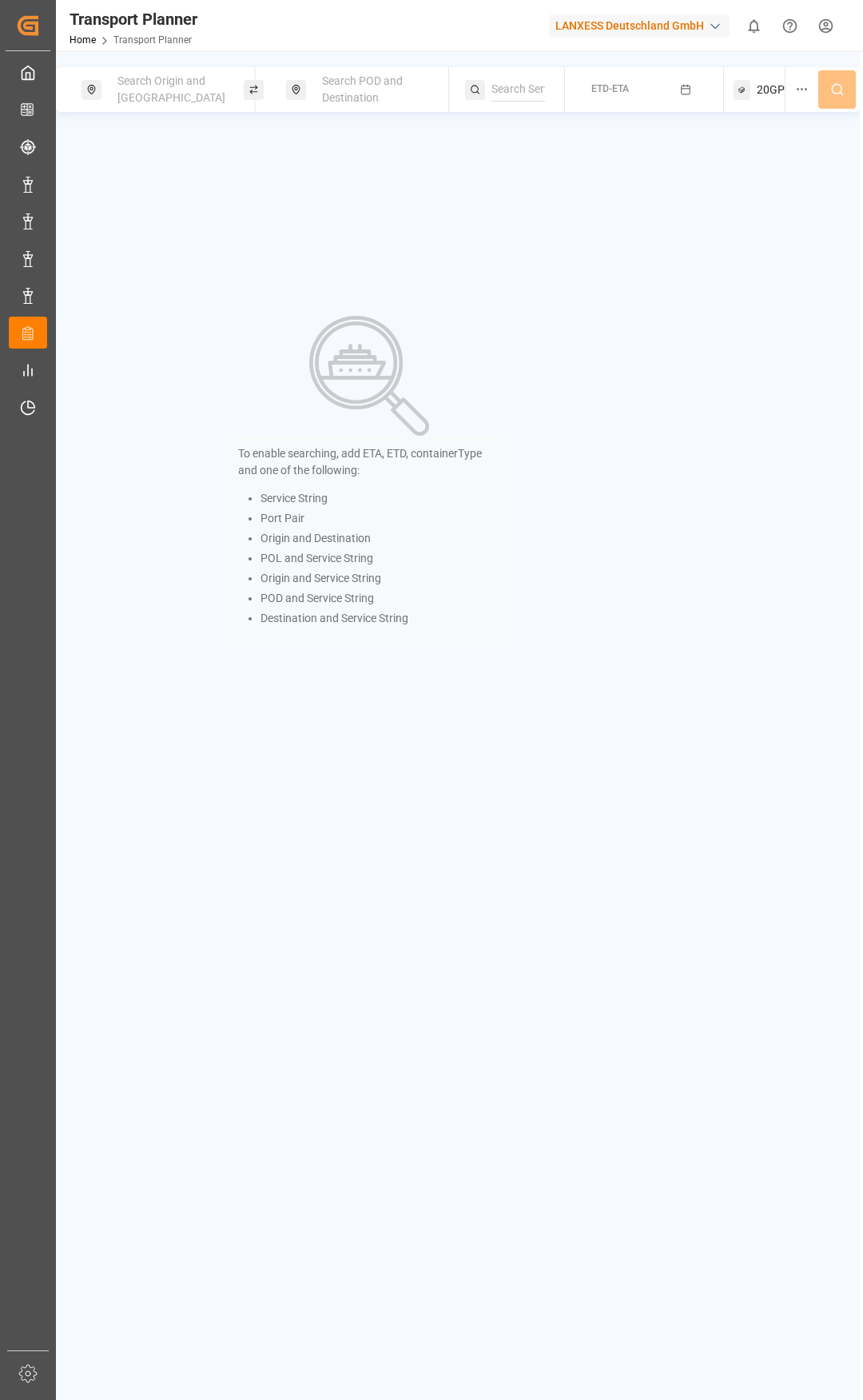
click at [142, 80] on span "Search Origin and [GEOGRAPHIC_DATA]" at bounding box center [172, 88] width 108 height 29
click at [164, 201] on div at bounding box center [172, 210] width 188 height 76
click at [172, 218] on input at bounding box center [159, 225] width 161 height 24
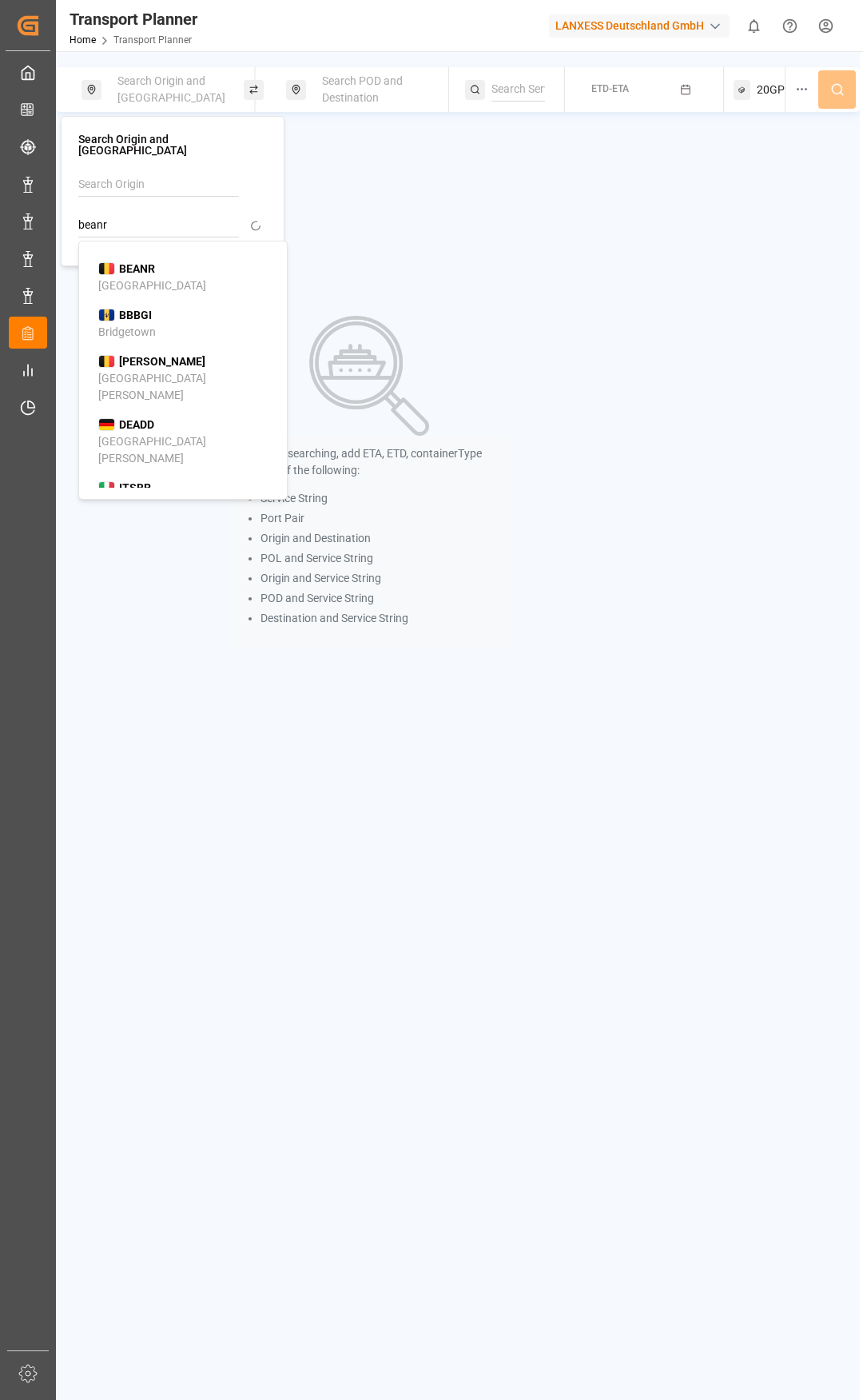
click at [188, 264] on div "BEANR [GEOGRAPHIC_DATA]" at bounding box center [186, 278] width 176 height 34
type input "BEANR"
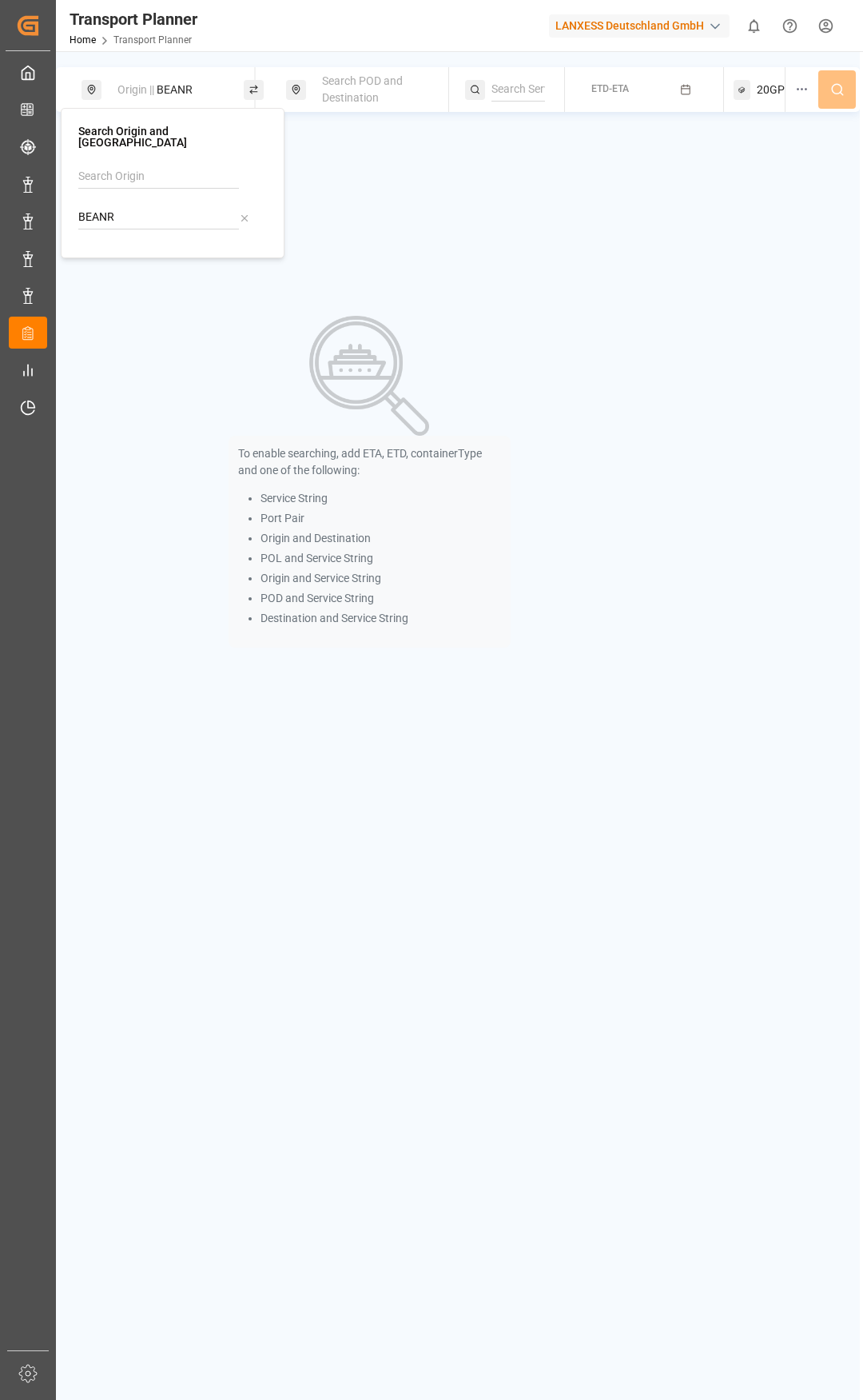
click at [359, 91] on span "Search POD and Destination" at bounding box center [362, 88] width 80 height 29
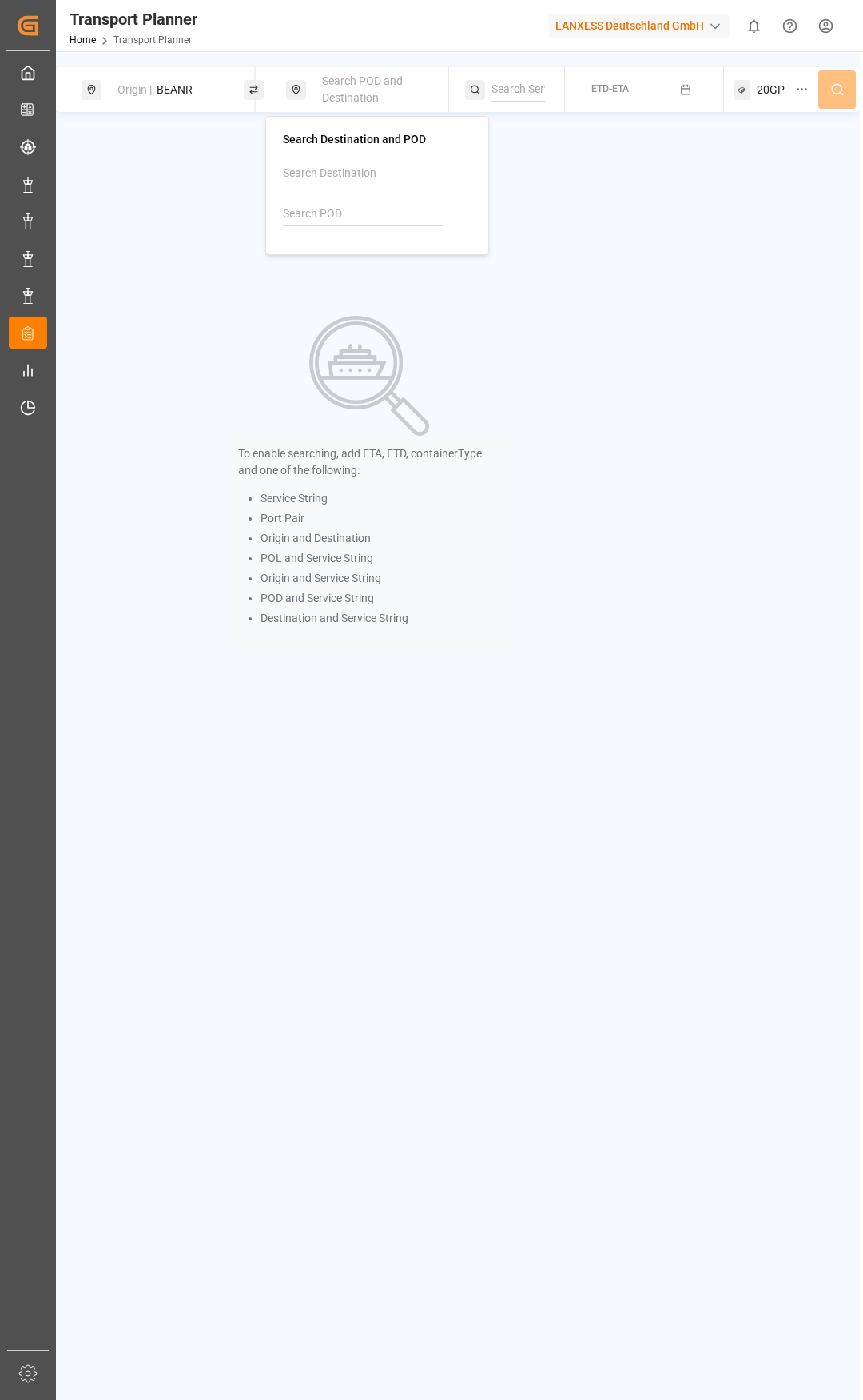
click at [330, 213] on input at bounding box center [363, 214] width 161 height 24
click at [363, 266] on div "[PERSON_NAME] ([PERSON_NAME])" at bounding box center [380, 283] width 155 height 34
type input "INNSA"
click at [529, 93] on input at bounding box center [518, 89] width 54 height 24
click at [604, 80] on div "ETD-ETA" at bounding box center [610, 89] width 37 height 20
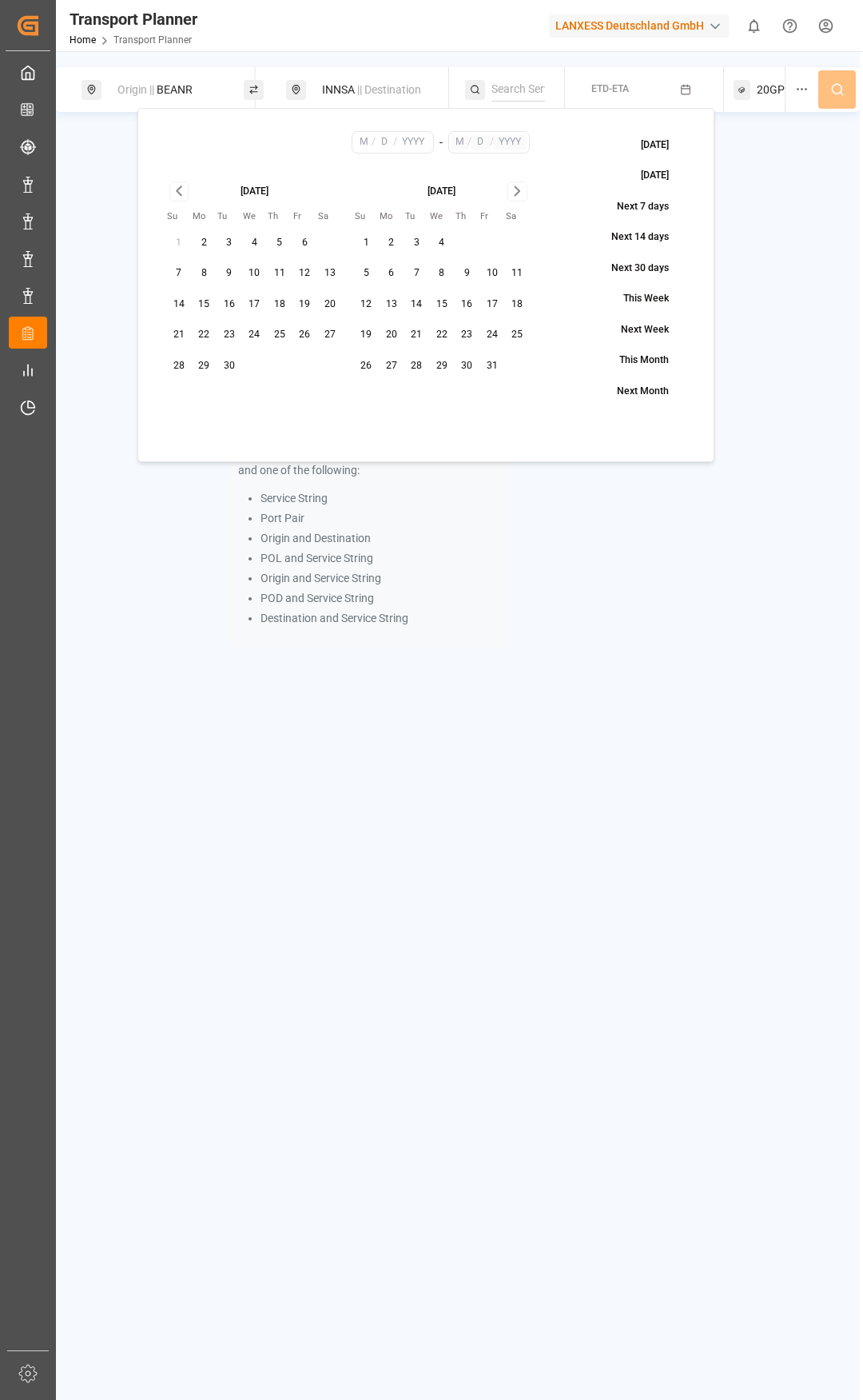
drag, startPoint x: 231, startPoint y: 367, endPoint x: 377, endPoint y: 314, distance: 155.3
click at [231, 367] on button "30" at bounding box center [229, 366] width 26 height 26
type input "9"
type input "30"
type input "2025"
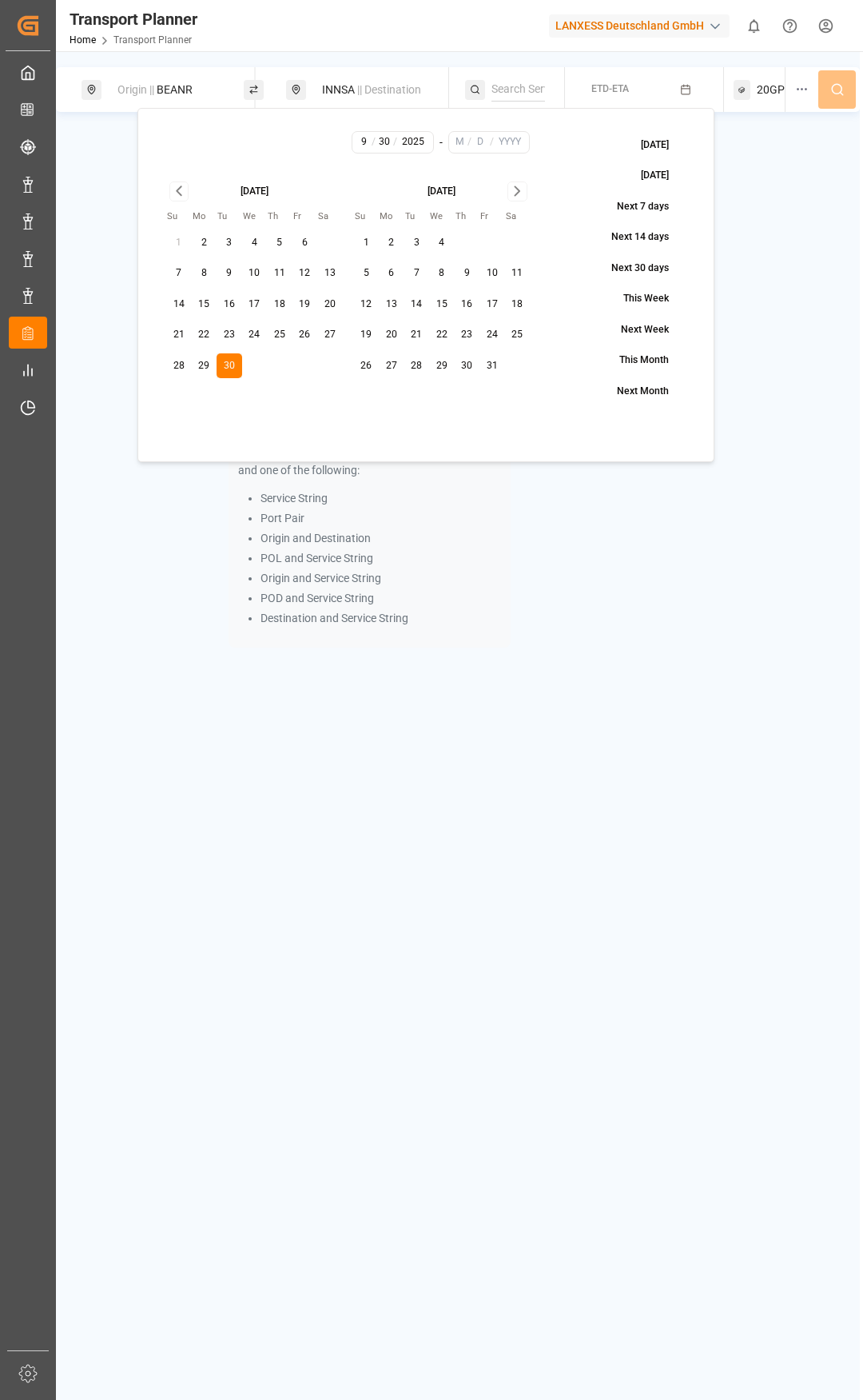
click at [518, 191] on icon "Go to next month" at bounding box center [517, 191] width 19 height 19
click at [416, 338] on button "23" at bounding box center [416, 334] width 26 height 26
type input "12"
type input "23"
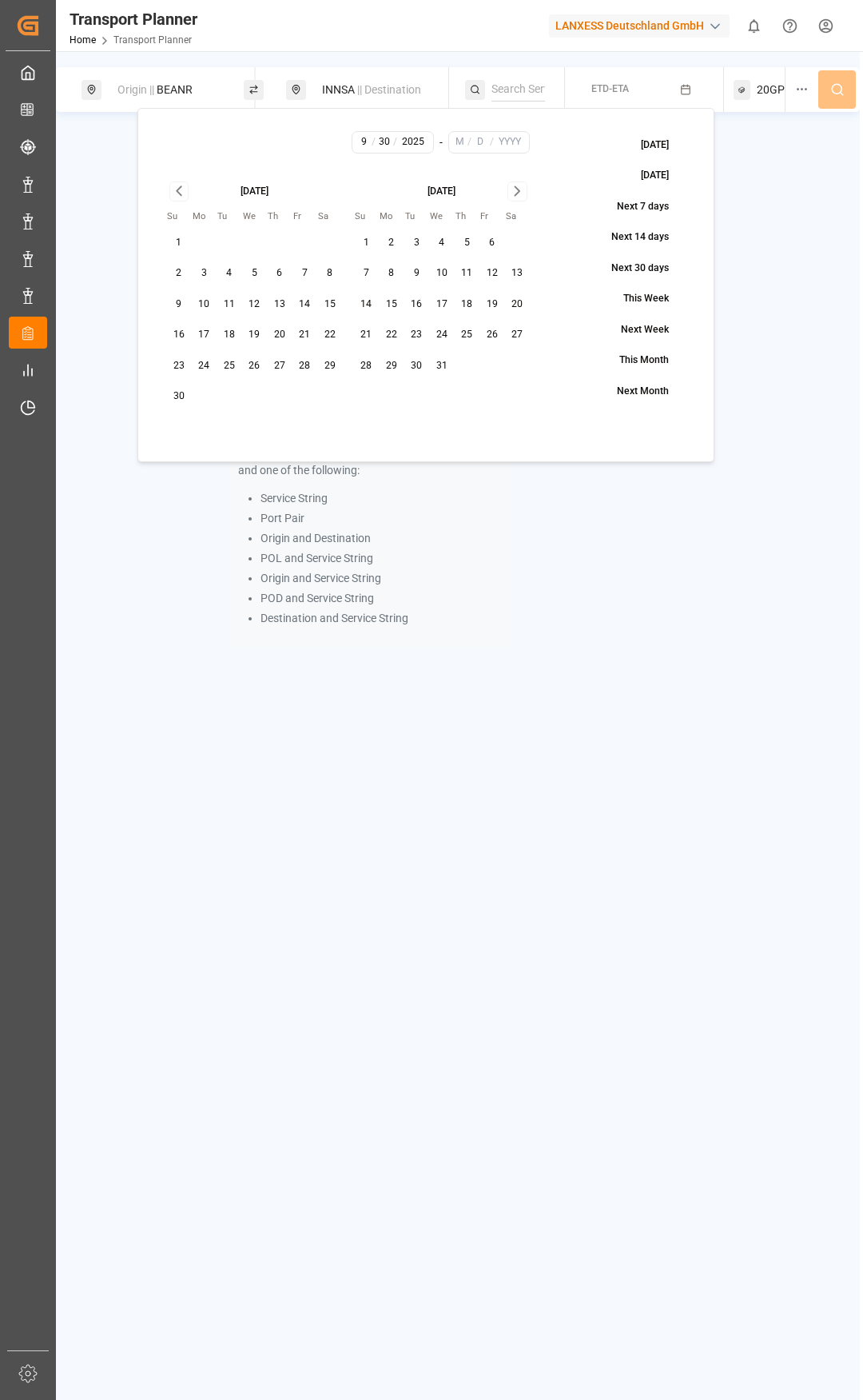
type input "2025"
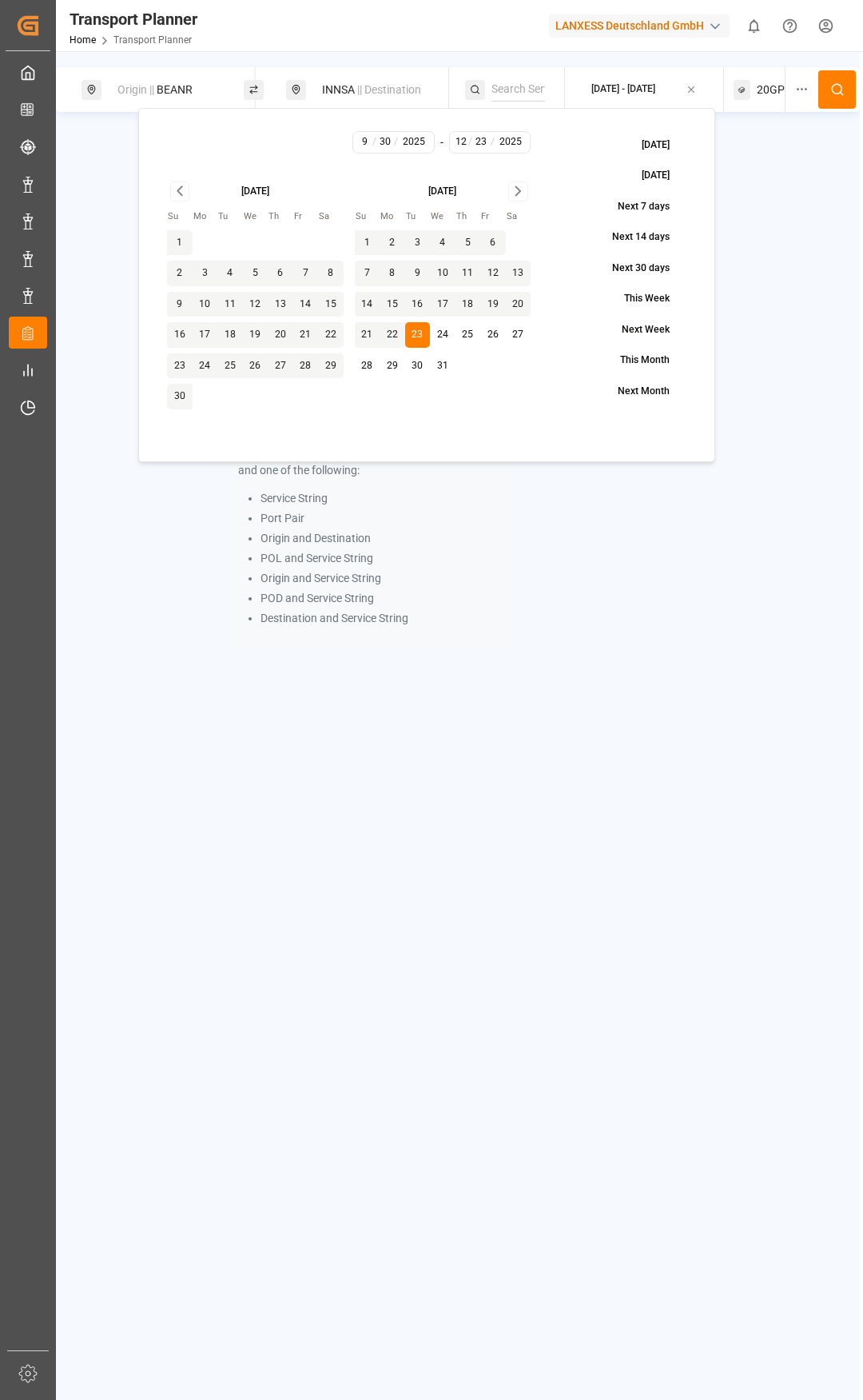
click at [836, 95] on icon at bounding box center [837, 89] width 14 height 14
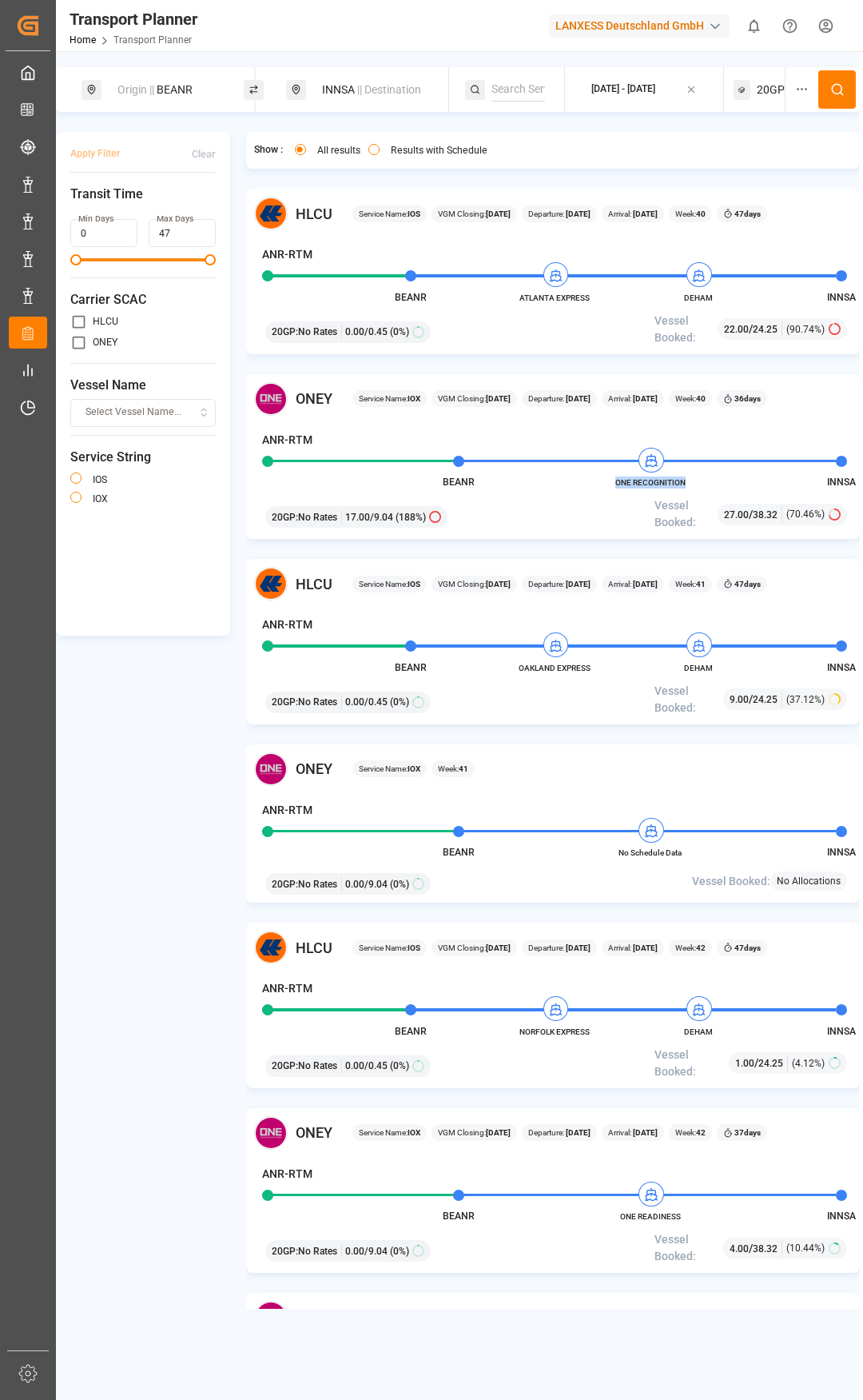
drag, startPoint x: 611, startPoint y: 483, endPoint x: 685, endPoint y: 480, distance: 74.1
click at [685, 480] on span "ONE RECOGNITION" at bounding box center [650, 483] width 88 height 12
copy span "ONE RECOGNITION"
drag, startPoint x: 188, startPoint y: 85, endPoint x: 200, endPoint y: 104, distance: 22.5
click at [189, 85] on div "Origin || BEANR" at bounding box center [172, 89] width 129 height 29
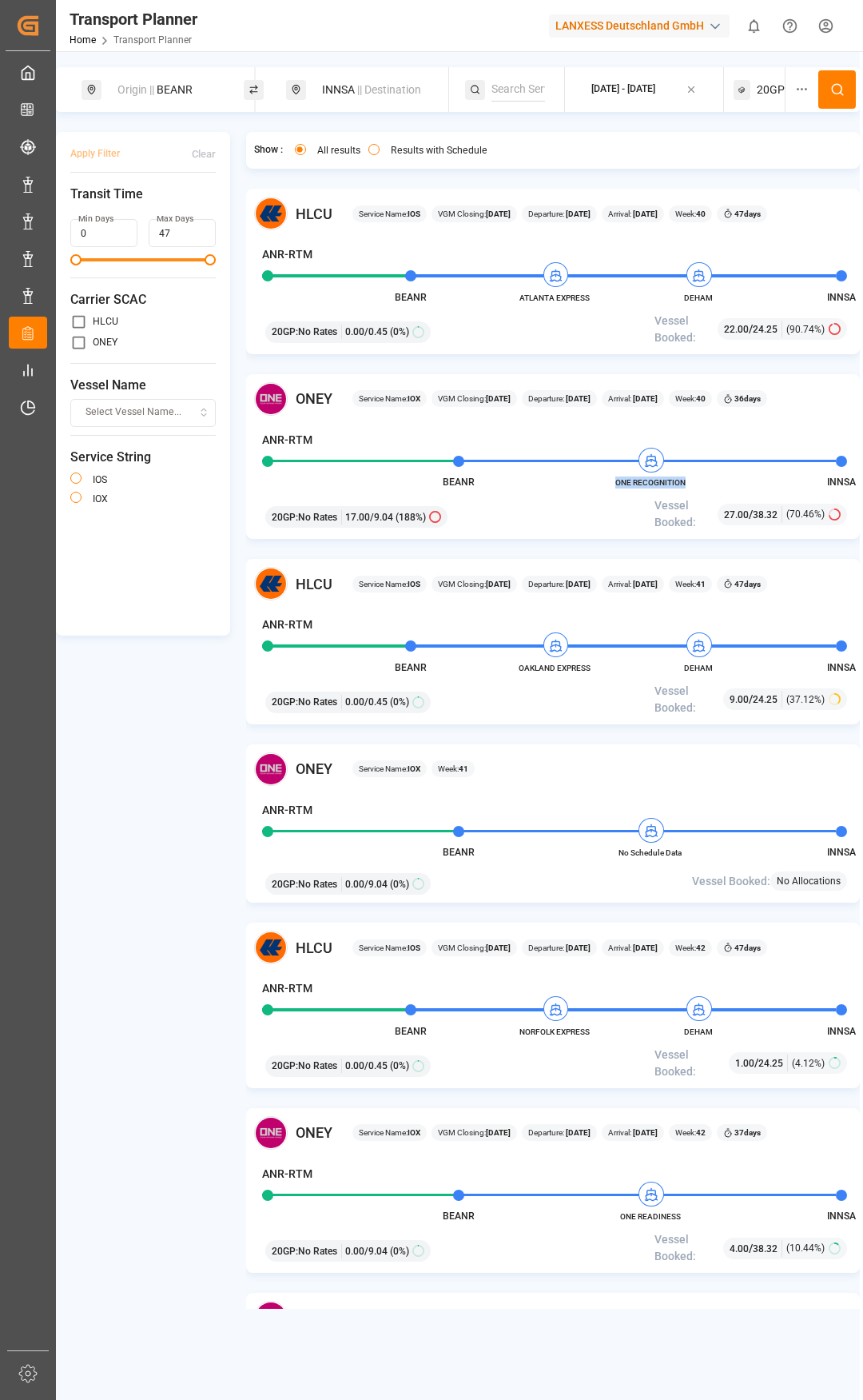
drag, startPoint x: 618, startPoint y: 485, endPoint x: 683, endPoint y: 486, distance: 65.0
click at [683, 486] on span "ONE RECOGNITION" at bounding box center [650, 483] width 88 height 12
copy span "ONE RECOGNITION"
click at [760, 88] on span "20GP" at bounding box center [771, 89] width 28 height 17
click at [742, 158] on div "20GP" at bounding box center [760, 166] width 126 height 17
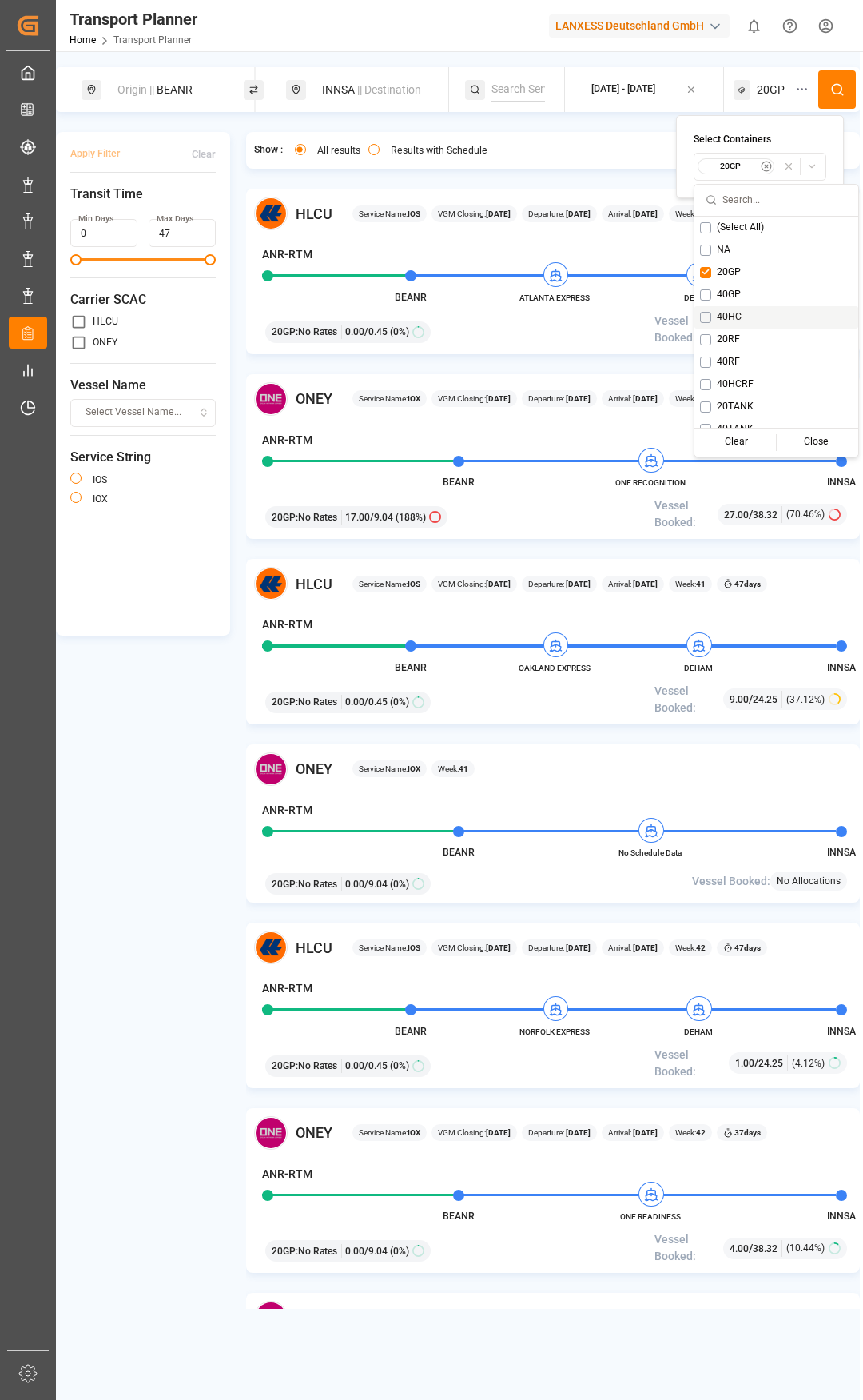
click at [716, 316] on div "40HC" at bounding box center [775, 317] width 164 height 22
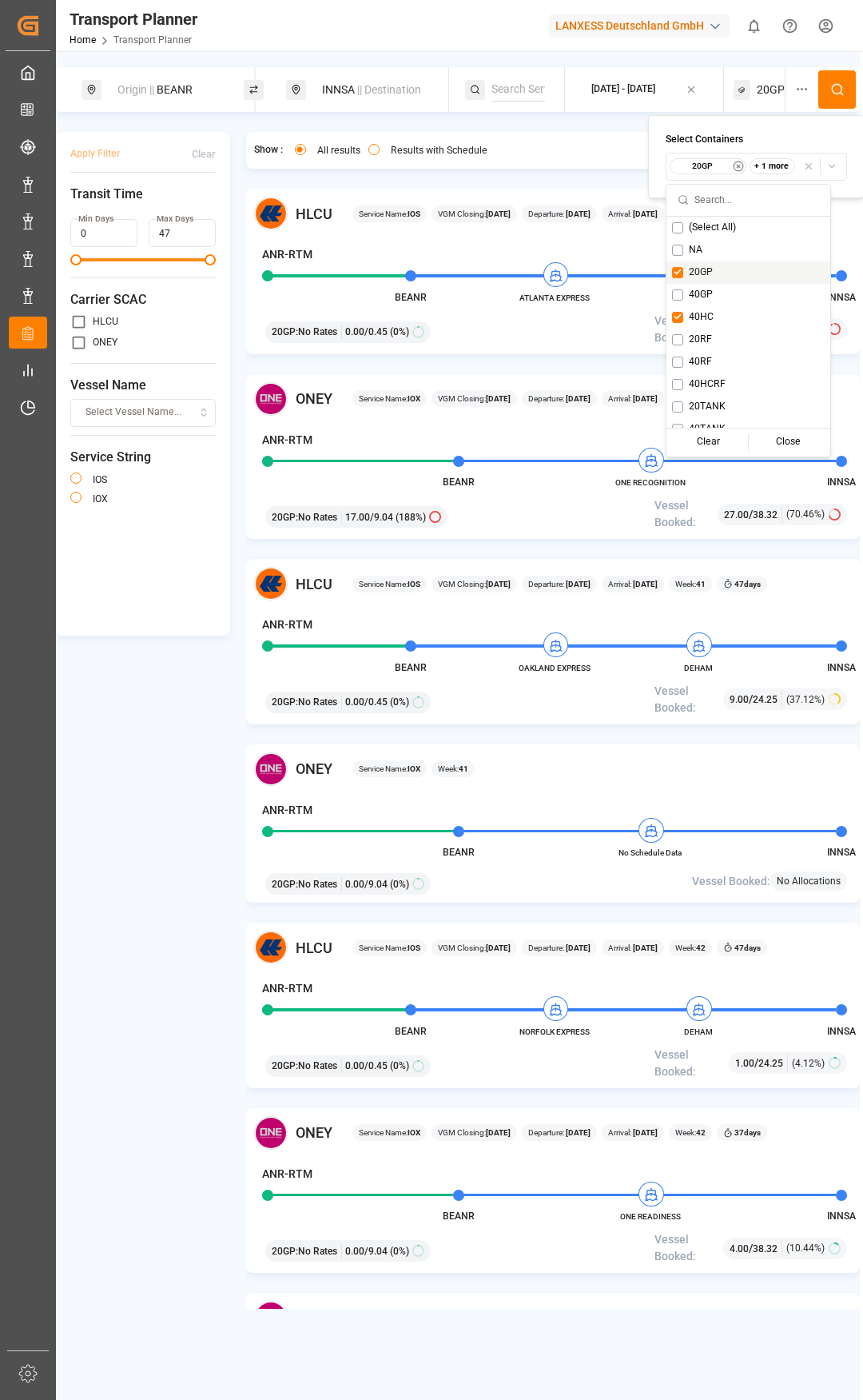
click at [684, 272] on div "20GP" at bounding box center [748, 272] width 164 height 22
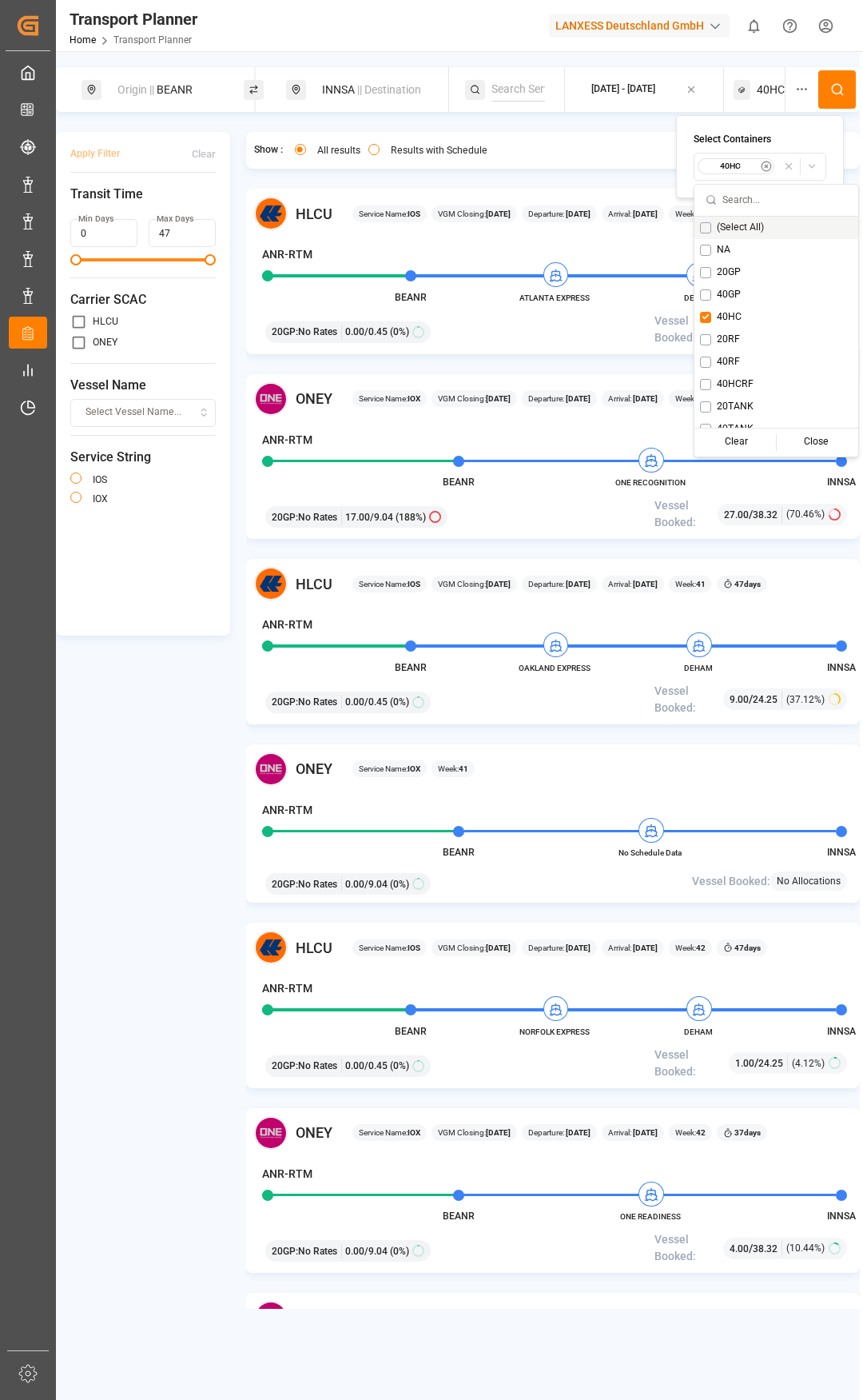
click at [855, 81] on button at bounding box center [837, 89] width 37 height 38
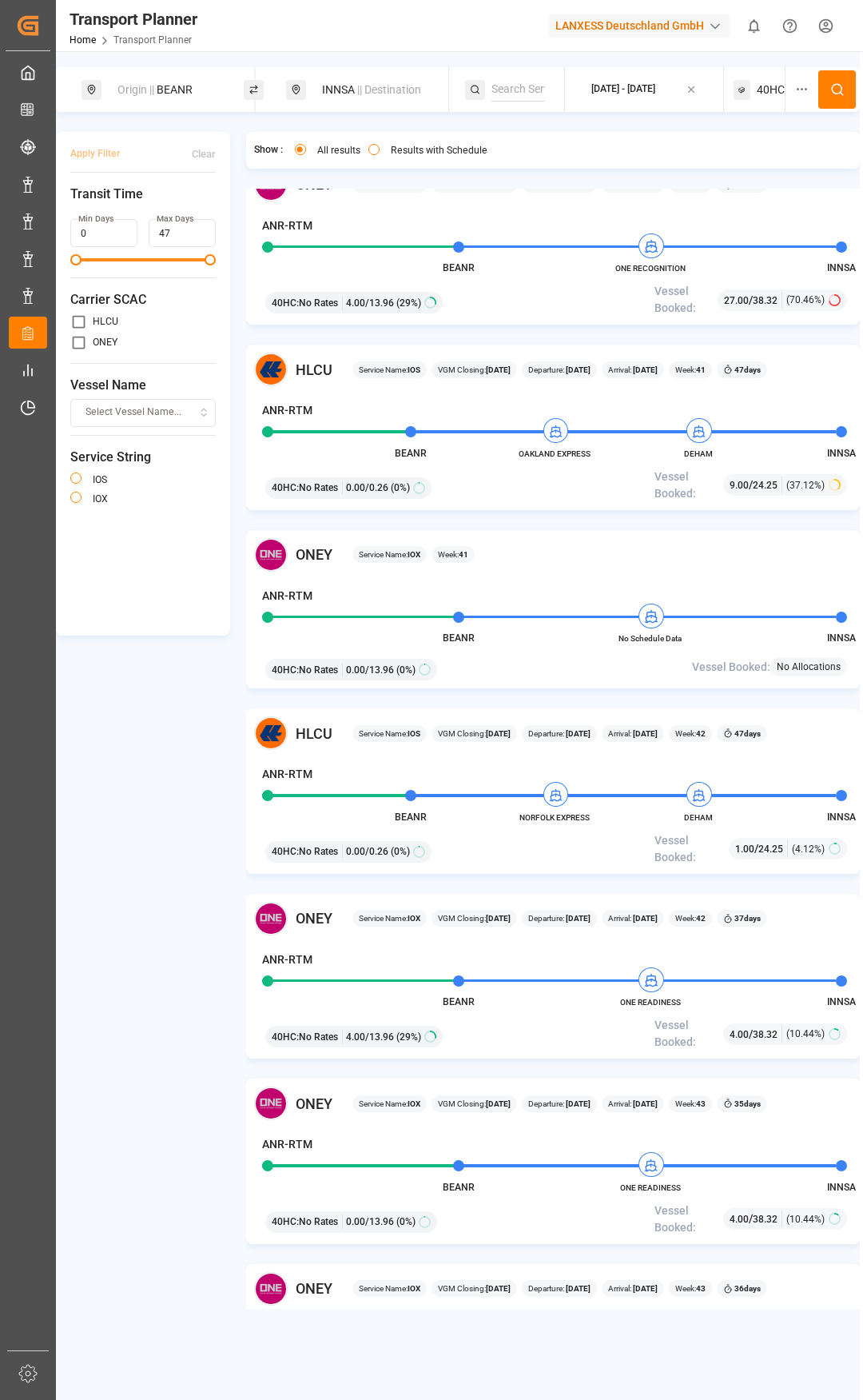
scroll to position [400, 0]
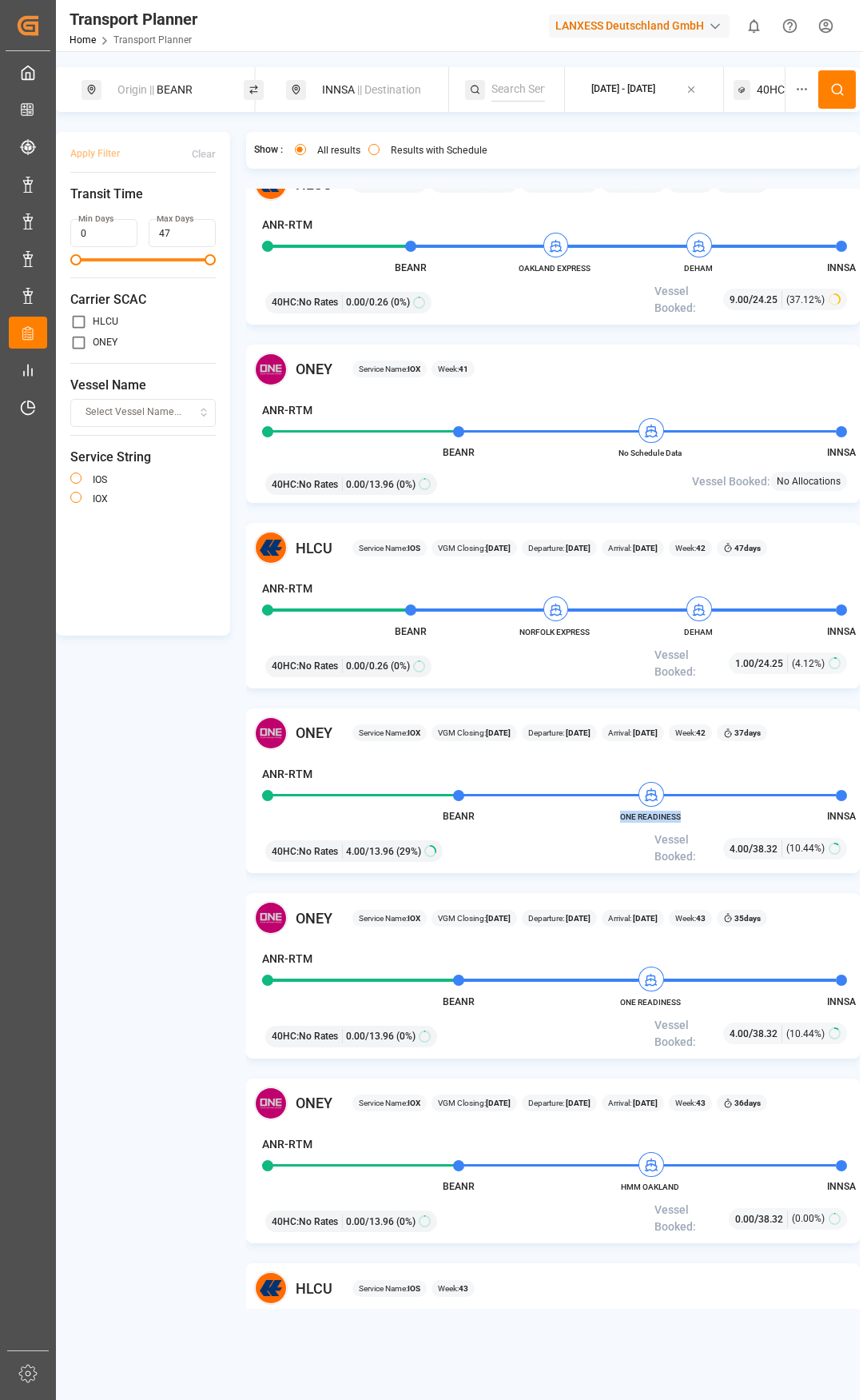
copy span "ONE READINESS"
drag, startPoint x: 622, startPoint y: 819, endPoint x: 679, endPoint y: 819, distance: 57.0
click at [679, 819] on span "ONE READINESS" at bounding box center [650, 817] width 88 height 12
click at [342, 96] on div "INNSA || Destination" at bounding box center [377, 89] width 129 height 29
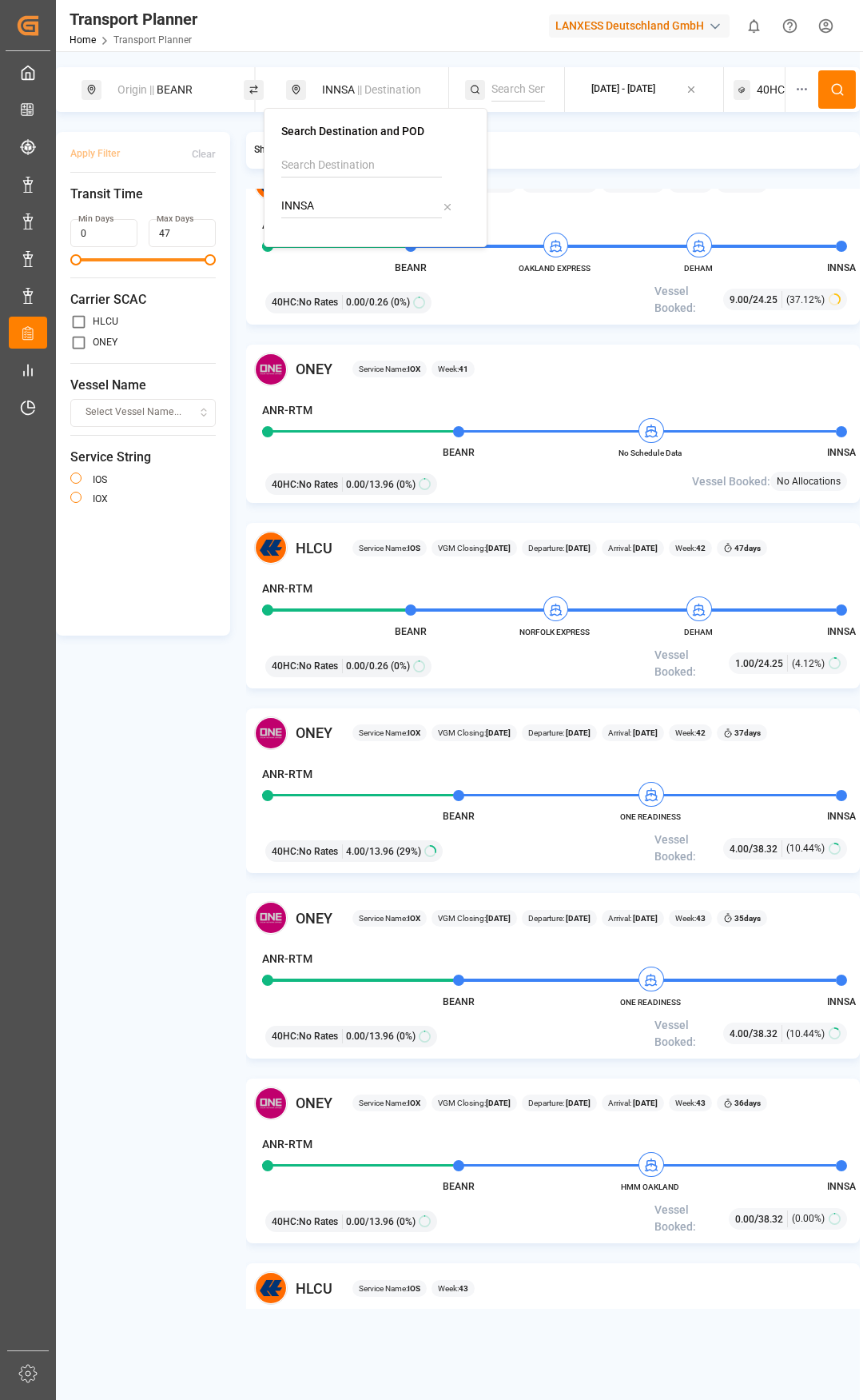
click at [203, 86] on div "Origin || BEANR" at bounding box center [172, 89] width 129 height 29
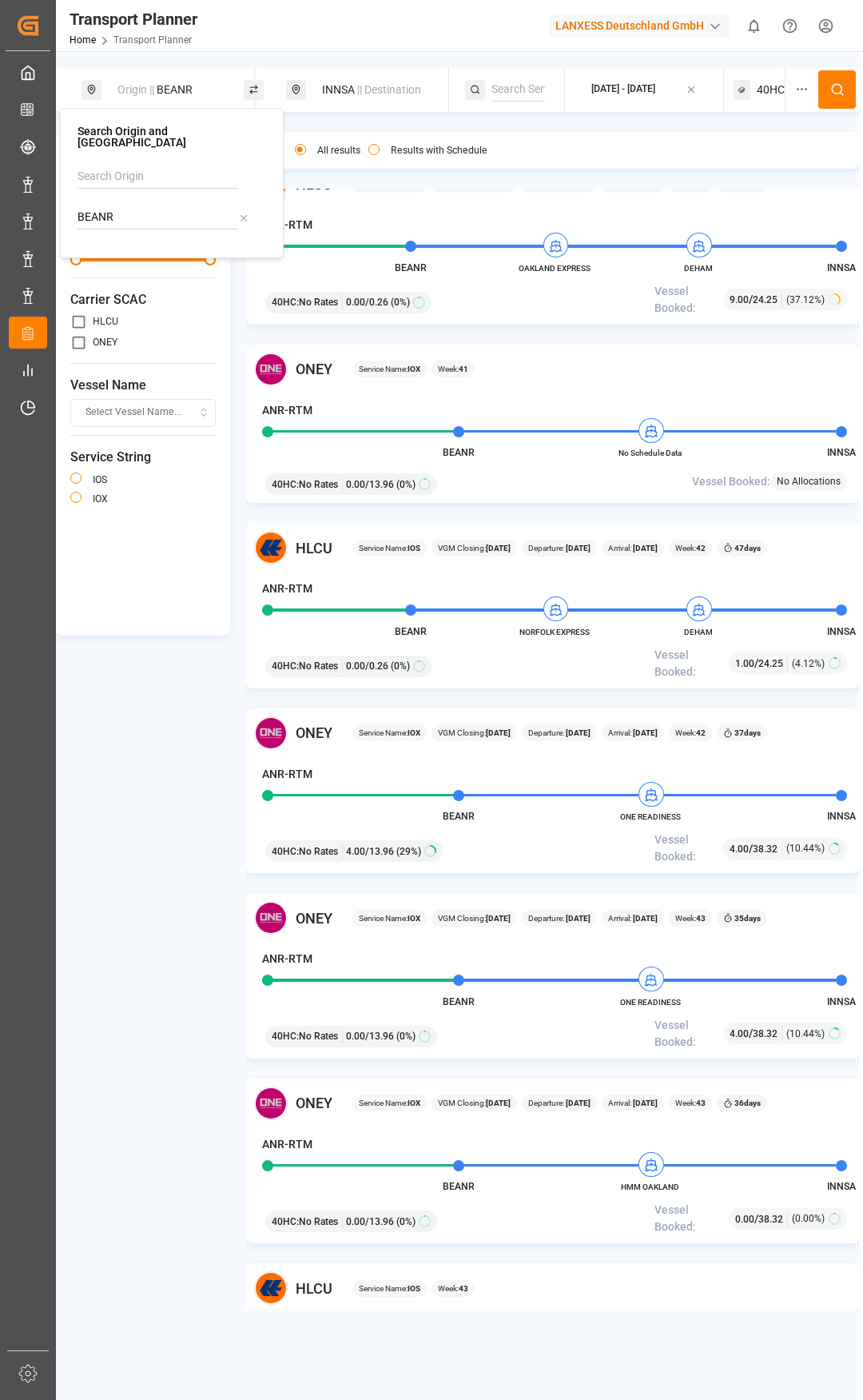
drag, startPoint x: 124, startPoint y: 208, endPoint x: 67, endPoint y: 199, distance: 57.7
click at [67, 199] on div "Search Origin and POL BEANR" at bounding box center [172, 183] width 224 height 150
click at [96, 161] on div "Search Origin and [GEOGRAPHIC_DATA]" at bounding box center [172, 191] width 188 height 115
click at [96, 172] on input at bounding box center [158, 184] width 161 height 24
click at [139, 220] on div "[GEOGRAPHIC_DATA]" at bounding box center [174, 228] width 155 height 17
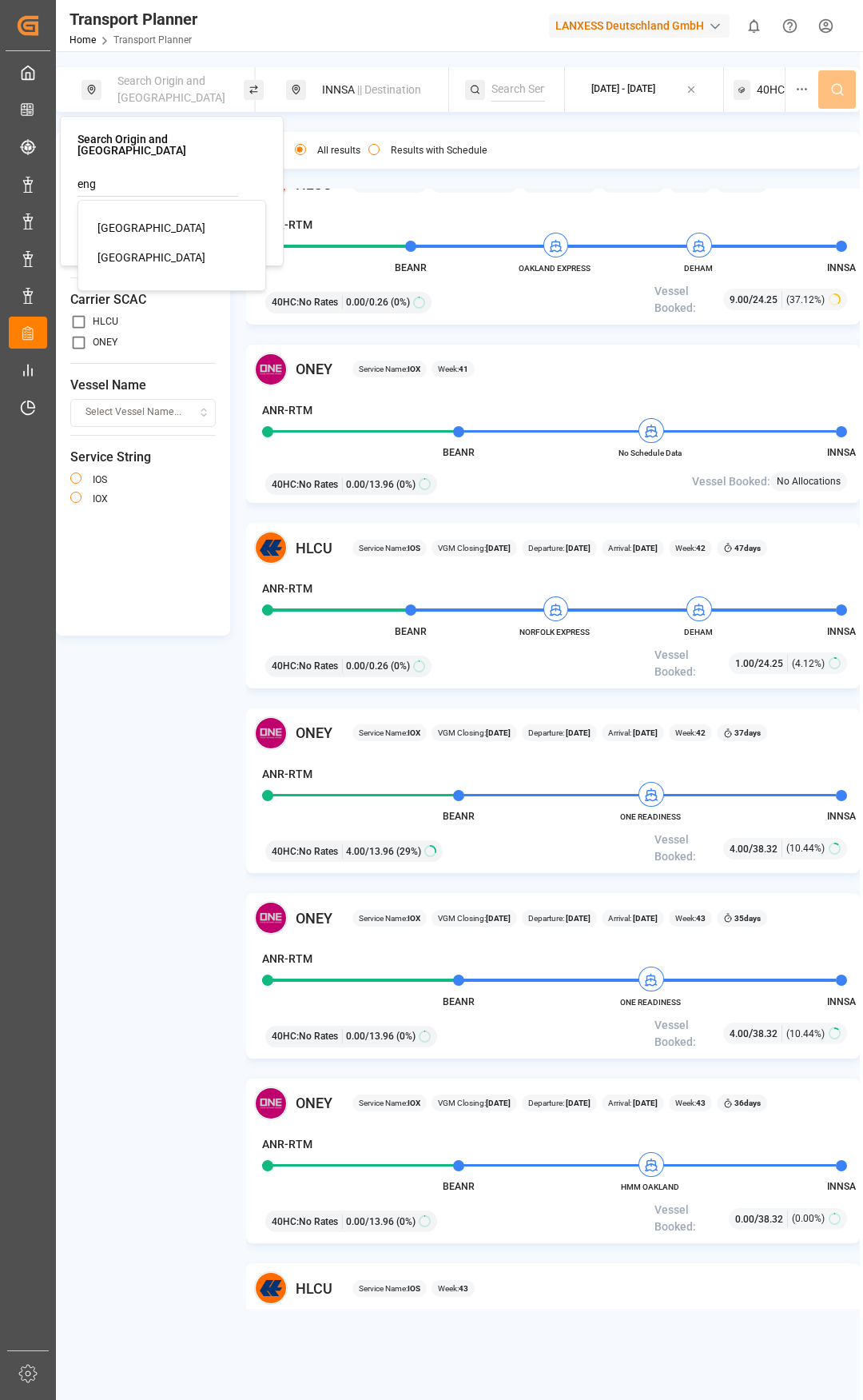
type input "[GEOGRAPHIC_DATA]"
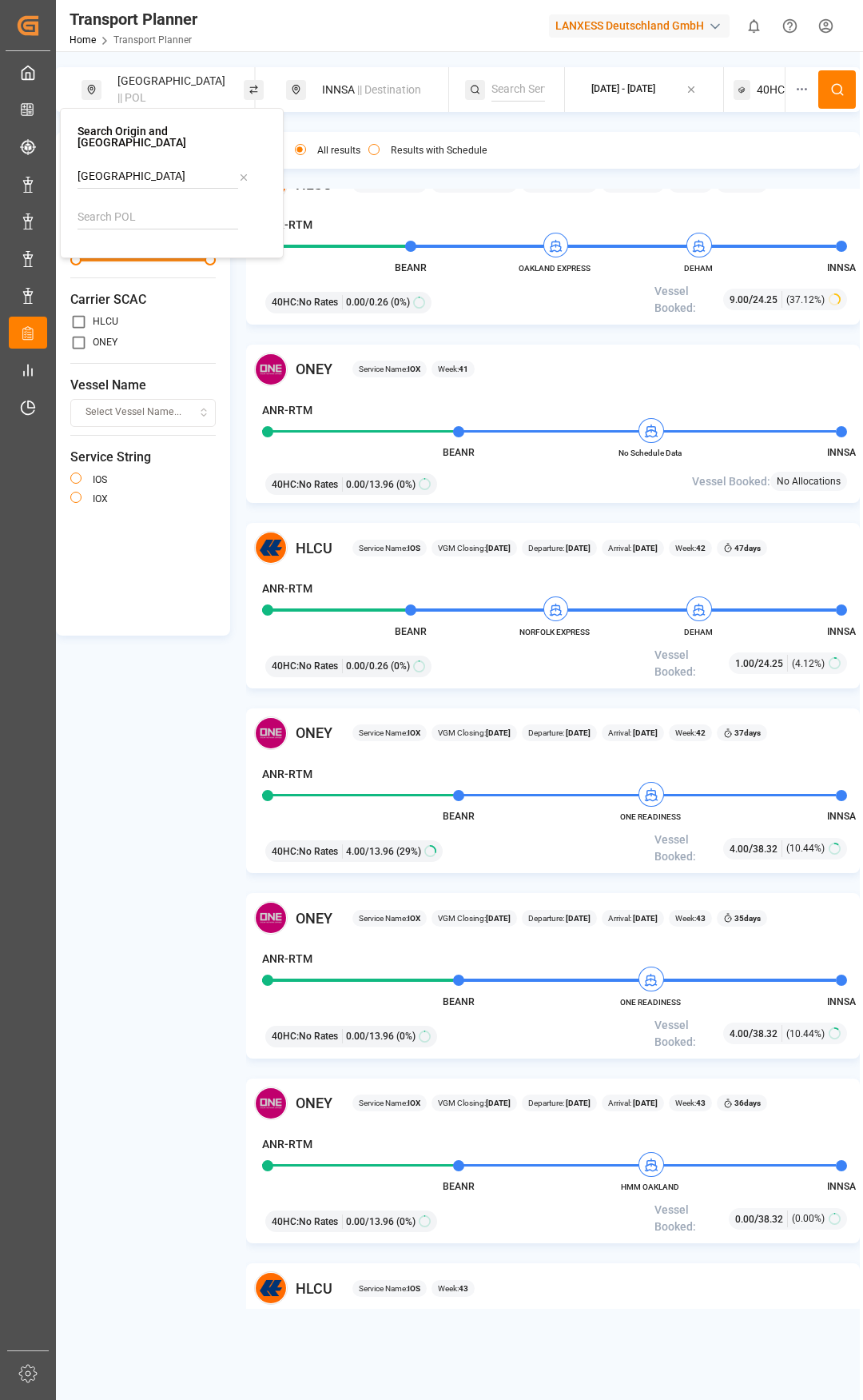
click at [353, 96] on div "INNSA || Destination" at bounding box center [377, 89] width 129 height 29
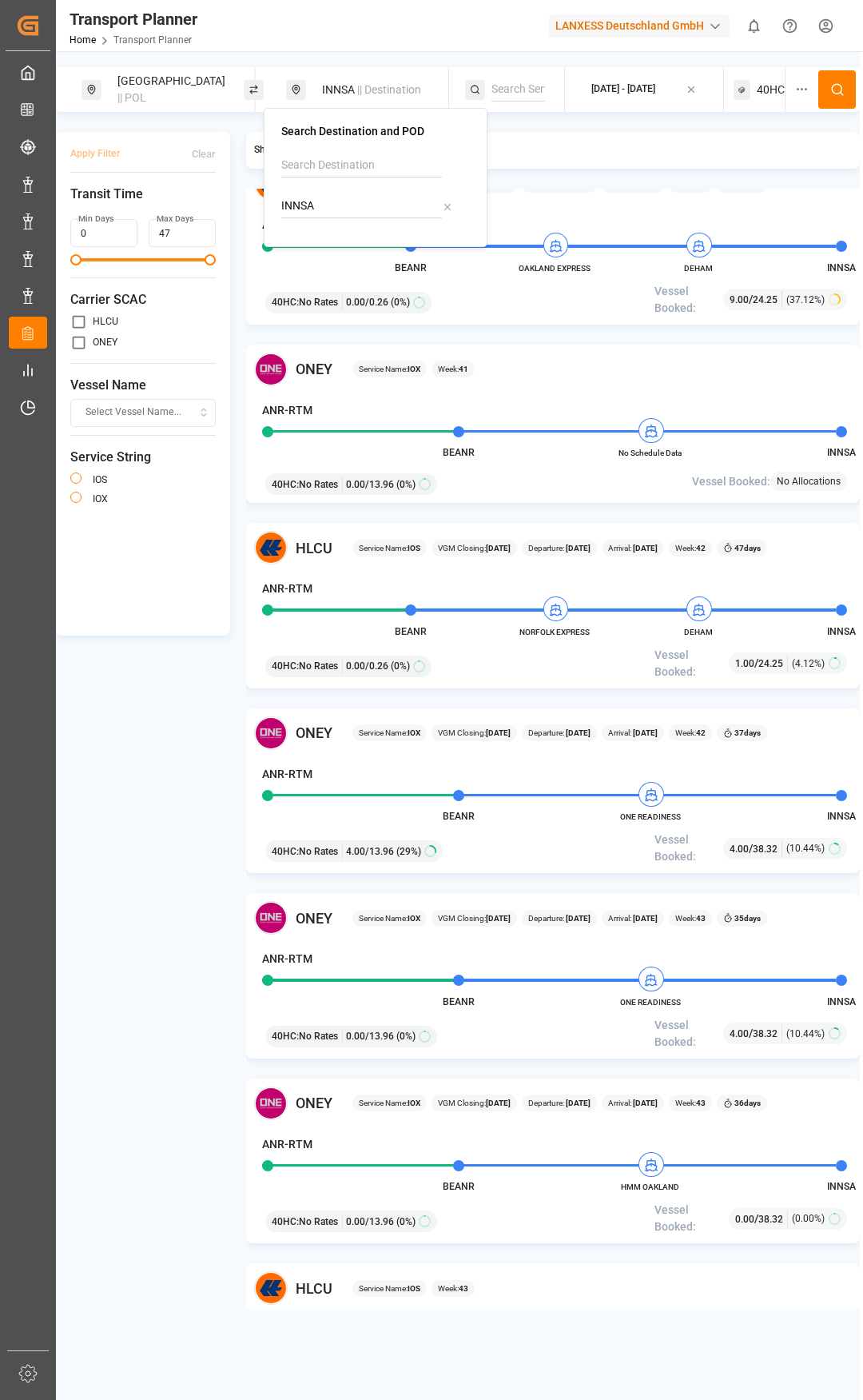
drag, startPoint x: 325, startPoint y: 203, endPoint x: 282, endPoint y: 203, distance: 43.0
click at [282, 203] on input "INNSA" at bounding box center [362, 206] width 161 height 24
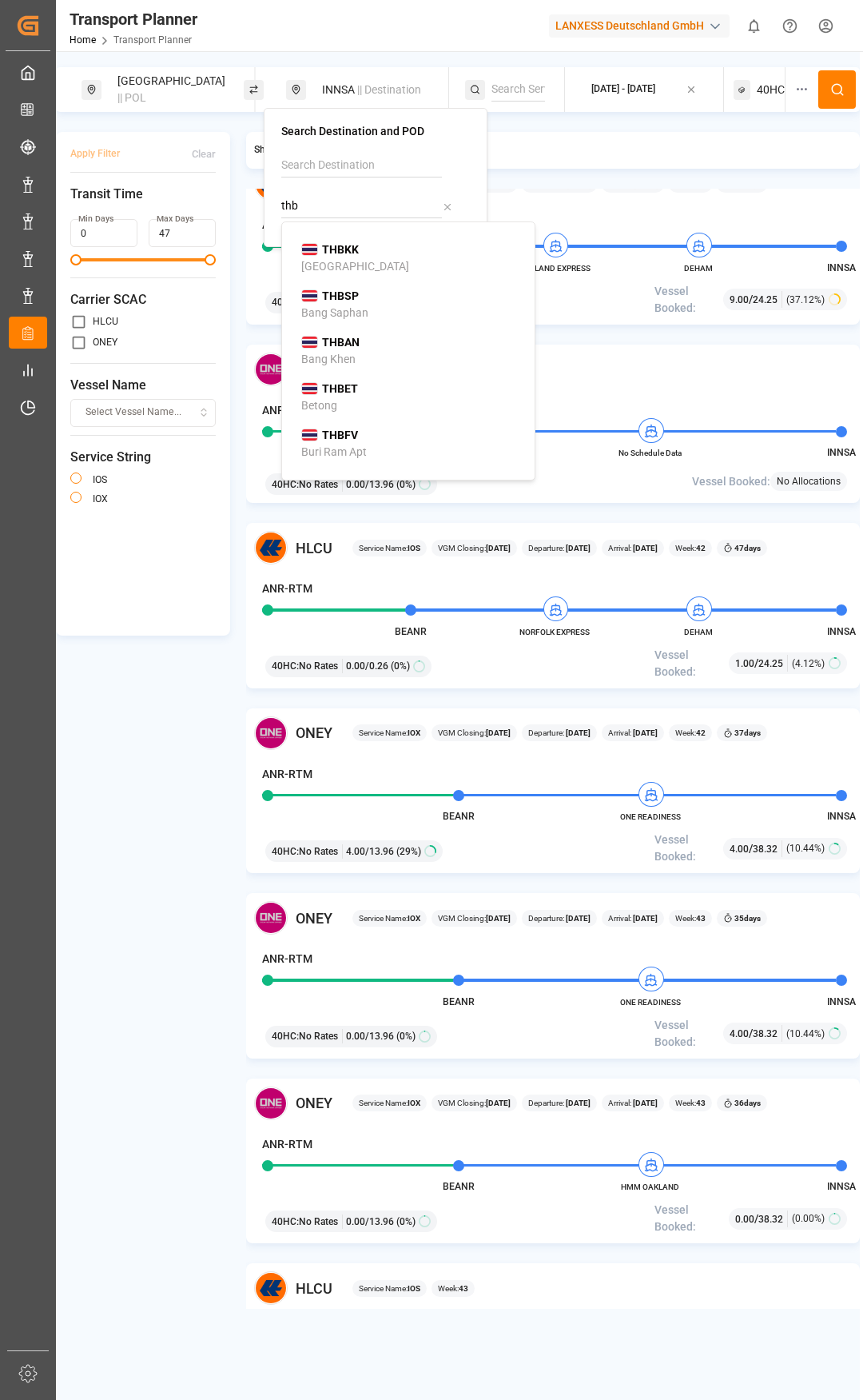
click at [337, 254] on b "THBKK" at bounding box center [340, 249] width 37 height 12
type input "THBKK"
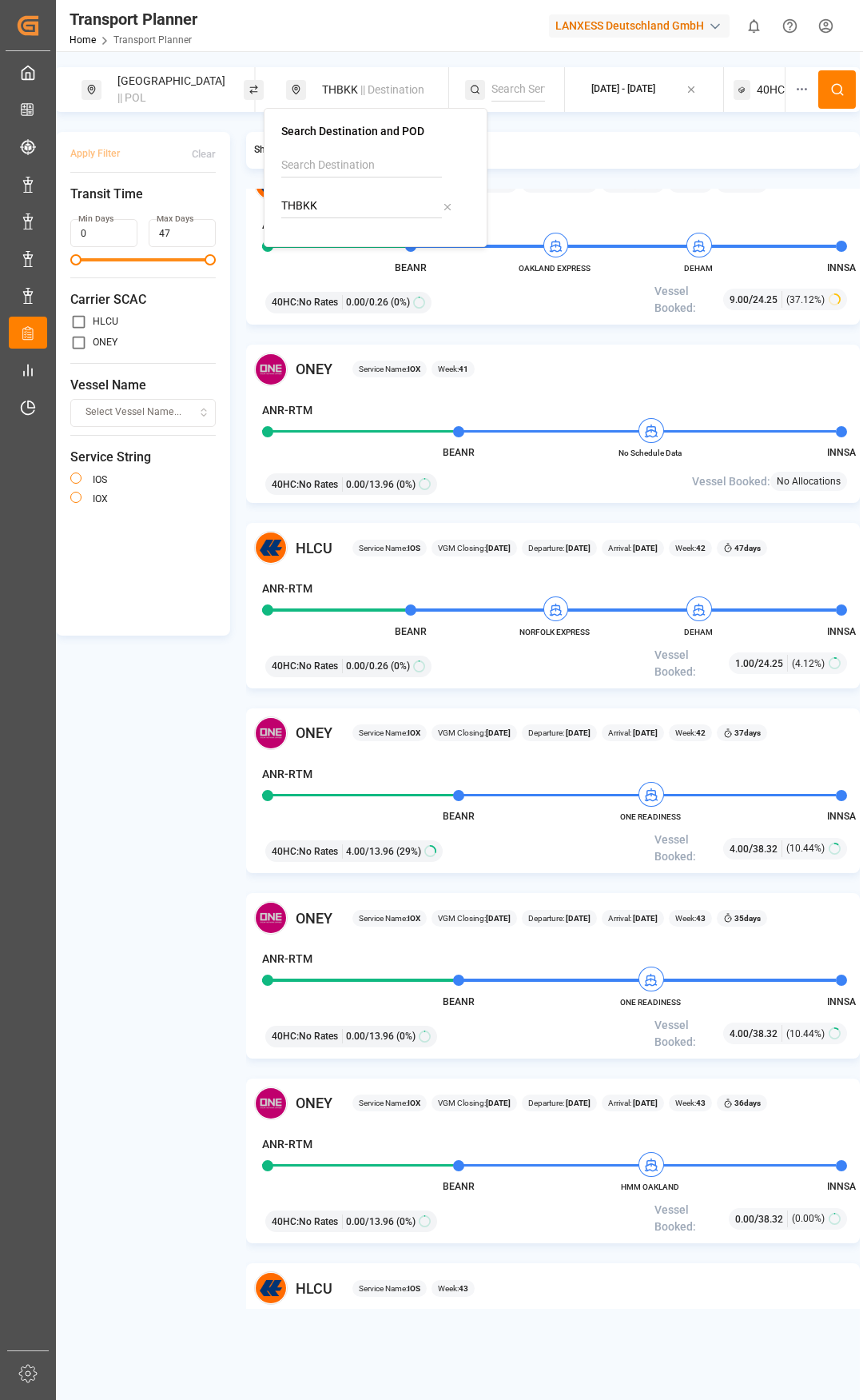
click at [775, 88] on span "40HC" at bounding box center [771, 89] width 28 height 17
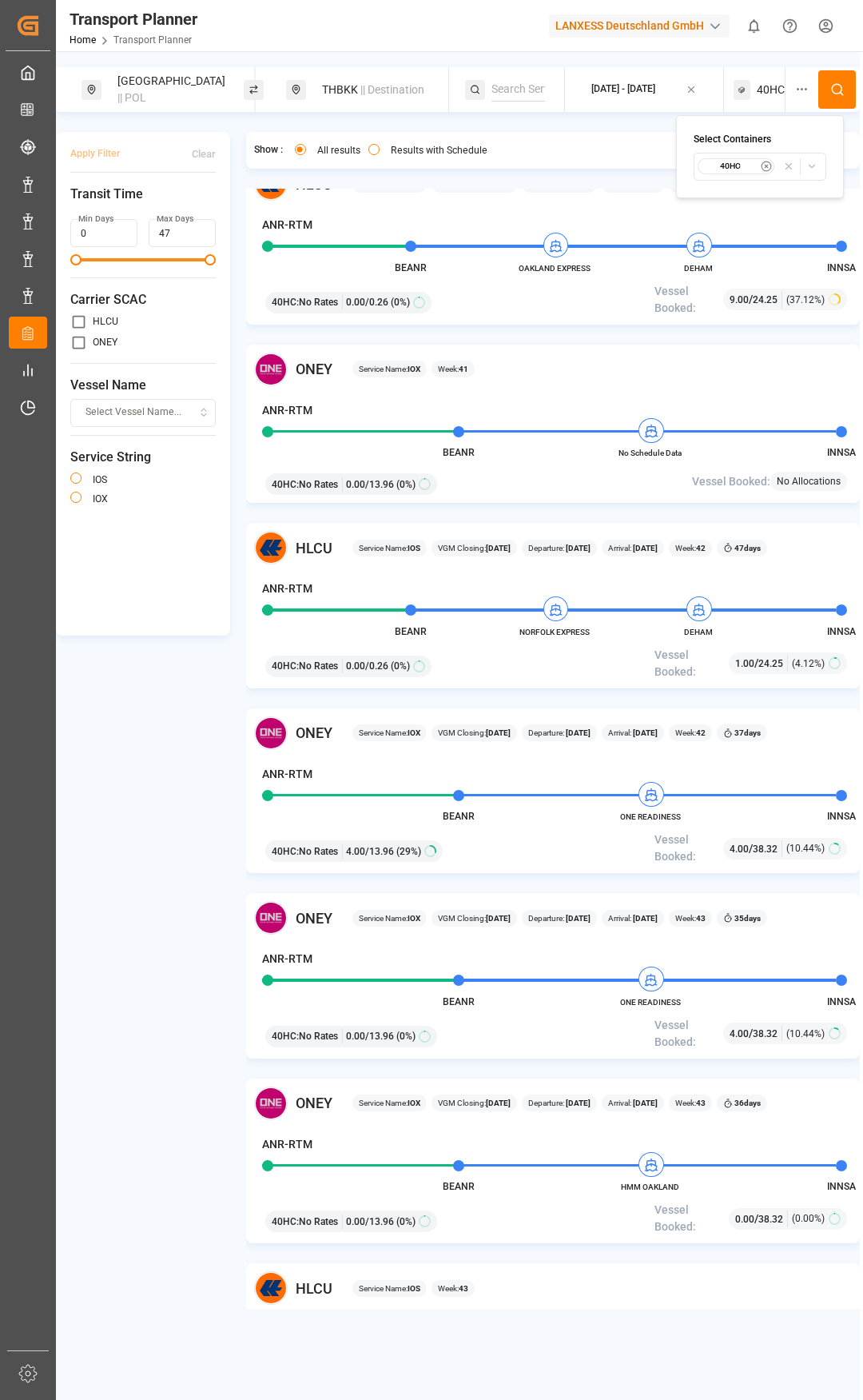
click at [734, 169] on small "40HC" at bounding box center [730, 166] width 56 height 11
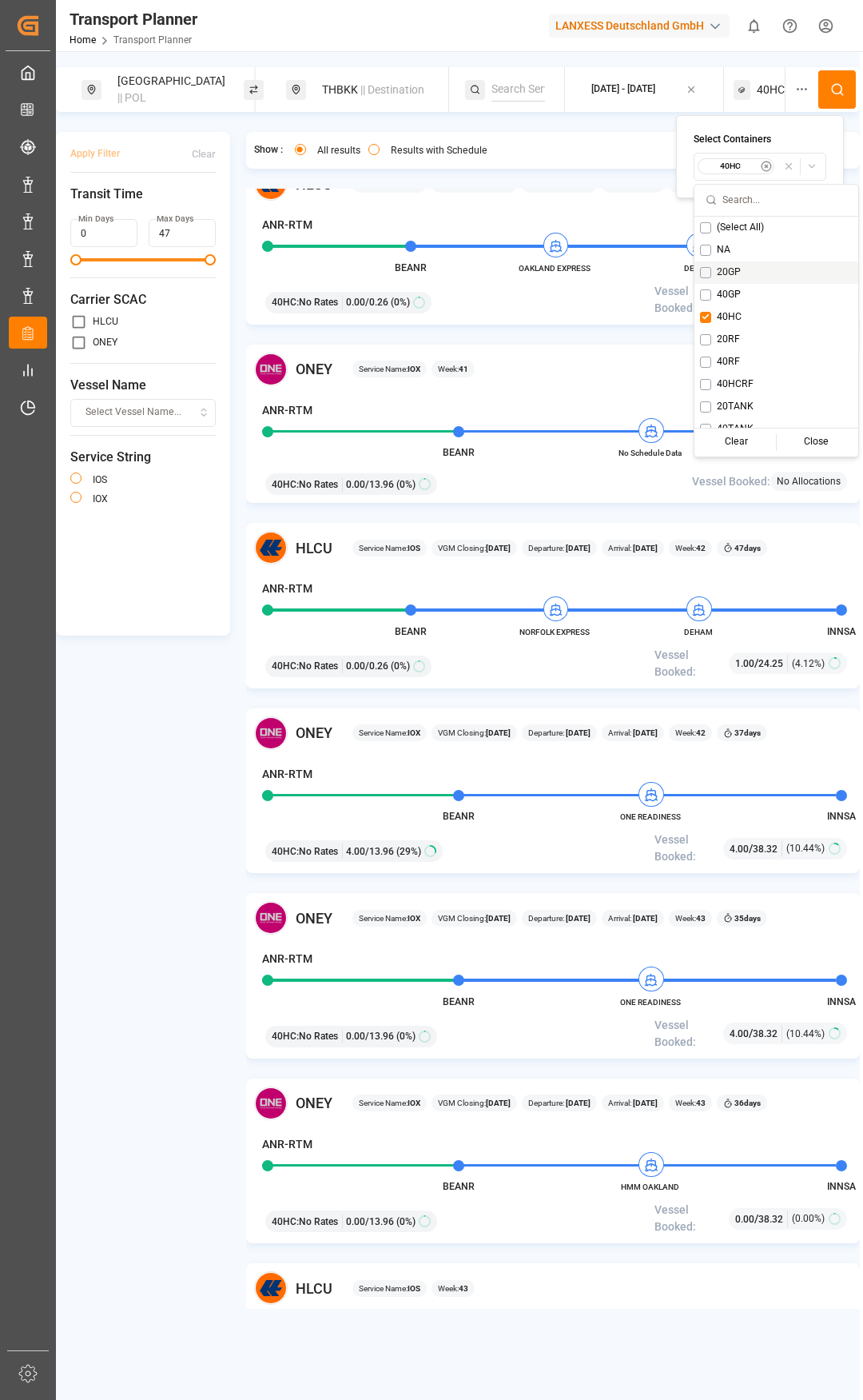
click at [714, 272] on div "20GP" at bounding box center [775, 272] width 164 height 22
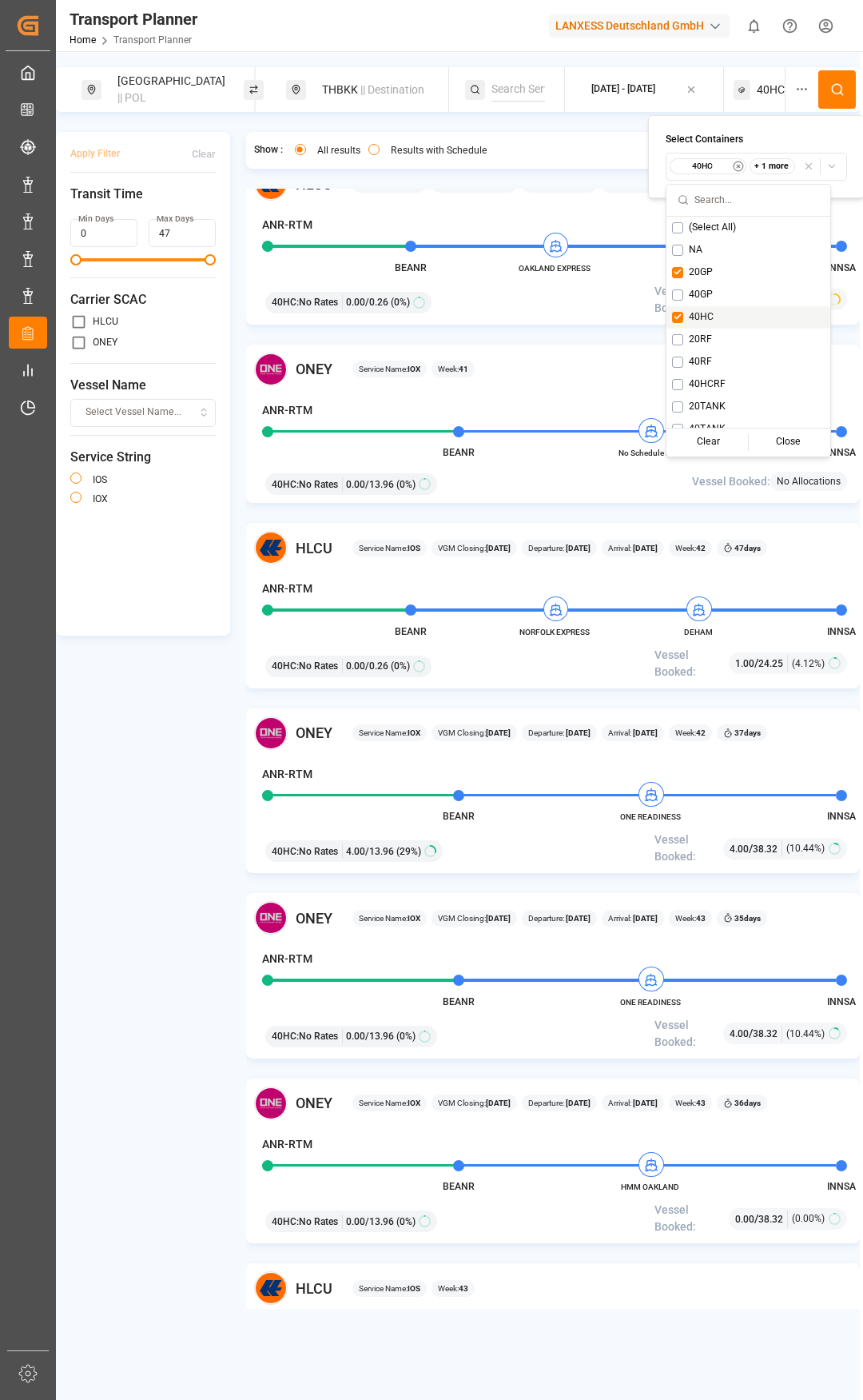
click at [682, 314] on button "Suggestions" at bounding box center [677, 317] width 11 height 11
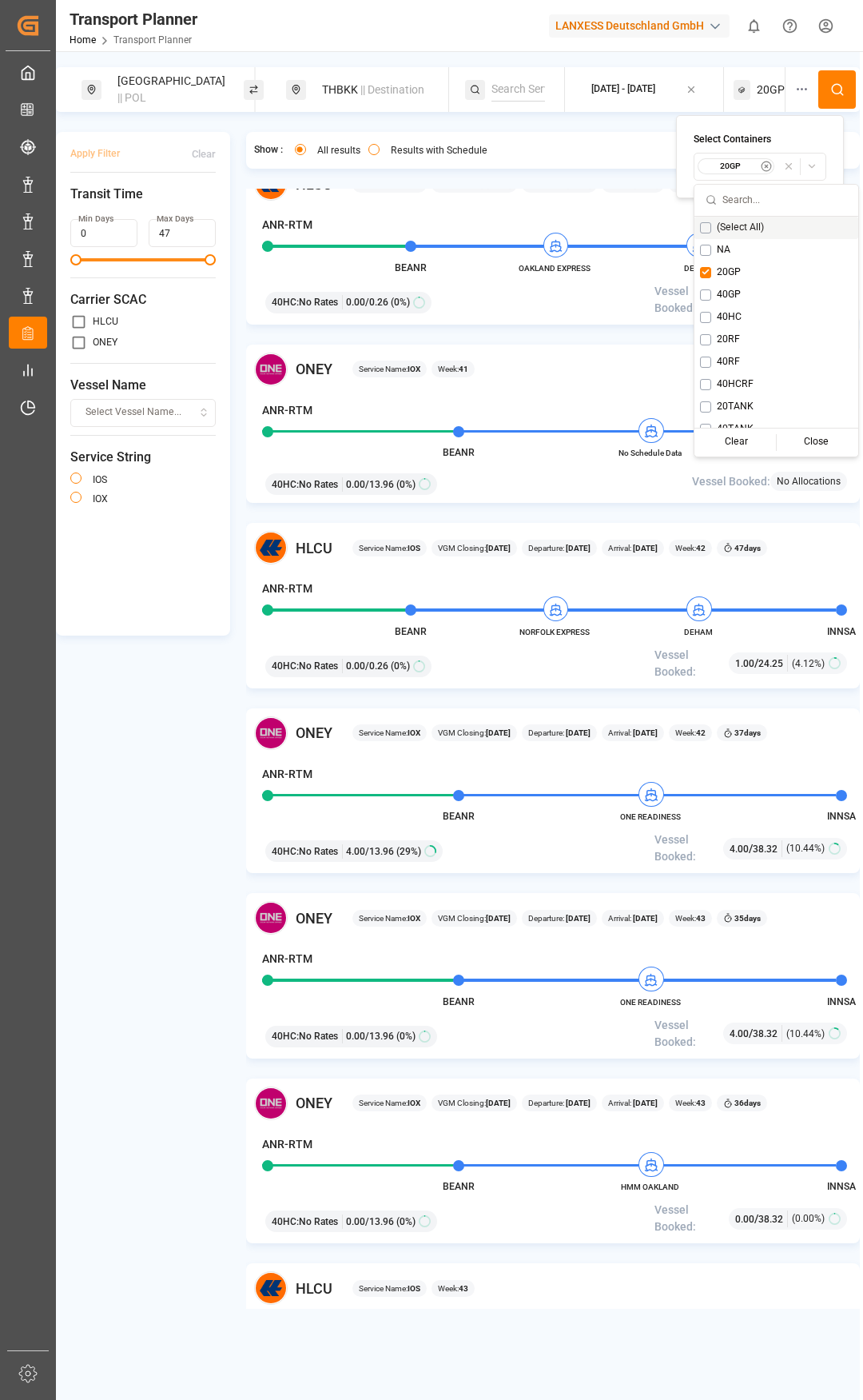
click at [828, 78] on button at bounding box center [837, 89] width 37 height 38
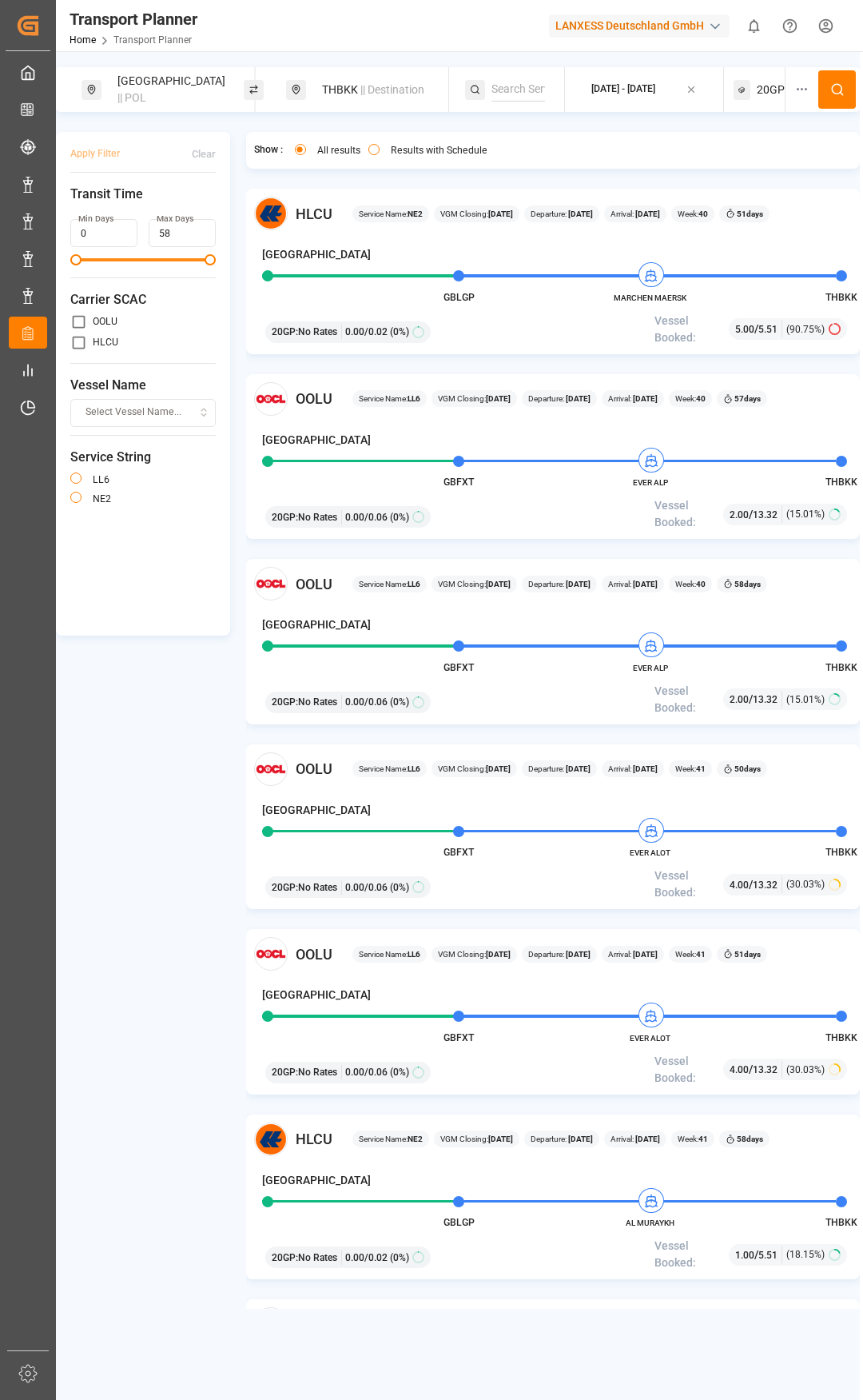
click at [630, 94] on div "2025-09-30 - 2025-12-23" at bounding box center [623, 89] width 64 height 14
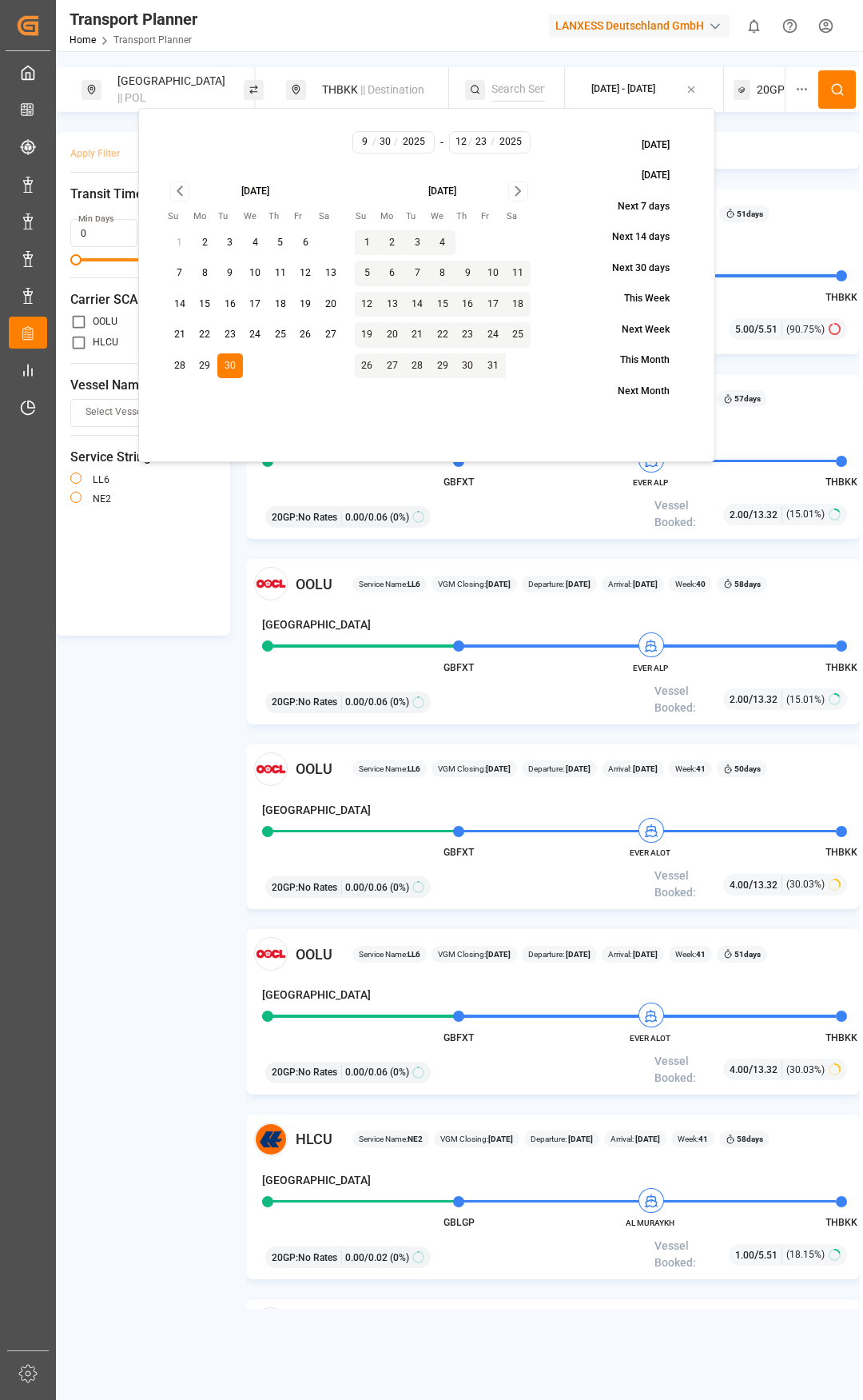
click at [443, 272] on button "8" at bounding box center [442, 273] width 26 height 26
type input "10"
type input "8"
click at [444, 272] on button "8" at bounding box center [442, 273] width 26 height 26
type input "10"
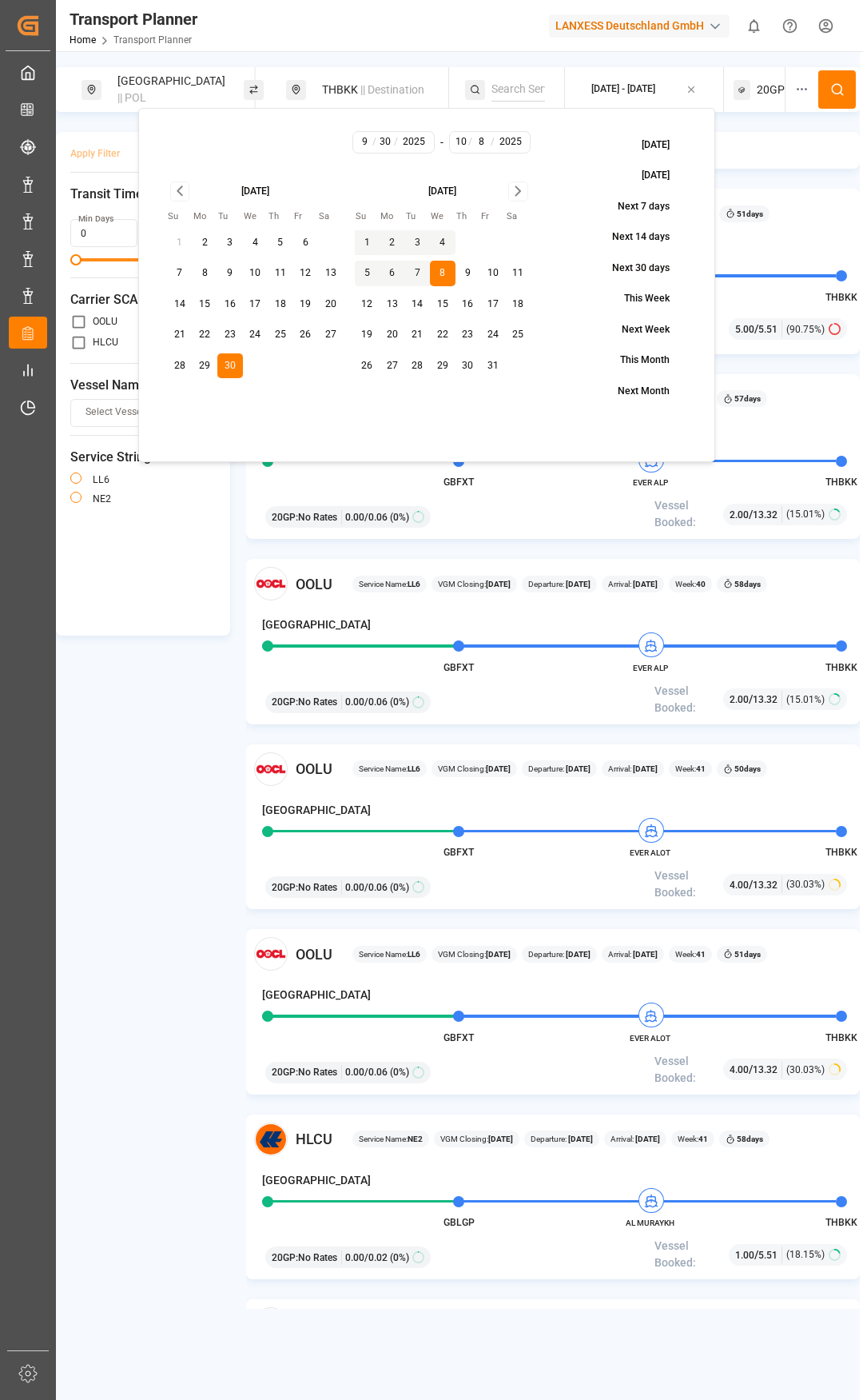
type input "8"
click at [519, 192] on icon "Go to next month" at bounding box center [516, 192] width 4 height 9
click at [474, 338] on button "25" at bounding box center [467, 334] width 26 height 26
type input "12"
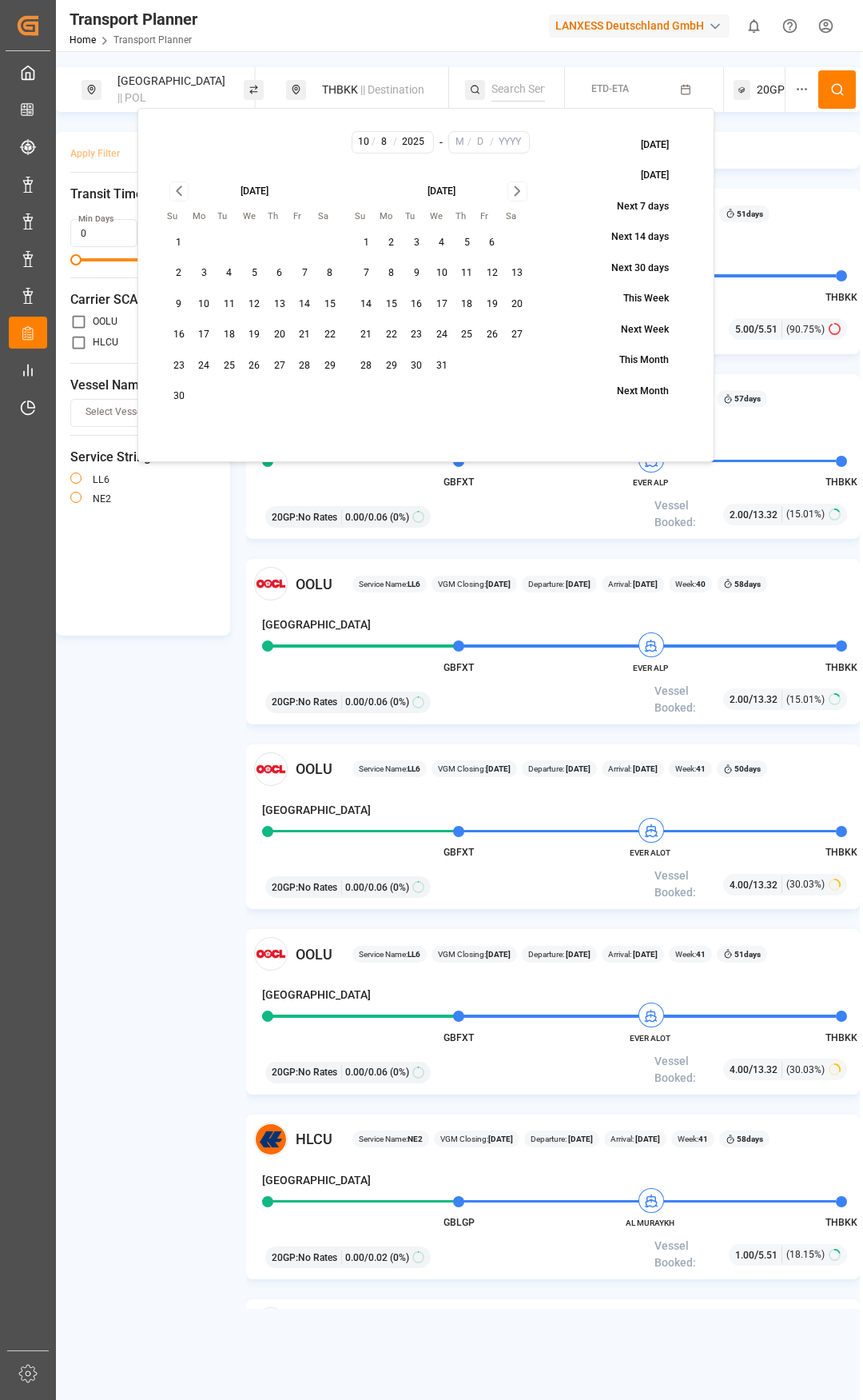
type input "25"
type input "2025"
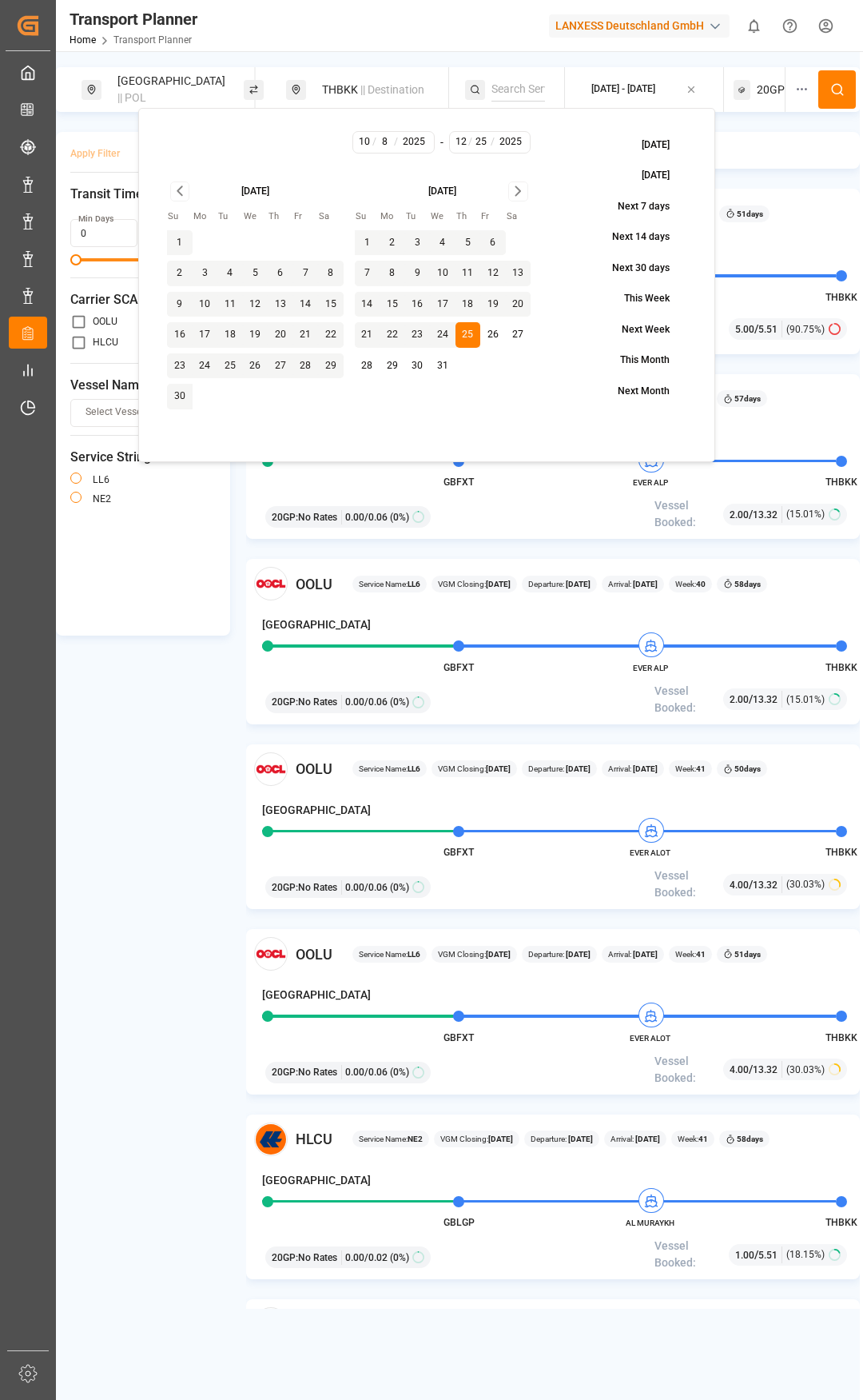
click at [828, 93] on button at bounding box center [837, 89] width 37 height 38
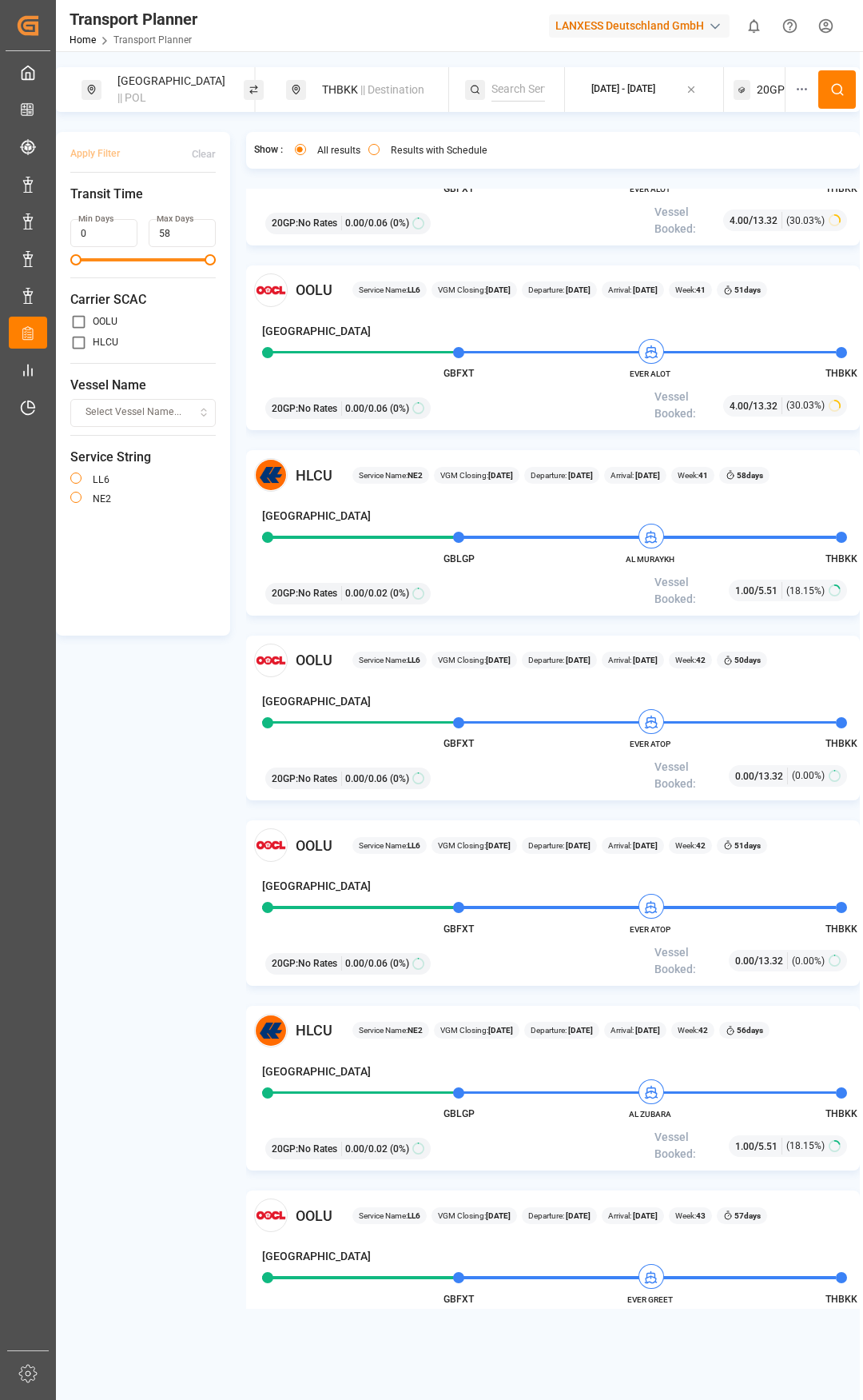
scroll to position [160, 0]
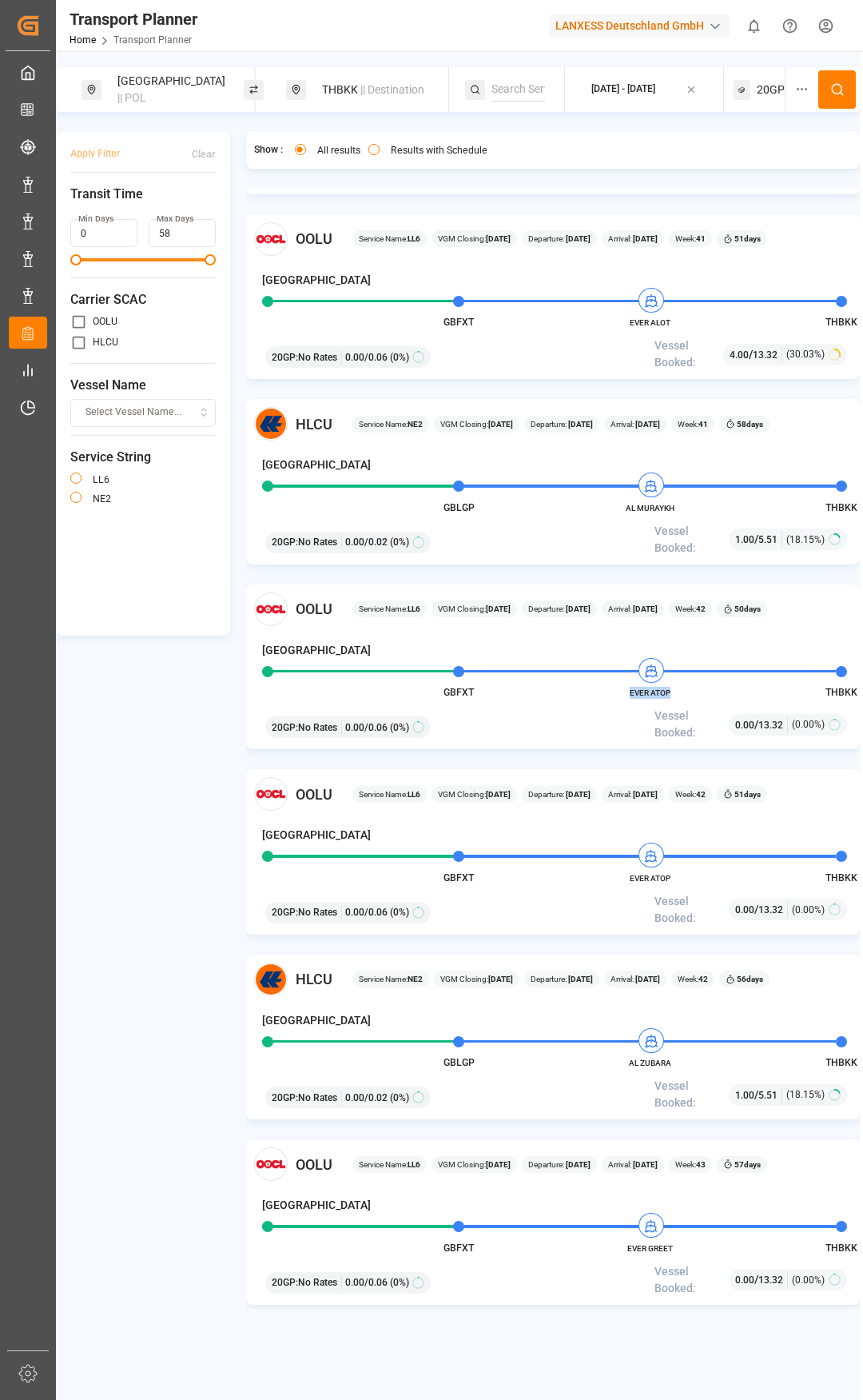
drag, startPoint x: 629, startPoint y: 693, endPoint x: 669, endPoint y: 694, distance: 40.0
click at [669, 694] on span "EVER ATOP" at bounding box center [650, 692] width 88 height 12
copy span "EVER ATOP"
